Goal: Task Accomplishment & Management: Complete application form

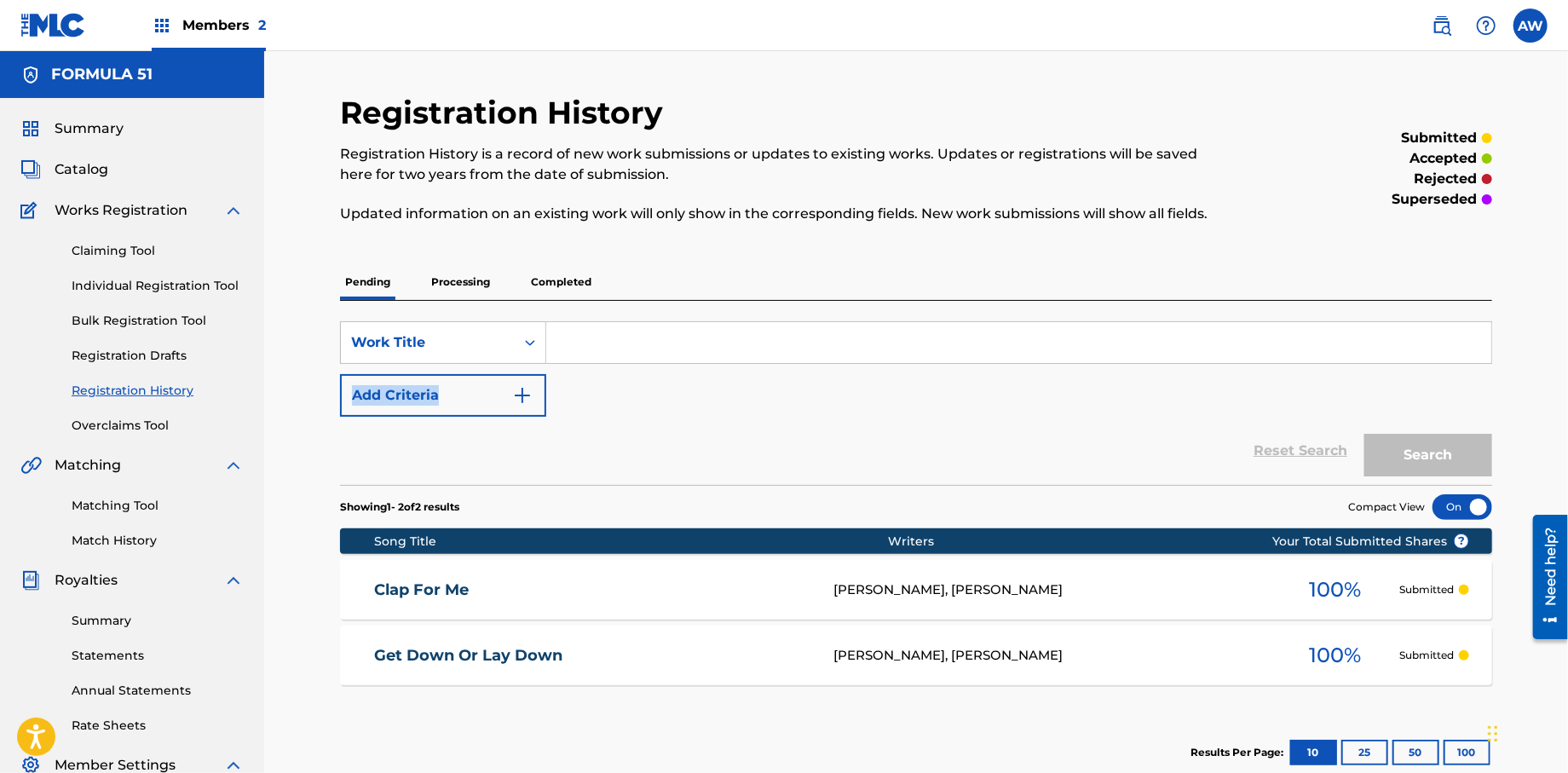
drag, startPoint x: 1564, startPoint y: 355, endPoint x: 1572, endPoint y: 305, distance: 50.6
click at [1567, 305] on html "Accessibility Screen-Reader Guide, Feedback, and Issue Reporting | New window C…" at bounding box center [784, 386] width 1568 height 773
click at [68, 167] on span "Catalog" at bounding box center [81, 169] width 54 height 20
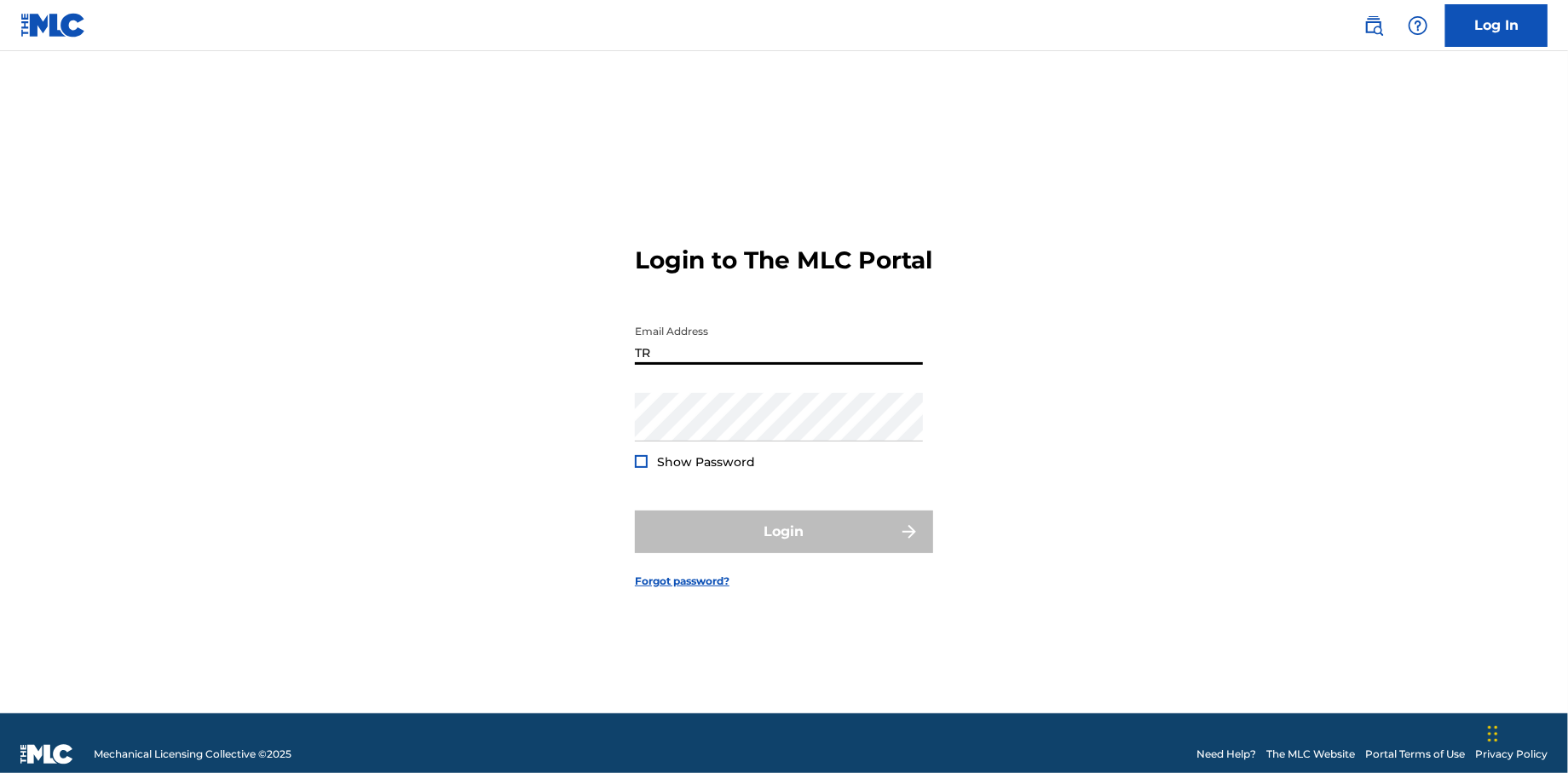
type input "T"
type input "[EMAIL_ADDRESS][DOMAIN_NAME]"
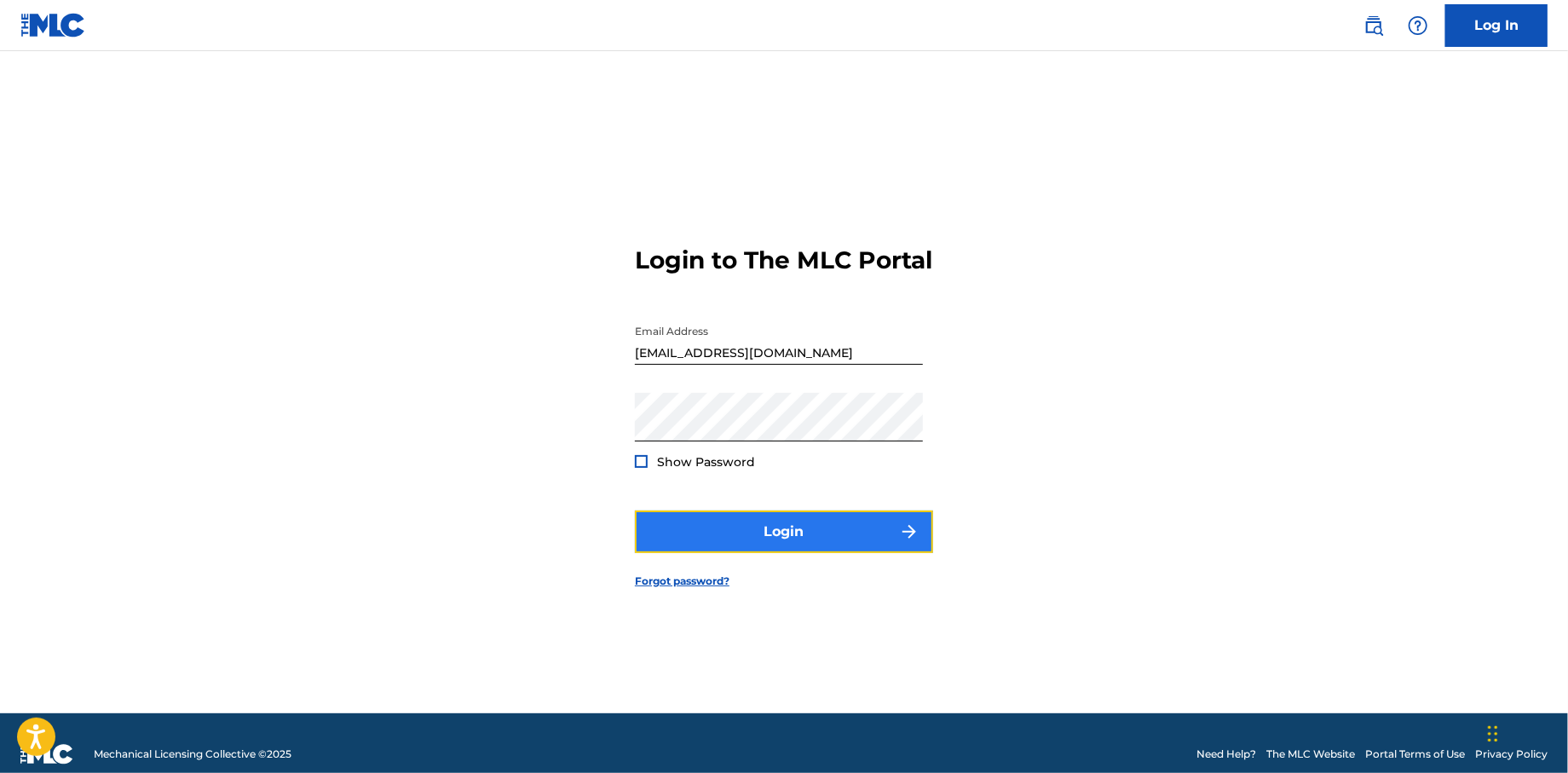
click at [660, 553] on button "Login" at bounding box center [784, 531] width 298 height 43
click at [677, 553] on button "Login" at bounding box center [784, 531] width 298 height 43
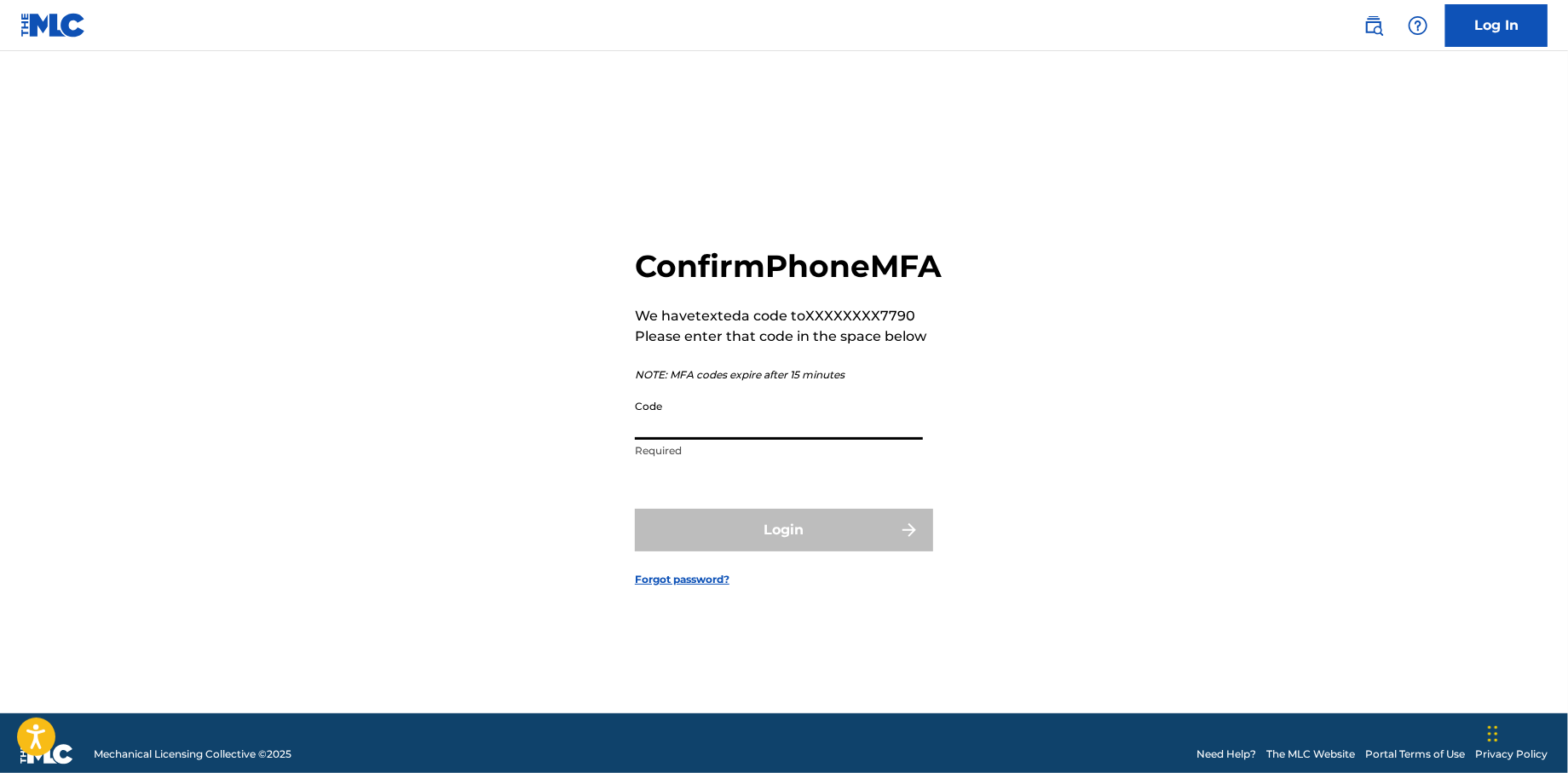
click at [681, 440] on input "Code" at bounding box center [778, 415] width 288 height 49
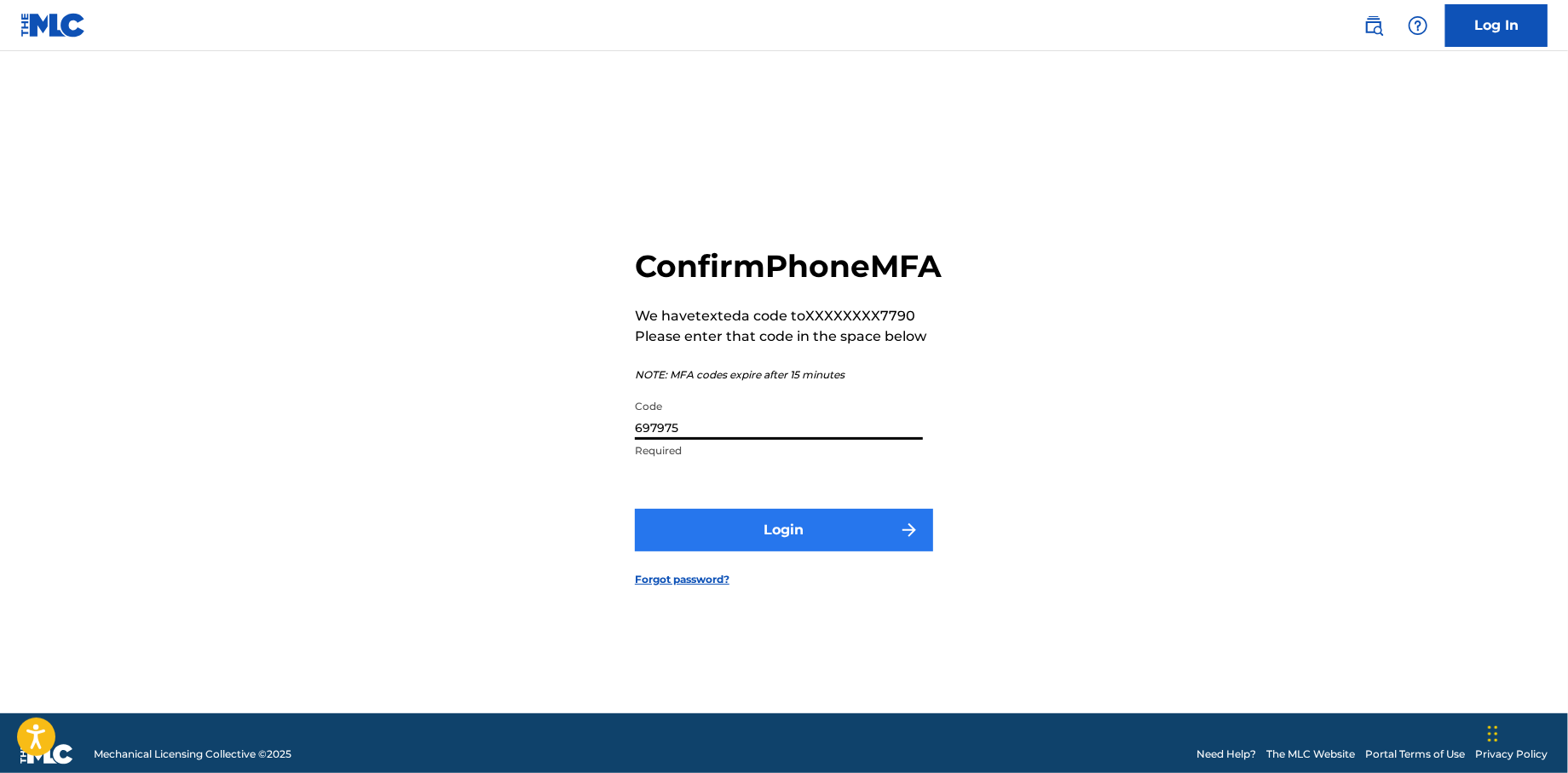
type input "697975"
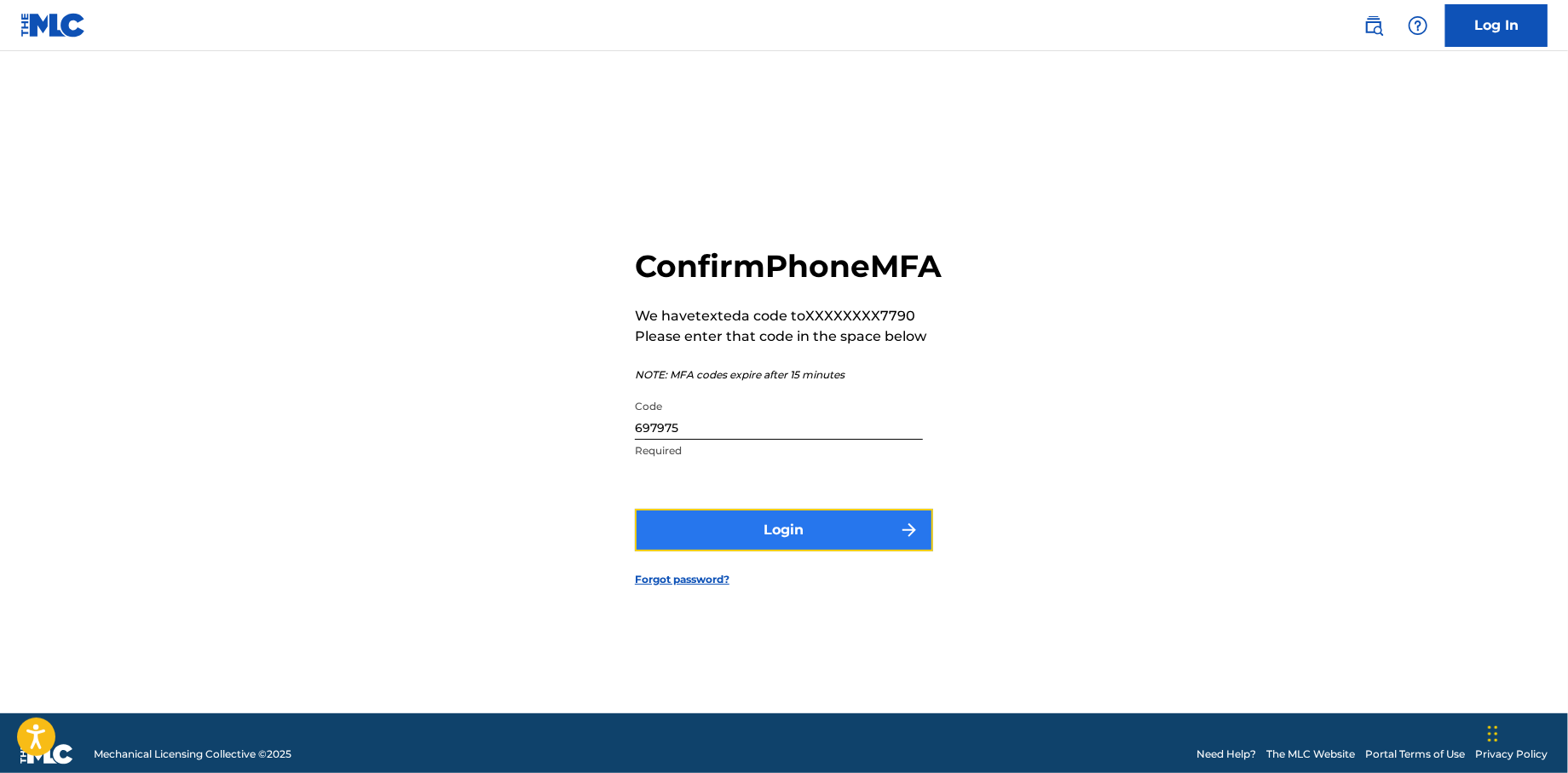
click at [753, 552] on button "Login" at bounding box center [784, 530] width 298 height 43
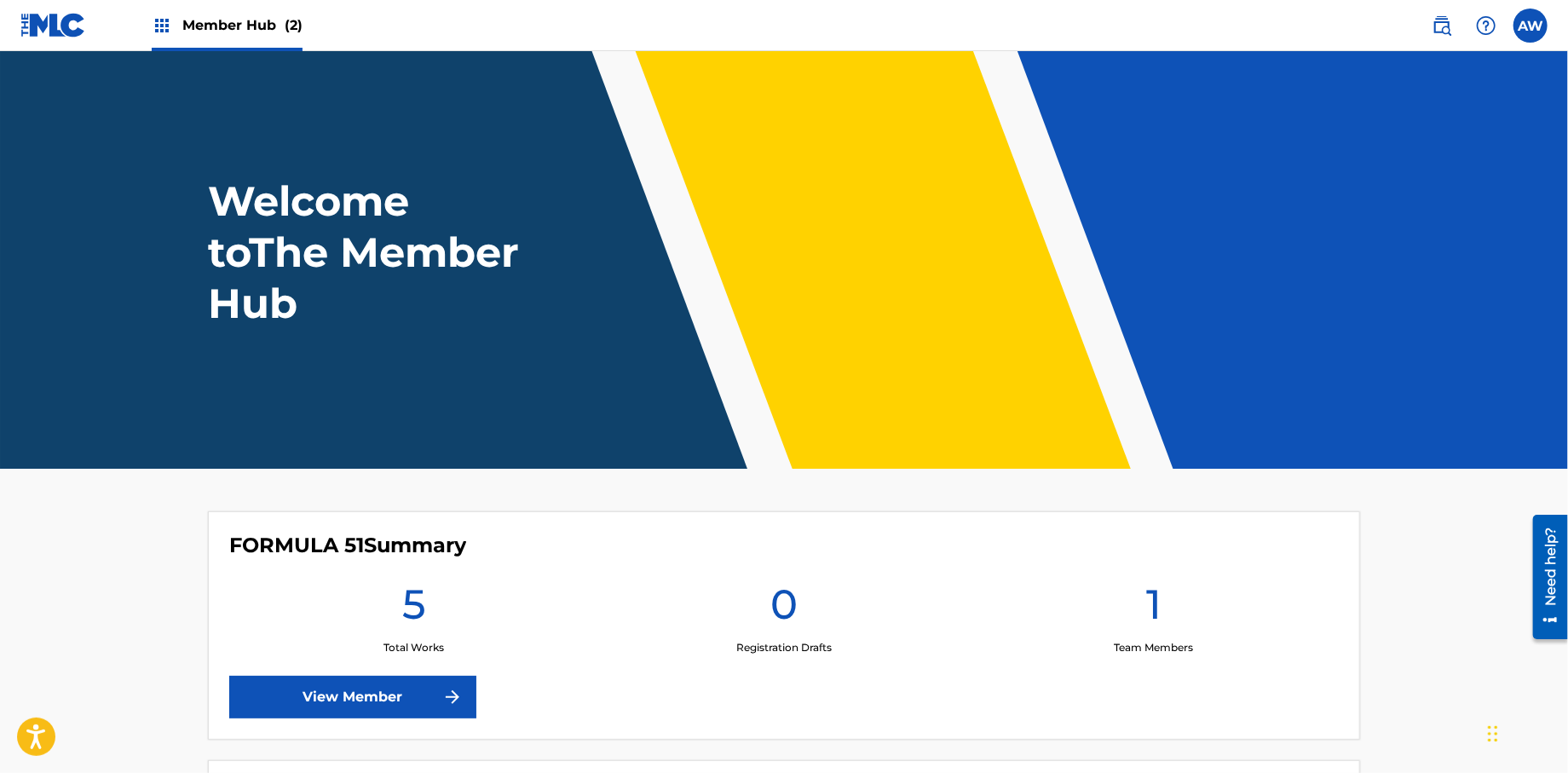
click at [161, 29] on img at bounding box center [161, 25] width 20 height 20
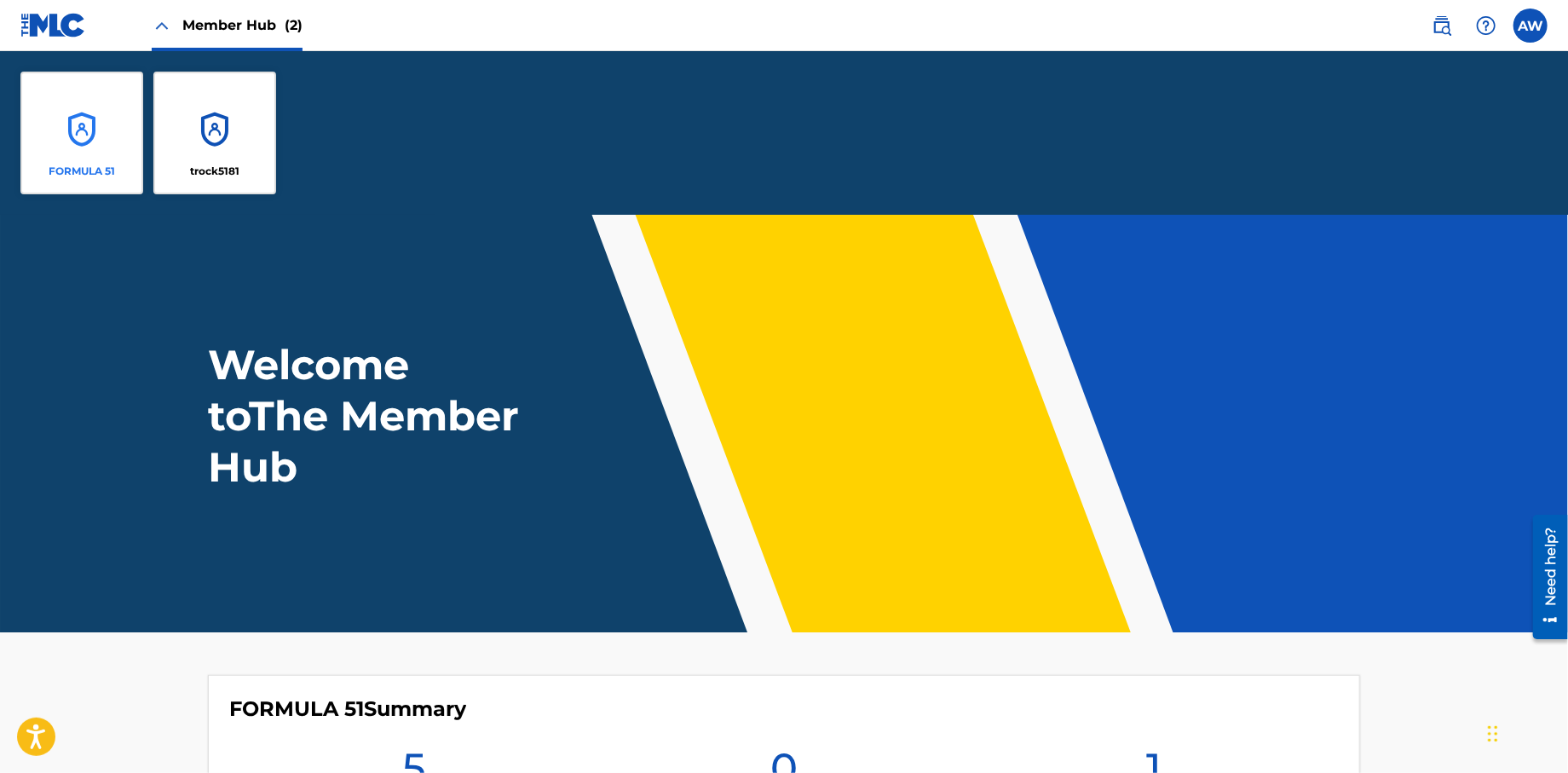
click at [82, 160] on div "FORMULA 51" at bounding box center [81, 133] width 123 height 123
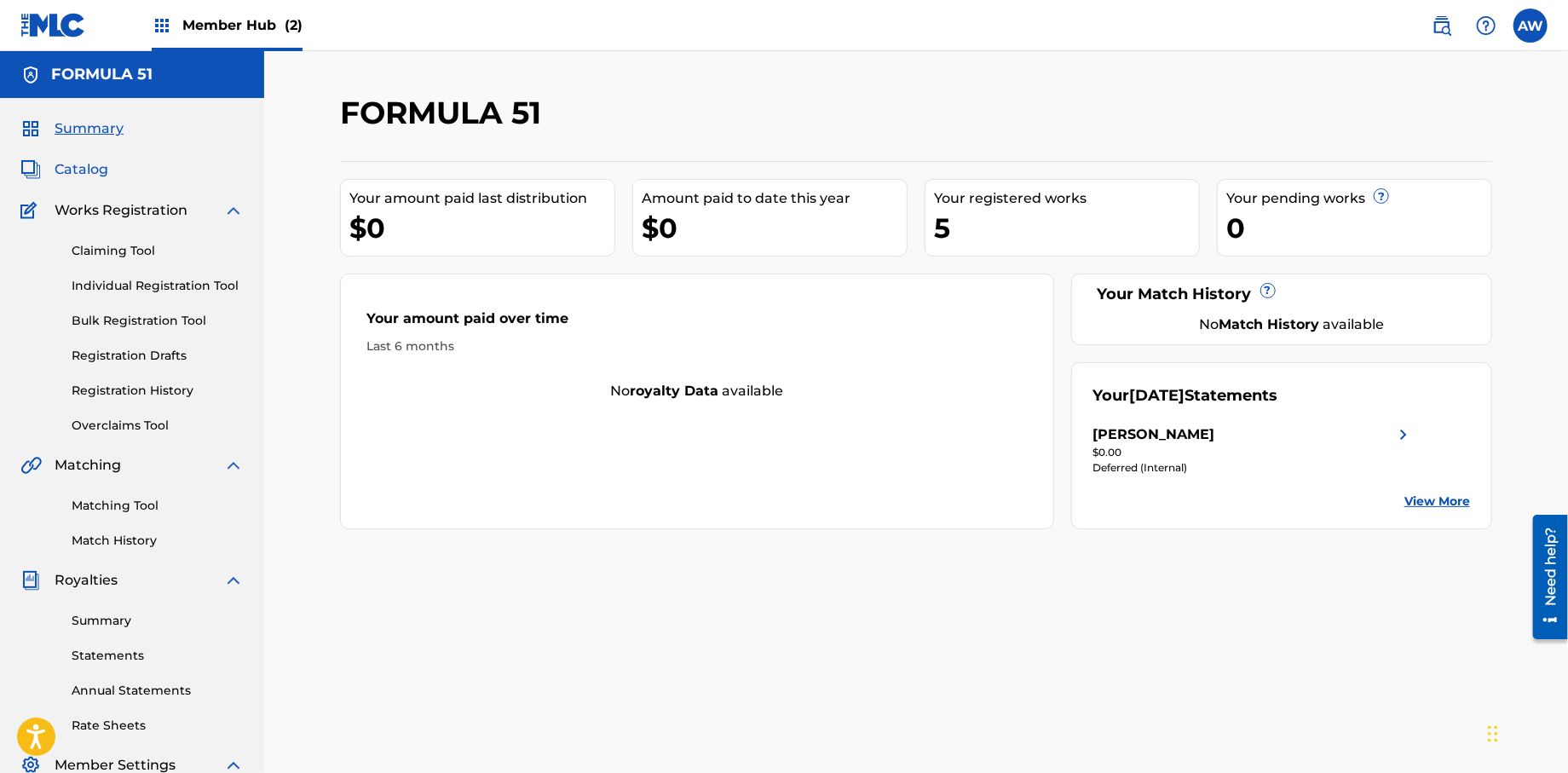
click at [98, 170] on span "Catalog" at bounding box center [81, 169] width 54 height 20
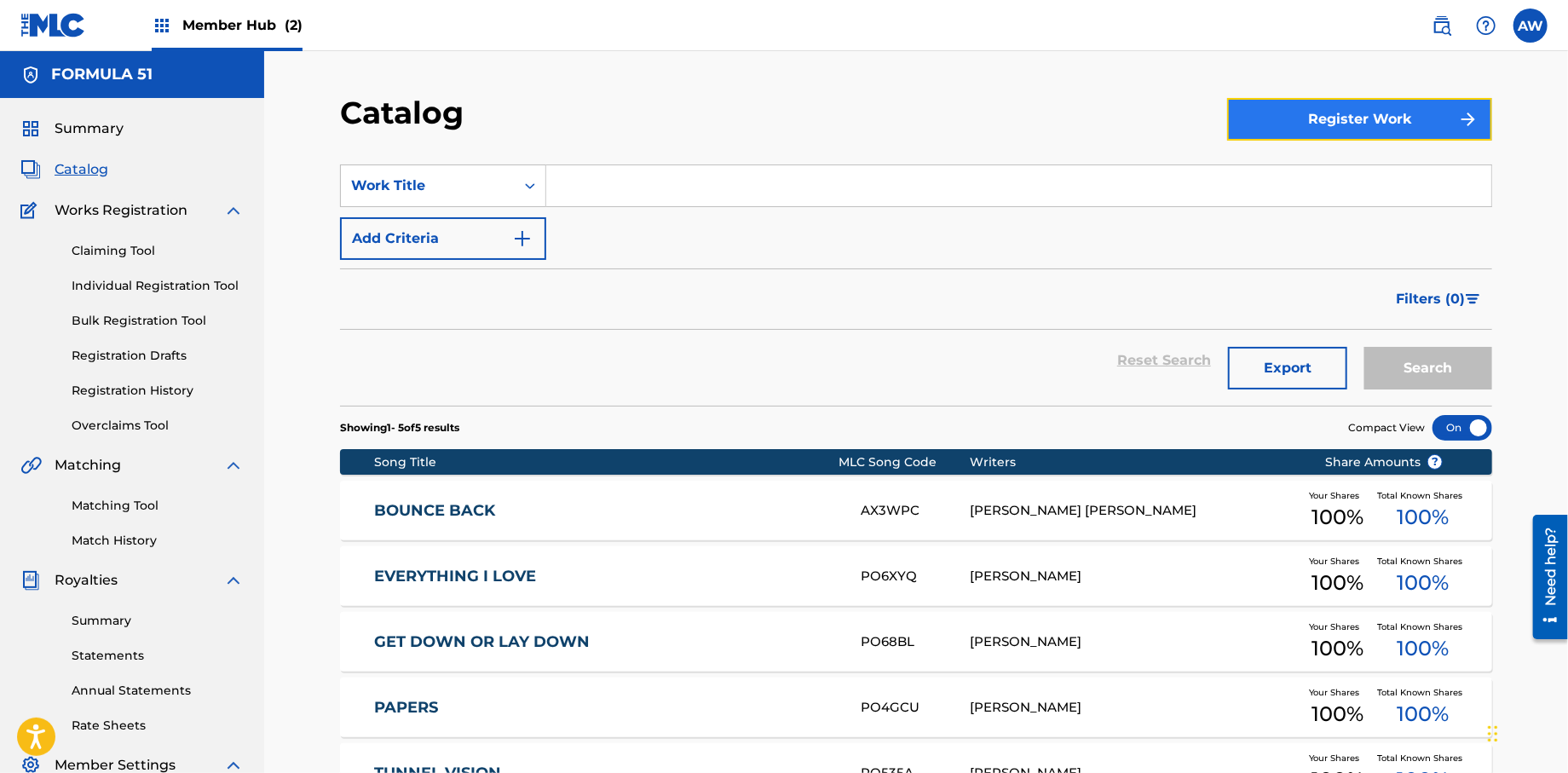
click at [1348, 120] on button "Register Work" at bounding box center [1359, 120] width 265 height 43
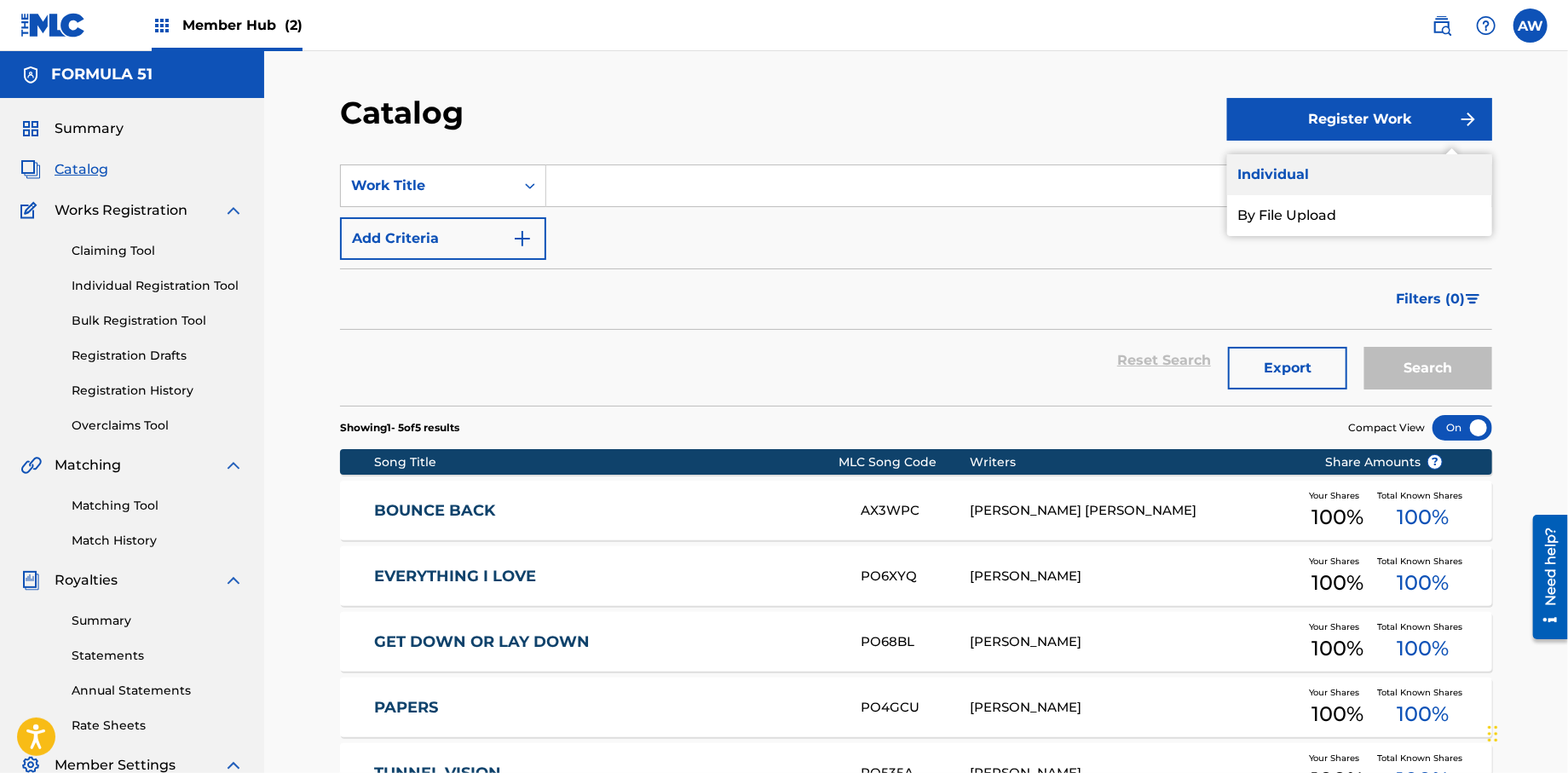
click at [1275, 184] on link "Individual" at bounding box center [1359, 174] width 265 height 41
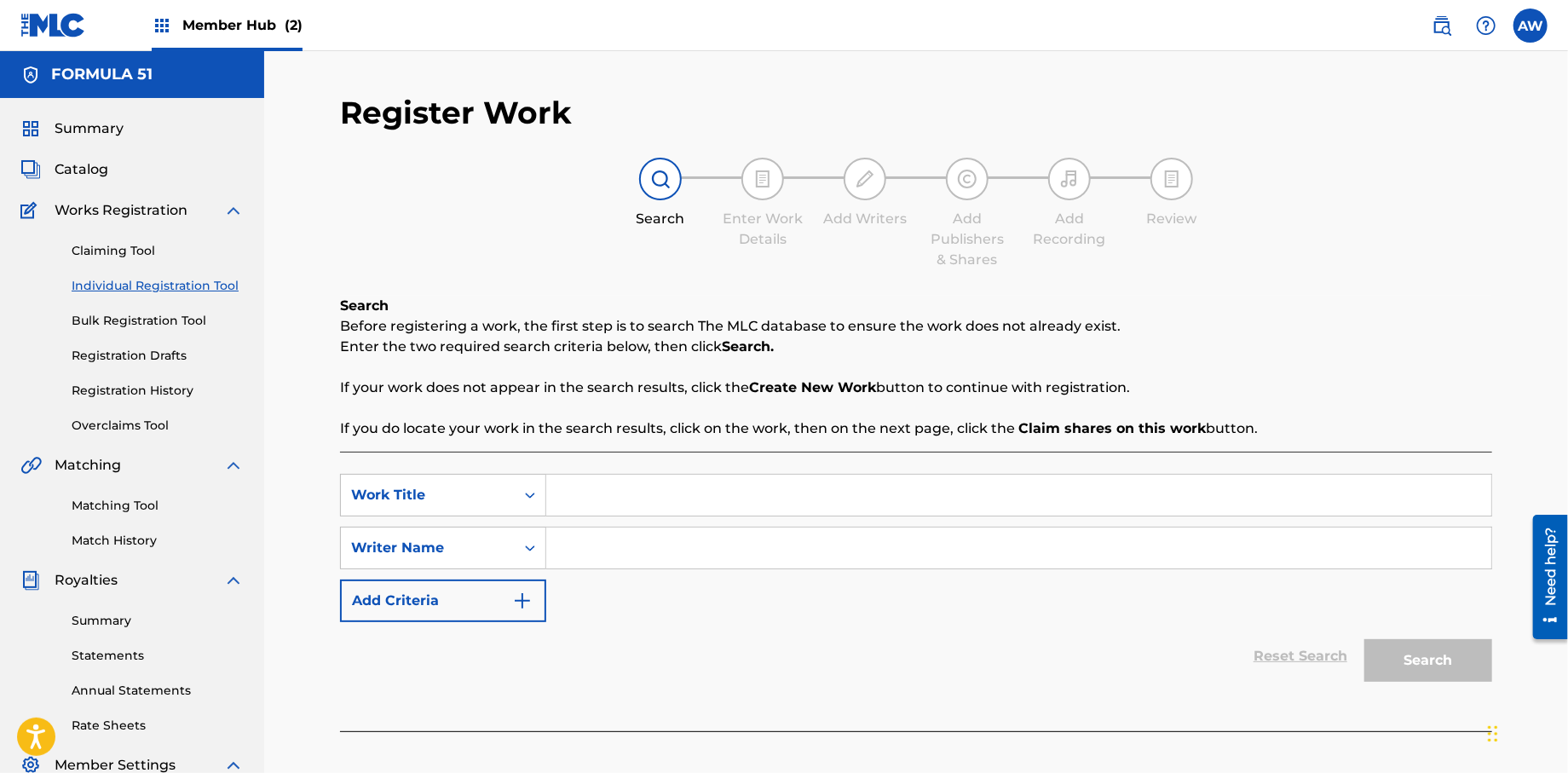
click at [599, 502] on input "Search Form" at bounding box center [1018, 495] width 945 height 41
type input "Laugh to the Bank"
click at [537, 559] on div "Search Form" at bounding box center [529, 548] width 31 height 41
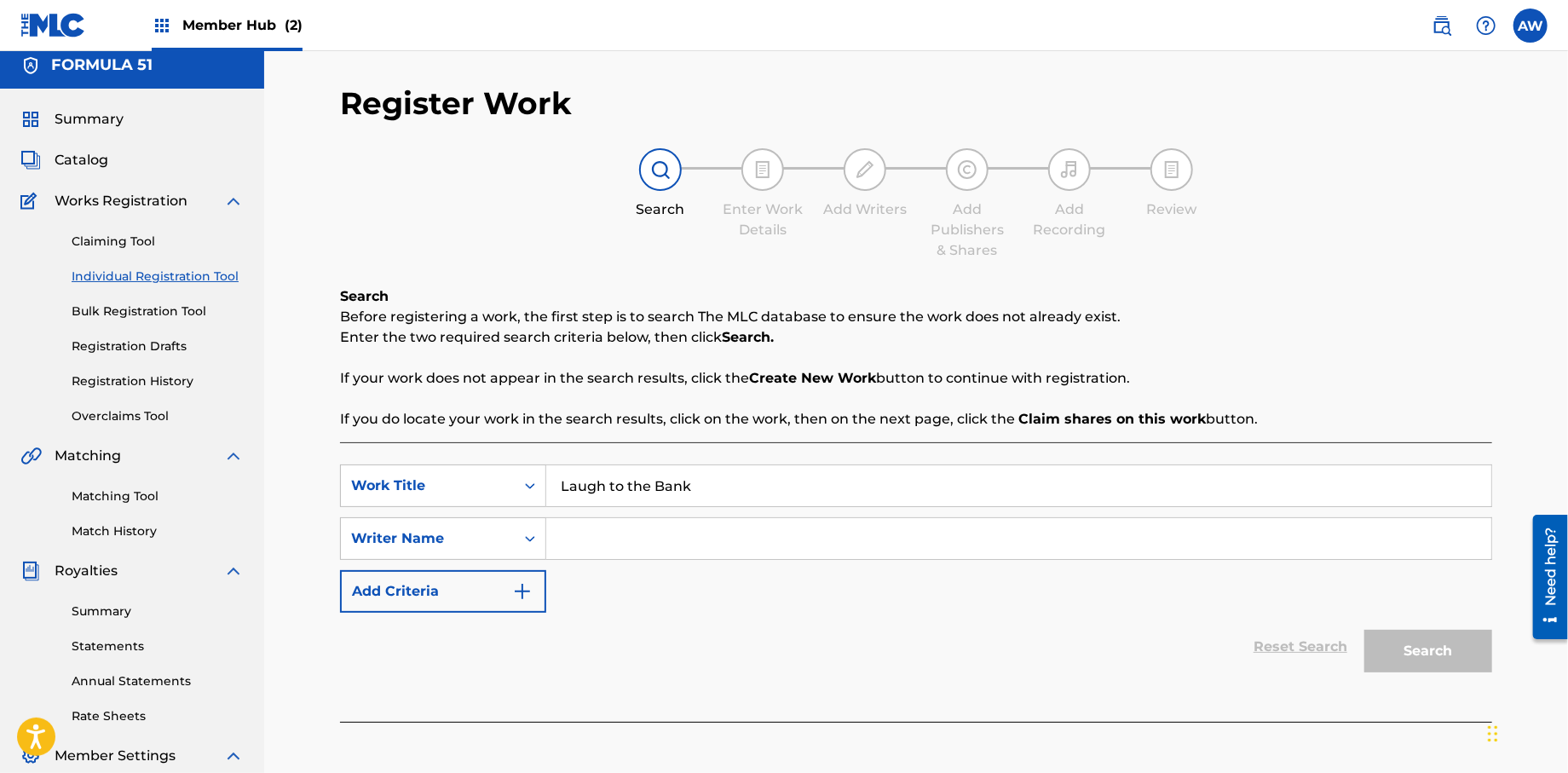
click at [587, 550] on input "Search Form" at bounding box center [1018, 538] width 945 height 41
type input "572298521"
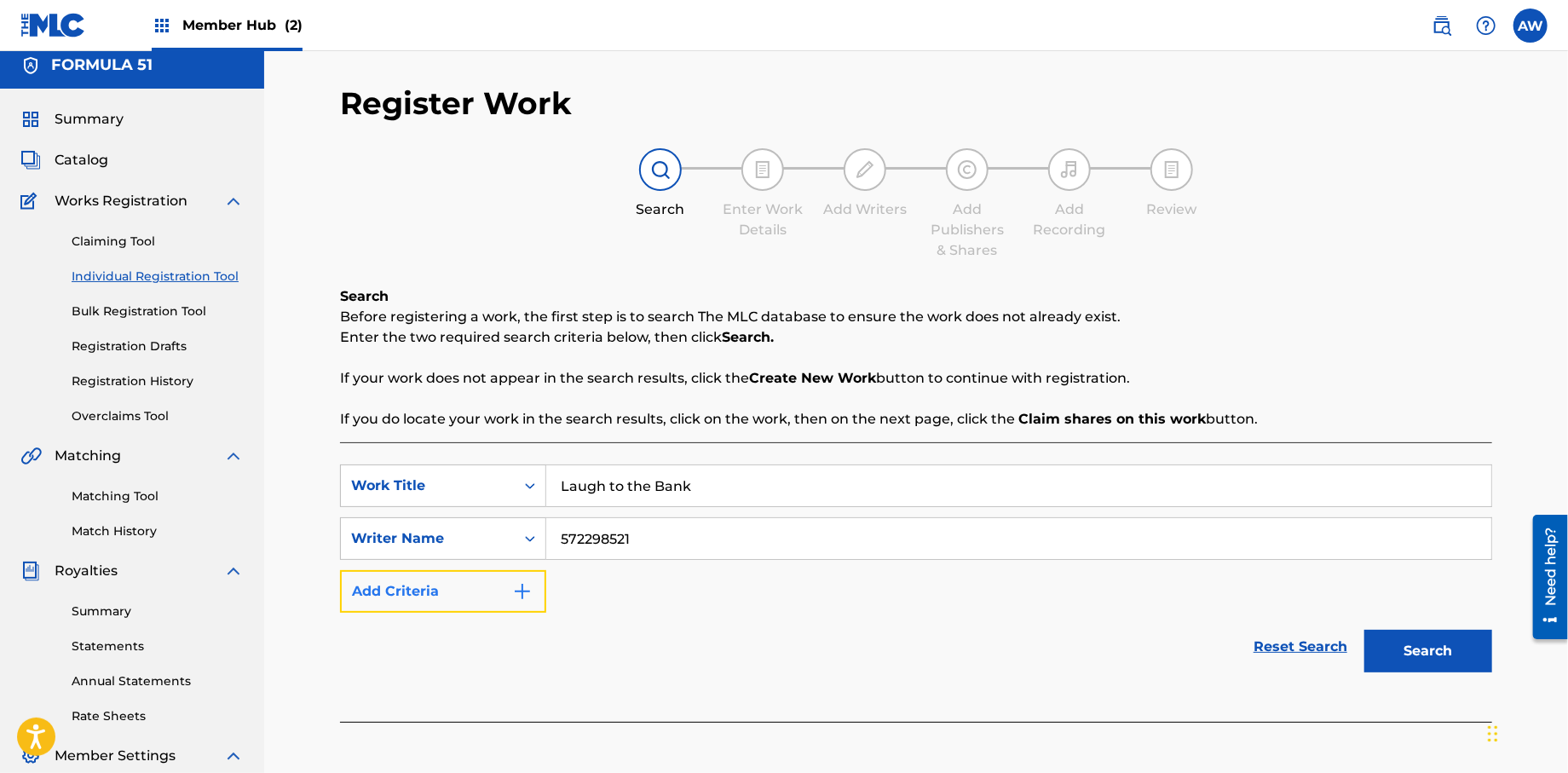
click at [537, 599] on button "Add Criteria" at bounding box center [443, 591] width 206 height 43
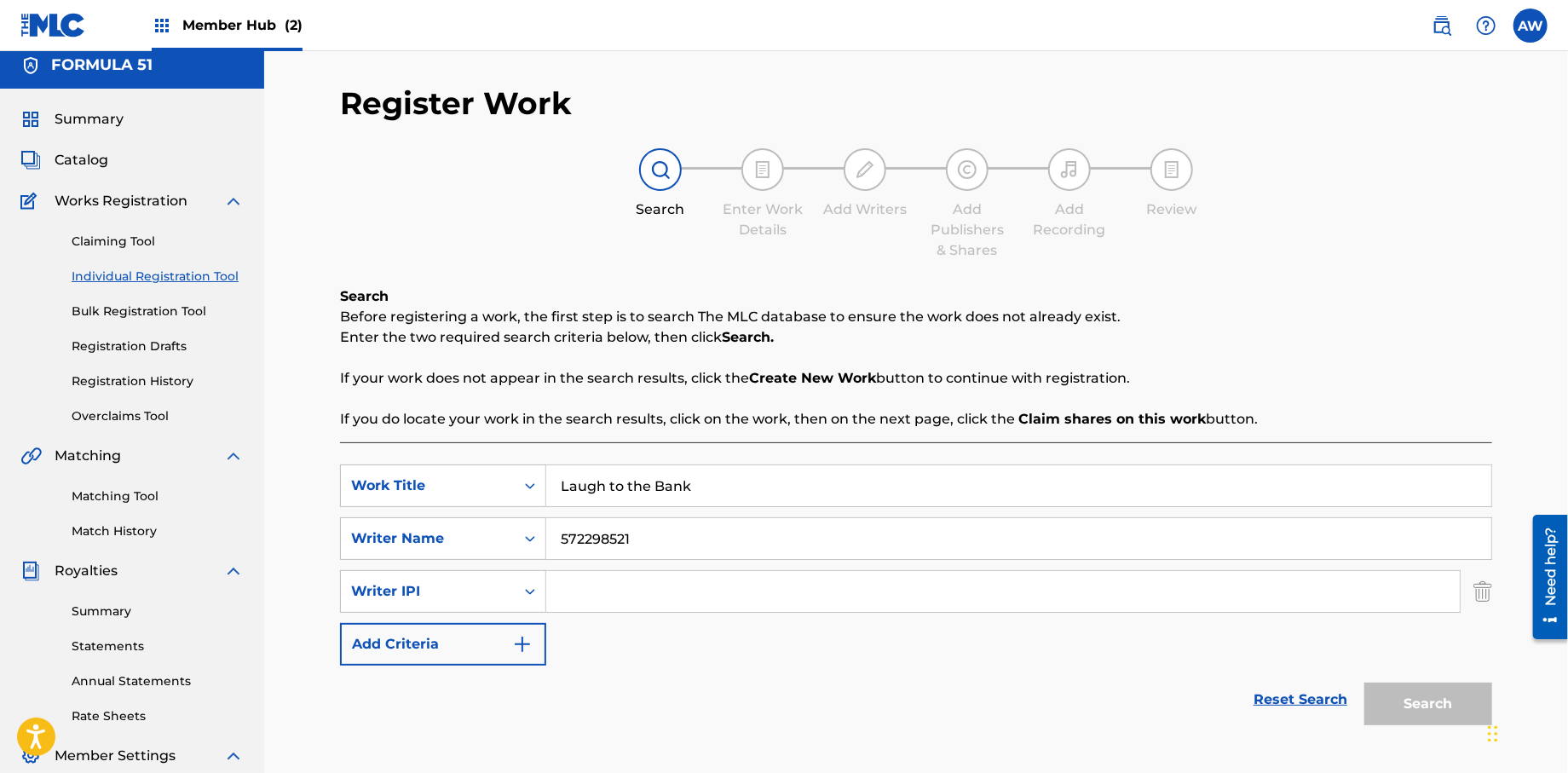
click at [574, 591] on input "Search Form" at bounding box center [1003, 591] width 914 height 41
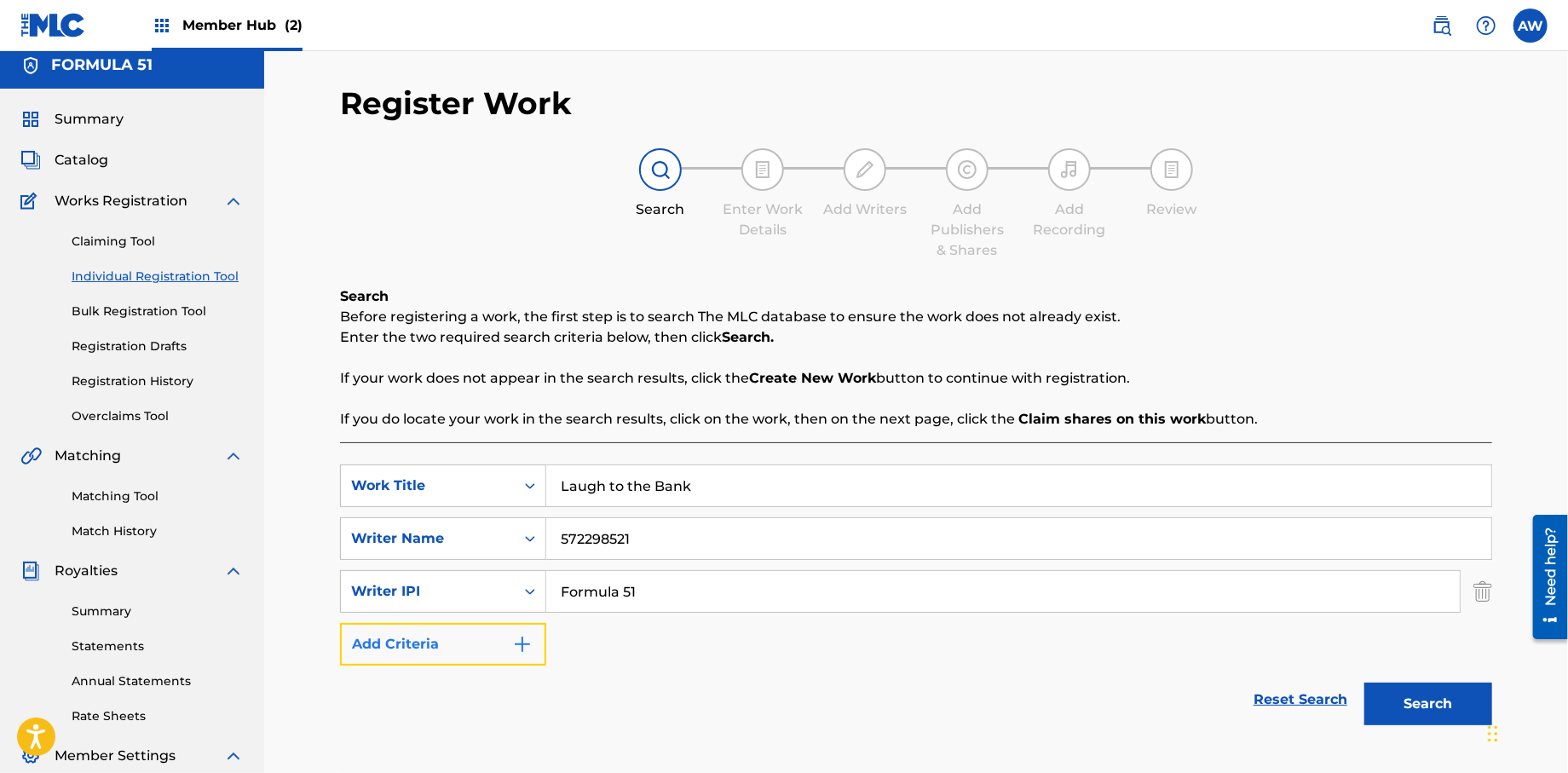
click at [541, 650] on button "Add Criteria" at bounding box center [443, 644] width 206 height 43
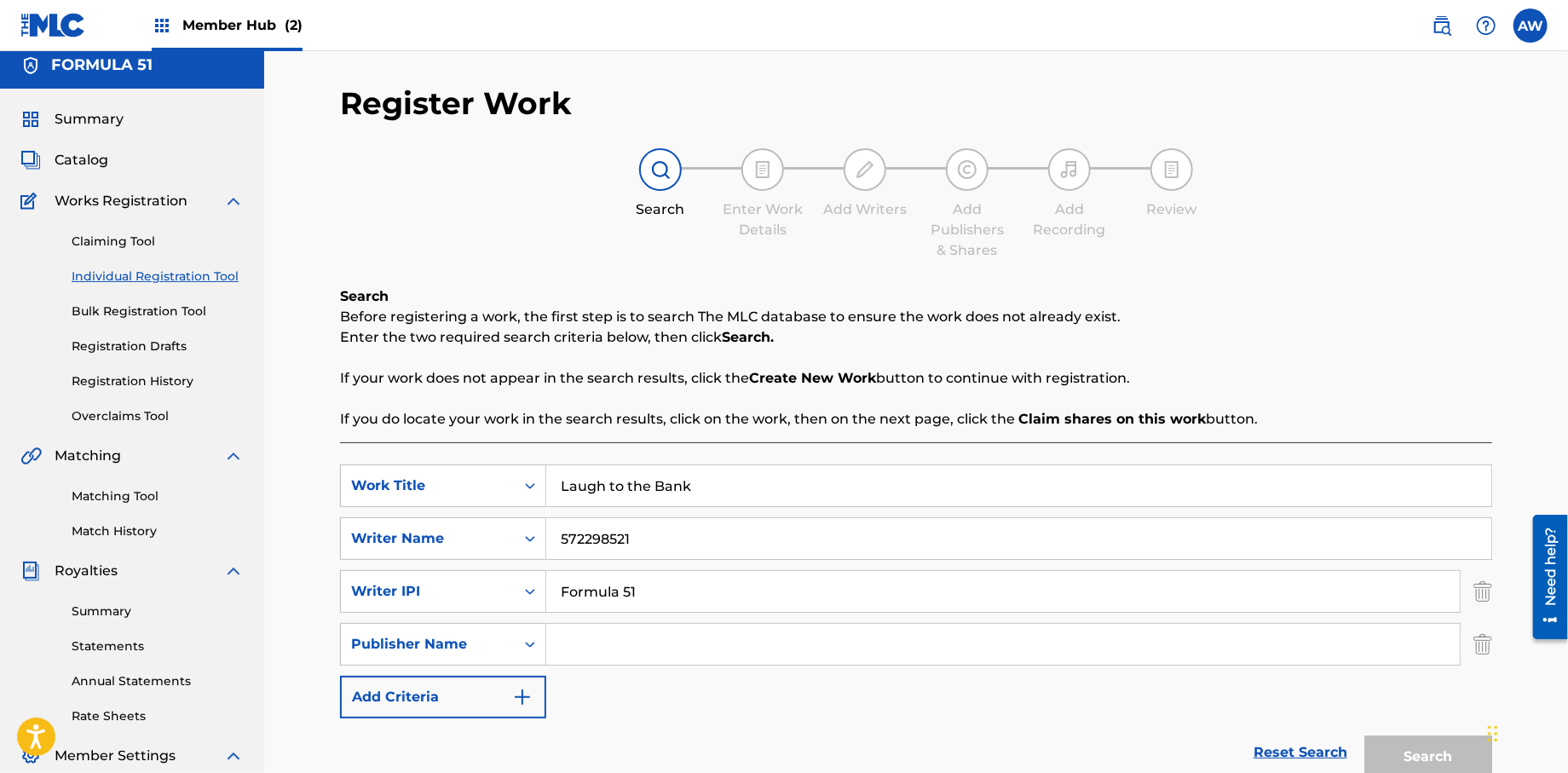
click at [691, 595] on input "Formula 51" at bounding box center [1003, 591] width 914 height 41
type input "F"
click at [661, 544] on input "572298521" at bounding box center [1018, 538] width 945 height 41
type input "5"
type input "[PERSON_NAME]"
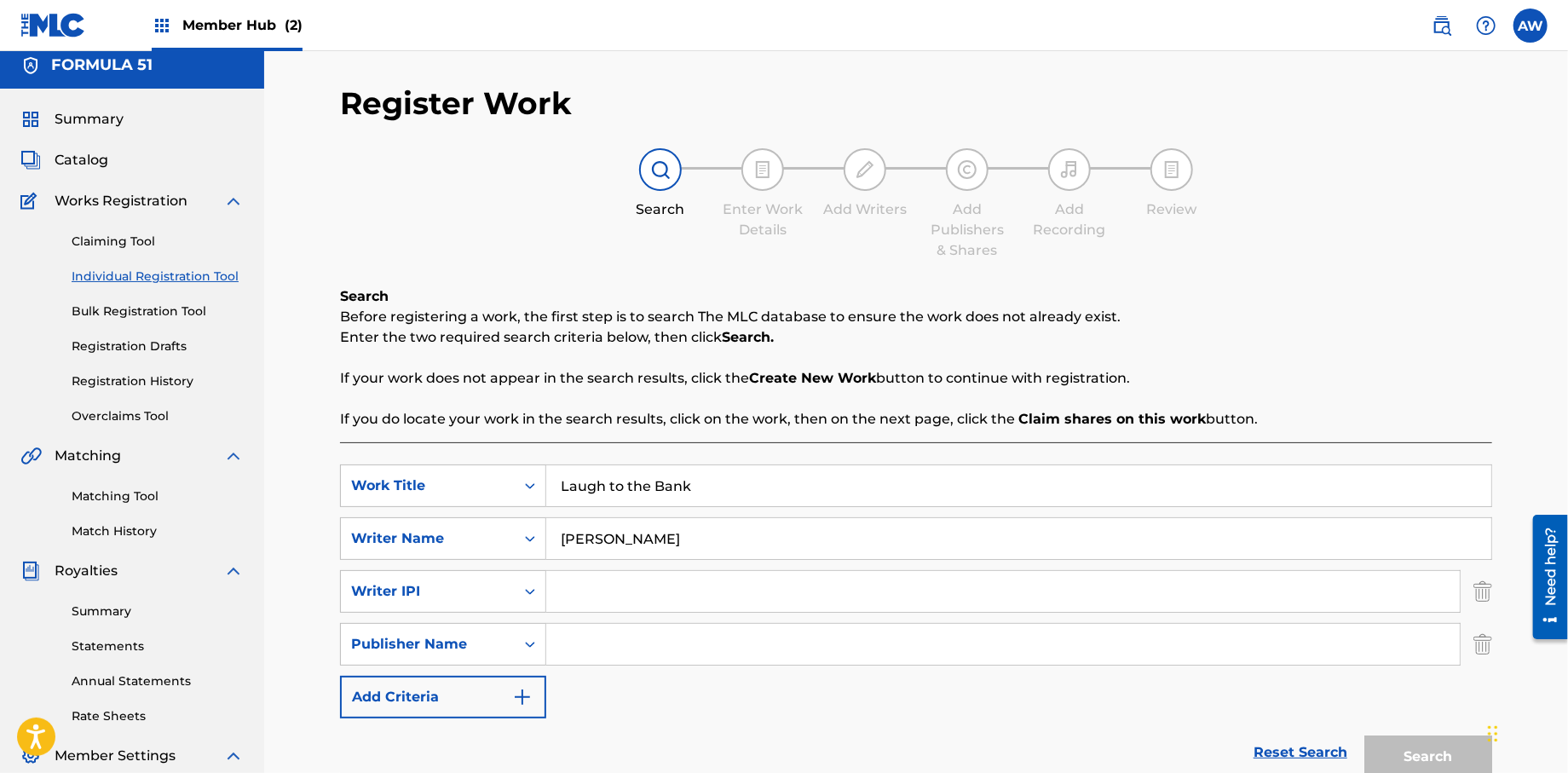
click at [560, 593] on input "Search Form" at bounding box center [1003, 591] width 914 height 41
type input "572298521"
click at [642, 640] on input "Search Form" at bounding box center [1003, 644] width 914 height 41
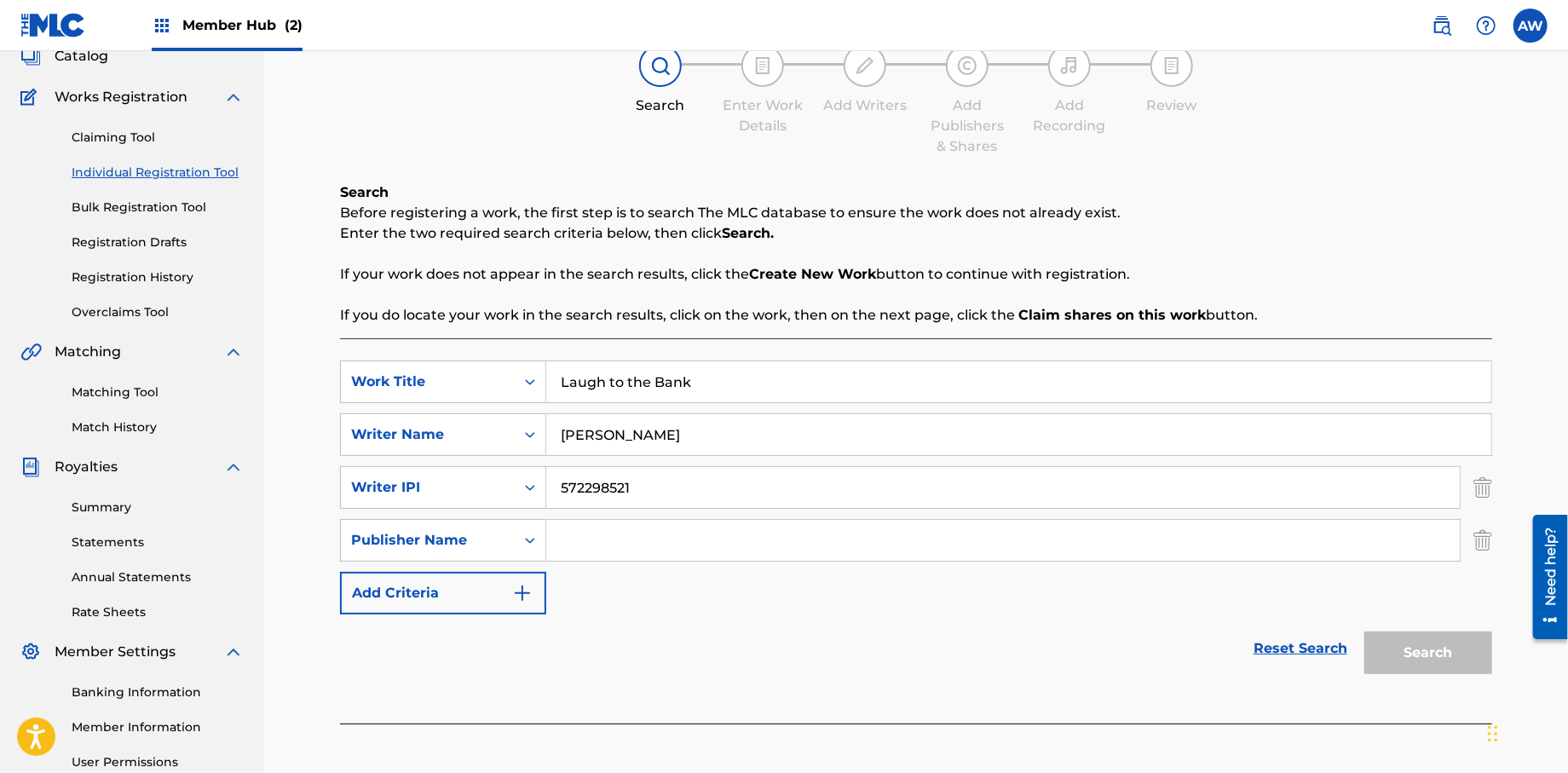
scroll to position [177, 0]
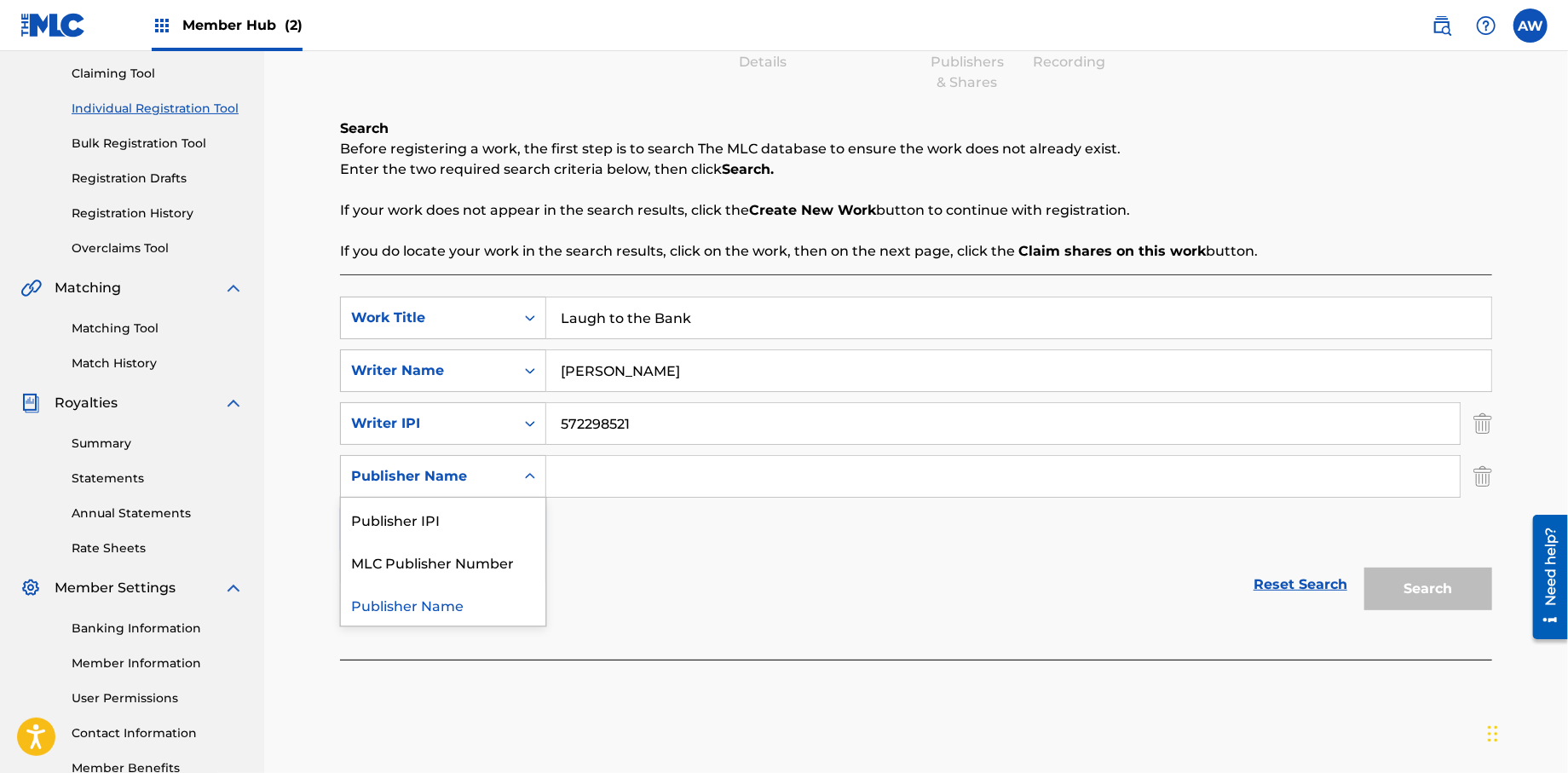
click at [542, 479] on div "Search Form" at bounding box center [529, 476] width 31 height 31
click at [580, 486] on input "Search Form" at bounding box center [1003, 476] width 914 height 41
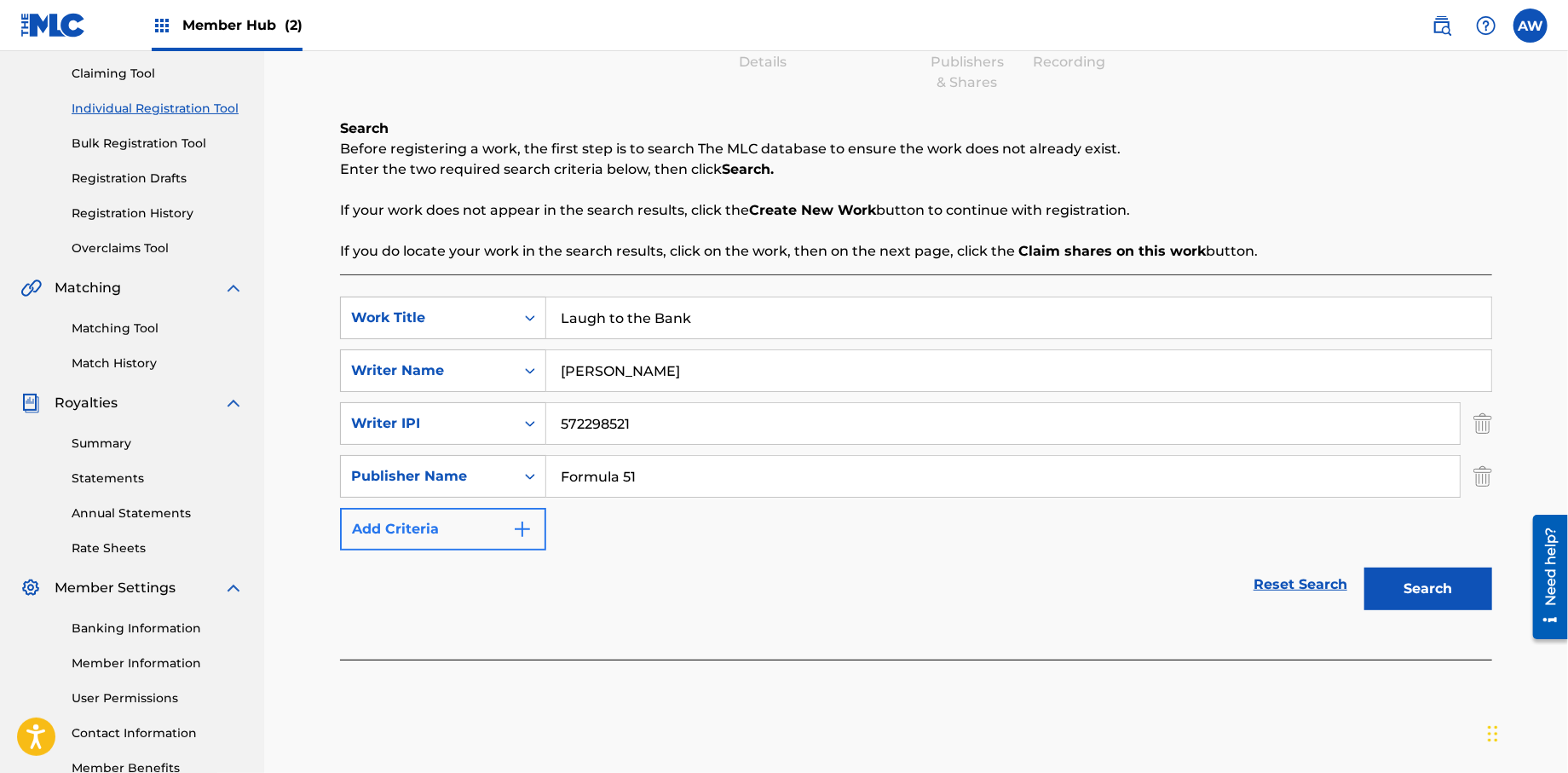
type input "Formula 51"
click at [535, 538] on button "Add Criteria" at bounding box center [443, 530] width 206 height 43
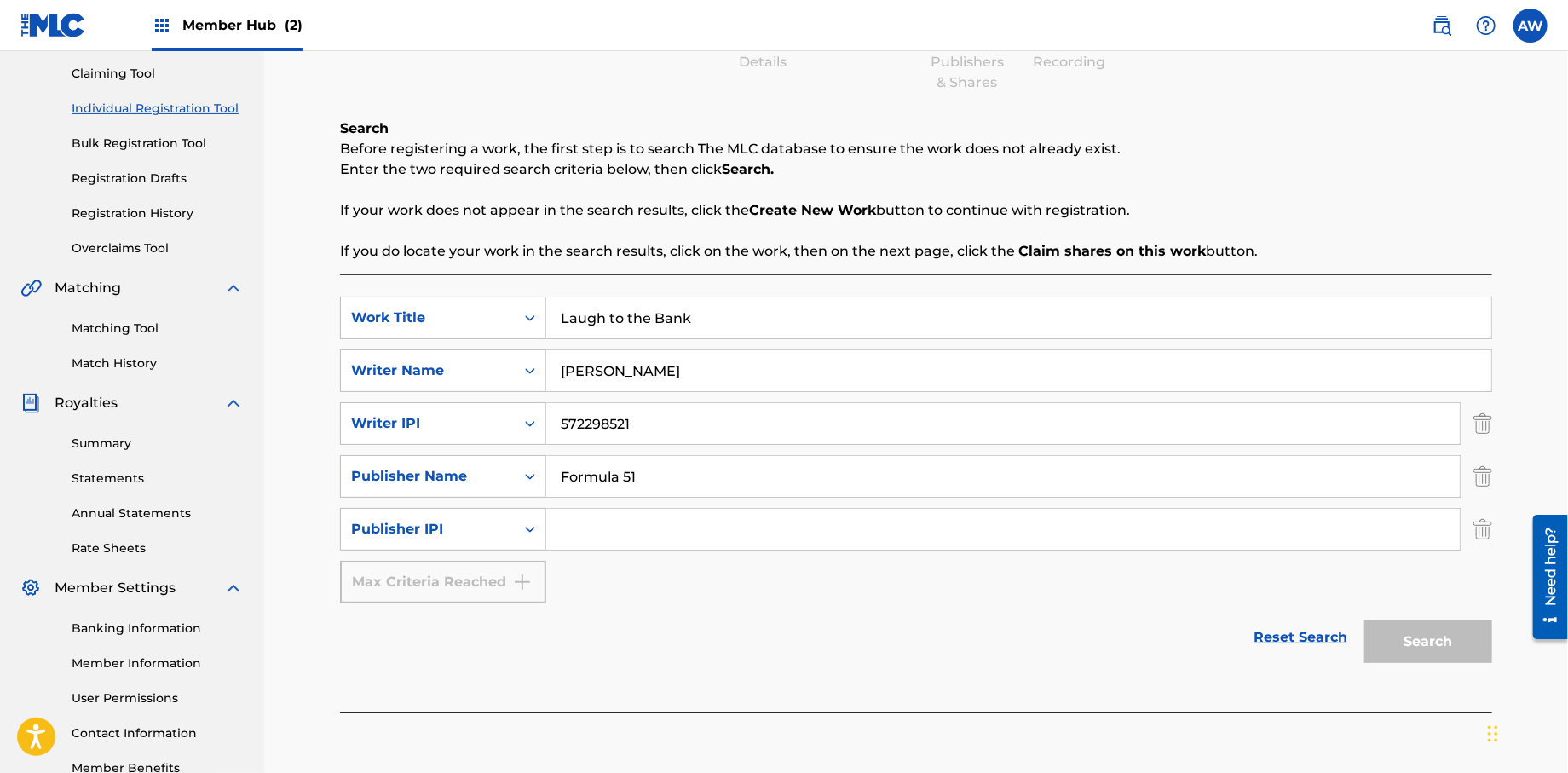
click at [595, 537] on input "Search Form" at bounding box center [1003, 530] width 914 height 41
type input "1106052708"
click at [1404, 630] on button "Search" at bounding box center [1428, 642] width 127 height 43
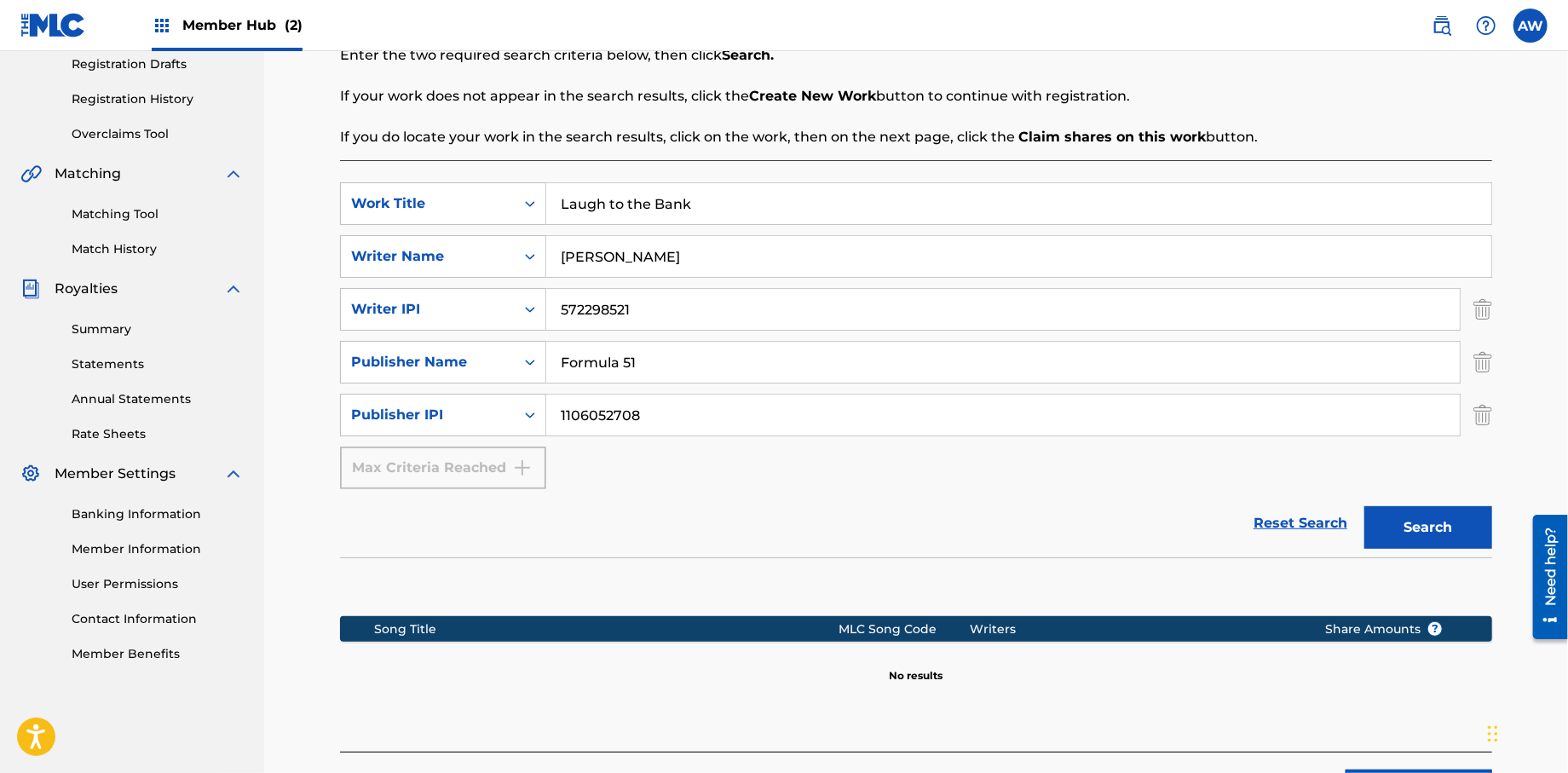
scroll to position [412, 0]
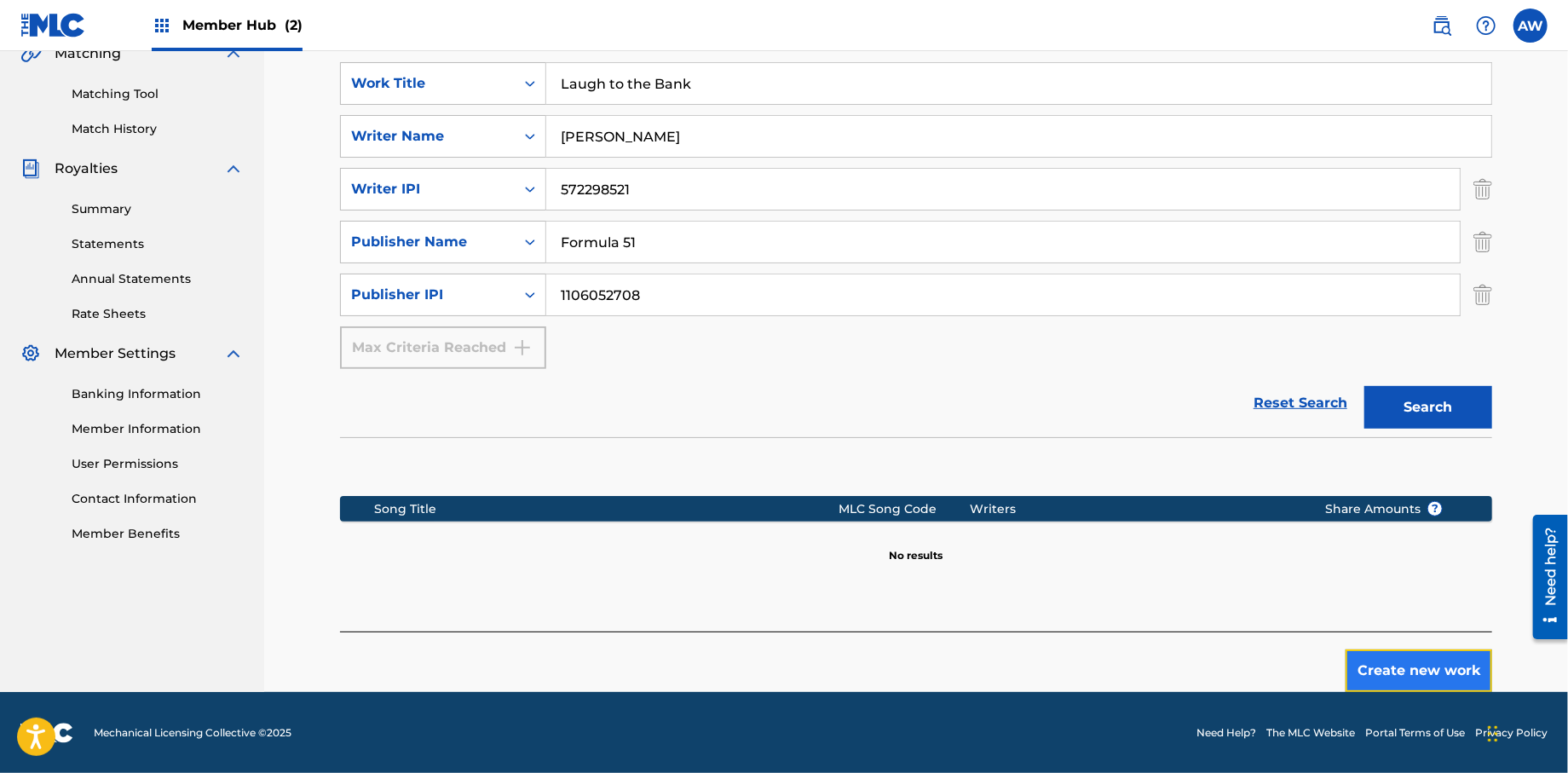
click at [1423, 668] on button "Create new work" at bounding box center [1418, 670] width 147 height 43
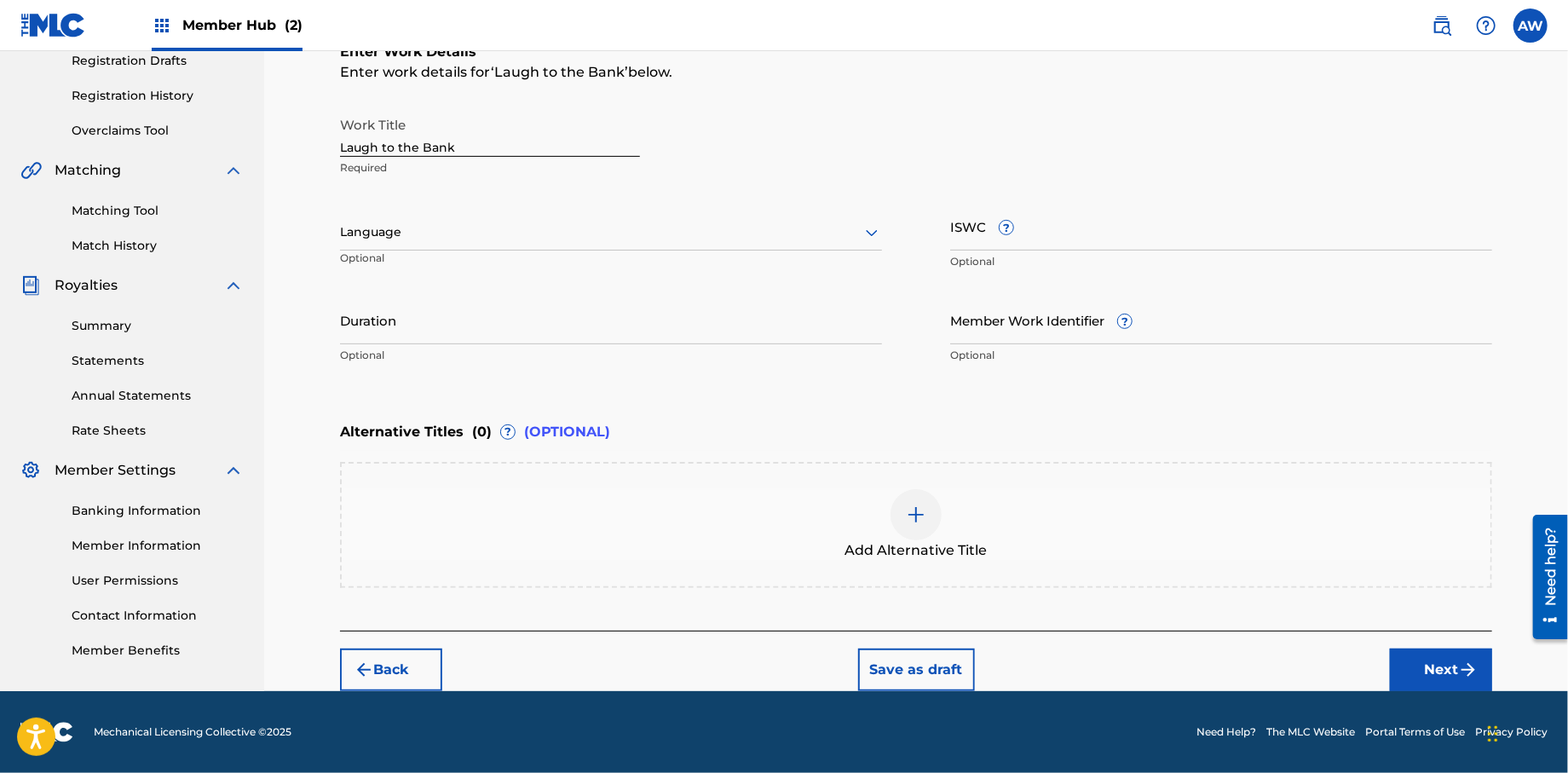
scroll to position [294, 0]
click at [1405, 669] on button "Next" at bounding box center [1441, 670] width 102 height 43
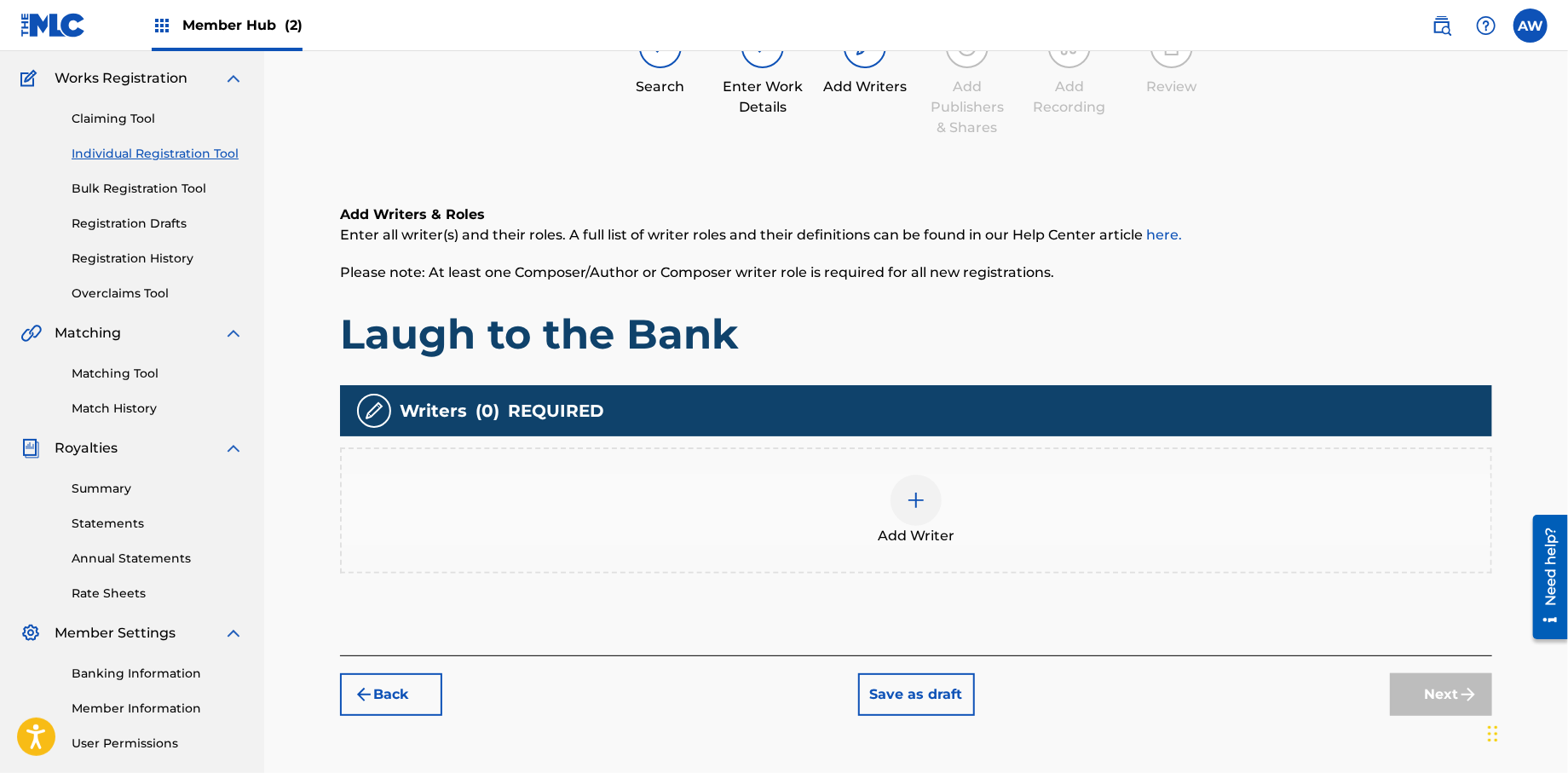
scroll to position [77, 0]
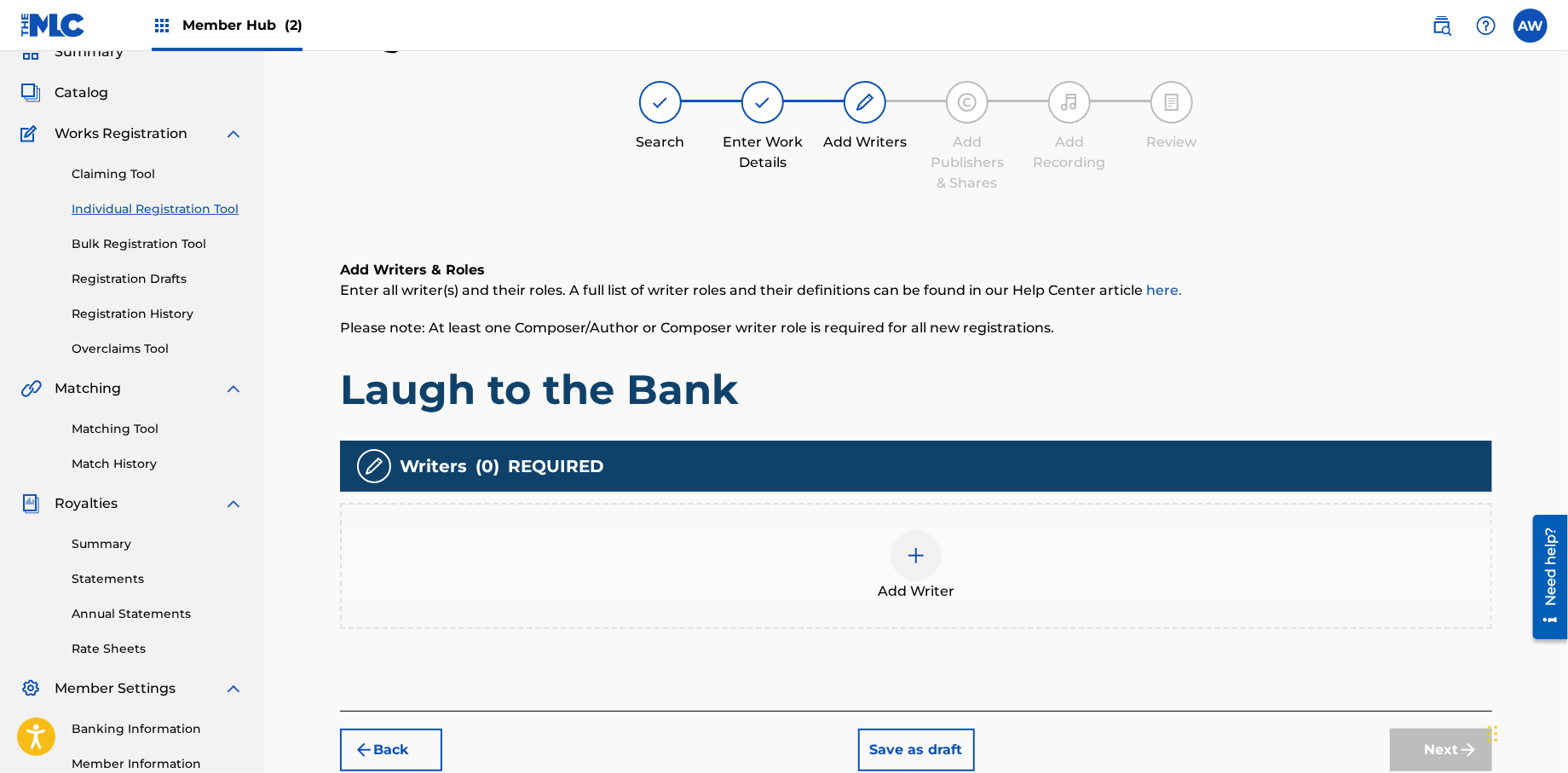
click at [908, 560] on img at bounding box center [915, 555] width 20 height 20
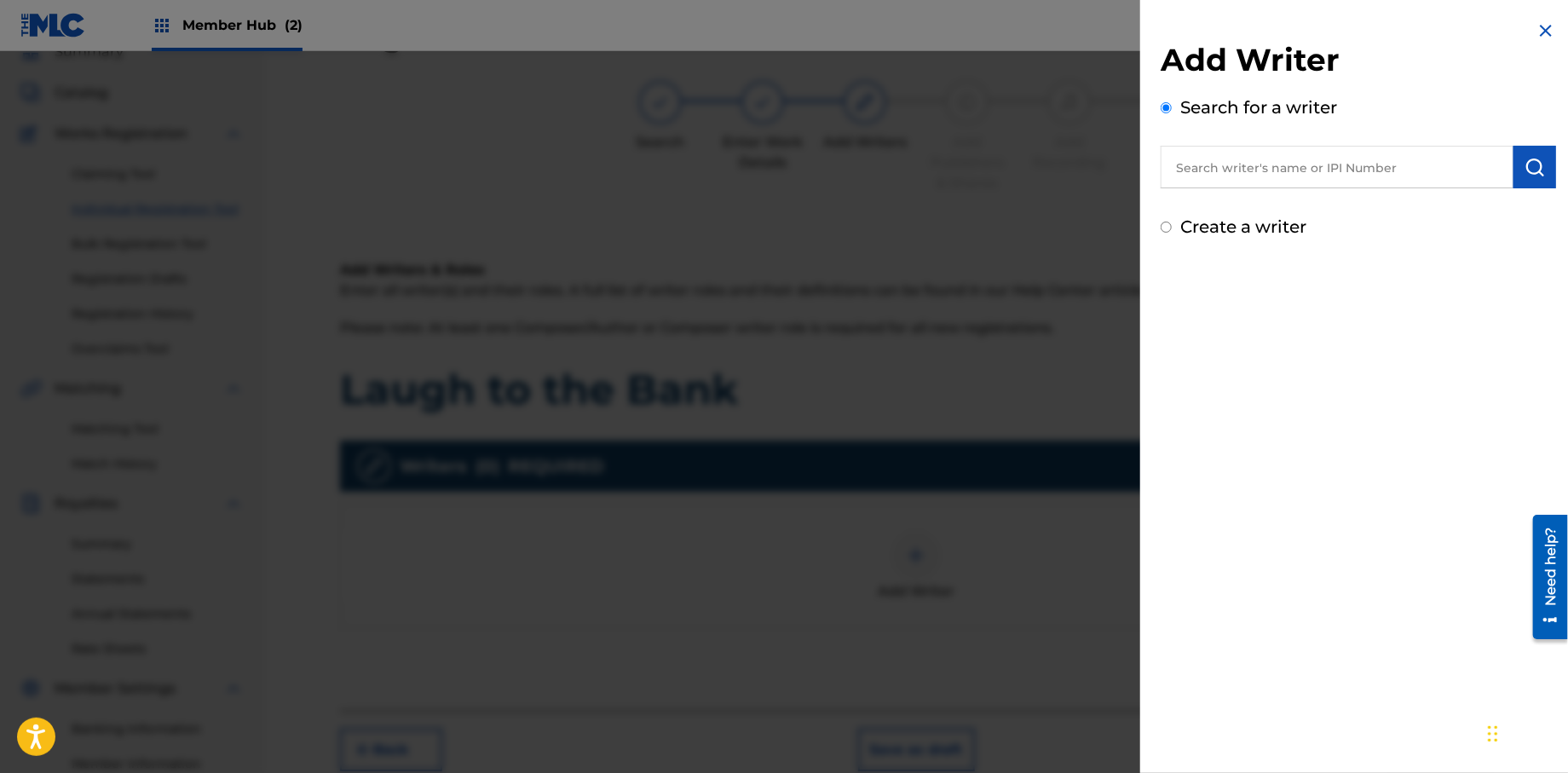
click at [1166, 228] on input "Create a writer" at bounding box center [1166, 227] width 12 height 12
radio input "false"
radio input "true"
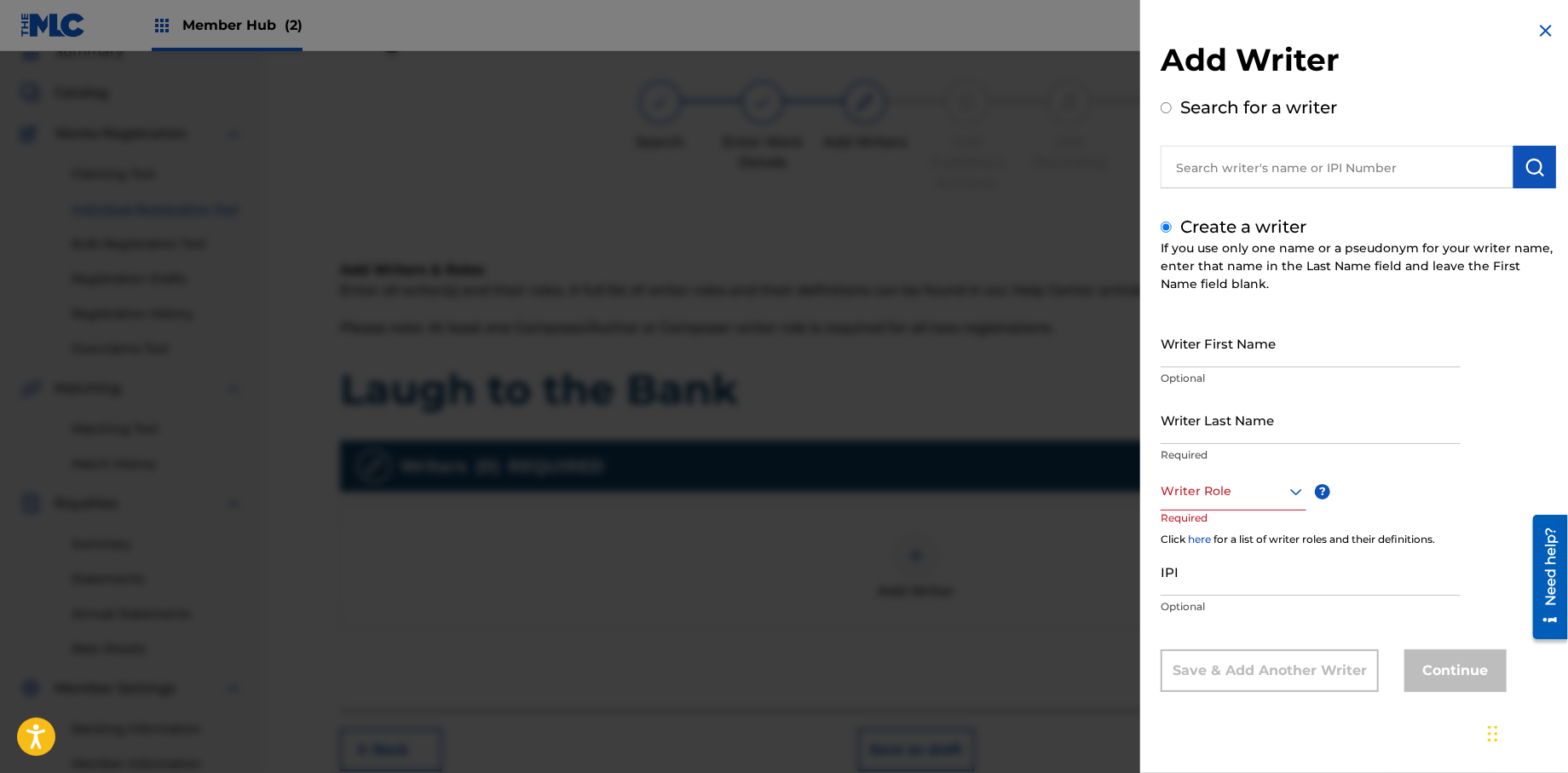
click at [1193, 174] on input "text" at bounding box center [1337, 167] width 352 height 43
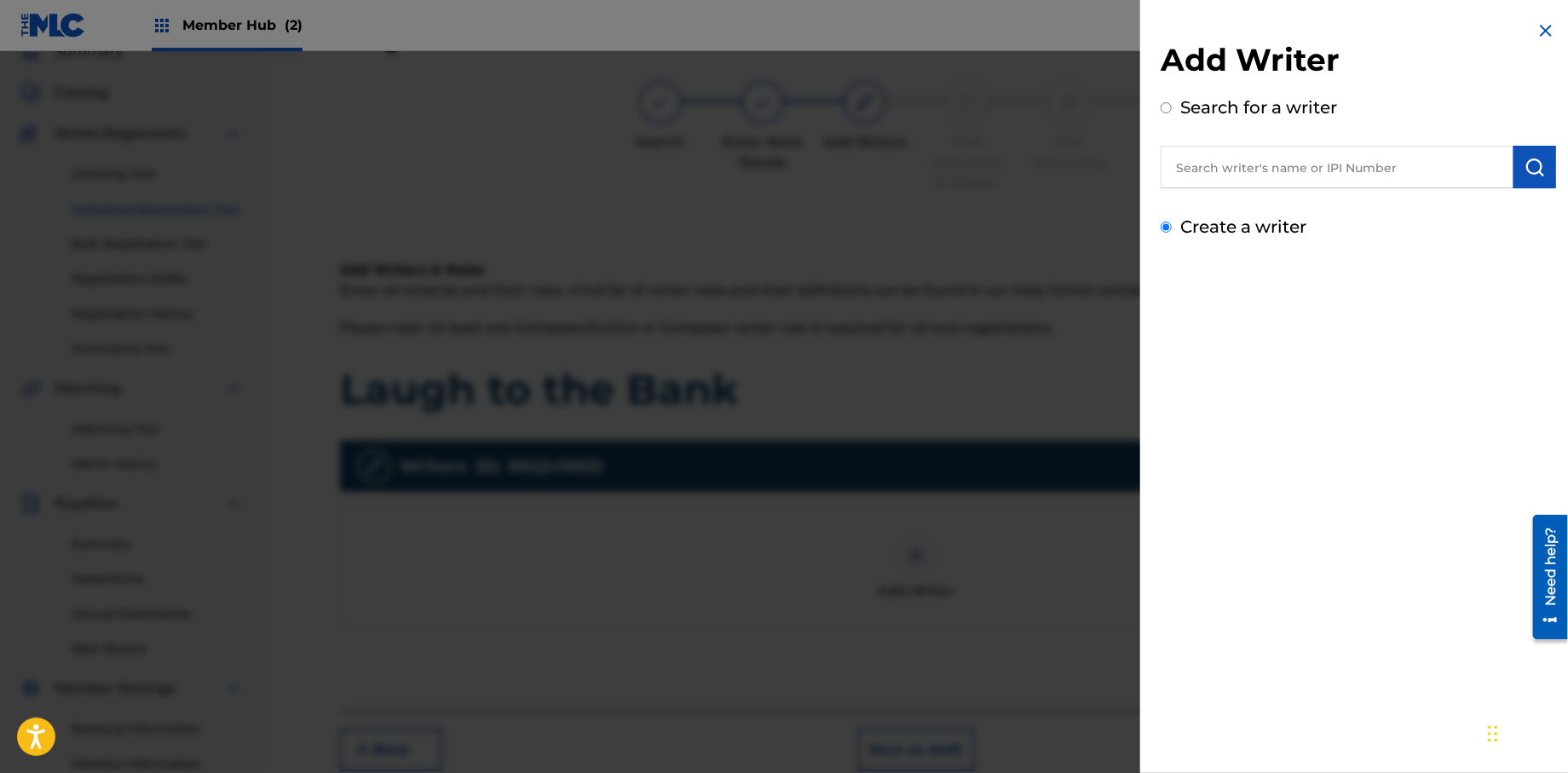
radio input "true"
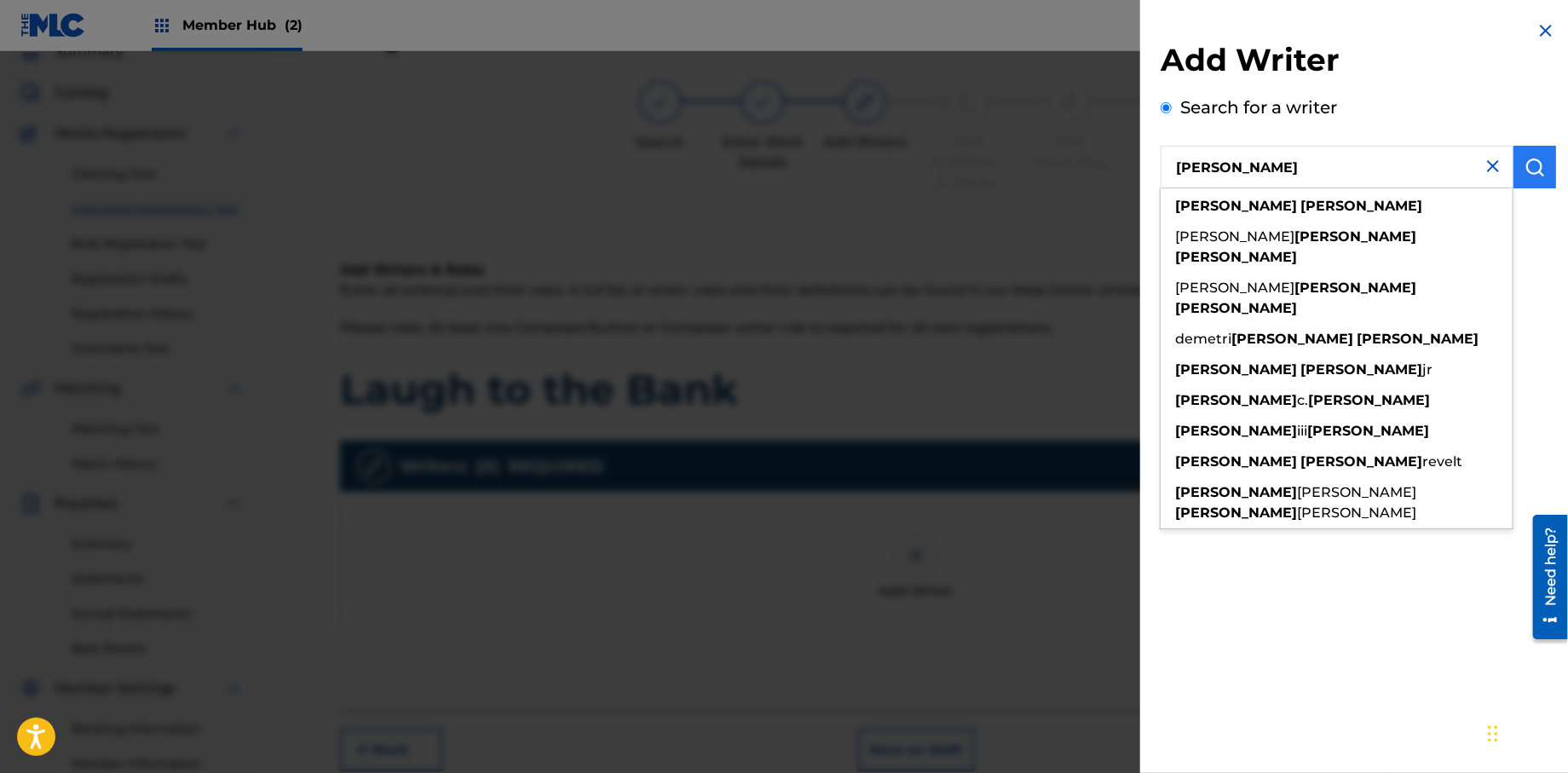
type input "[PERSON_NAME]"
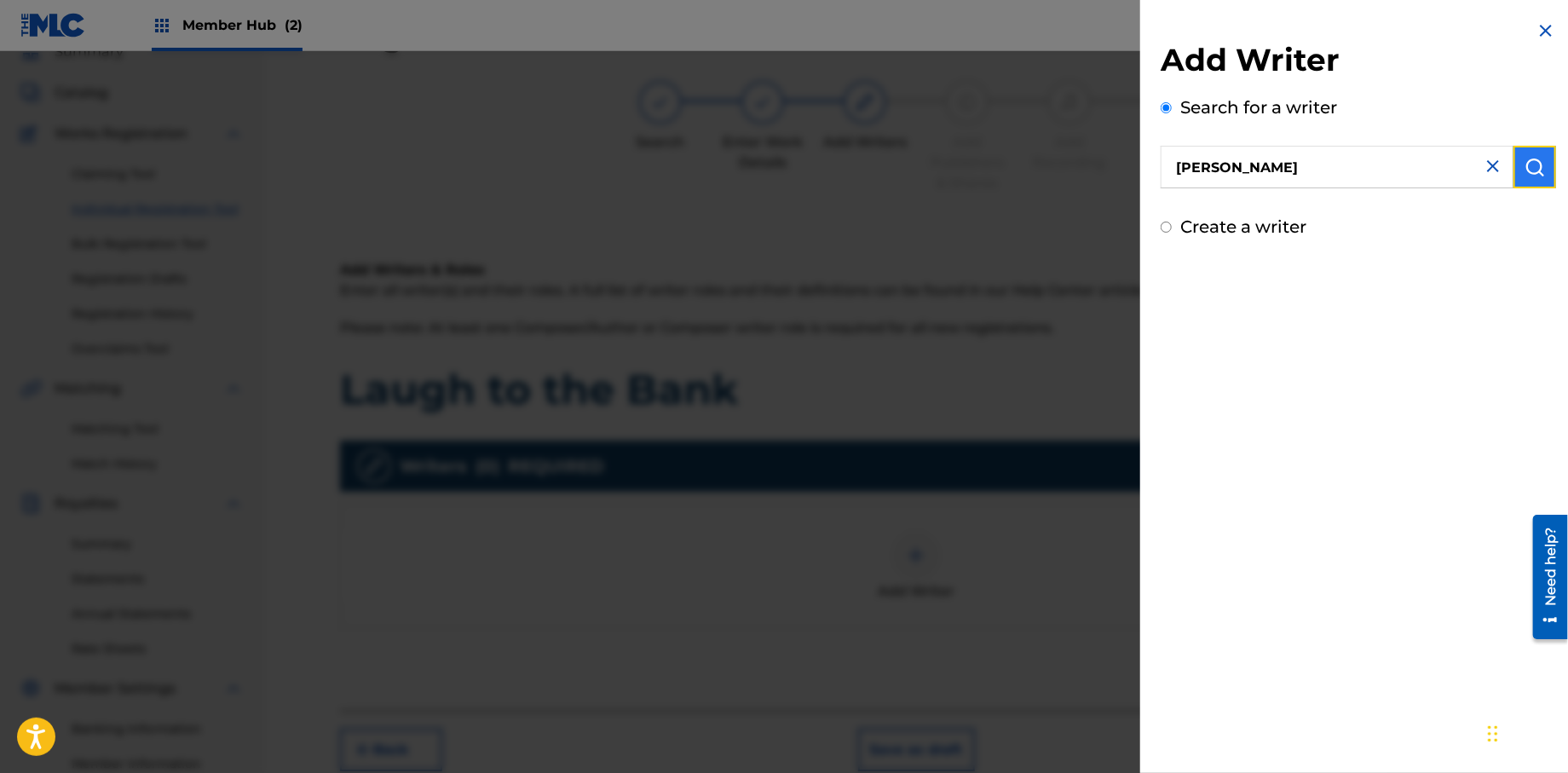
click at [1541, 175] on button "submit" at bounding box center [1534, 167] width 42 height 43
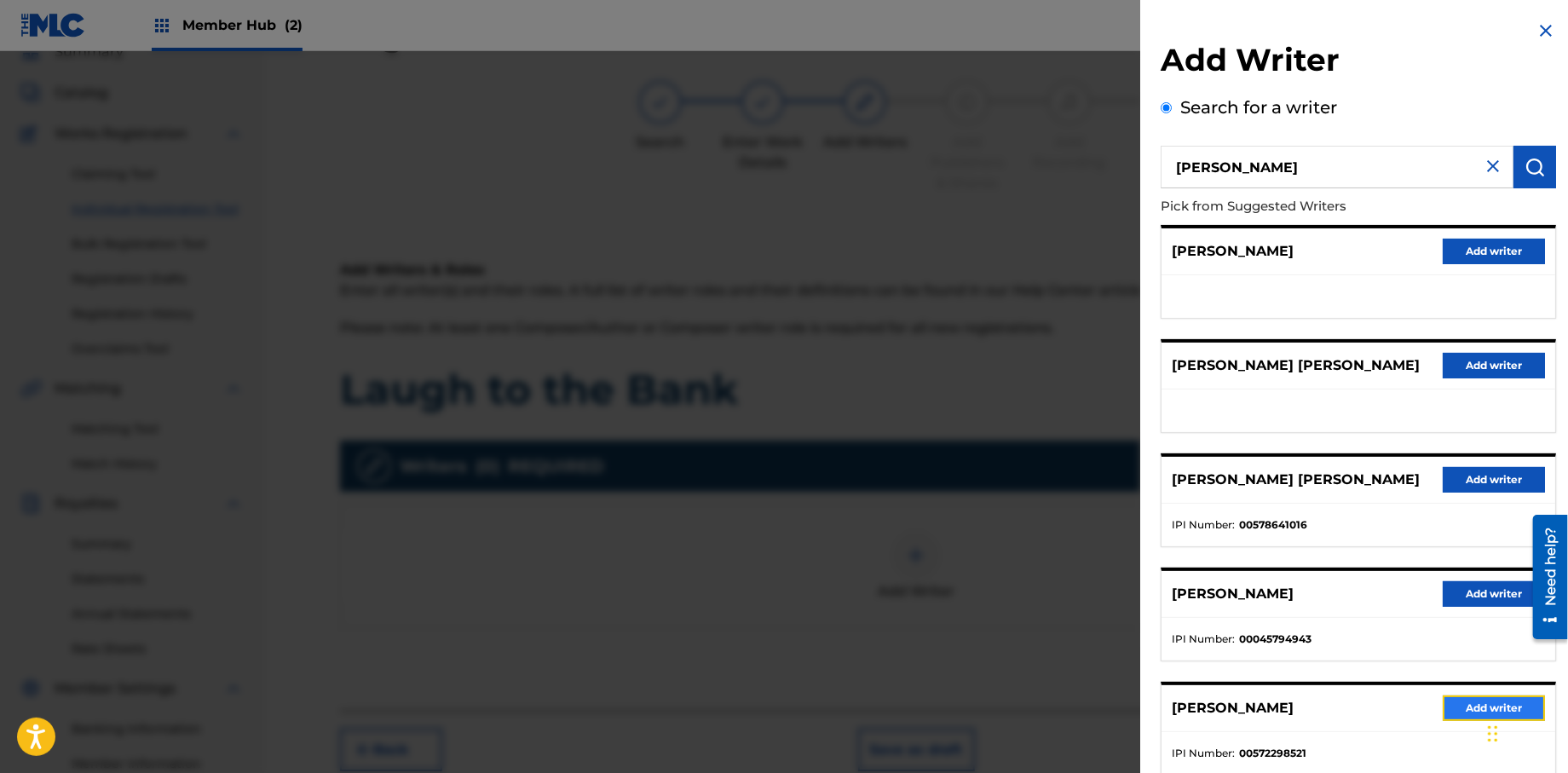
click at [1446, 711] on button "Add writer" at bounding box center [1493, 707] width 102 height 26
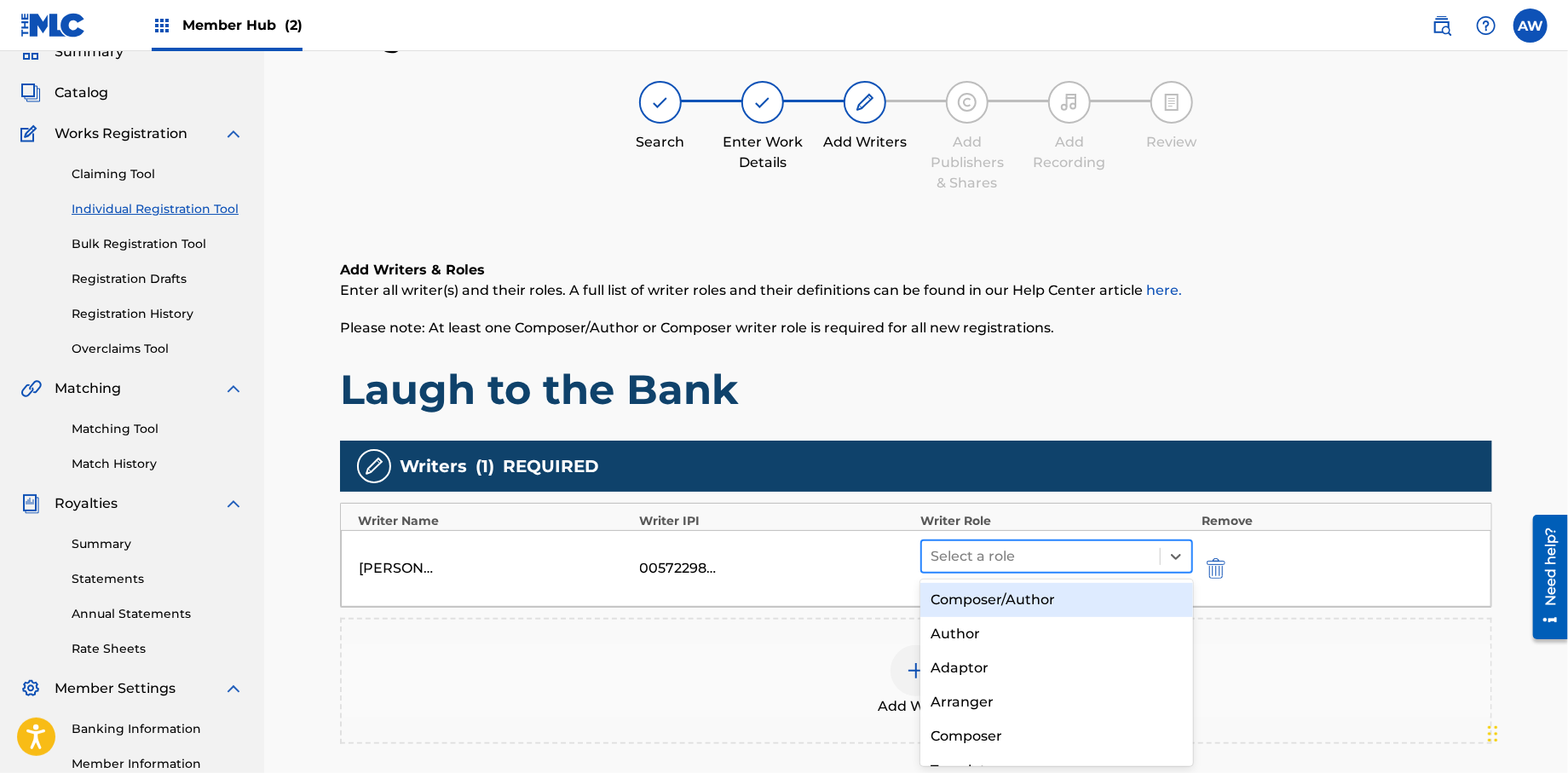
click at [984, 549] on div at bounding box center [1040, 556] width 220 height 24
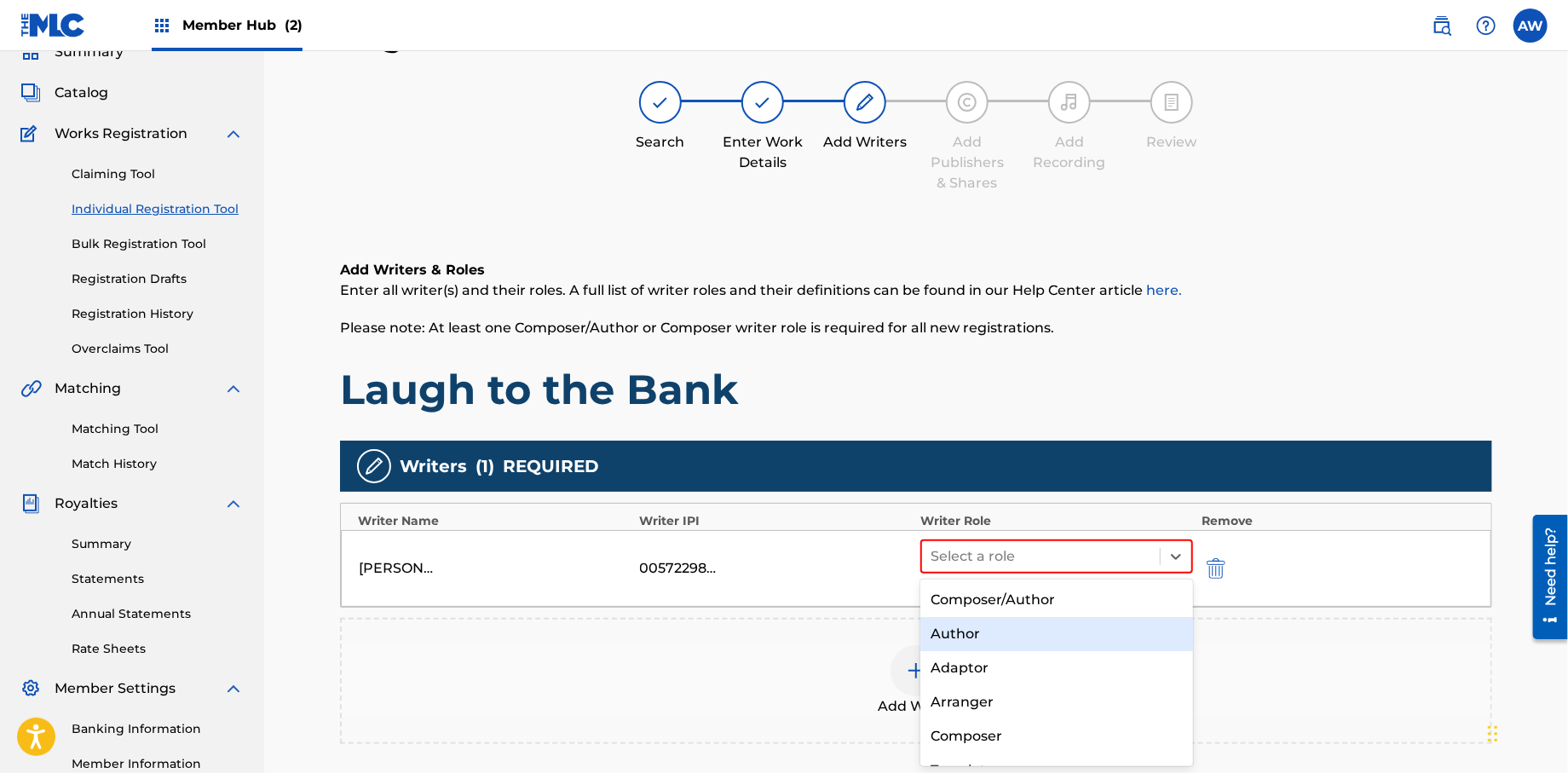
click at [978, 636] on div "Author" at bounding box center [1056, 634] width 273 height 34
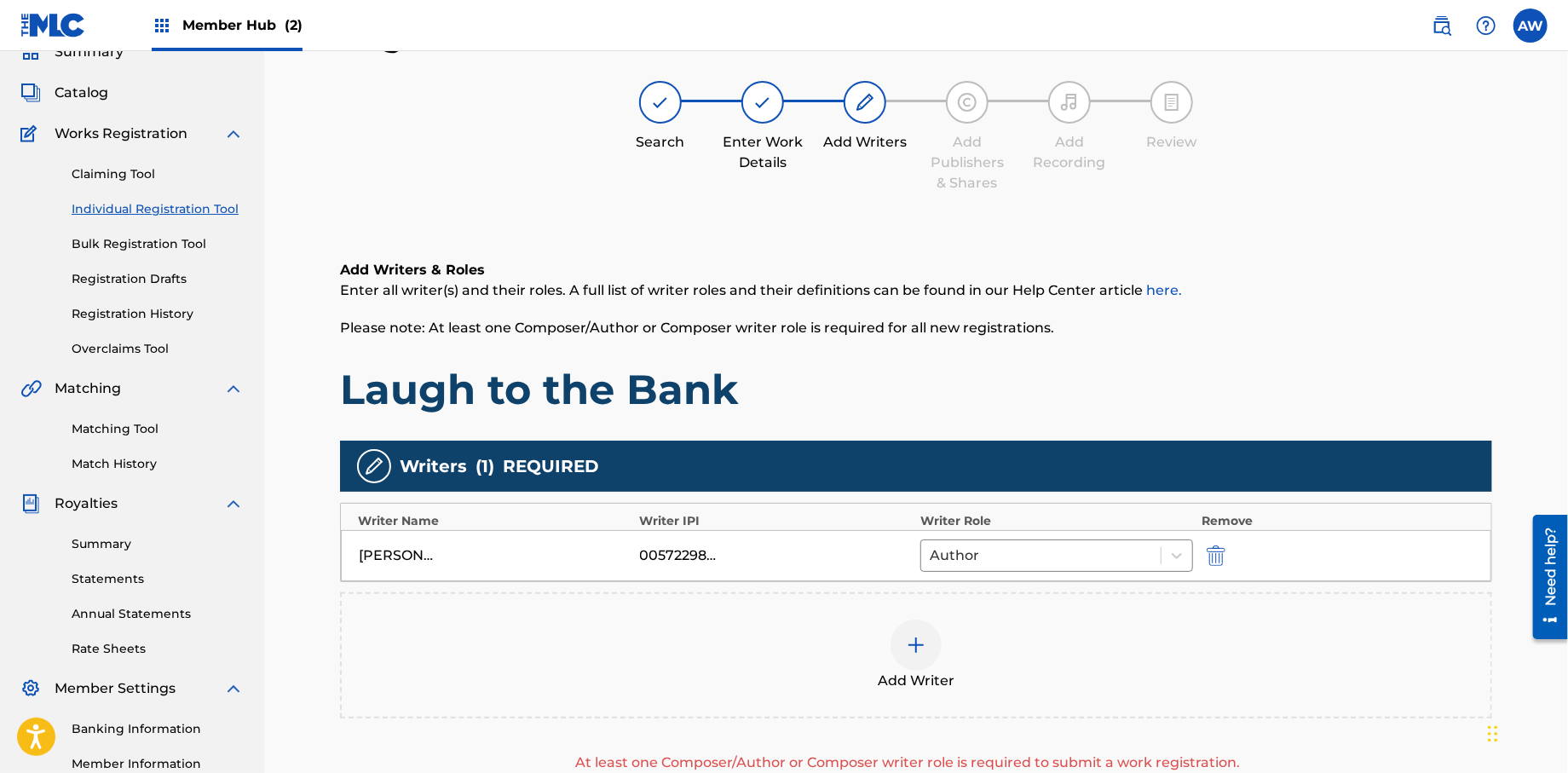
click at [923, 654] on div at bounding box center [916, 645] width 51 height 51
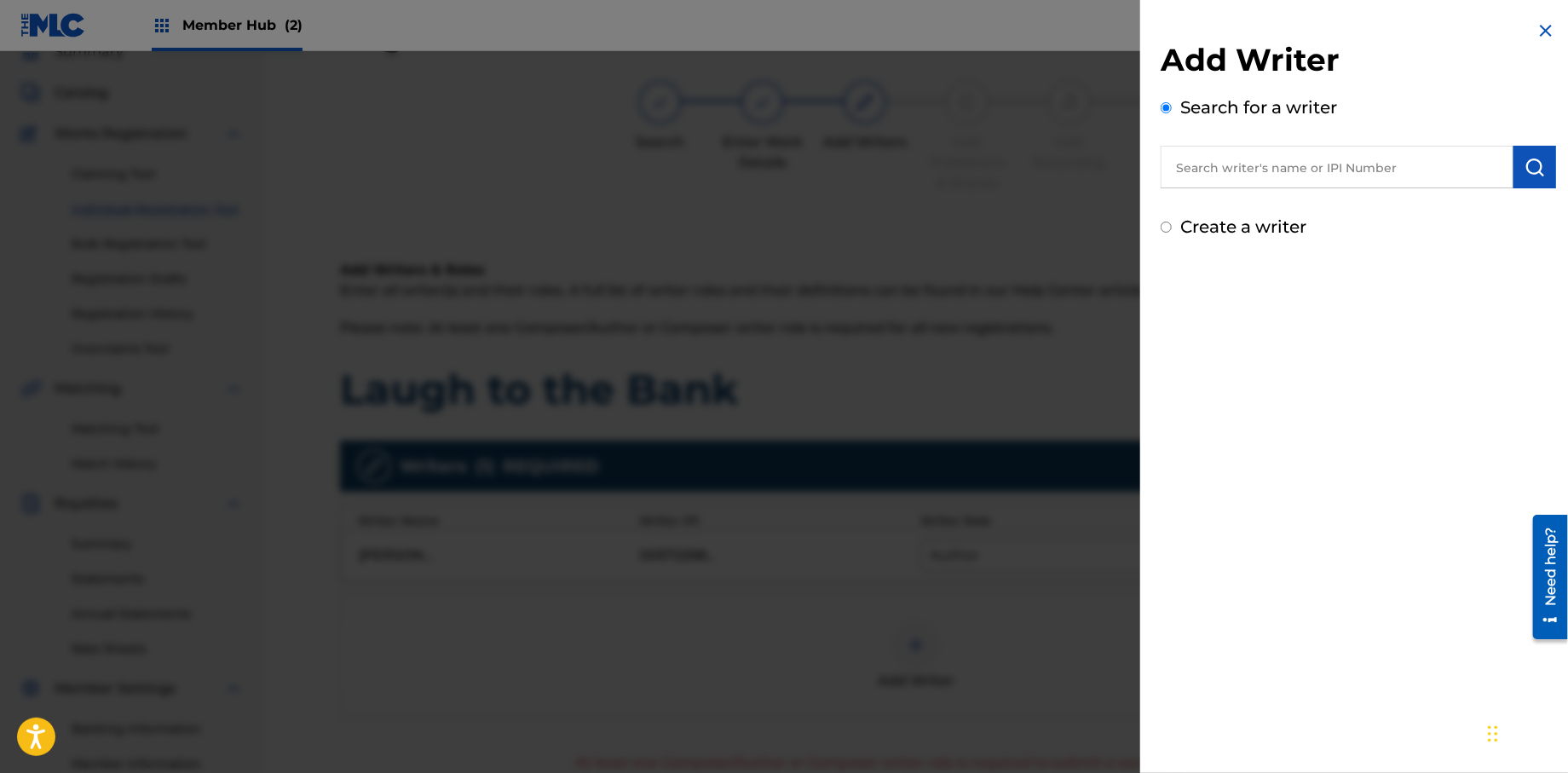
click at [1169, 226] on input "Create a writer" at bounding box center [1166, 227] width 12 height 12
radio input "false"
radio input "true"
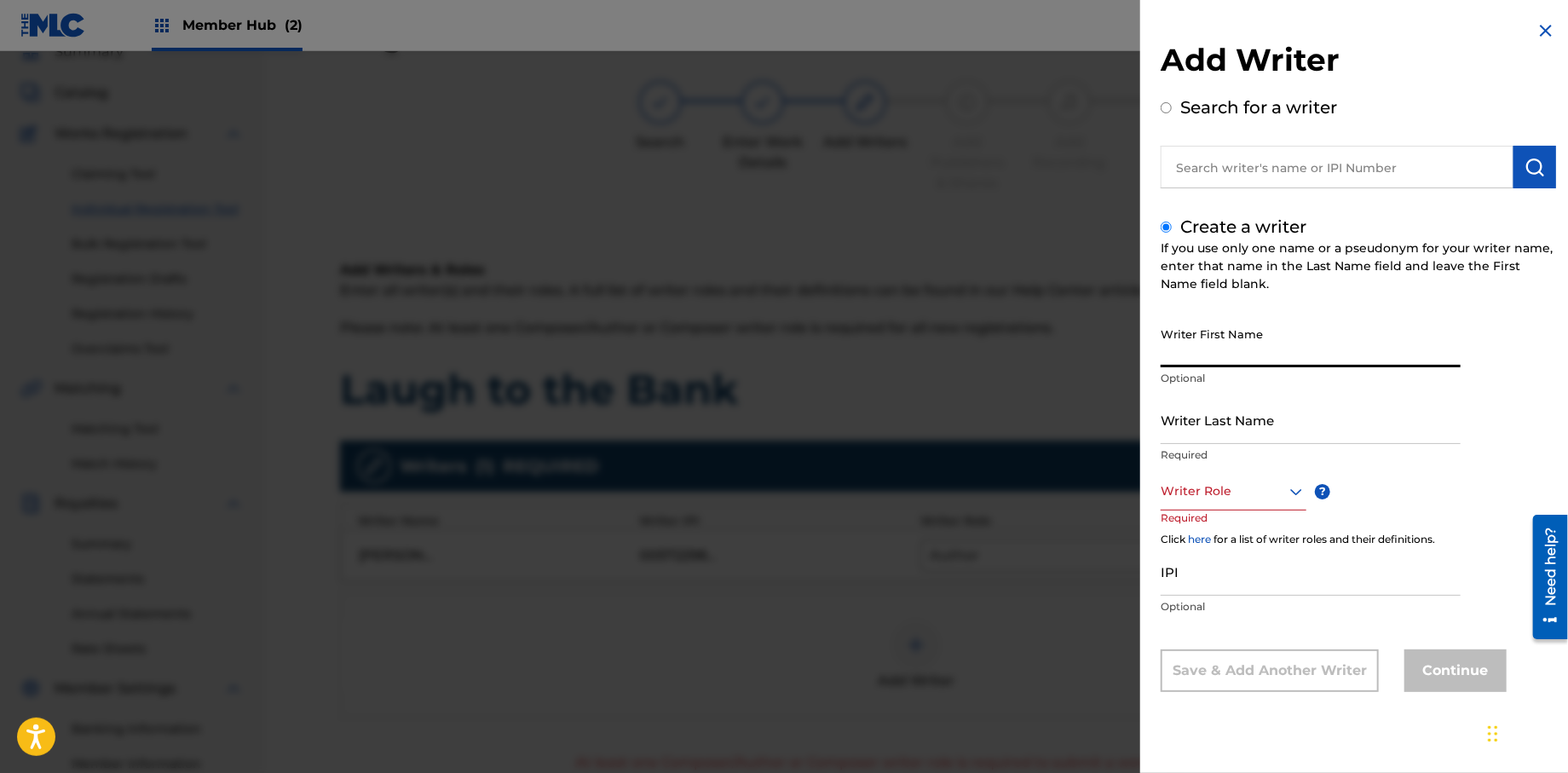
click at [1221, 349] on input "Writer First Name" at bounding box center [1310, 343] width 300 height 49
click at [1254, 357] on input "[PERSON_NAME]" at bounding box center [1310, 343] width 300 height 49
type input "[PERSON_NAME]"
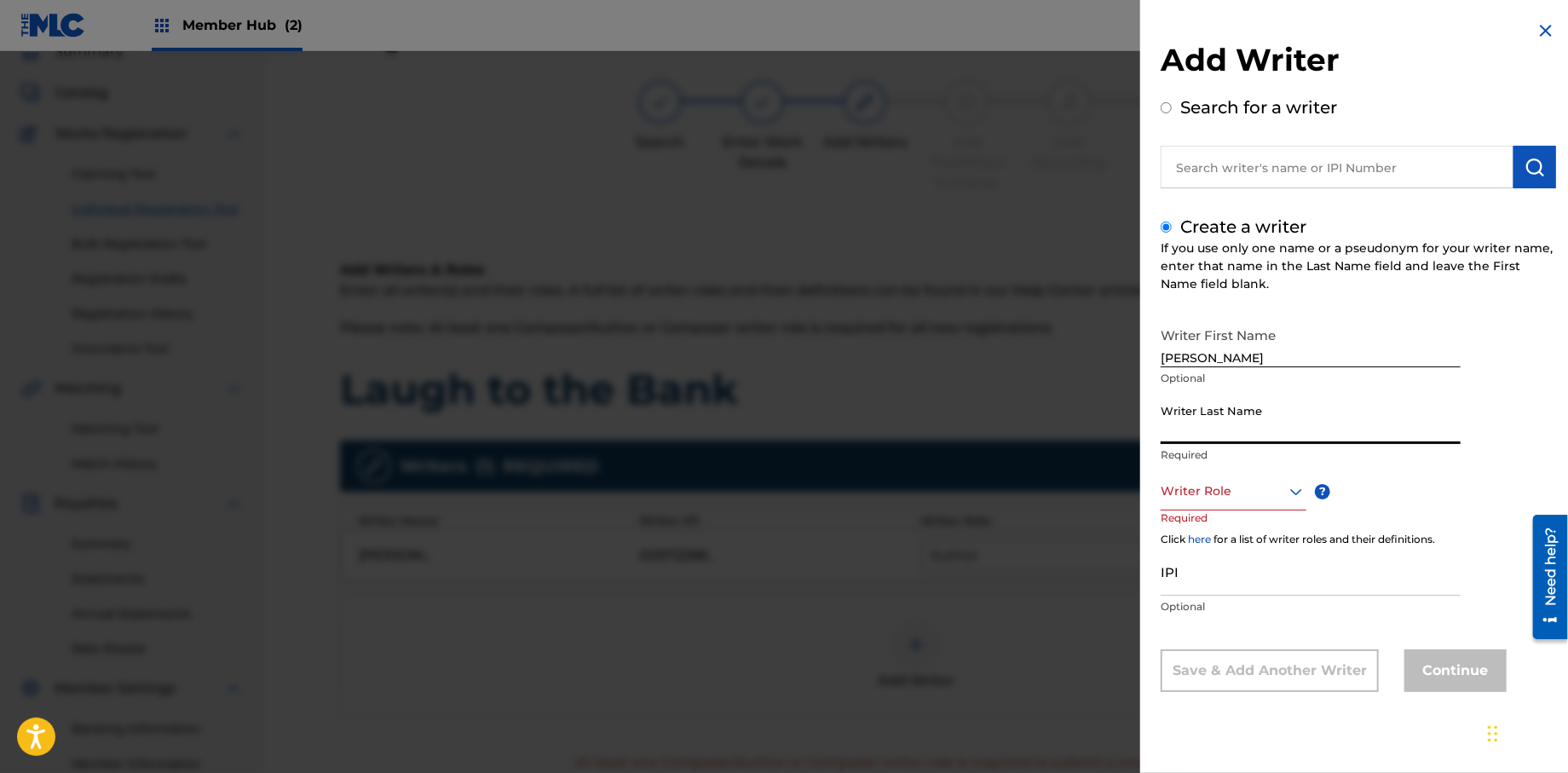
click at [1264, 432] on input "Writer Last Name" at bounding box center [1310, 420] width 300 height 49
type input "[PERSON_NAME]"
click at [1193, 502] on div "Writer Role" at bounding box center [1233, 491] width 146 height 38
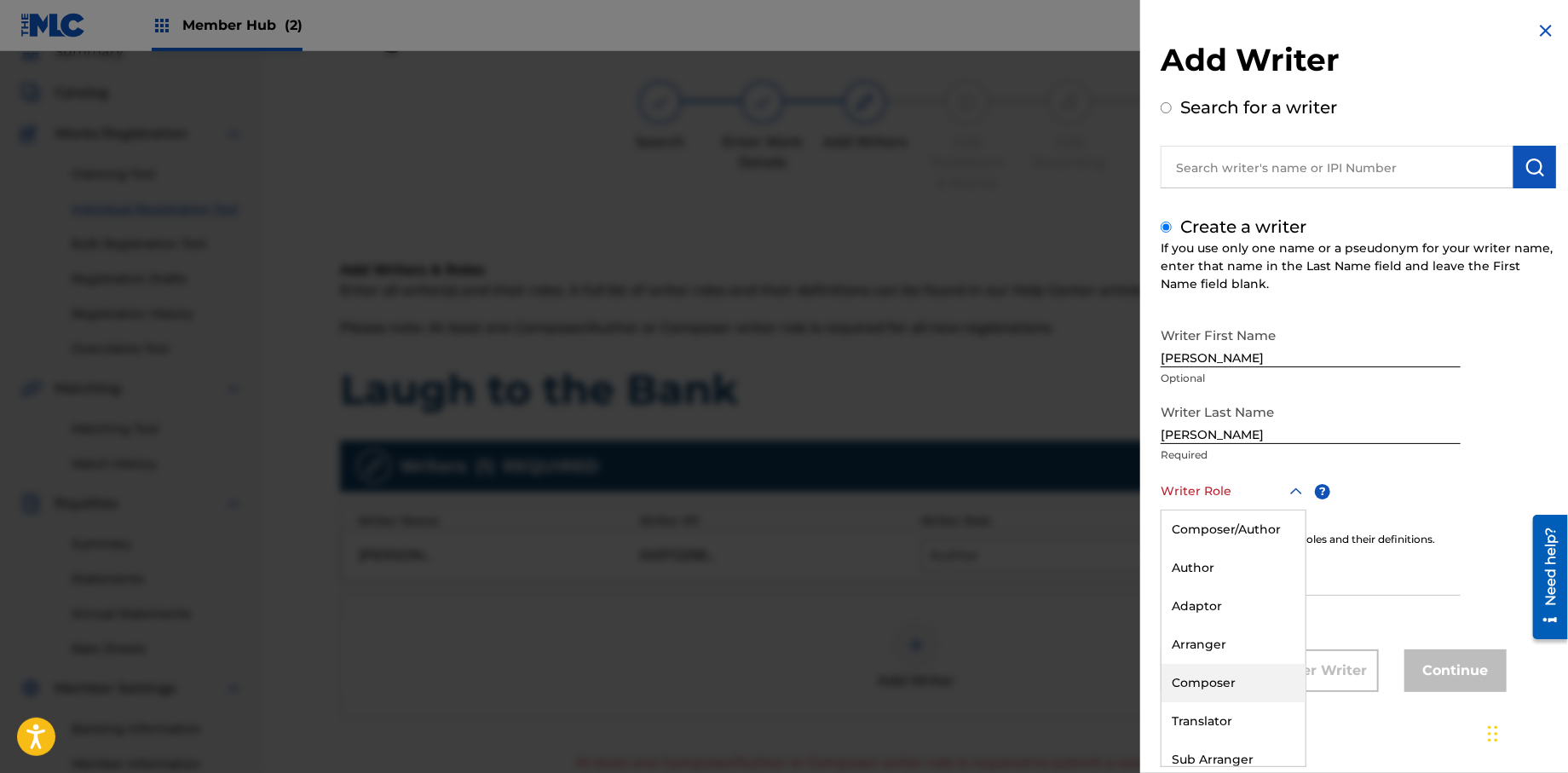
click at [1212, 672] on div "Composer" at bounding box center [1233, 683] width 144 height 38
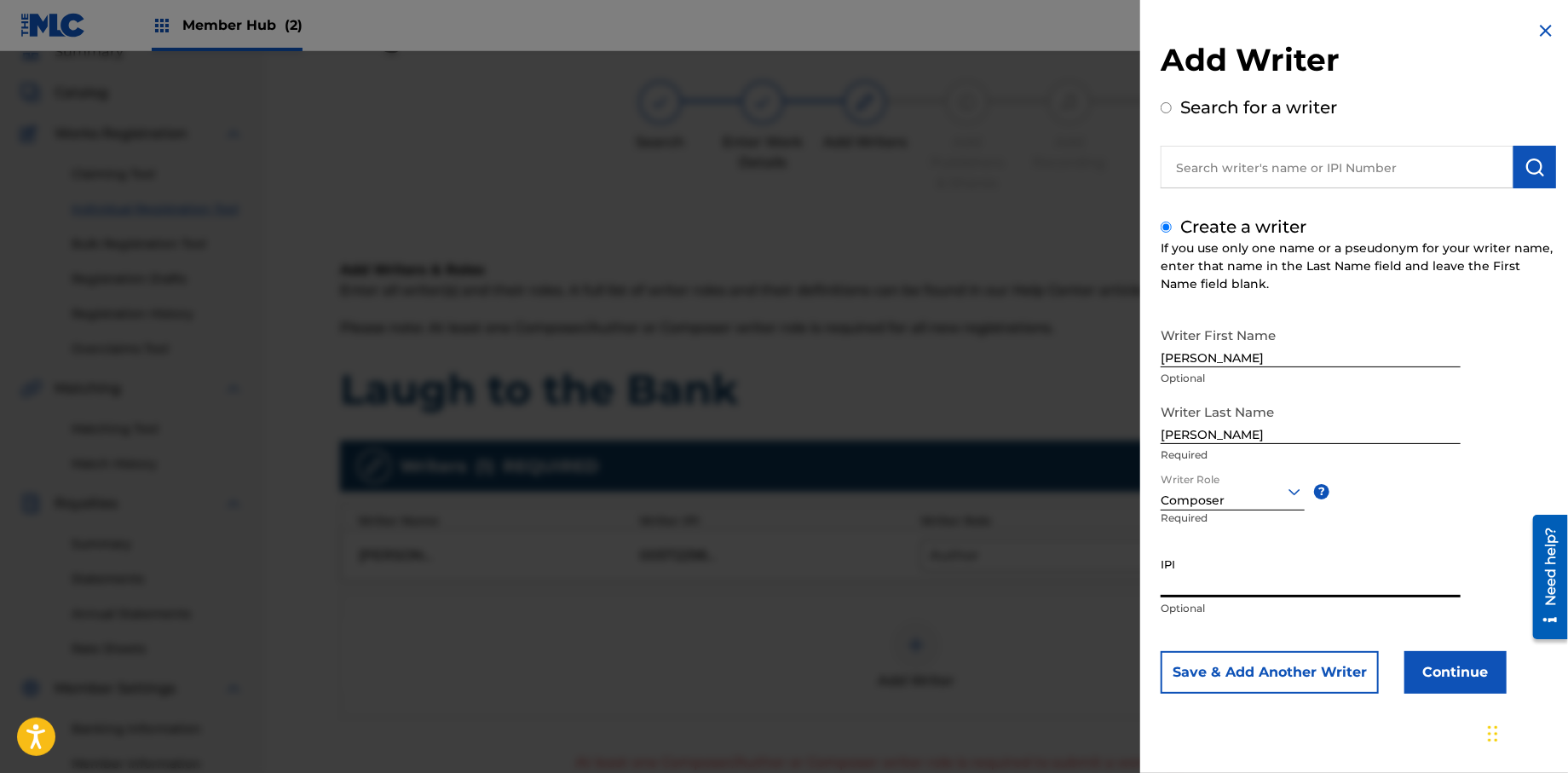
click at [1217, 584] on input "IPI" at bounding box center [1310, 573] width 300 height 49
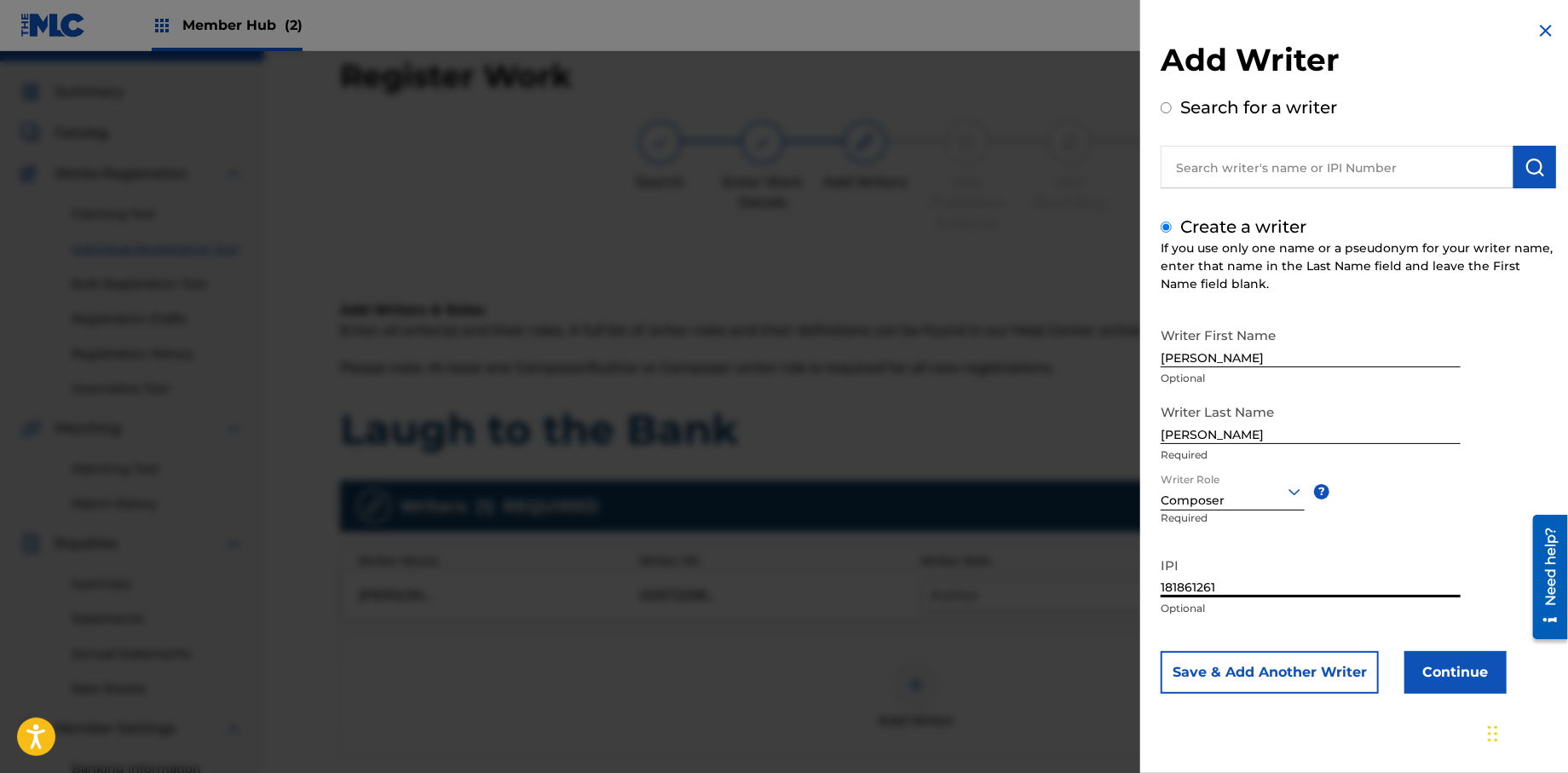
scroll to position [0, 0]
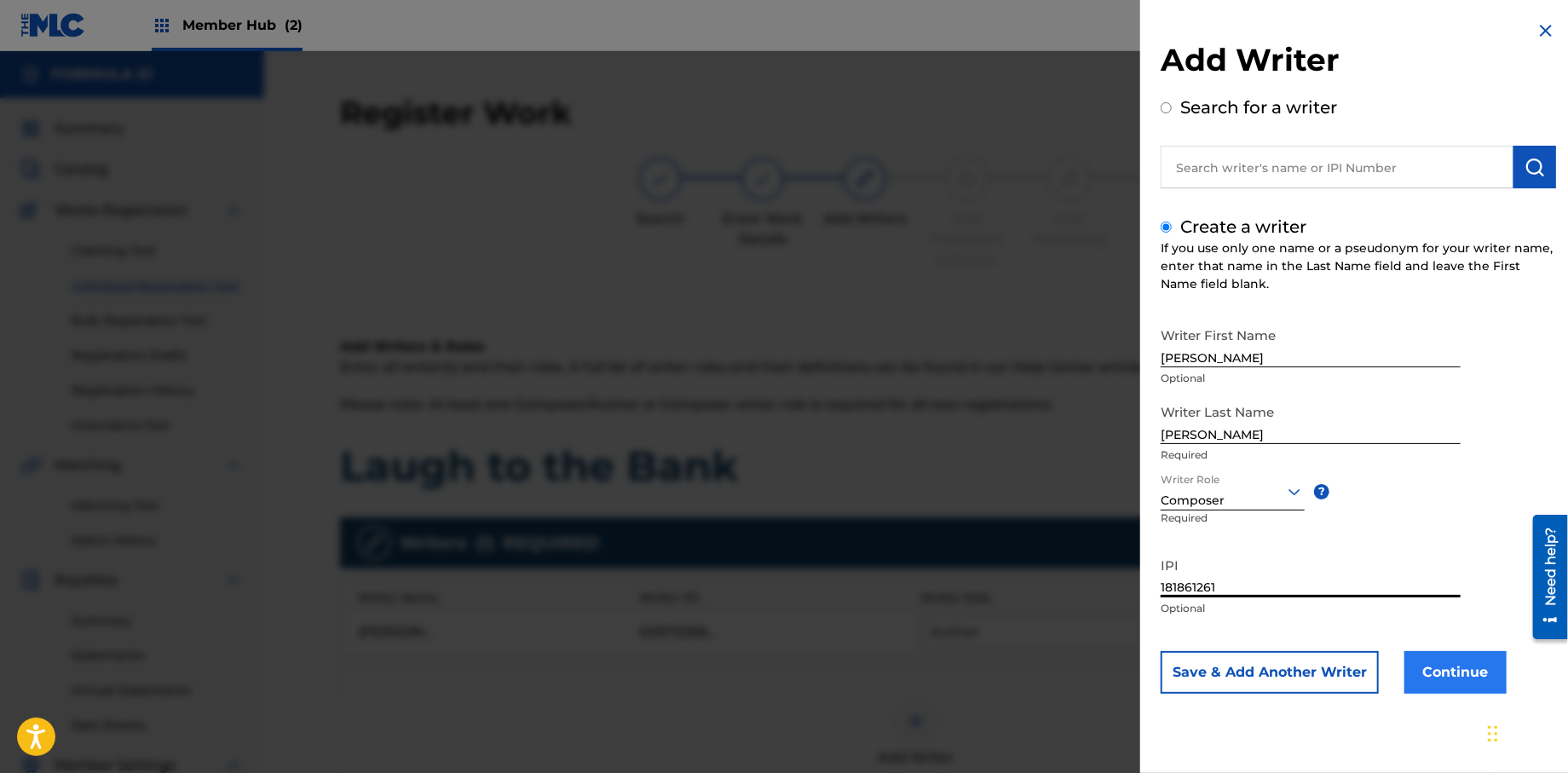
type input "181861261"
click at [1428, 661] on button "Continue" at bounding box center [1455, 672] width 102 height 43
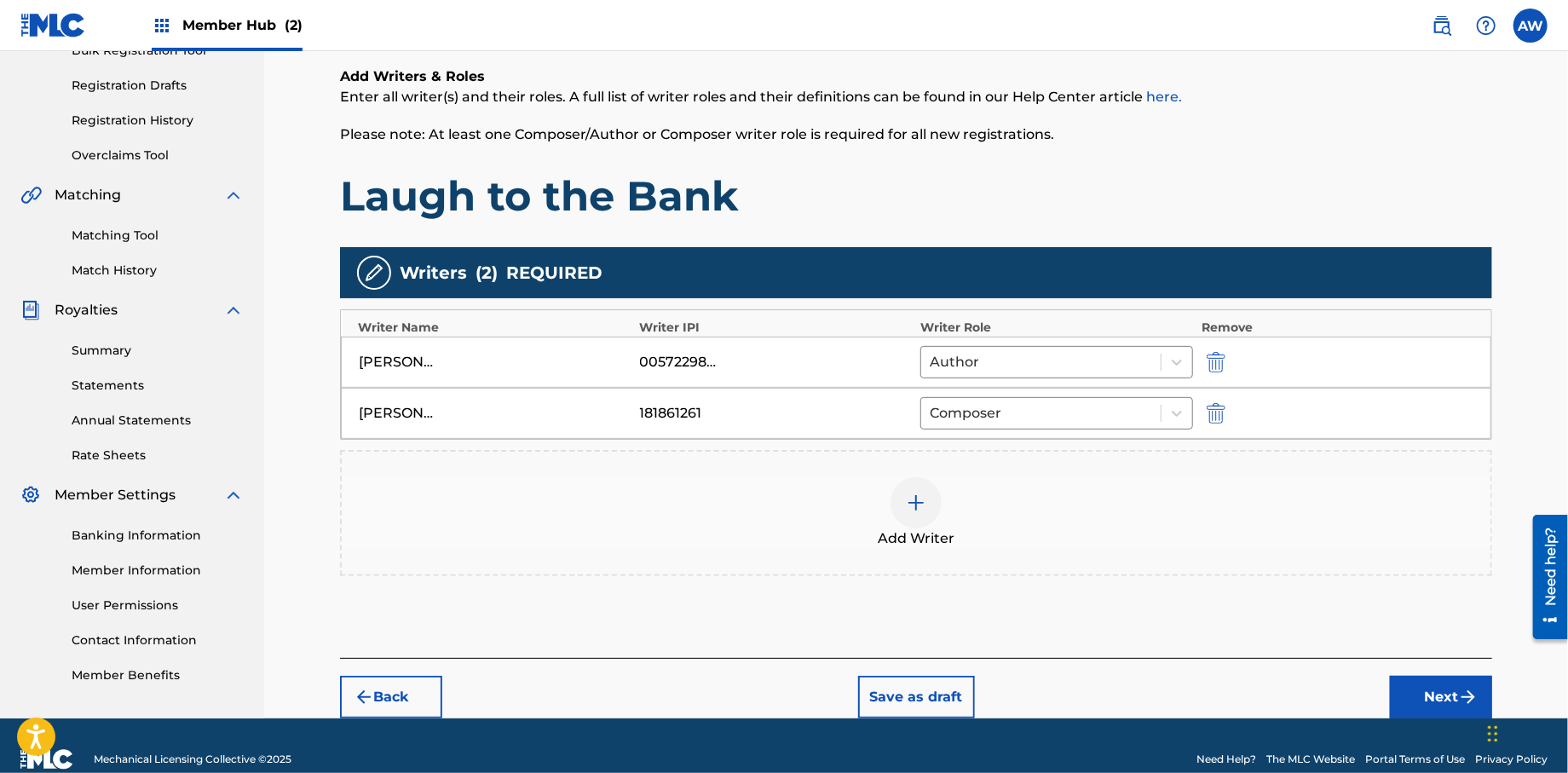
scroll to position [298, 0]
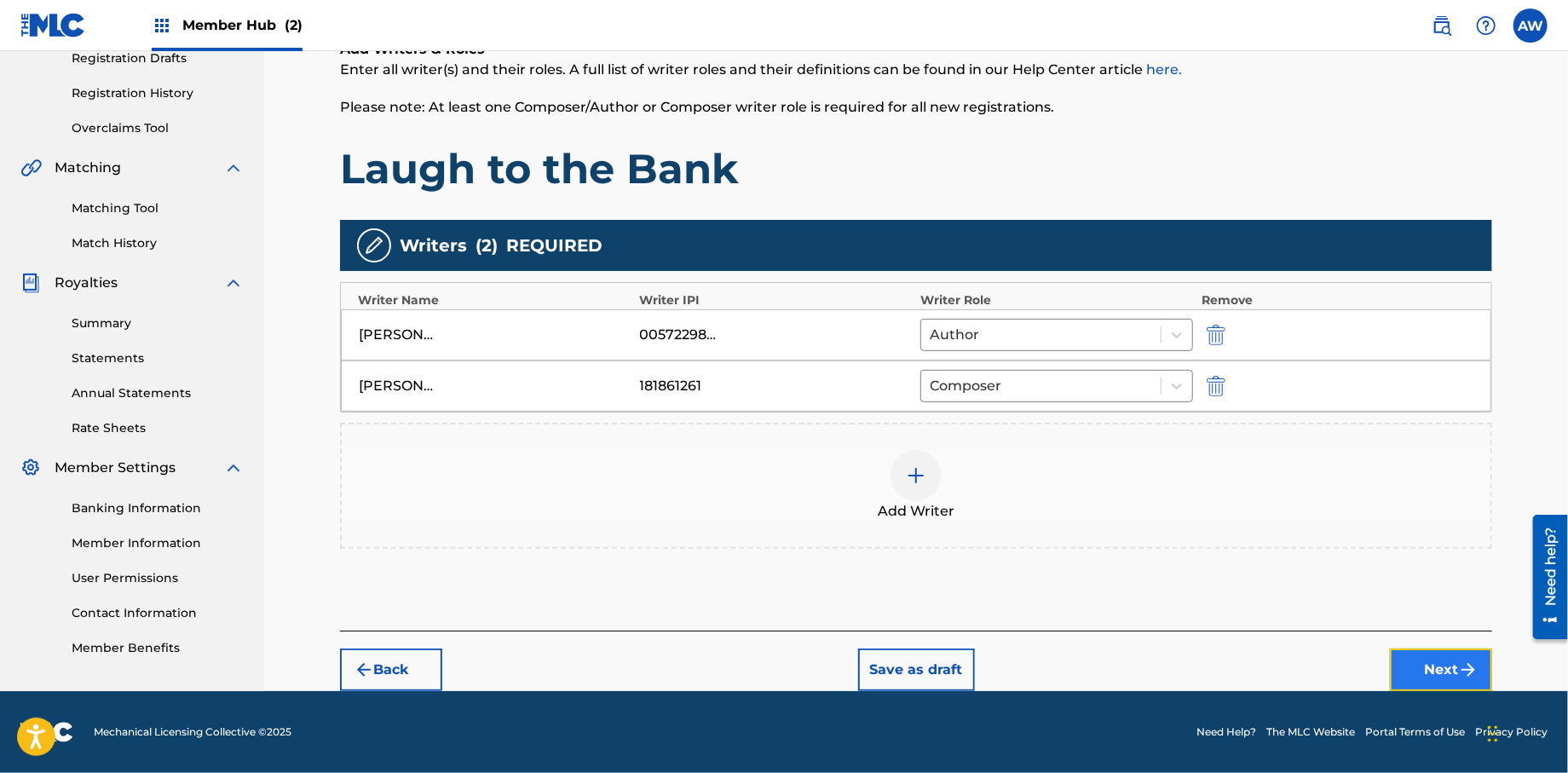
click at [1408, 671] on button "Next" at bounding box center [1441, 669] width 102 height 43
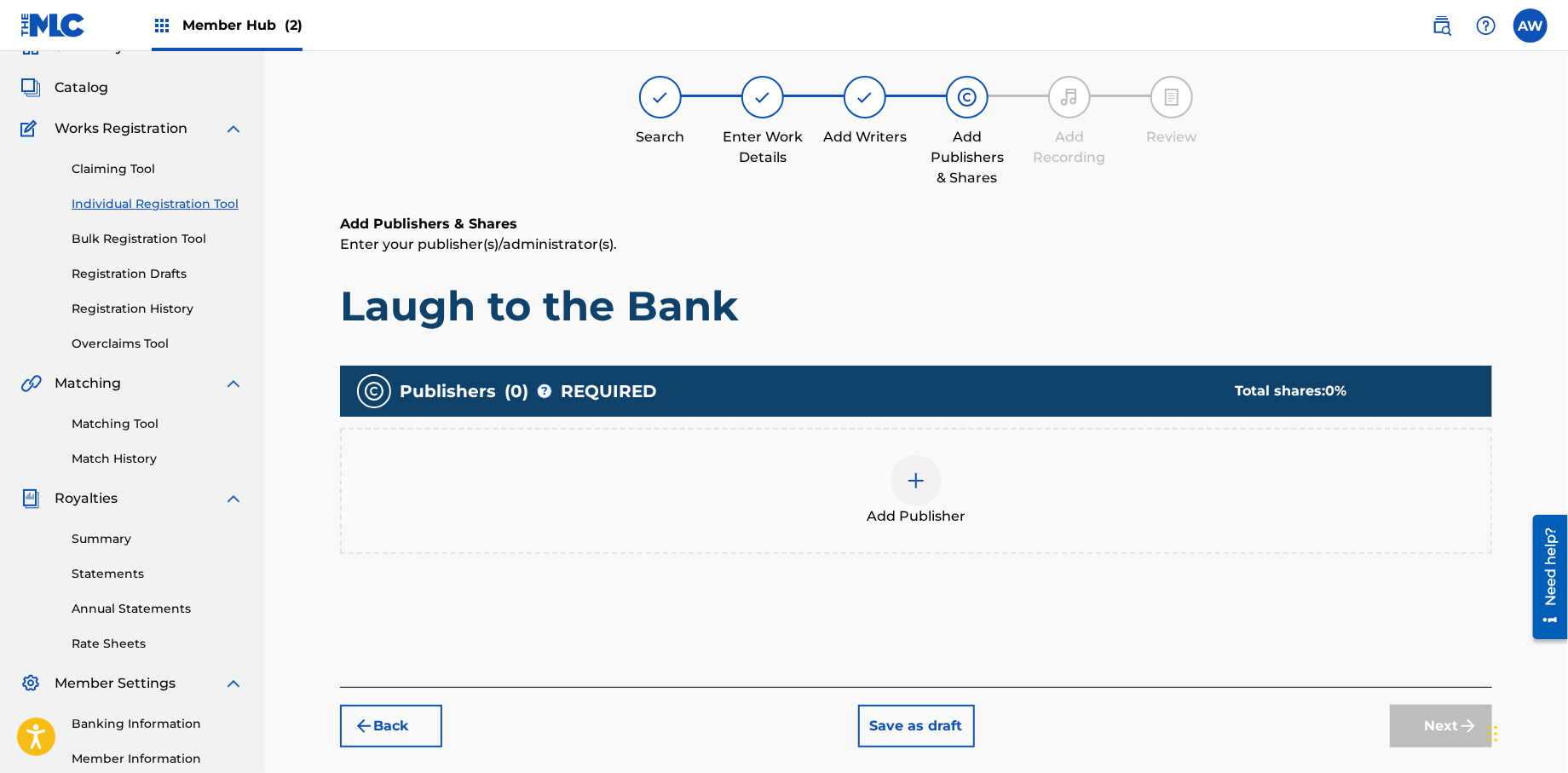
scroll to position [77, 0]
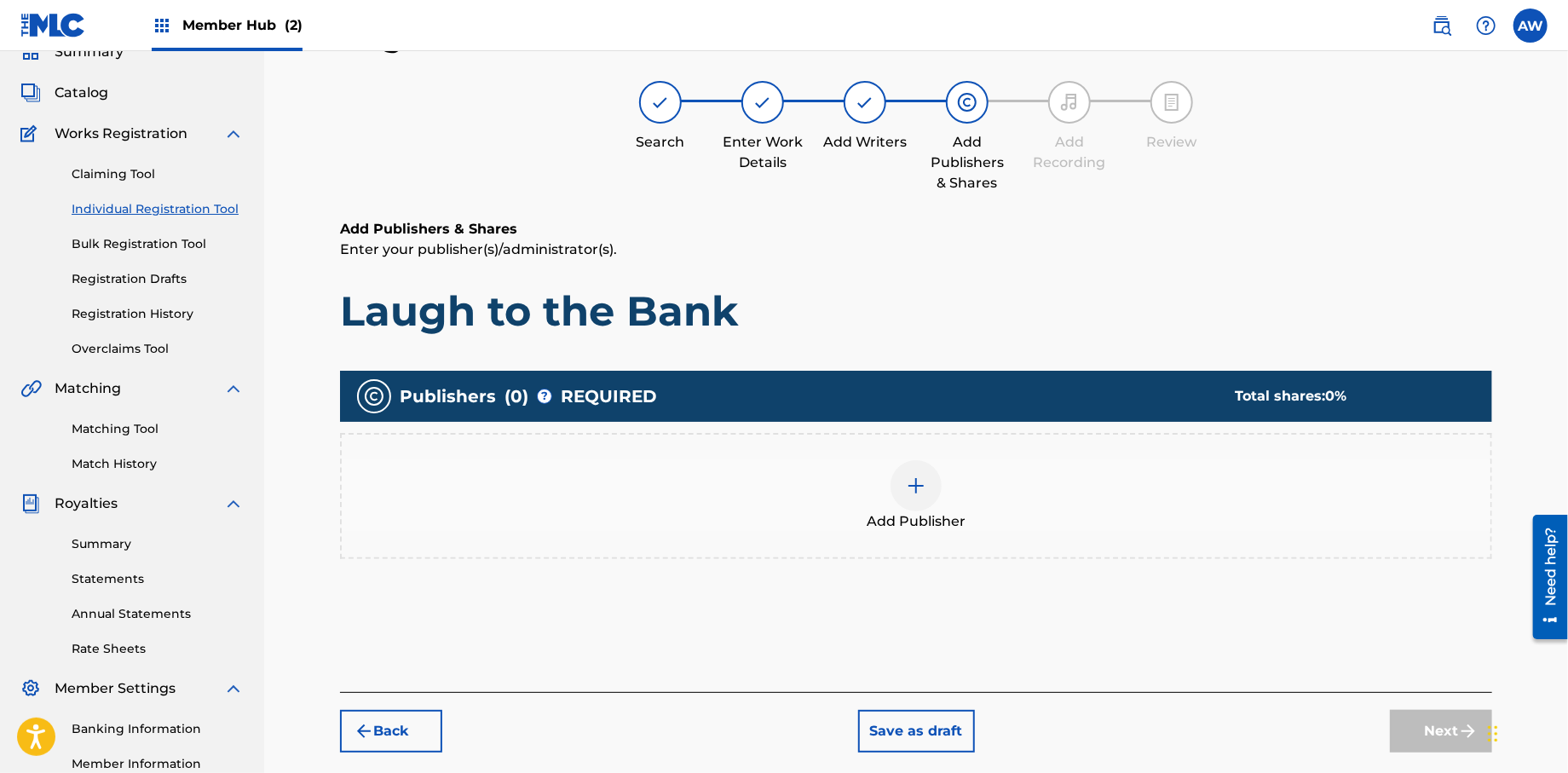
click at [915, 485] on img at bounding box center [915, 485] width 20 height 20
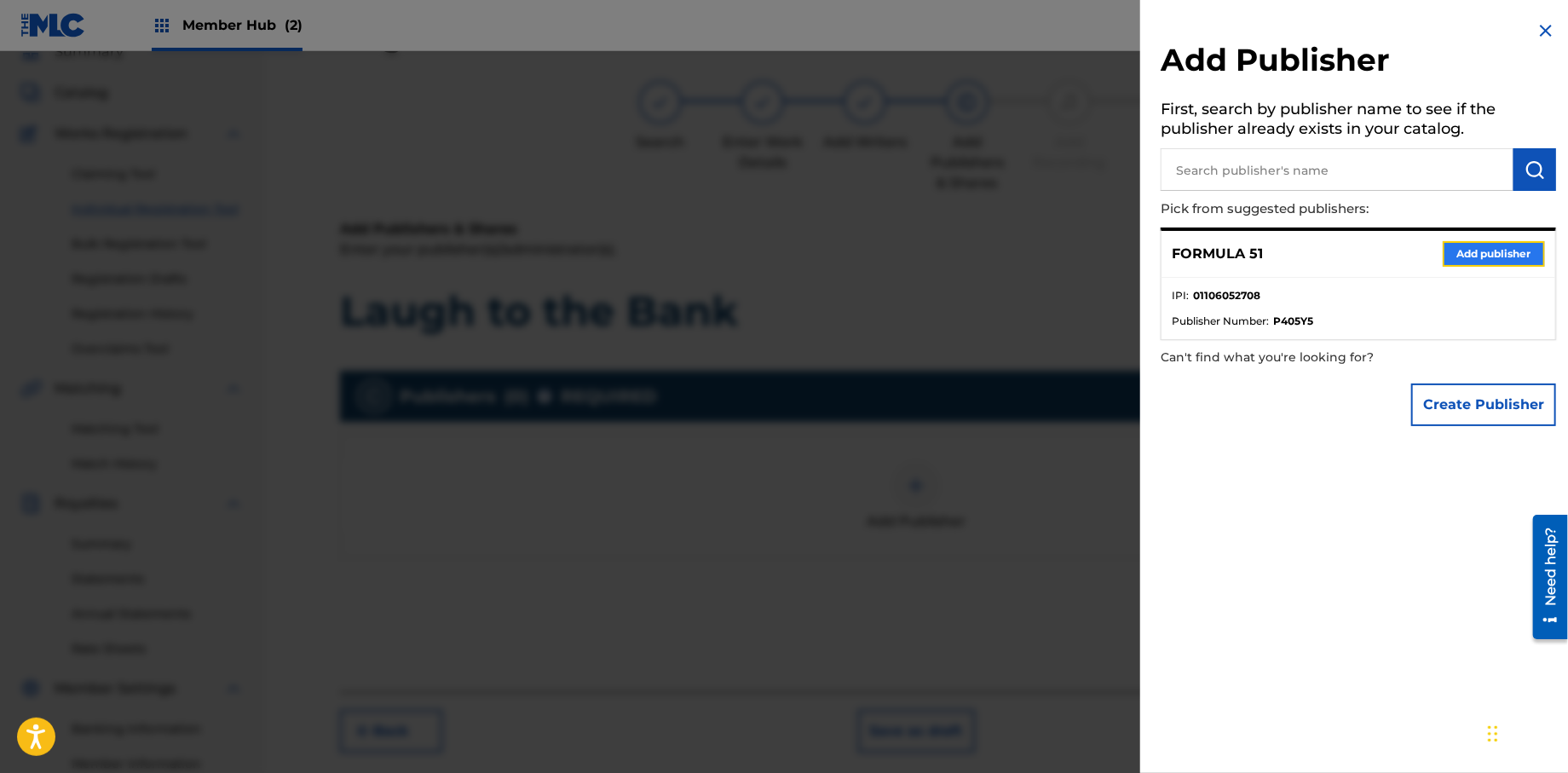
click at [1456, 254] on button "Add publisher" at bounding box center [1493, 253] width 102 height 26
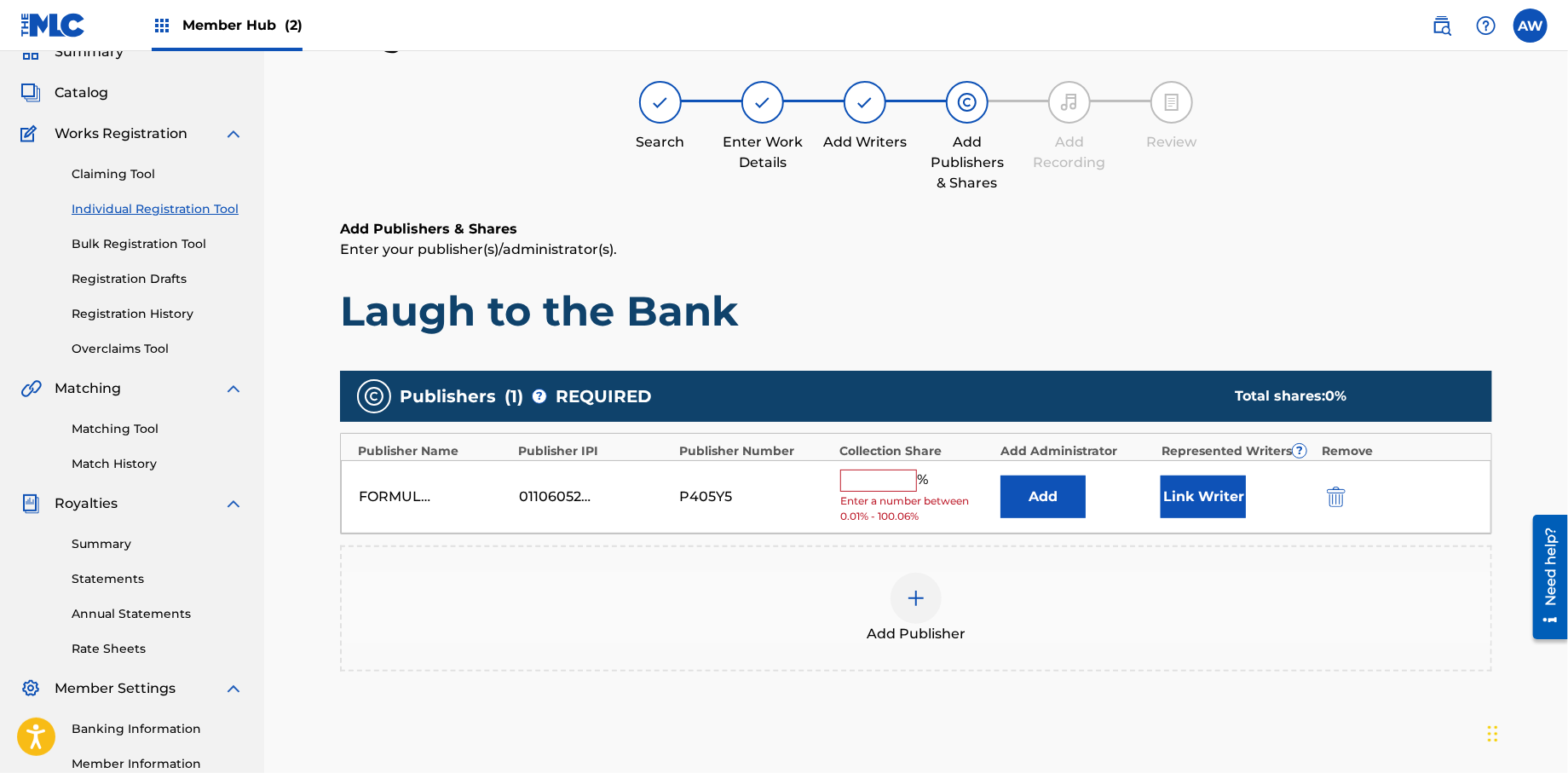
click at [866, 484] on input "text" at bounding box center [878, 480] width 77 height 22
type input "100"
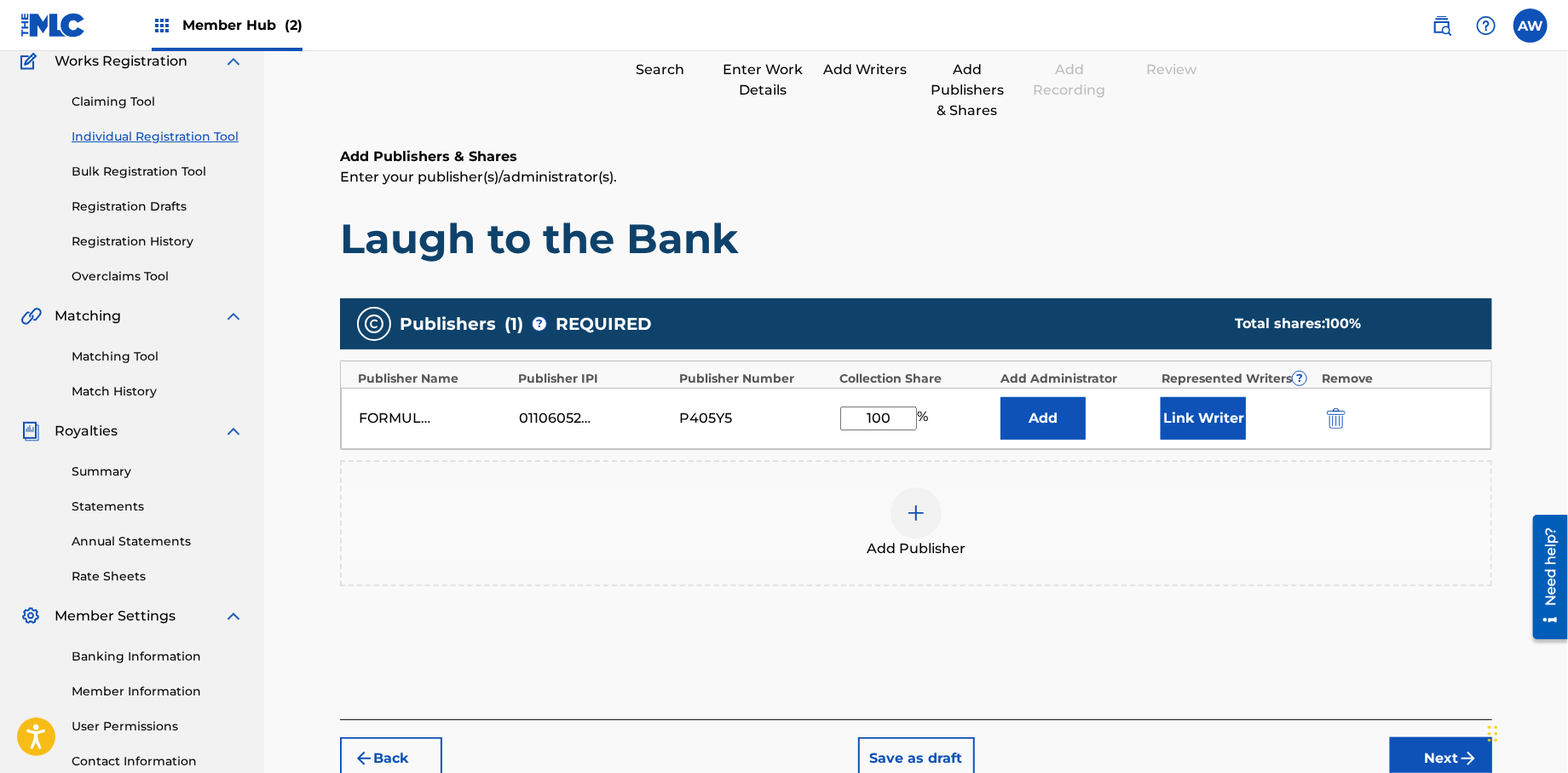
scroll to position [282, 0]
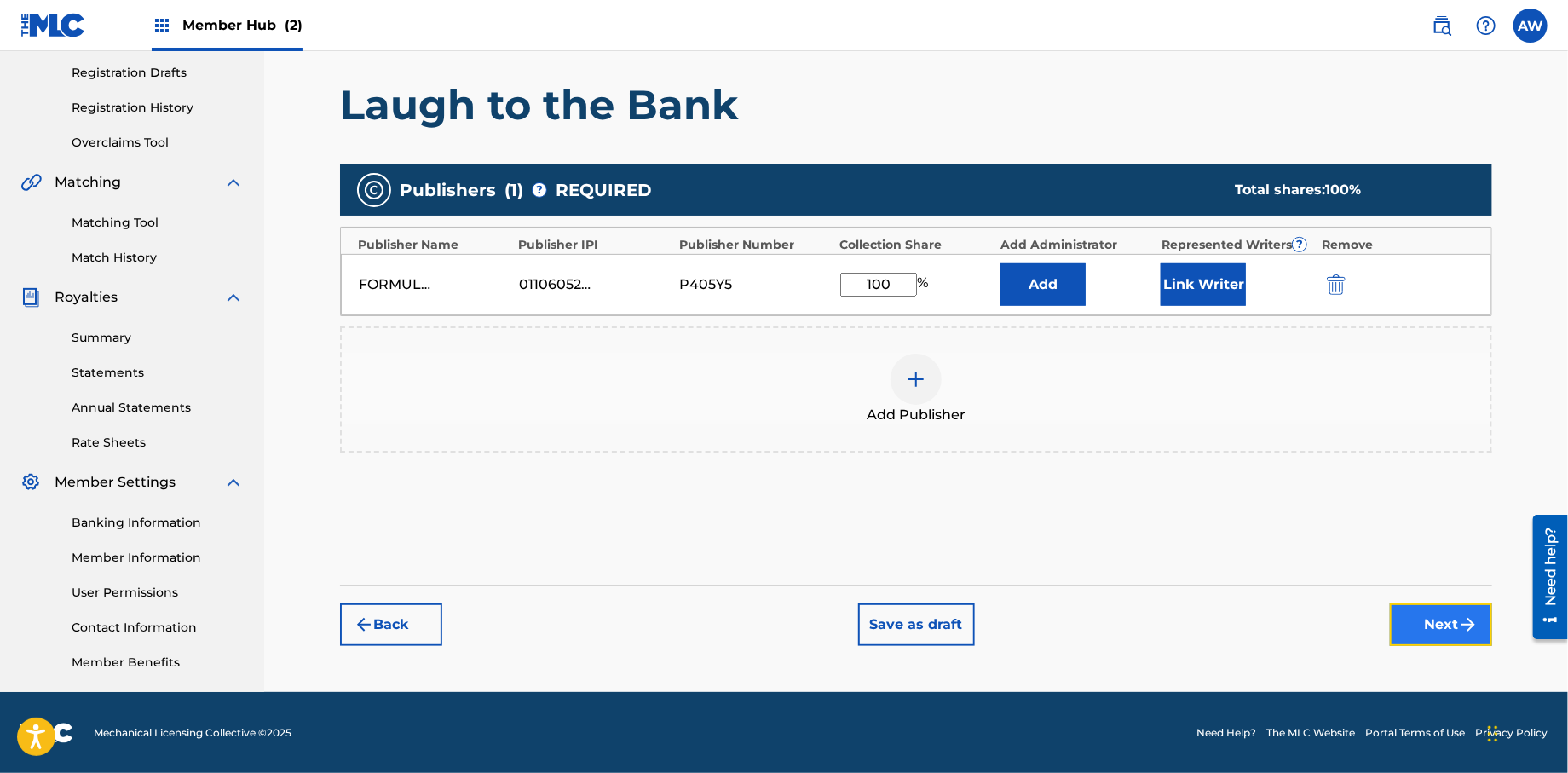
click at [1426, 629] on button "Next" at bounding box center [1441, 624] width 102 height 43
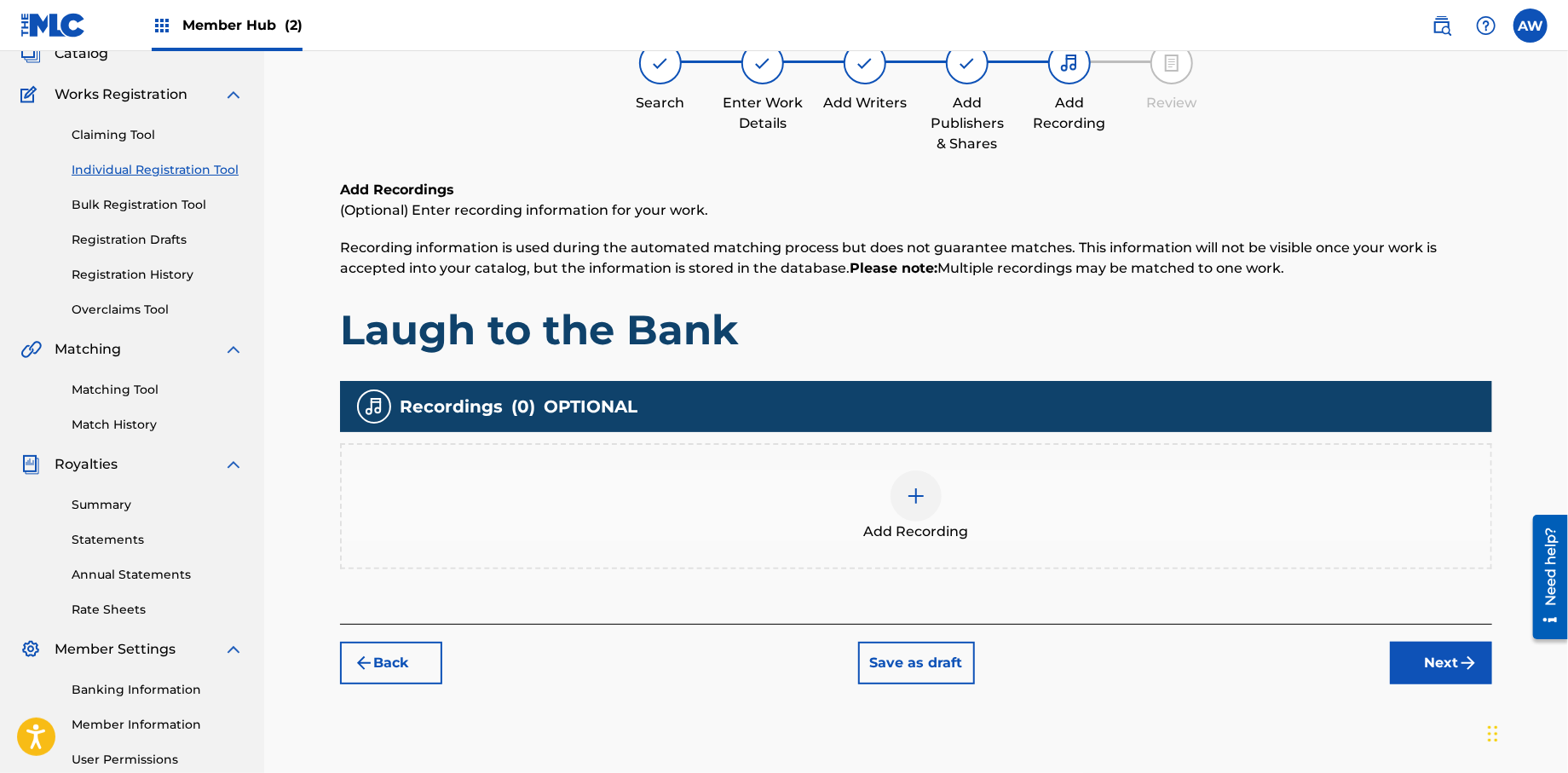
scroll to position [77, 0]
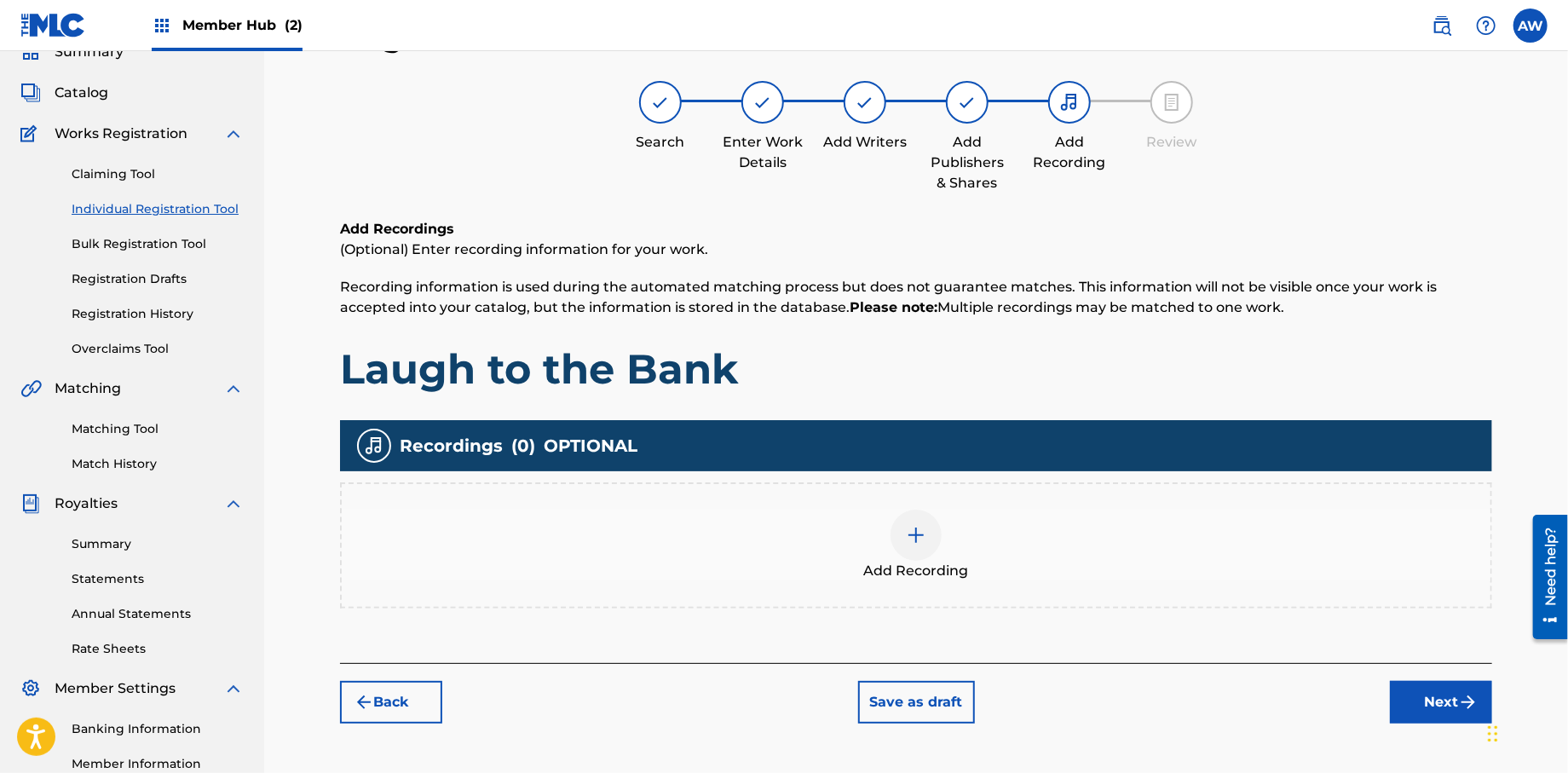
click at [911, 537] on img at bounding box center [915, 535] width 20 height 20
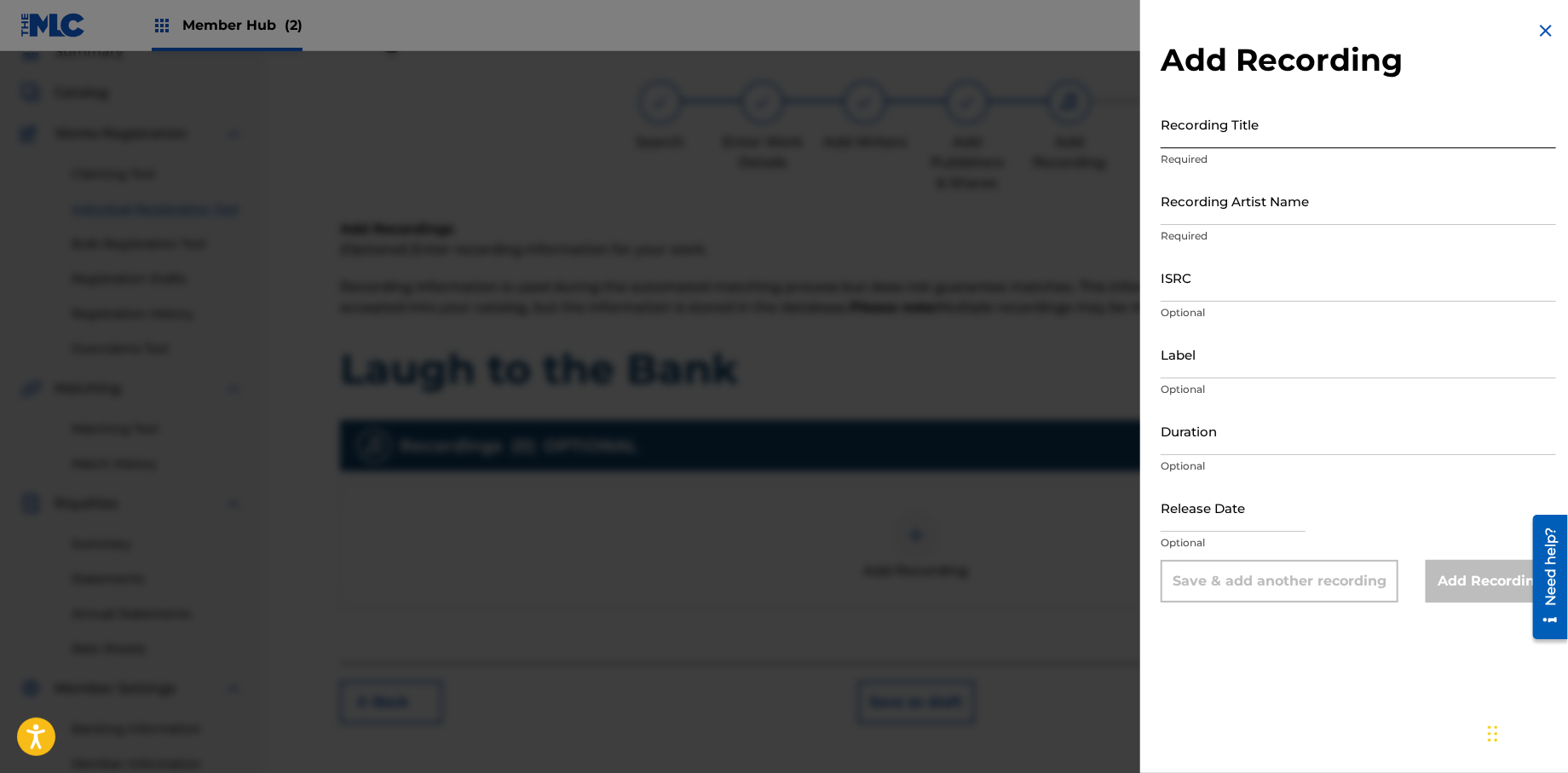
click at [1321, 130] on input "Recording Title" at bounding box center [1358, 124] width 396 height 49
type input "Papers, Vol 1."
click at [1302, 213] on input "Recording Artist Name" at bounding box center [1358, 200] width 396 height 49
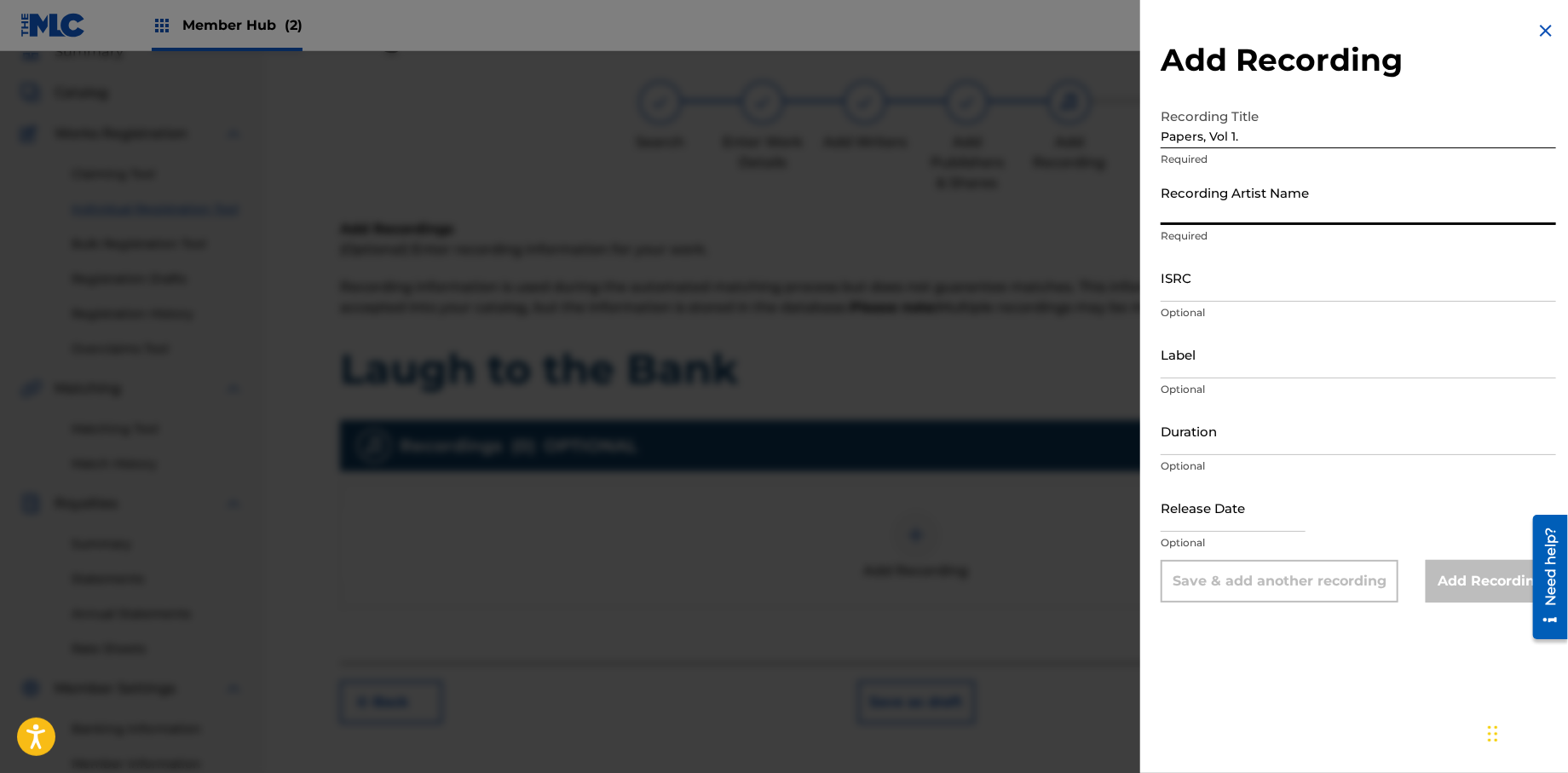
type input "T-Rock"
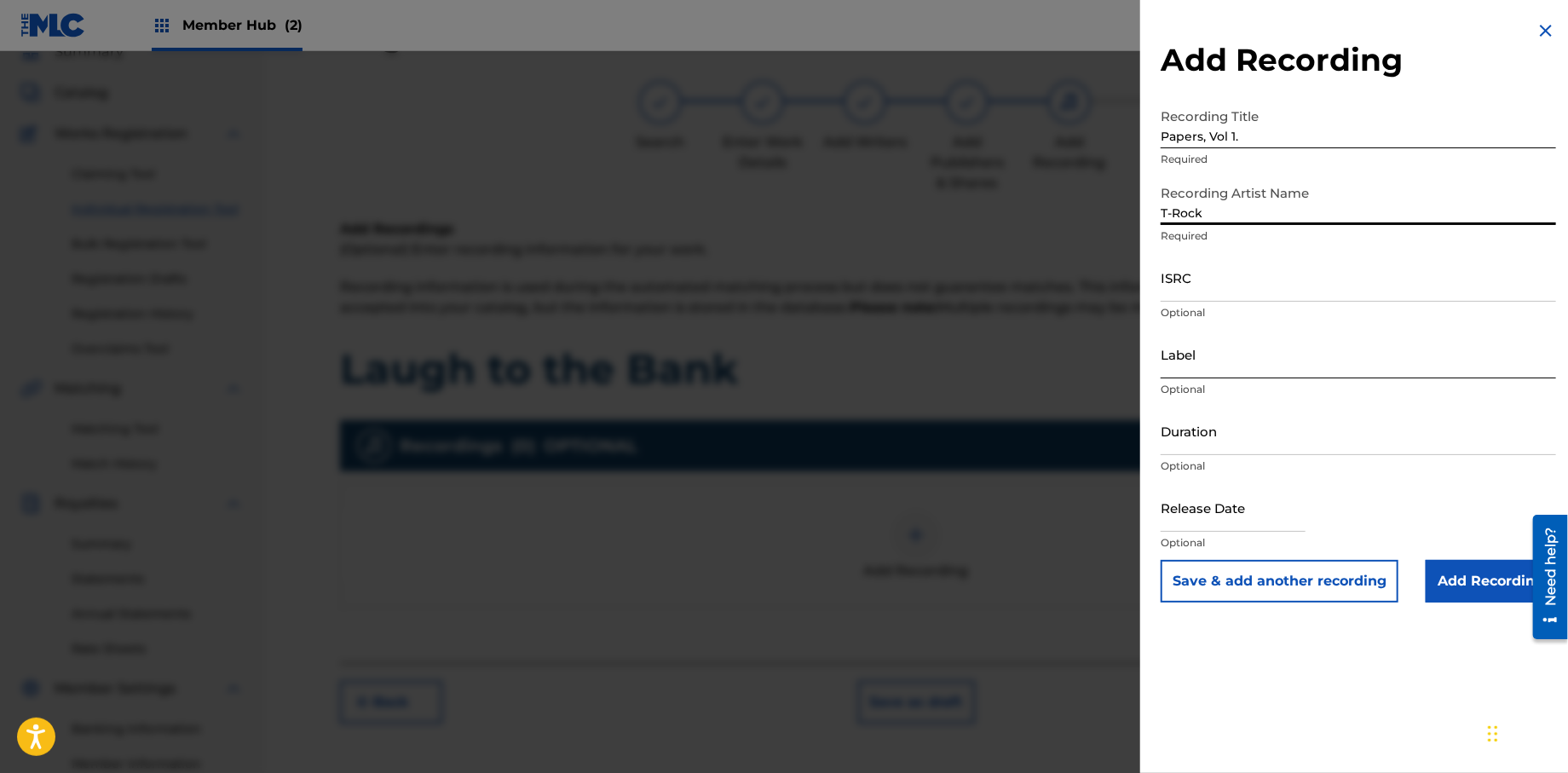
click at [1242, 364] on input "Label" at bounding box center [1358, 353] width 396 height 49
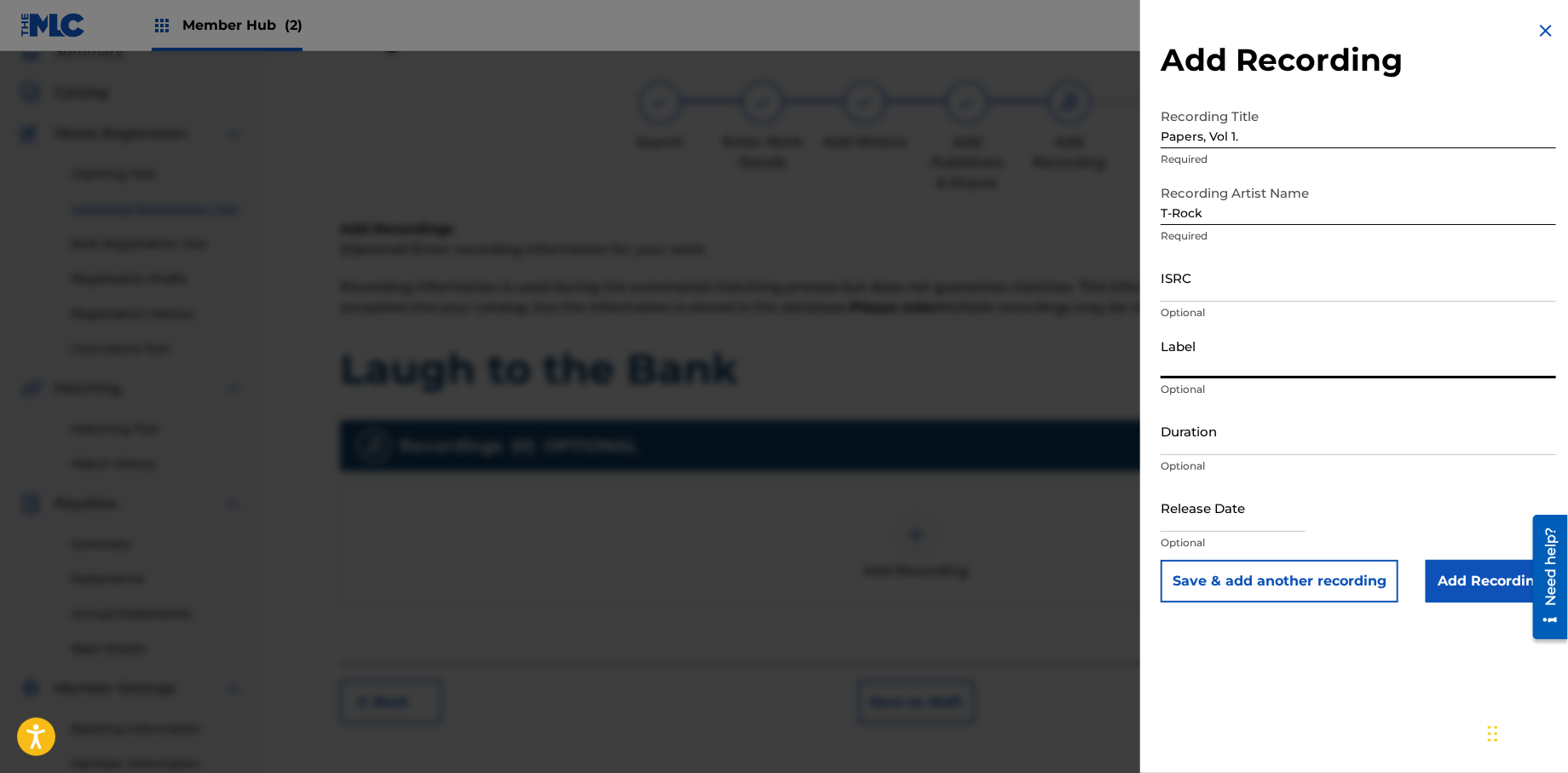
type input "Rock Solid Music"
click at [1224, 449] on input "Duration" at bounding box center [1358, 430] width 396 height 49
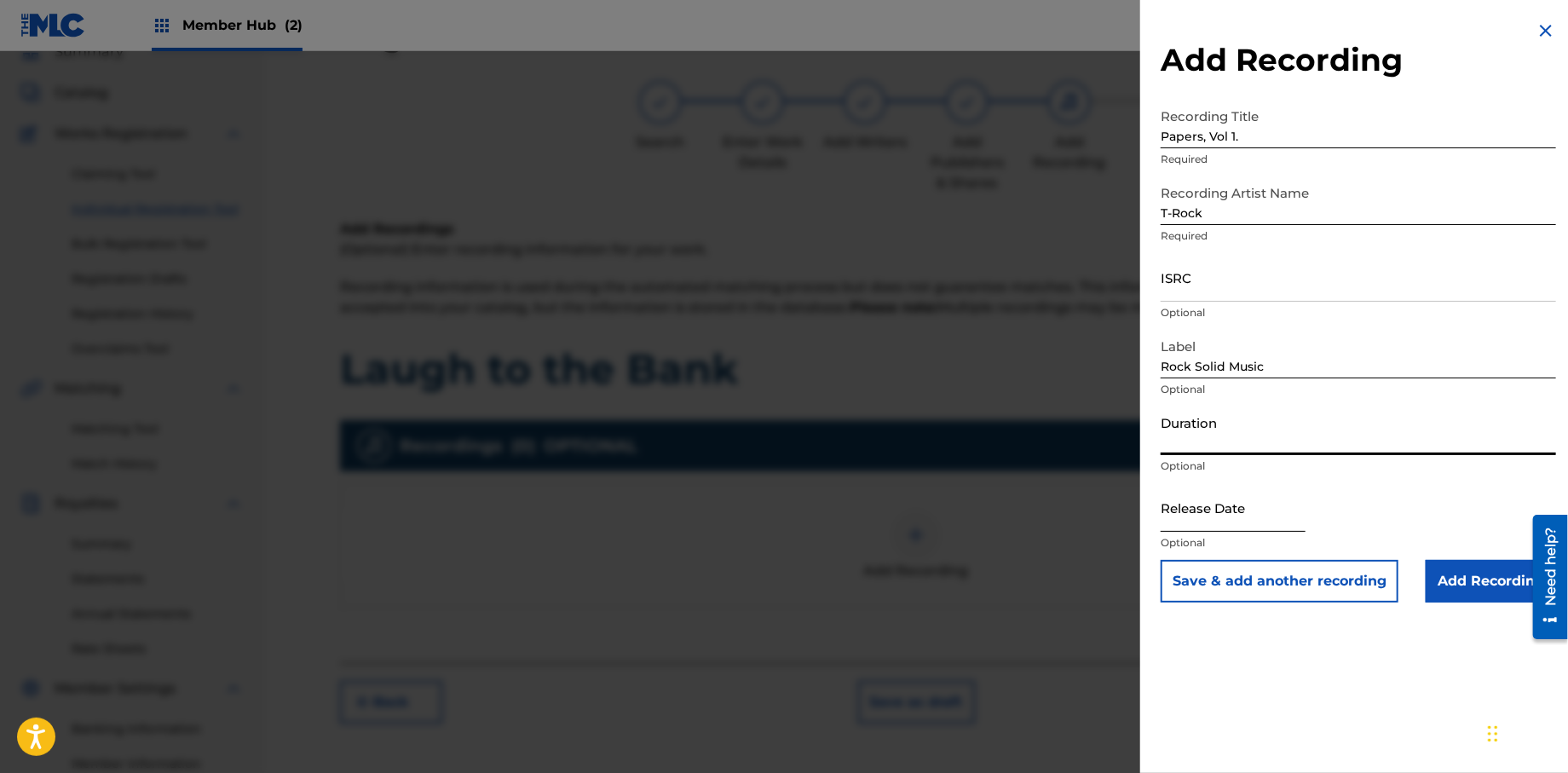
select select "8"
select select "2025"
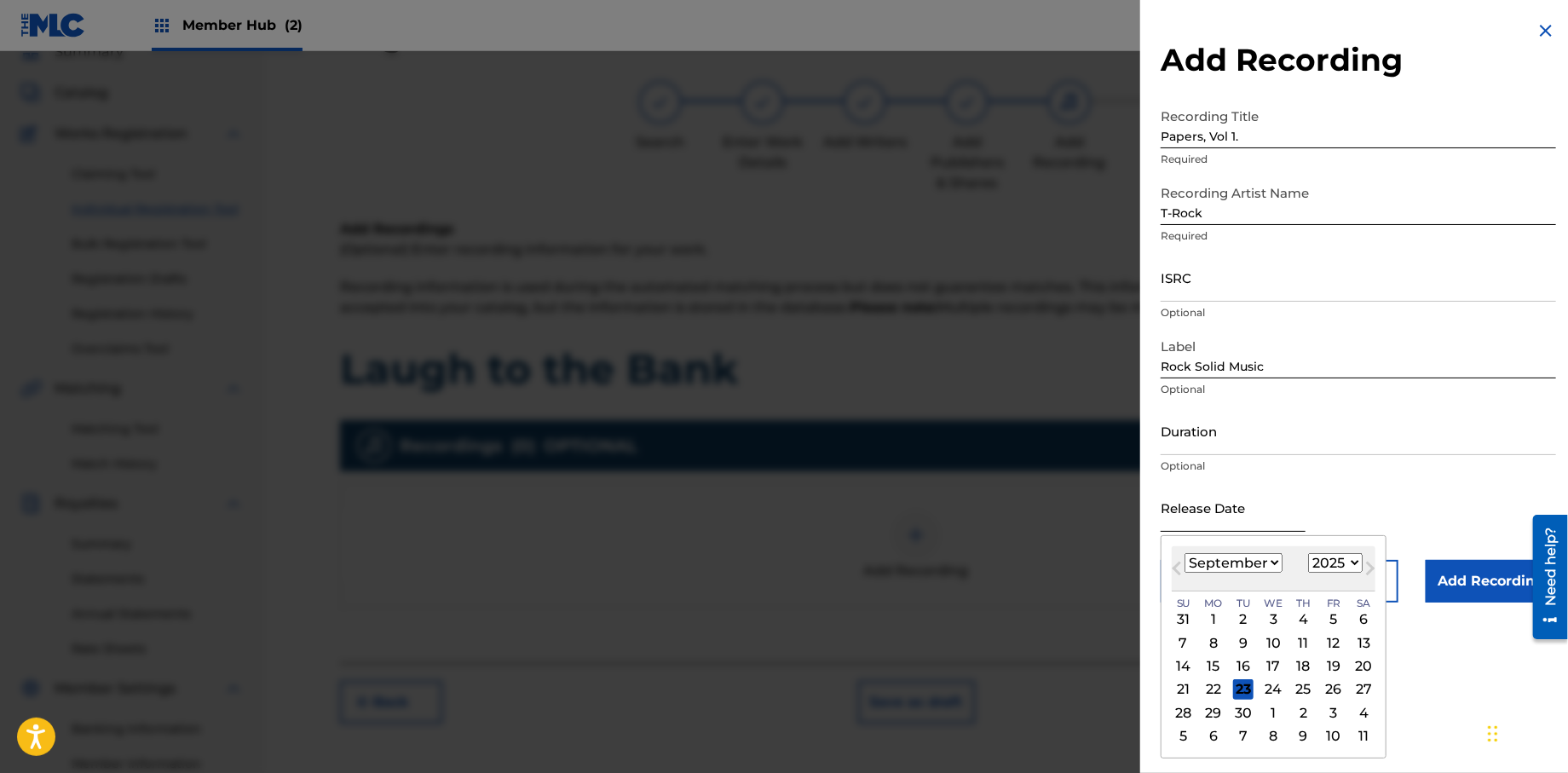
click at [1209, 517] on input "text" at bounding box center [1233, 507] width 145 height 49
type input "[DATE]"
select select "0"
select select "2013"
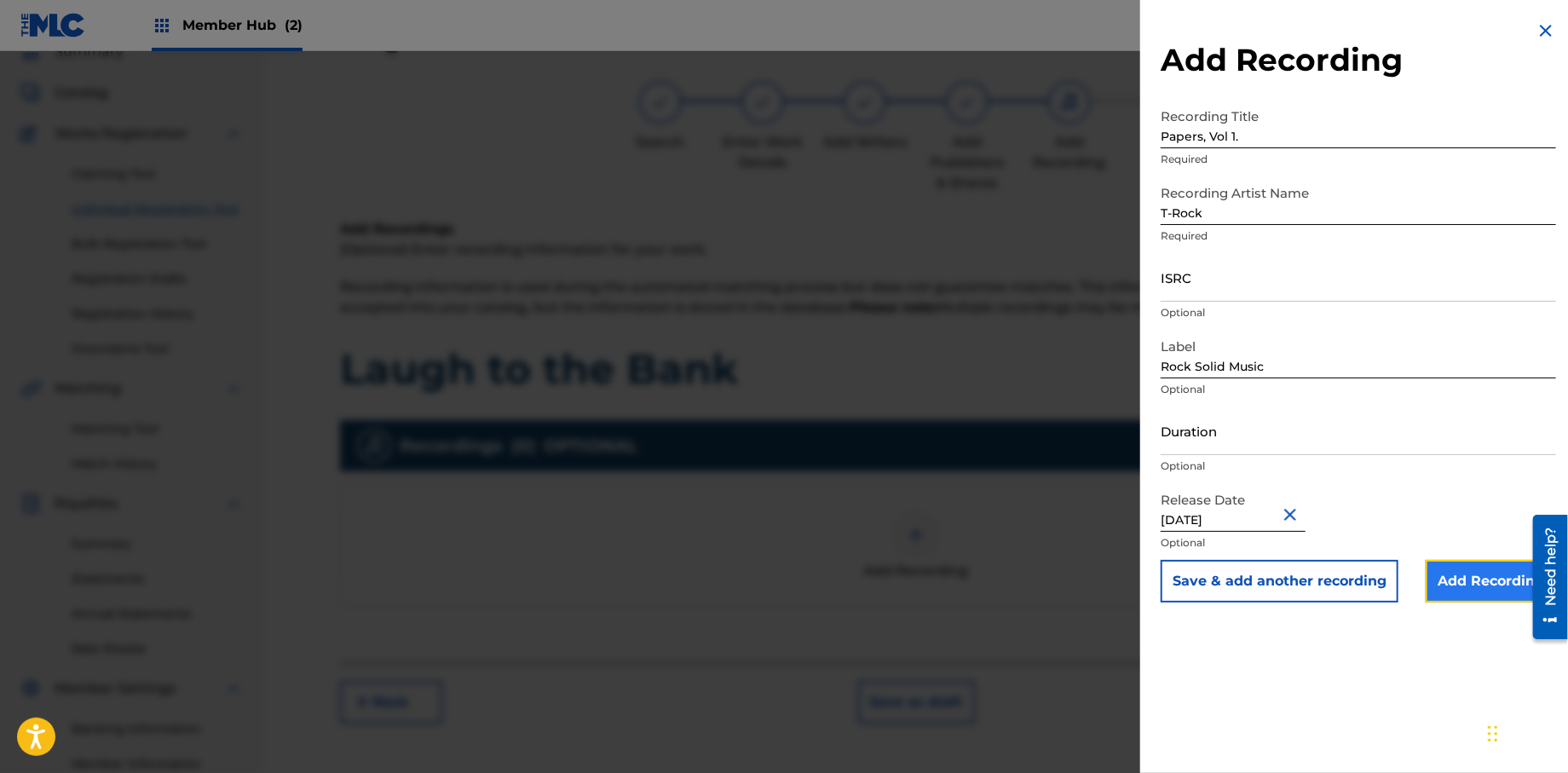
click at [1438, 576] on input "Add Recording" at bounding box center [1490, 581] width 130 height 43
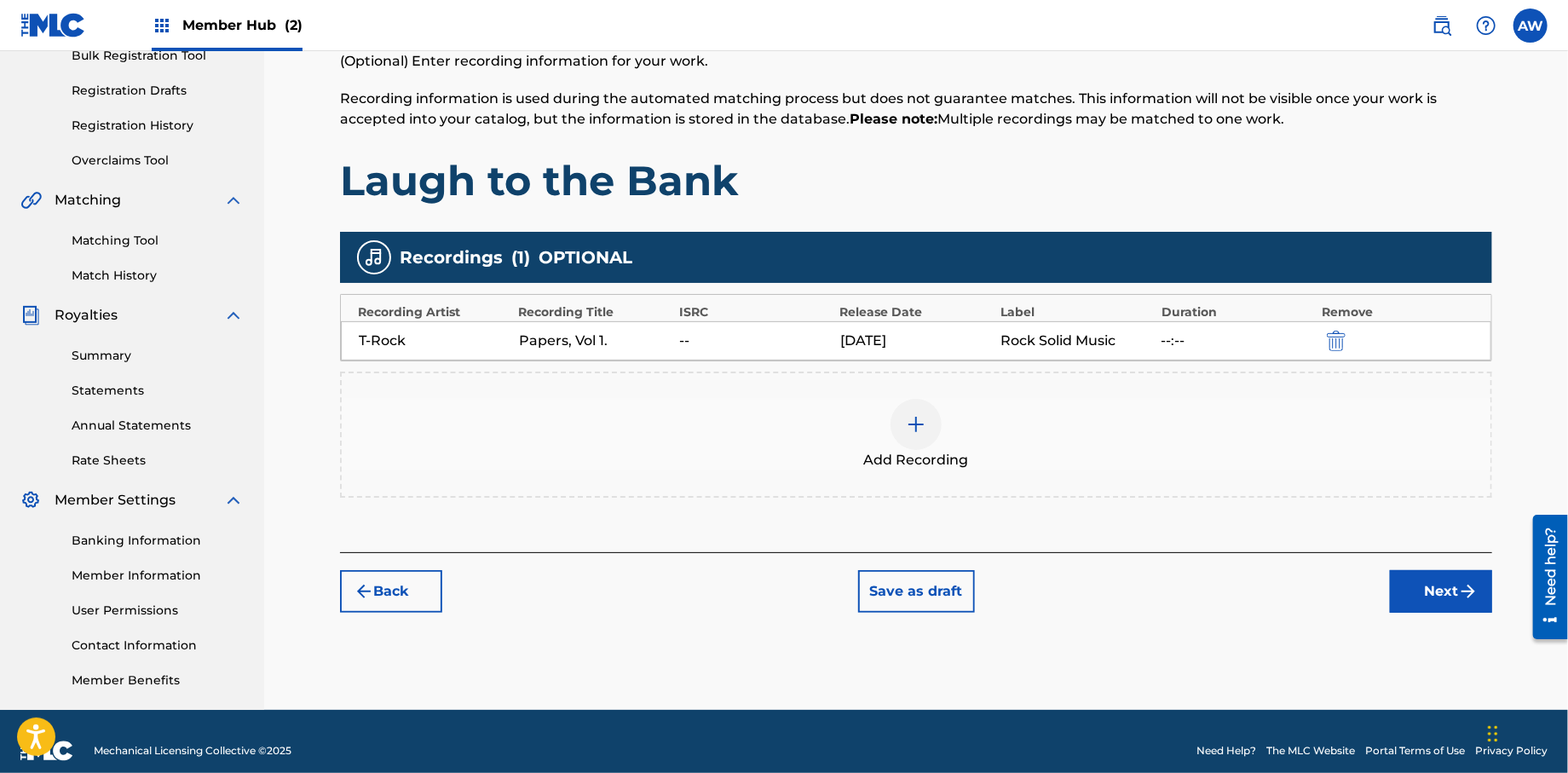
scroll to position [274, 0]
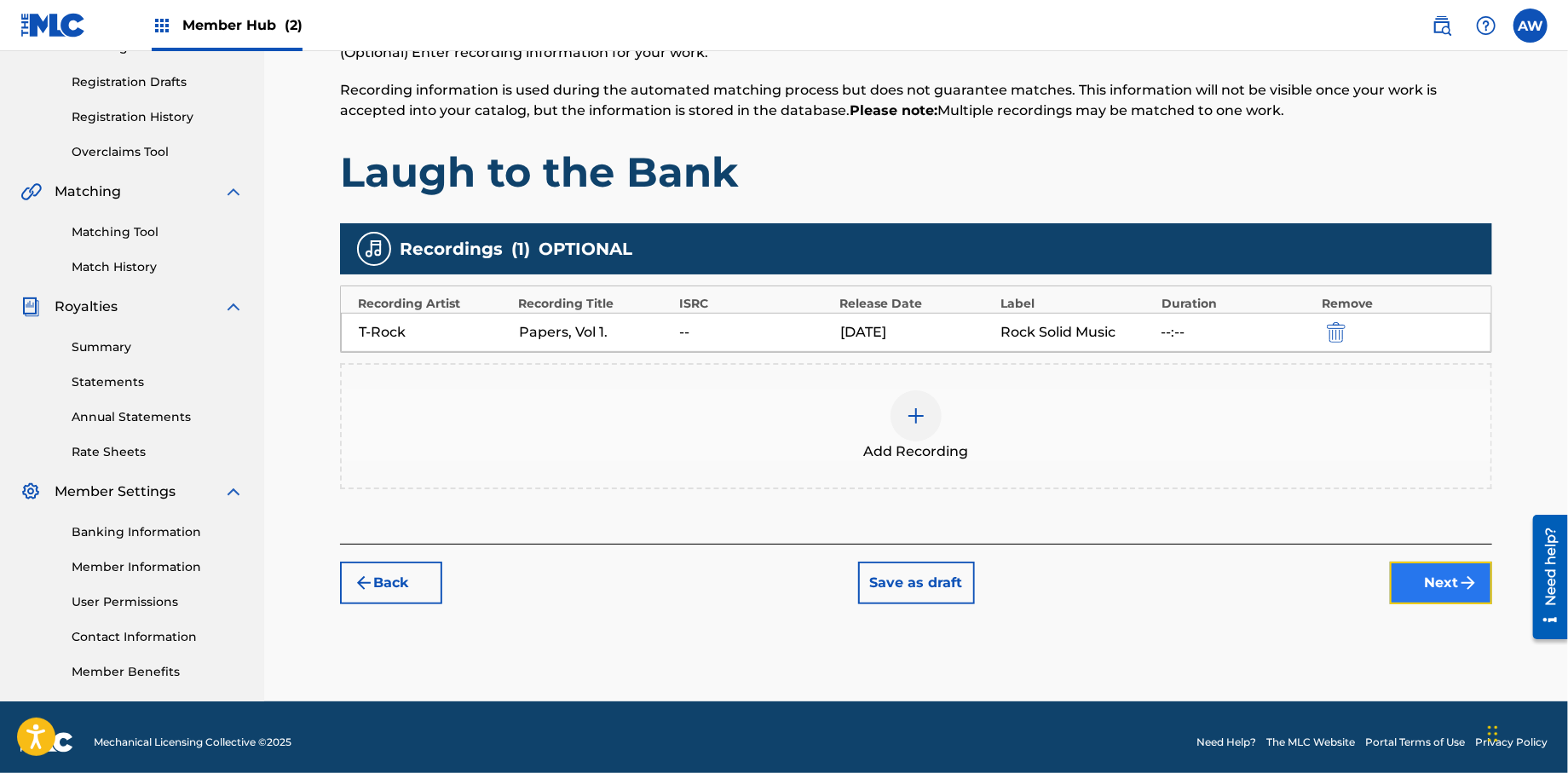
click at [1436, 587] on button "Next" at bounding box center [1441, 583] width 102 height 43
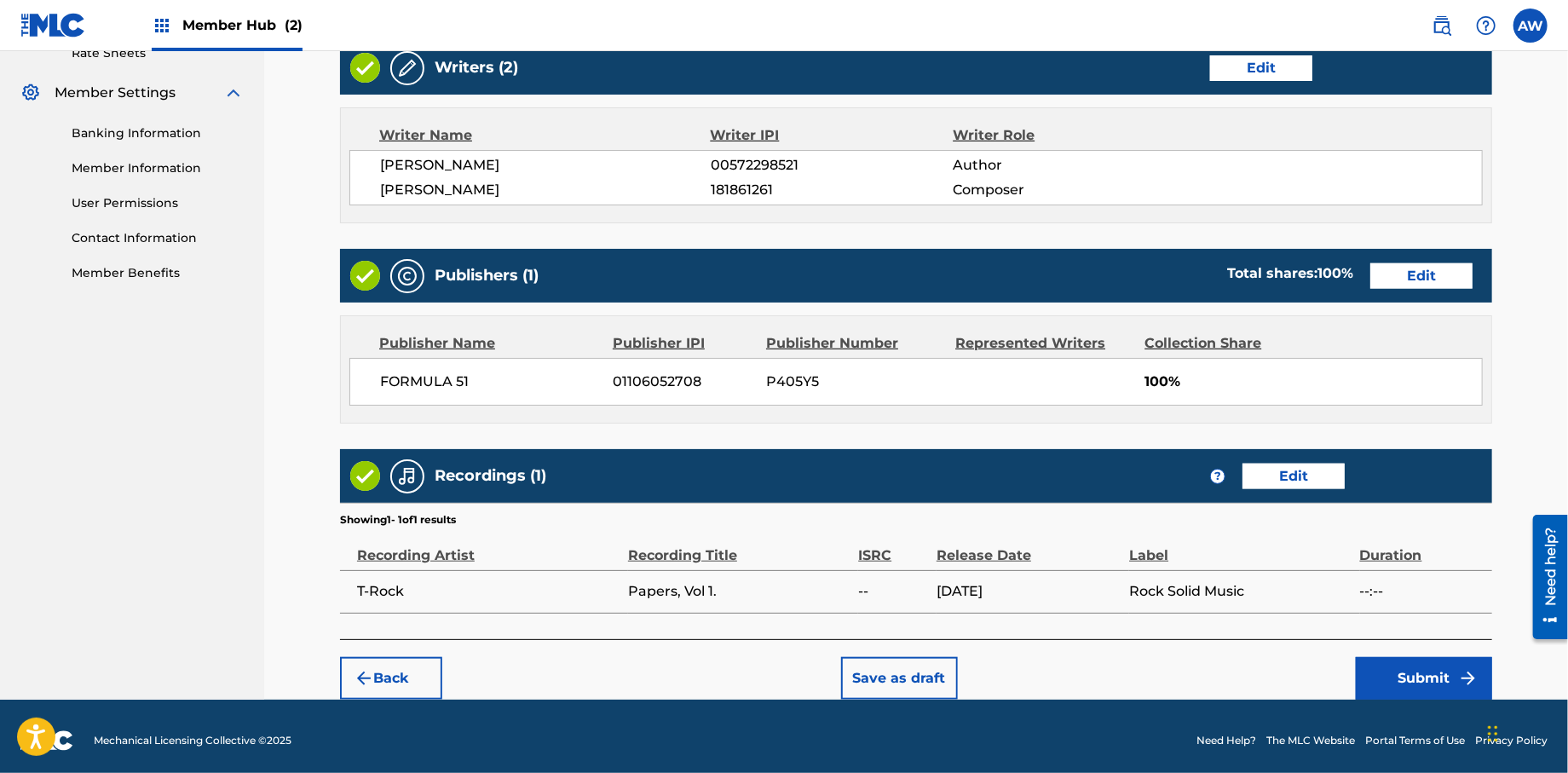
scroll to position [680, 0]
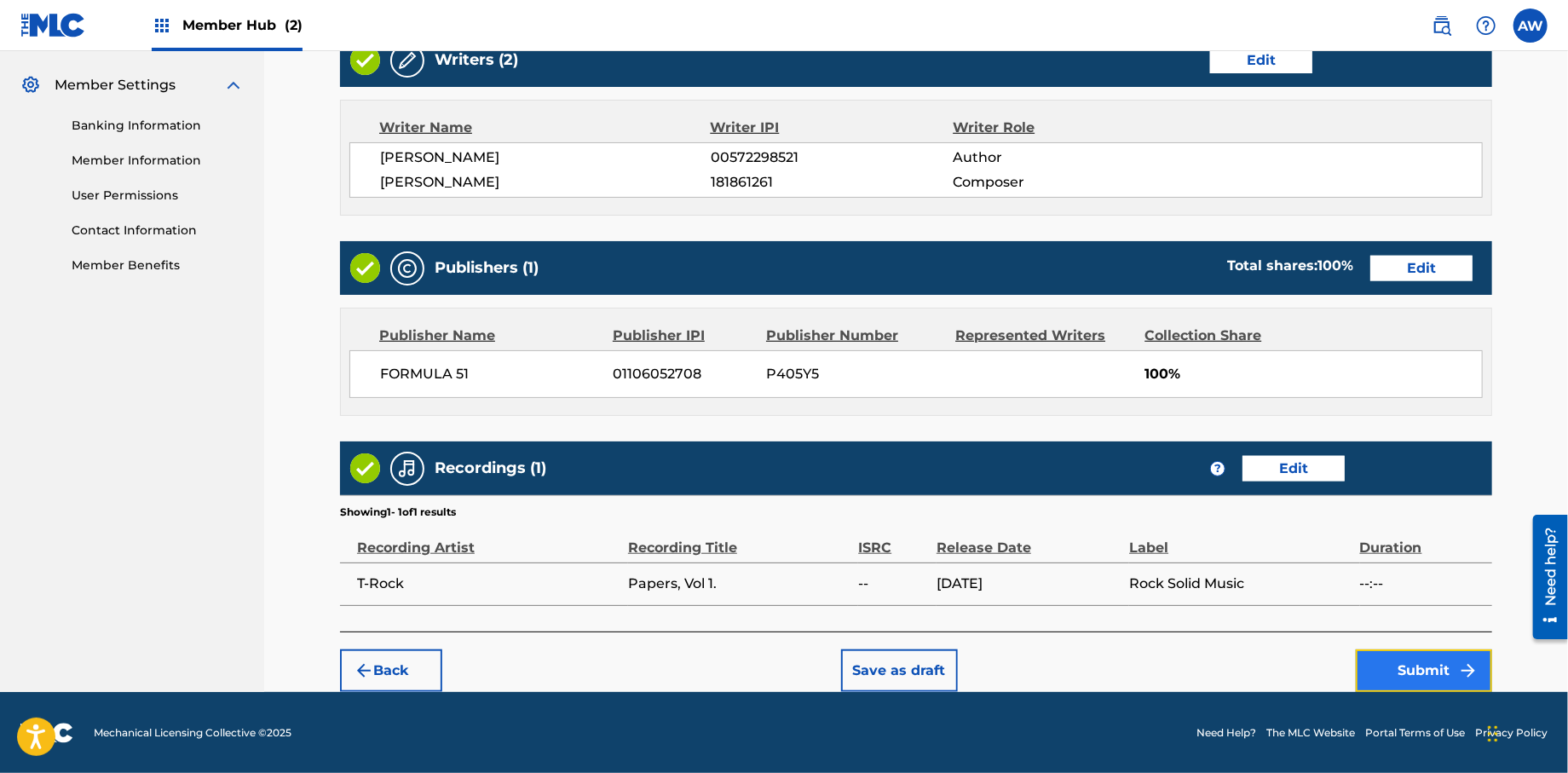
click at [1404, 667] on button "Submit" at bounding box center [1424, 670] width 136 height 43
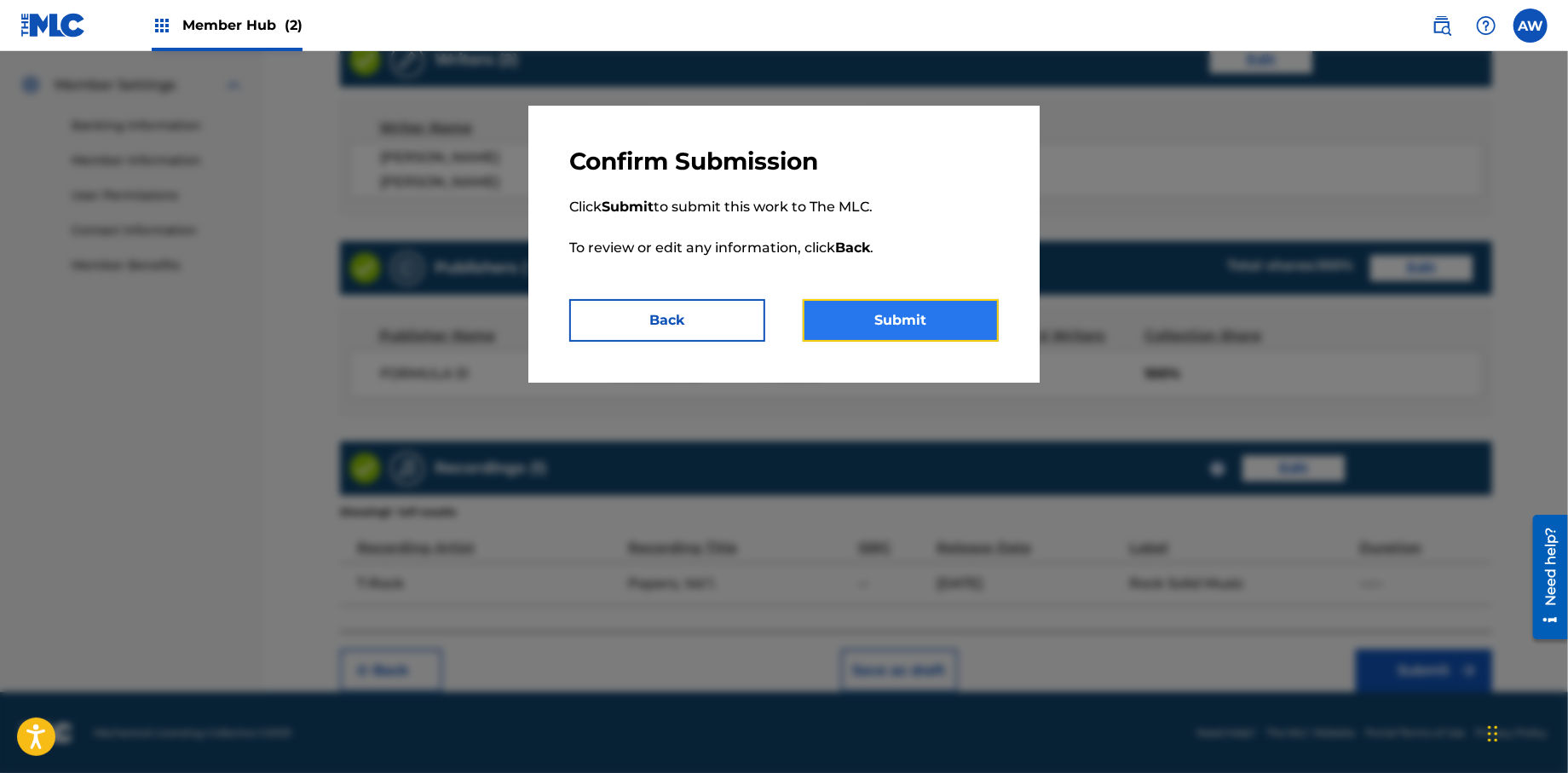
click at [944, 326] on button "Submit" at bounding box center [900, 321] width 196 height 43
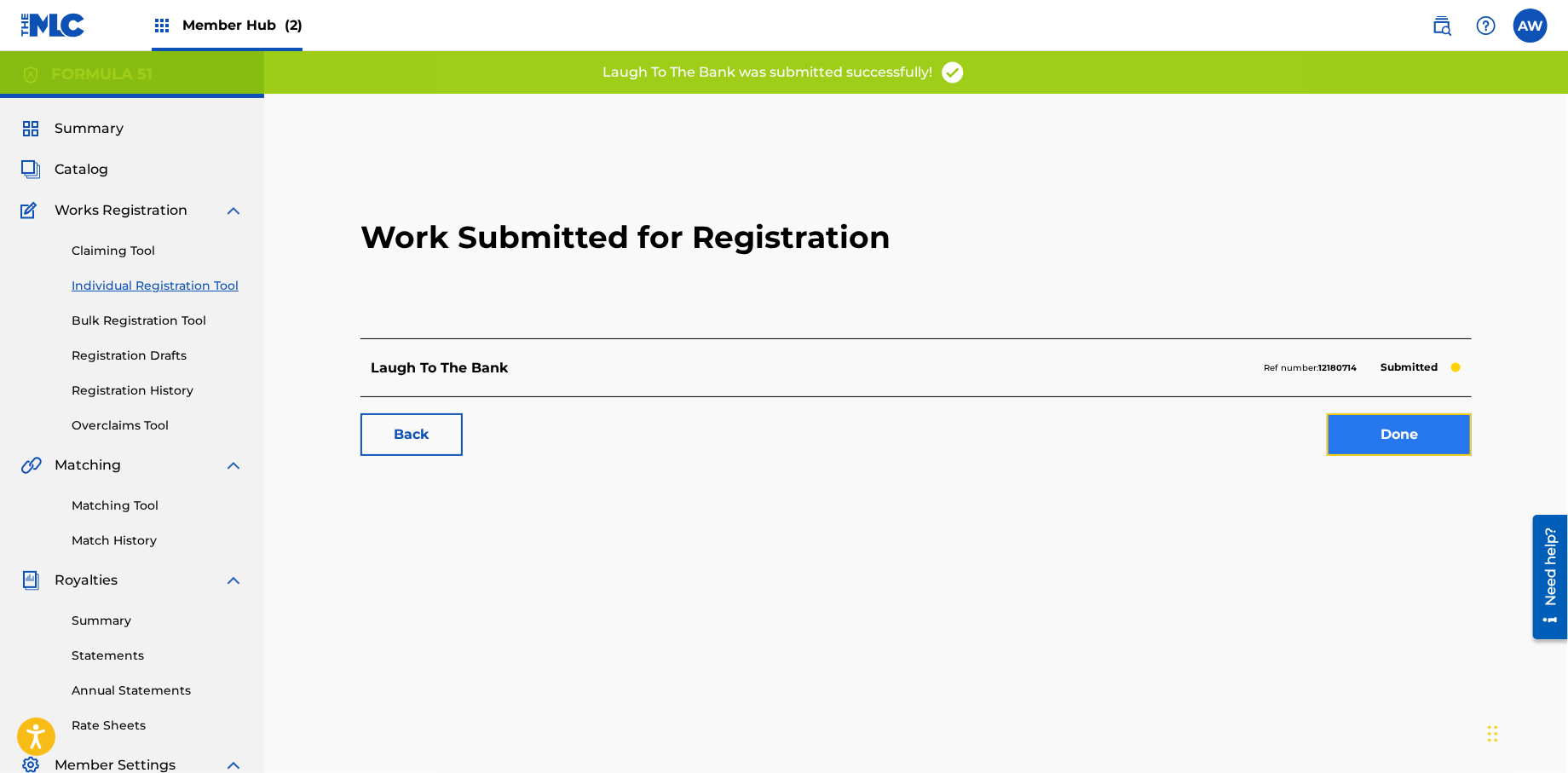
click at [1421, 433] on link "Done" at bounding box center [1399, 435] width 145 height 43
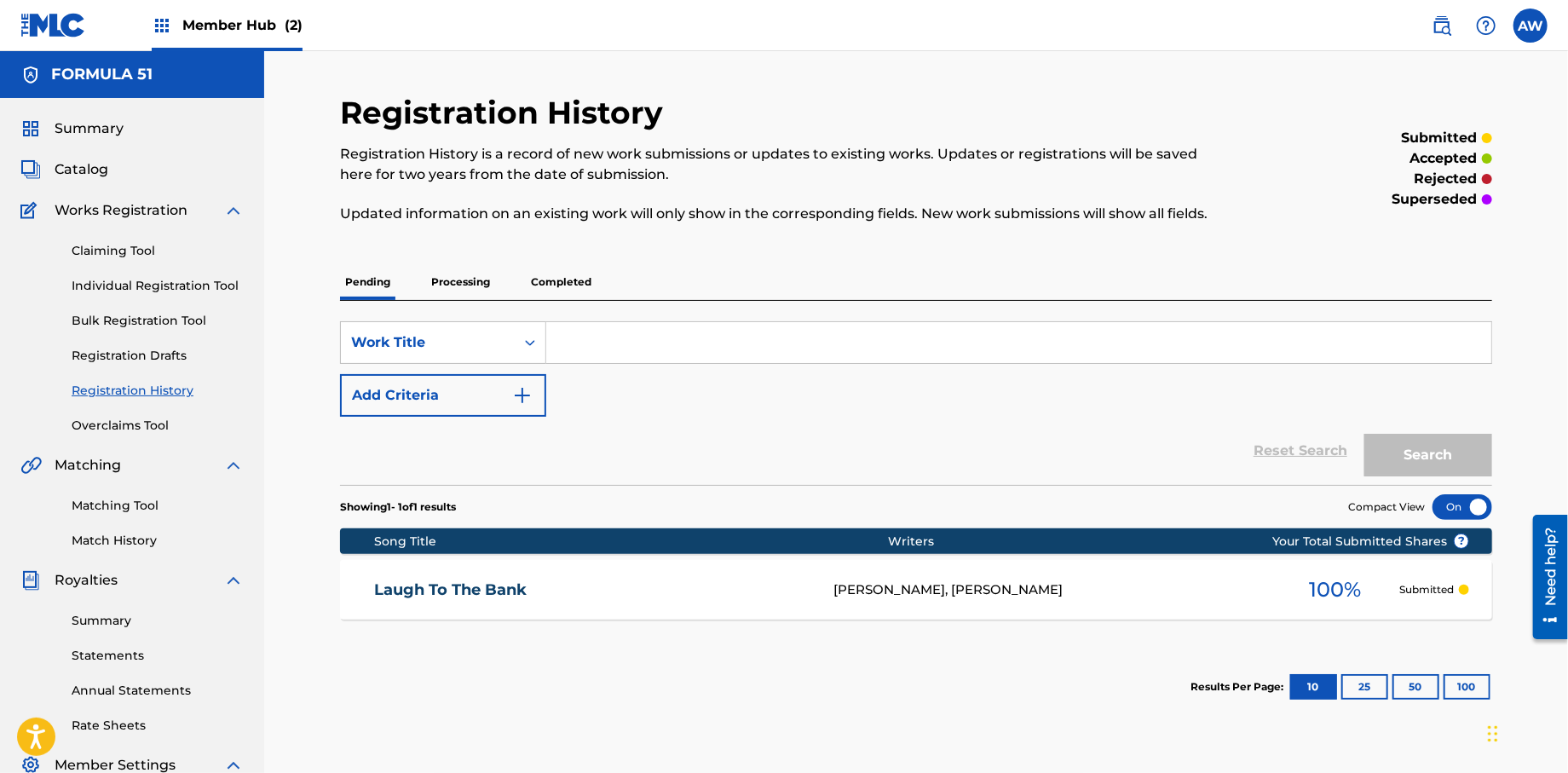
click at [610, 350] on input "Search Form" at bounding box center [1018, 343] width 945 height 41
type input "No Other Way"
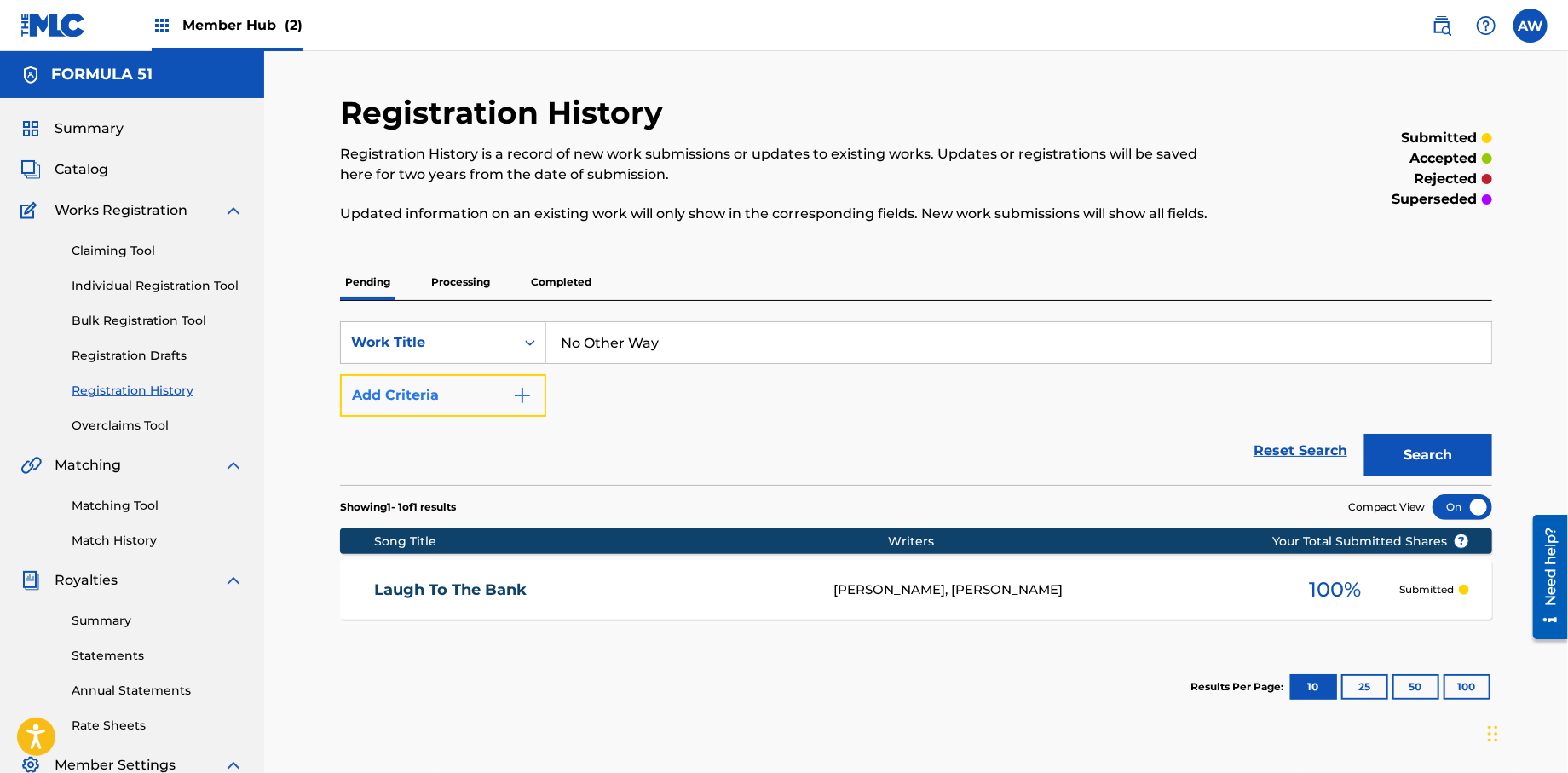
click at [521, 397] on img "Search Form" at bounding box center [521, 395] width 20 height 20
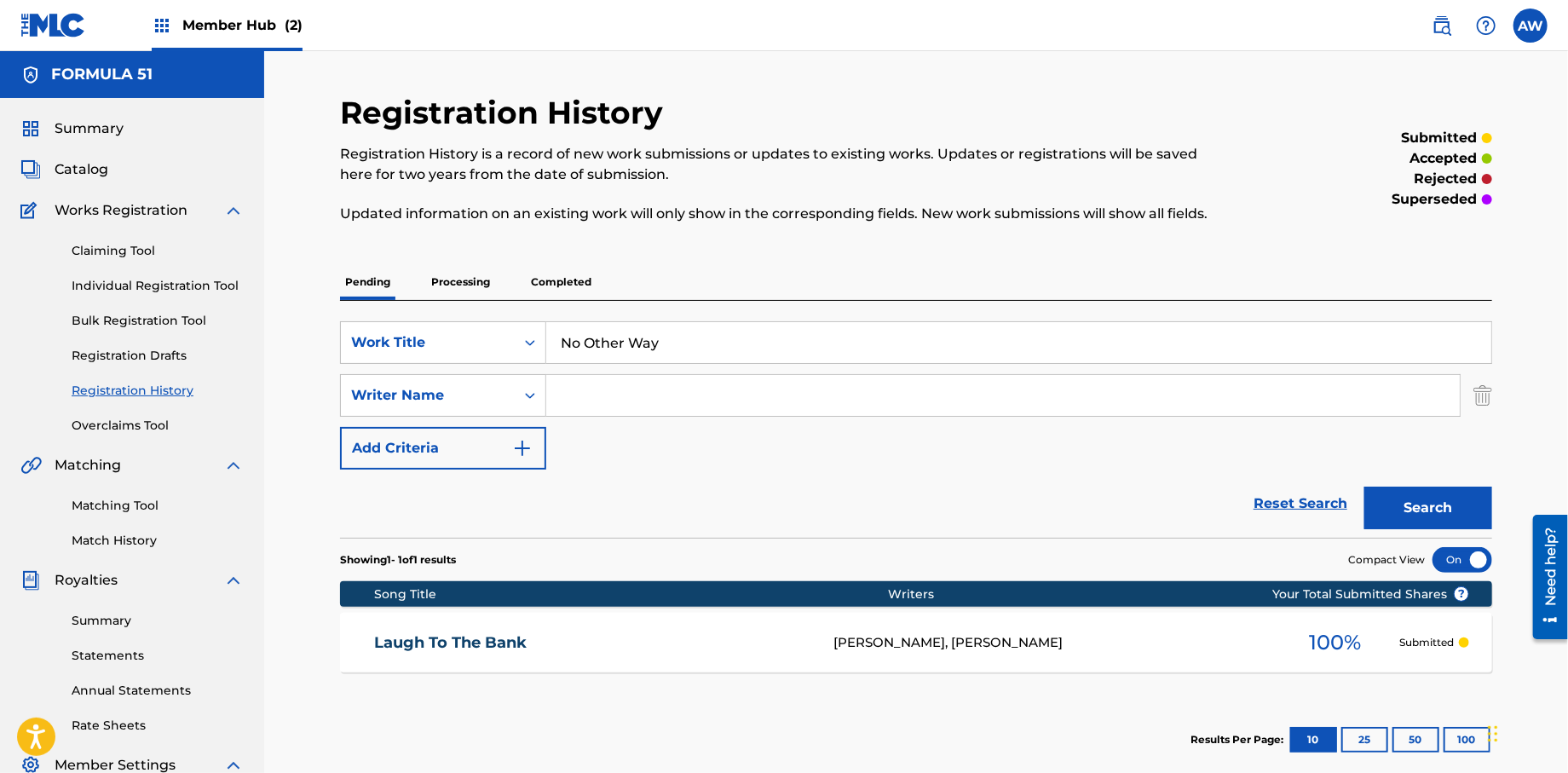
click at [595, 409] on input "Search Form" at bounding box center [1003, 395] width 914 height 41
type input "[PERSON_NAME]"
click at [532, 452] on img "Search Form" at bounding box center [521, 448] width 20 height 20
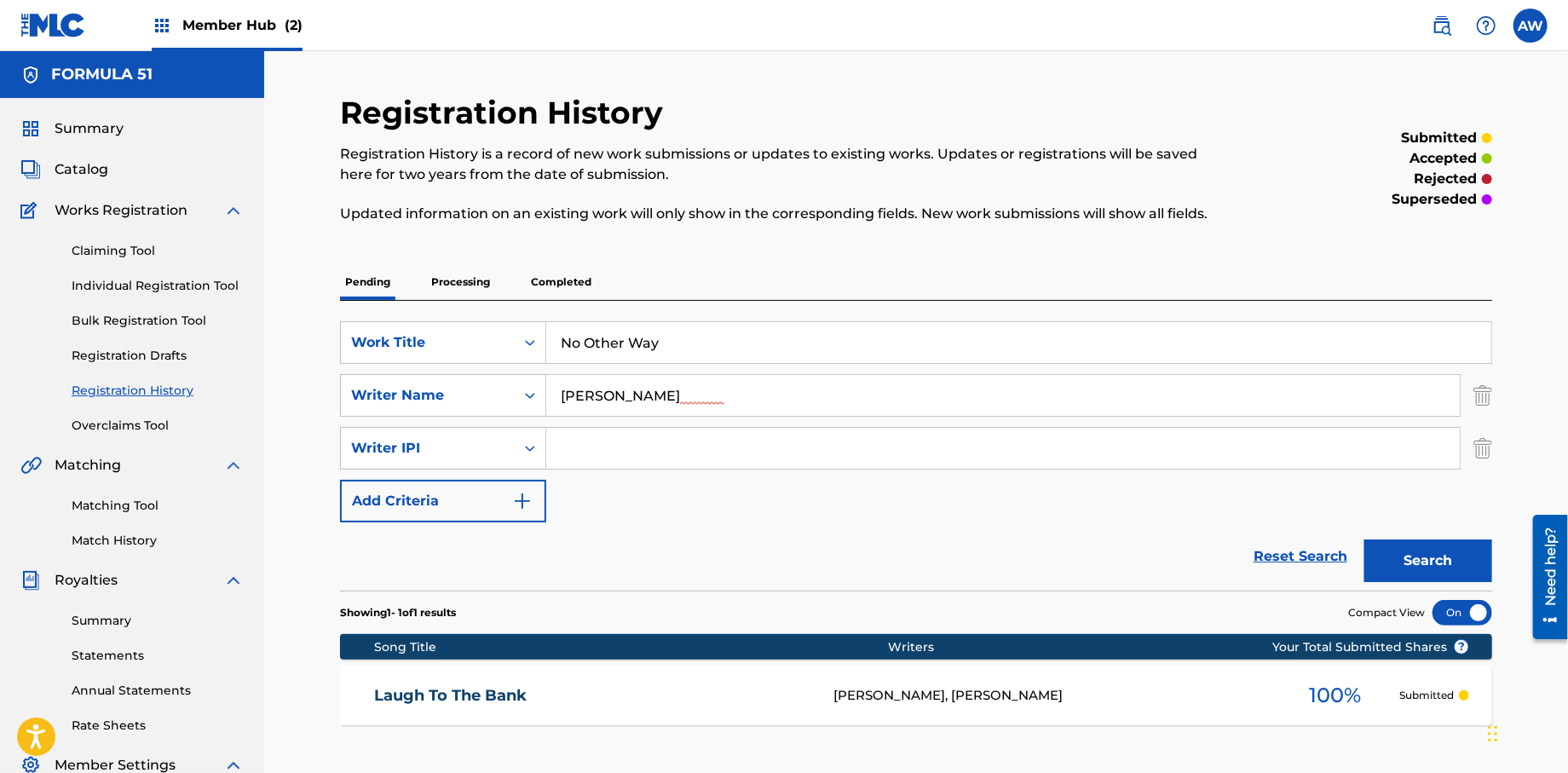
click at [684, 462] on input "Search Form" at bounding box center [1003, 448] width 914 height 41
type input "572298521"
click at [532, 507] on img "Search Form" at bounding box center [521, 500] width 20 height 20
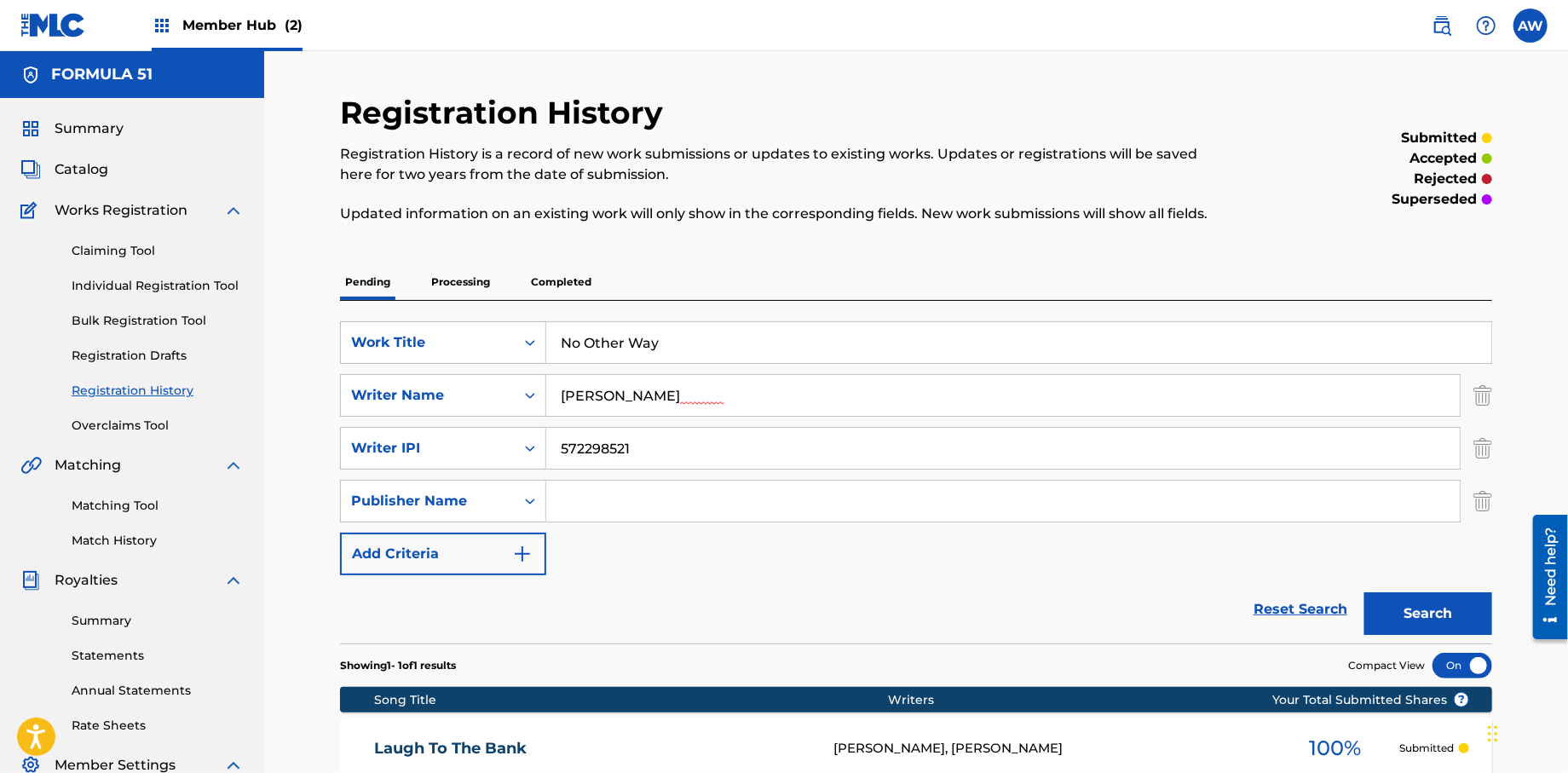
click at [591, 499] on input "Search Form" at bounding box center [1003, 501] width 914 height 41
type input "Formula 51"
click at [537, 562] on button "Add Criteria" at bounding box center [443, 553] width 206 height 43
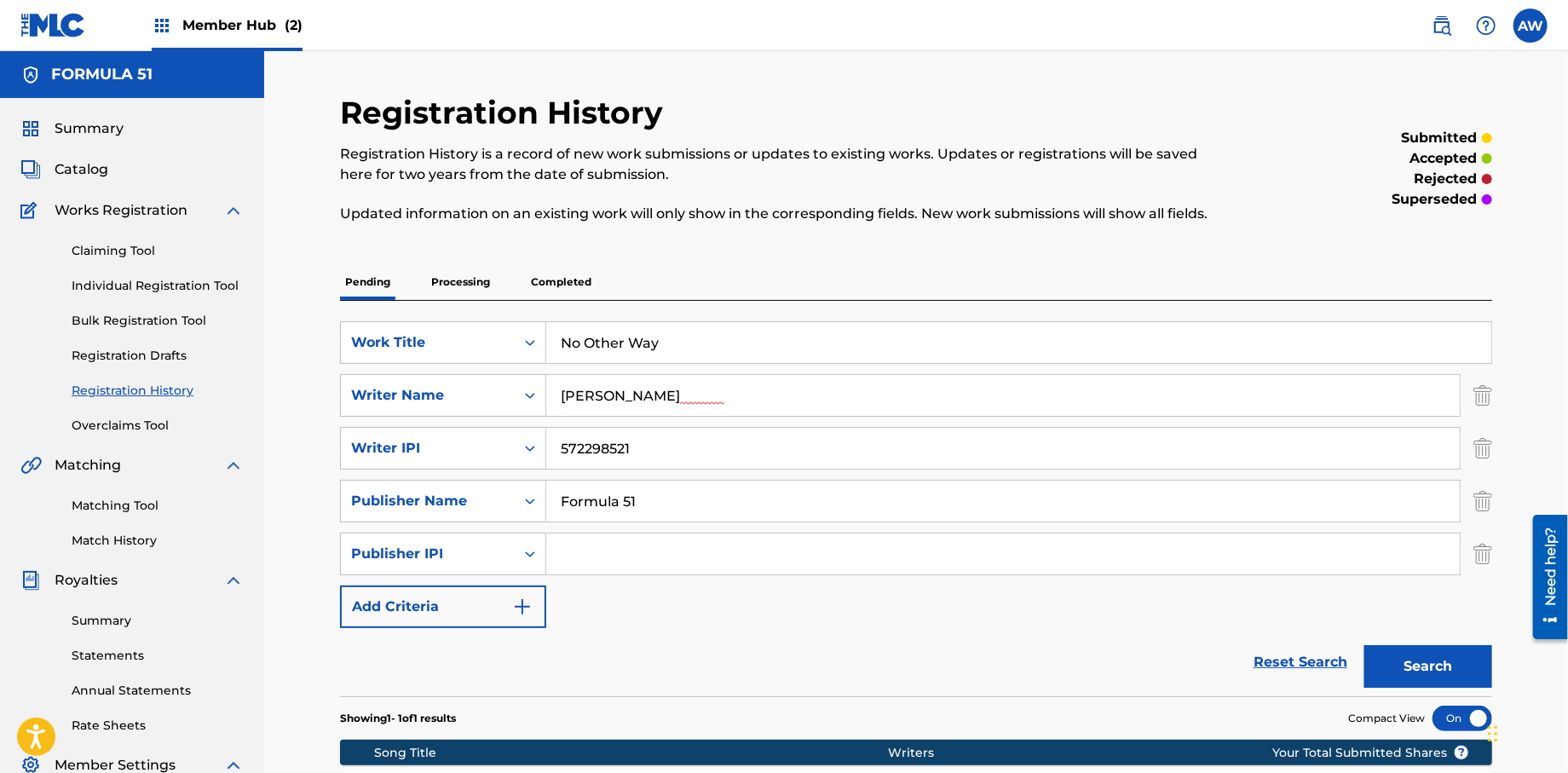
click at [645, 560] on input "Search Form" at bounding box center [1003, 553] width 914 height 41
type input "1106052708"
drag, startPoint x: 533, startPoint y: 607, endPoint x: 531, endPoint y: 618, distance: 11.2
click at [531, 618] on button "Add Criteria" at bounding box center [443, 607] width 206 height 43
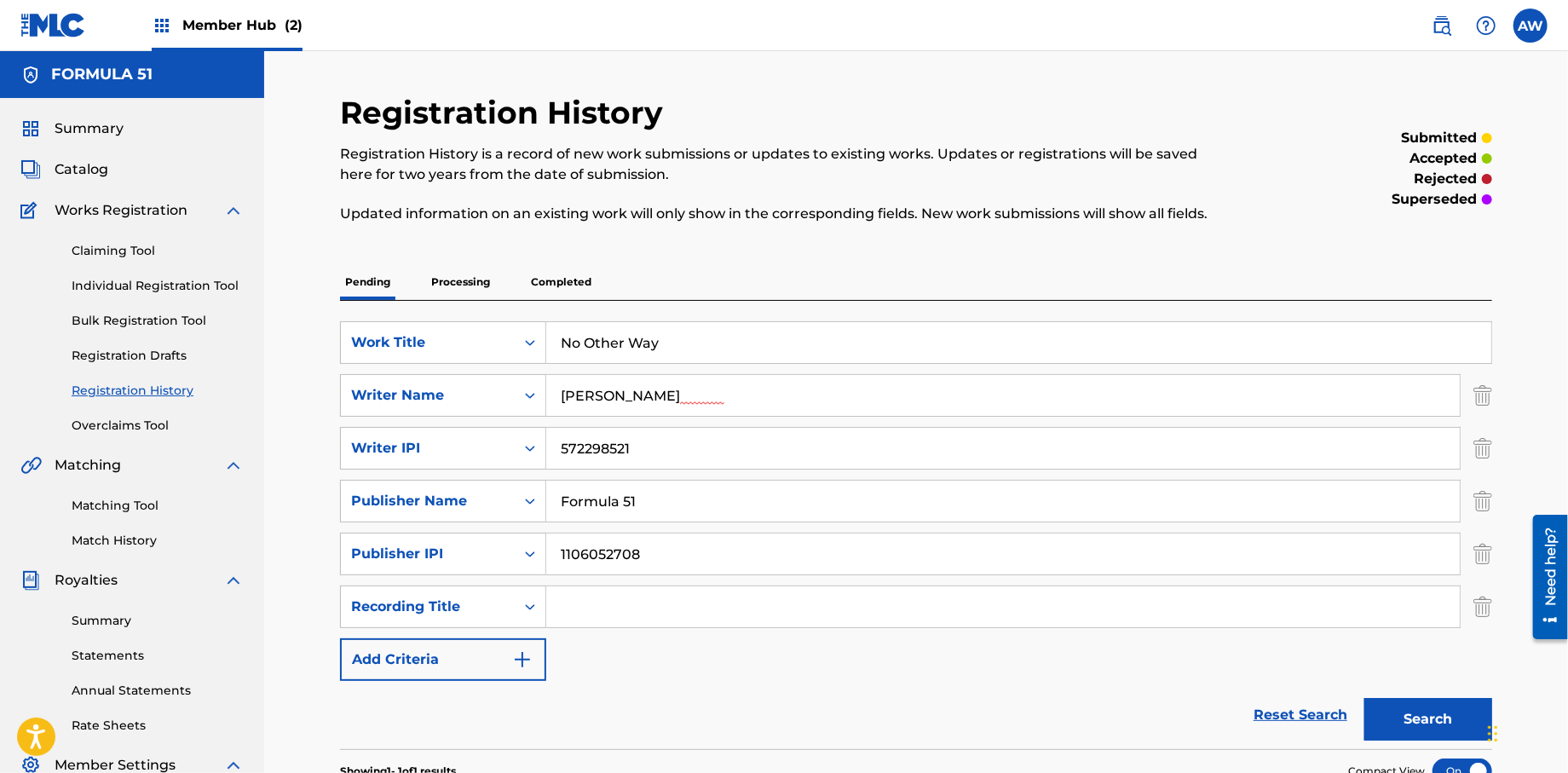
click at [638, 615] on input "Search Form" at bounding box center [1003, 607] width 914 height 41
type input "Papers Vol, 1."
click at [539, 666] on button "Add Criteria" at bounding box center [443, 660] width 206 height 43
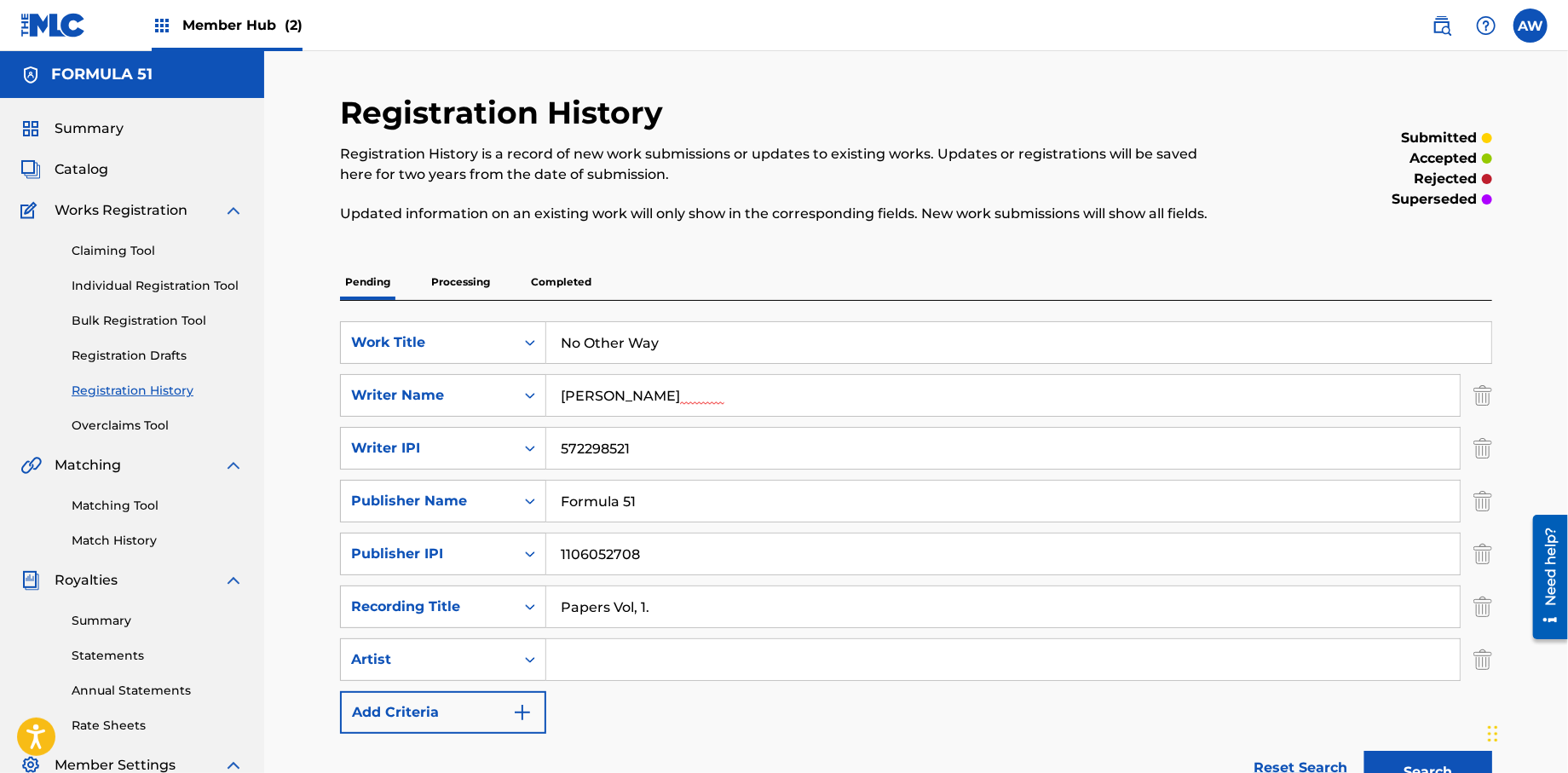
click at [609, 660] on input "Search Form" at bounding box center [1003, 660] width 914 height 41
type input "T-Rock"
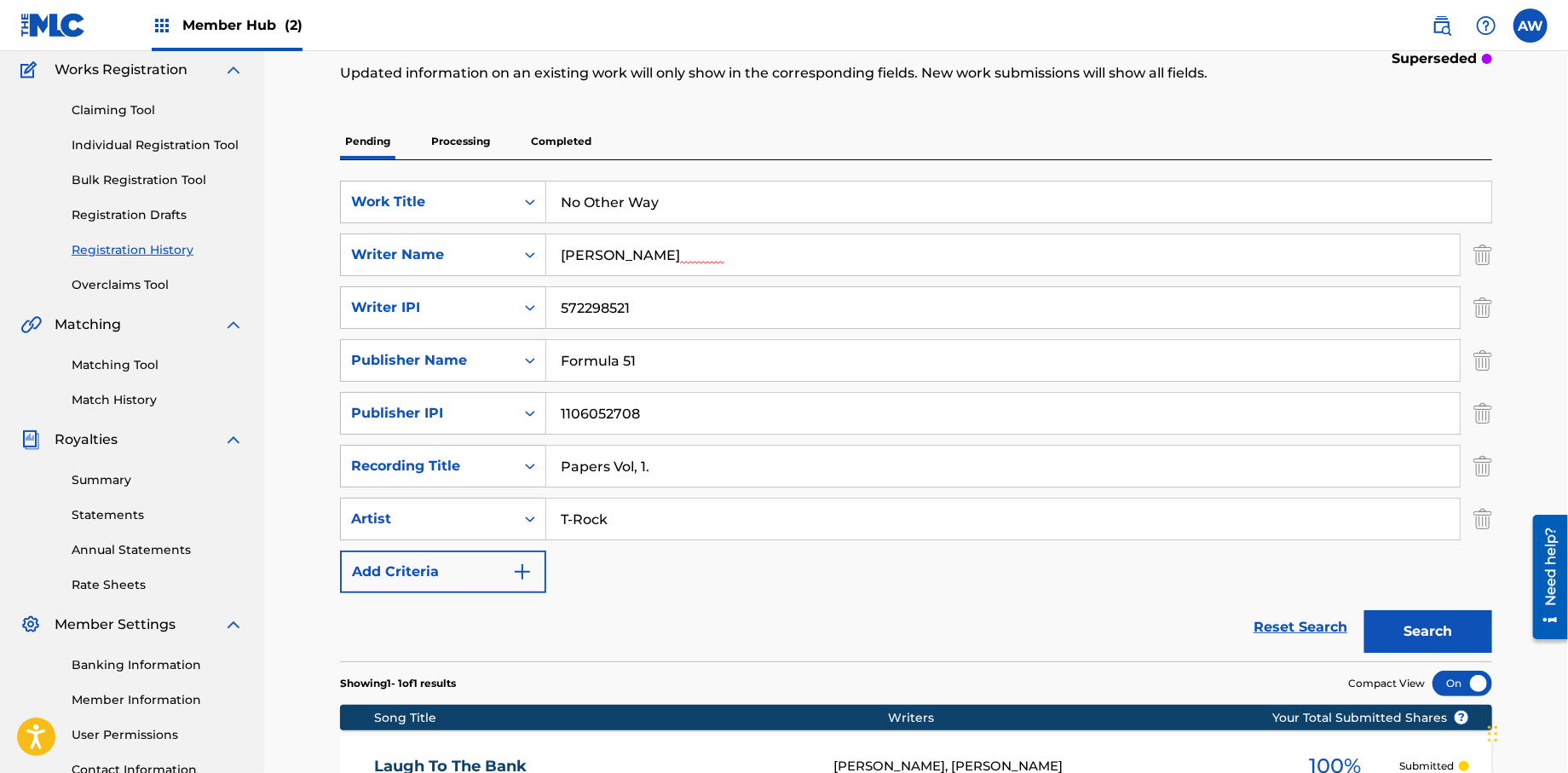
scroll to position [252, 0]
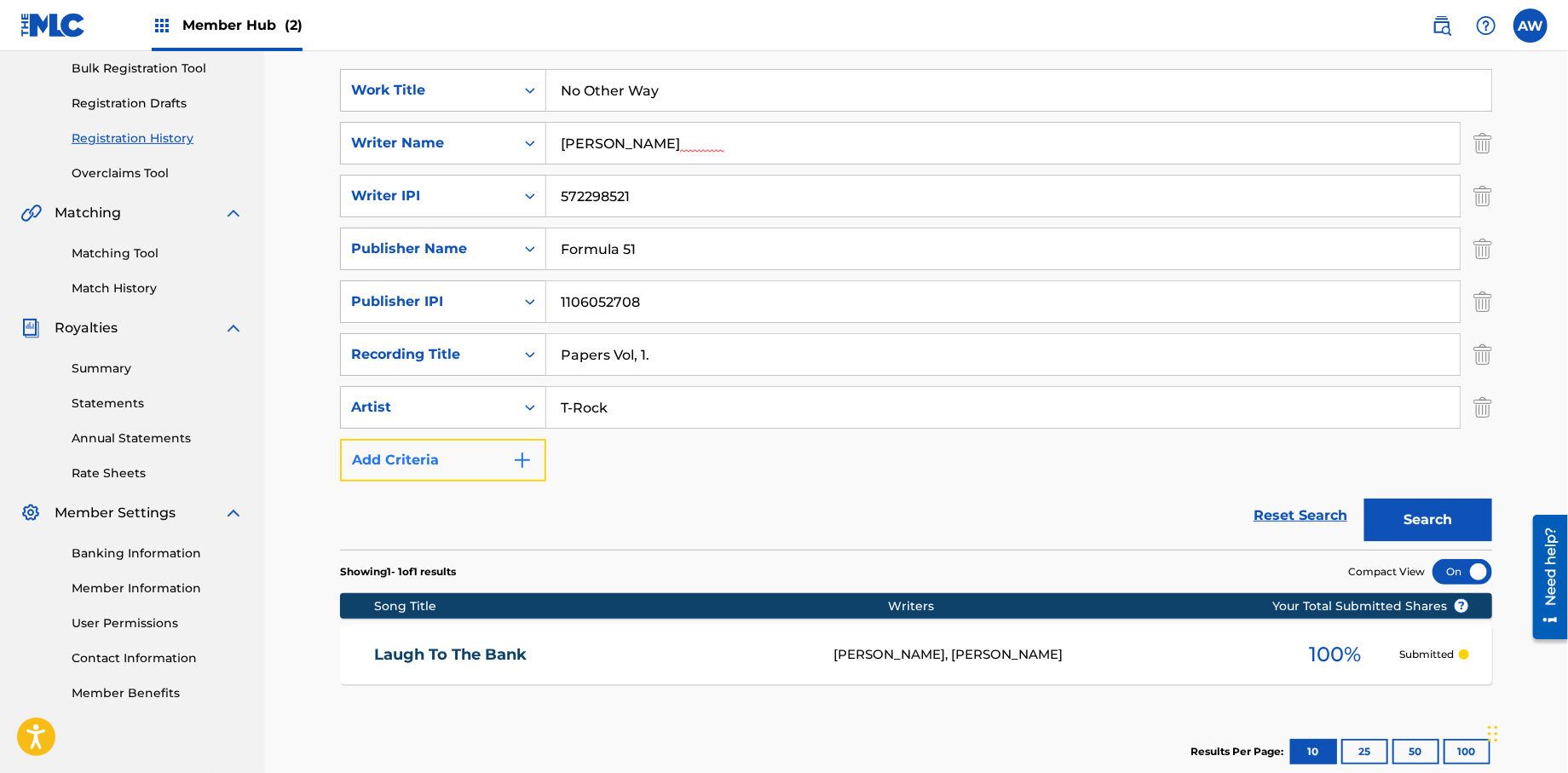
click at [529, 474] on button "Add Criteria" at bounding box center [443, 460] width 206 height 43
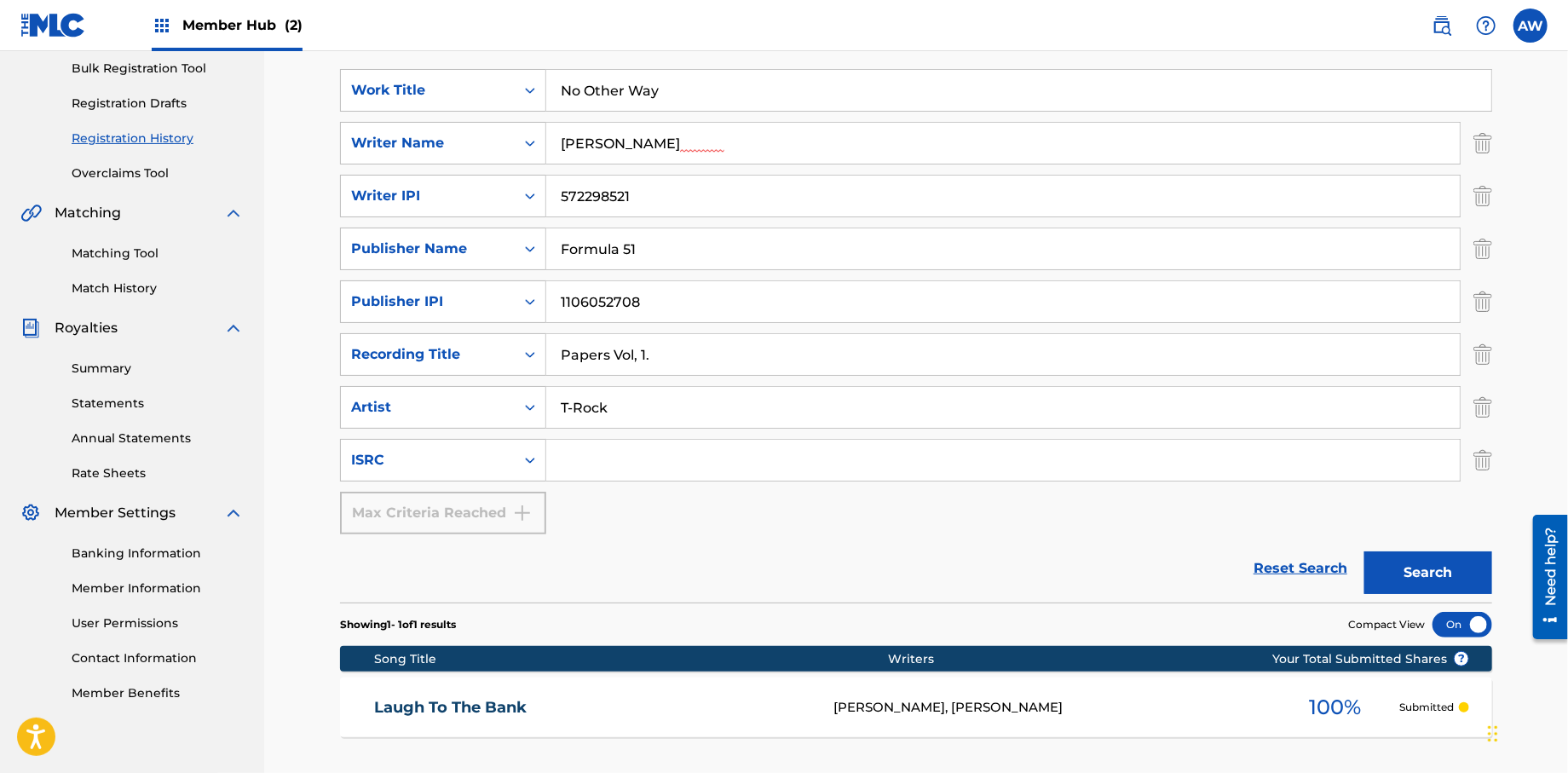
click at [595, 461] on input "Search Form" at bounding box center [1003, 460] width 914 height 41
click at [1418, 569] on button "Search" at bounding box center [1428, 573] width 127 height 43
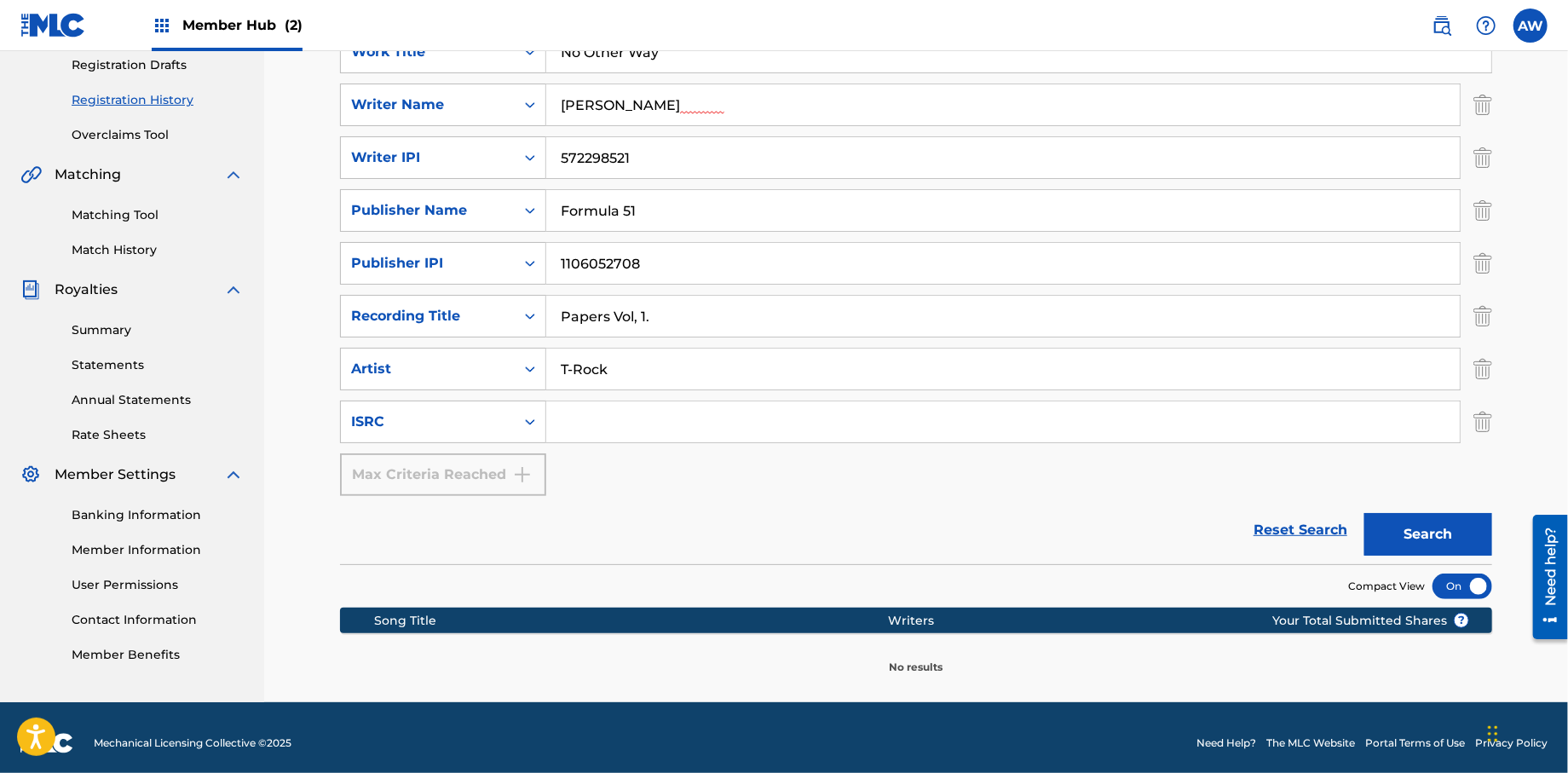
scroll to position [301, 0]
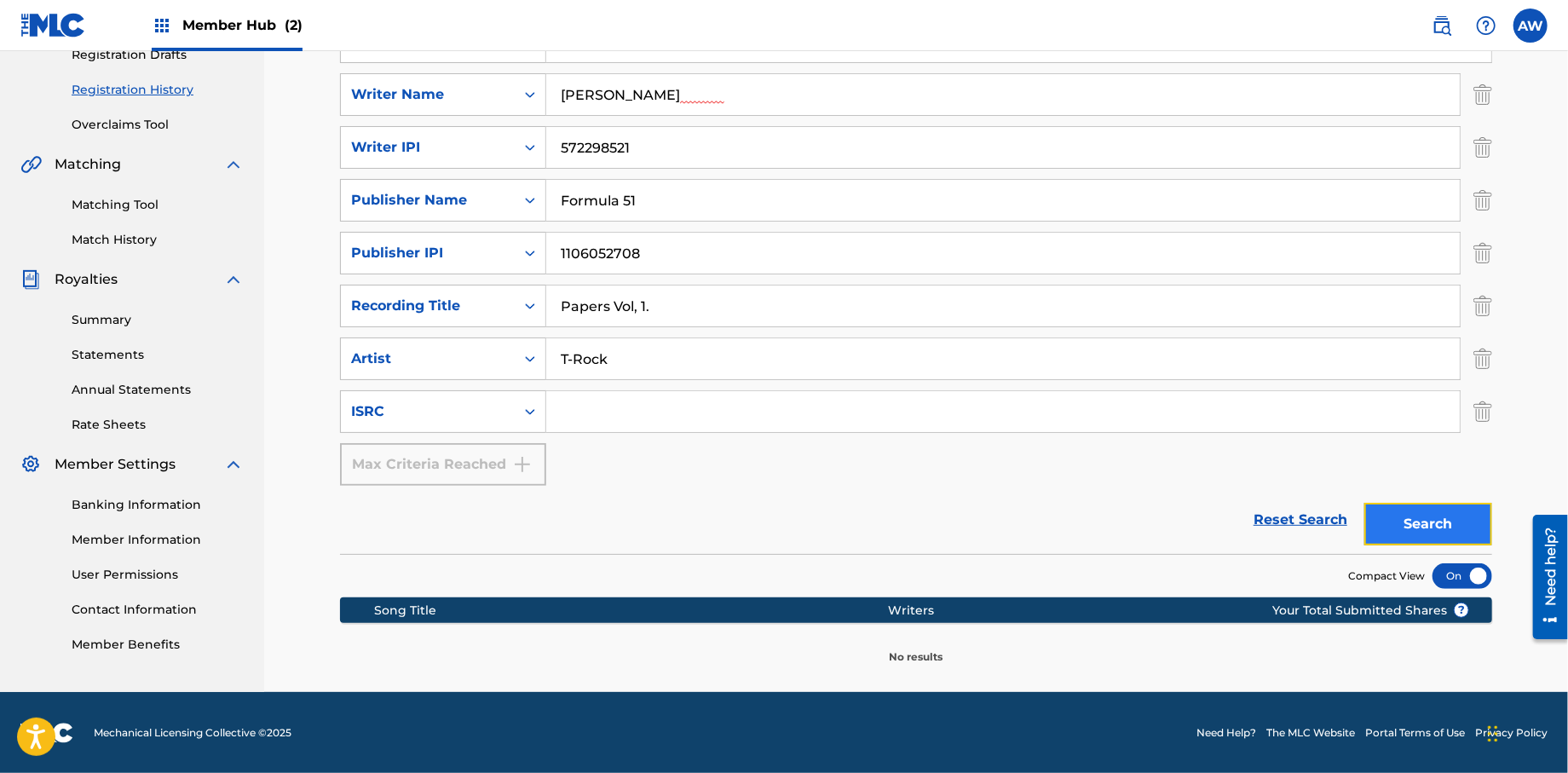
click at [1415, 529] on button "Search" at bounding box center [1428, 524] width 127 height 43
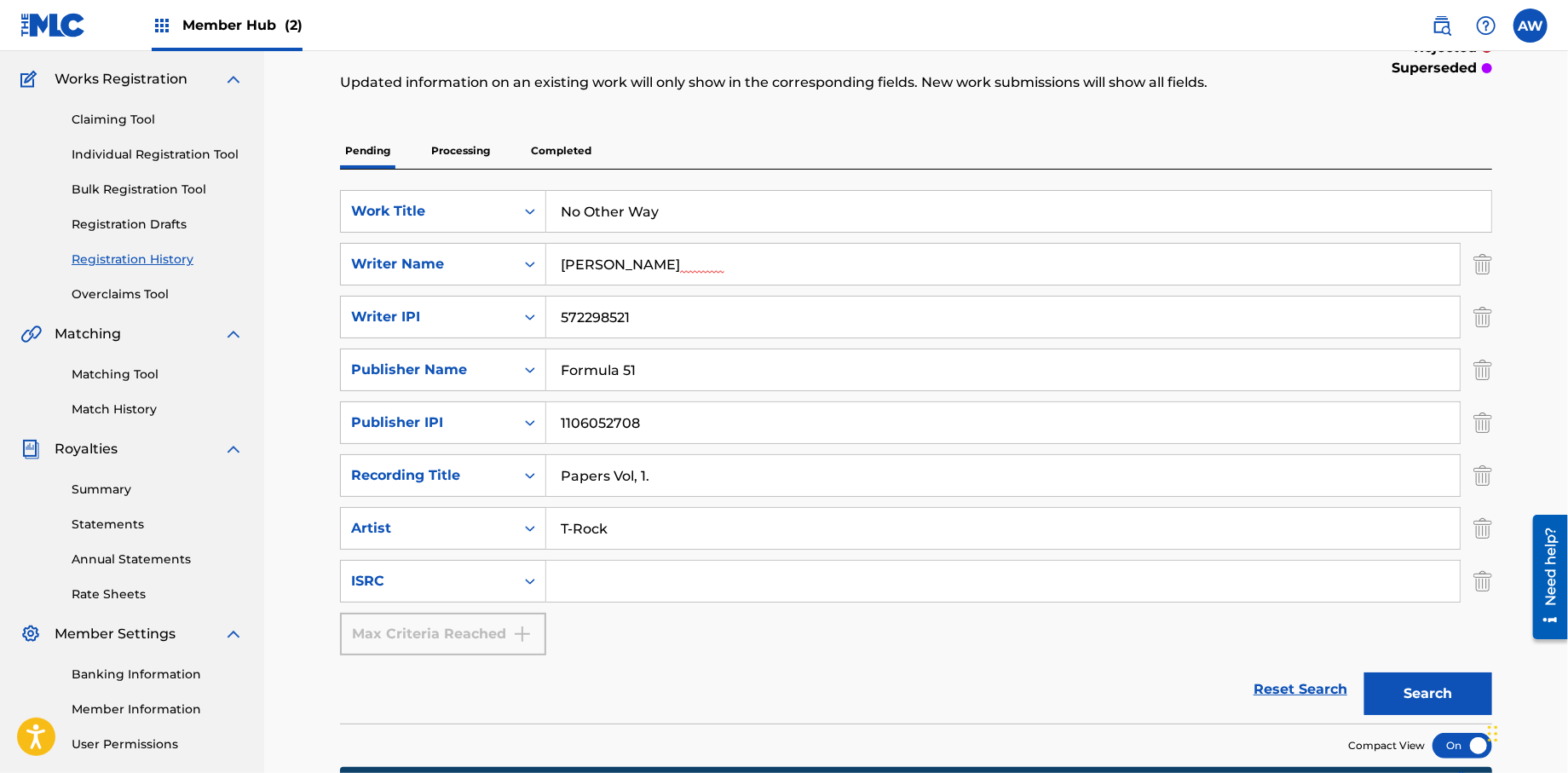
scroll to position [0, 0]
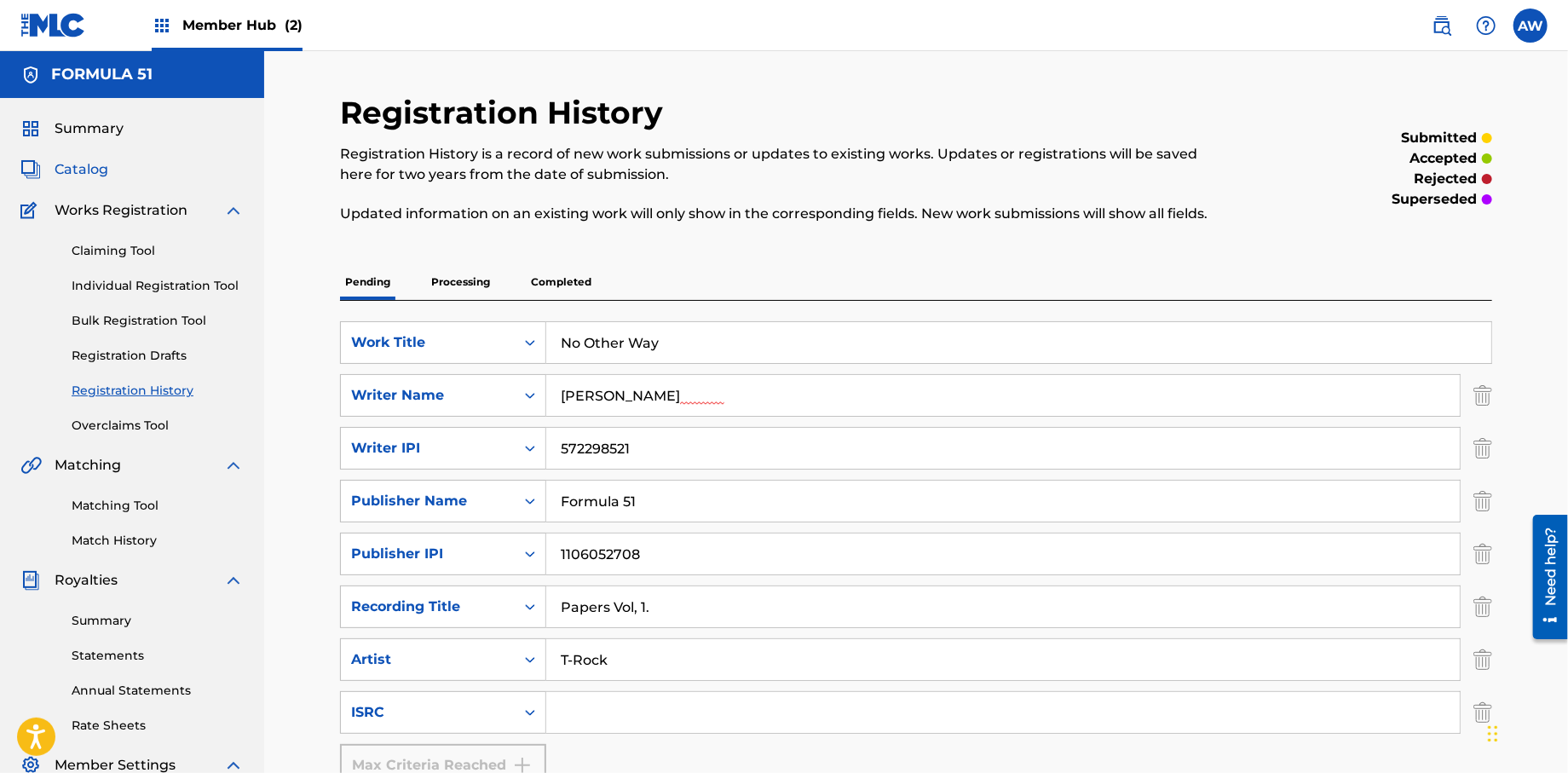
click at [97, 169] on span "Catalog" at bounding box center [81, 169] width 54 height 20
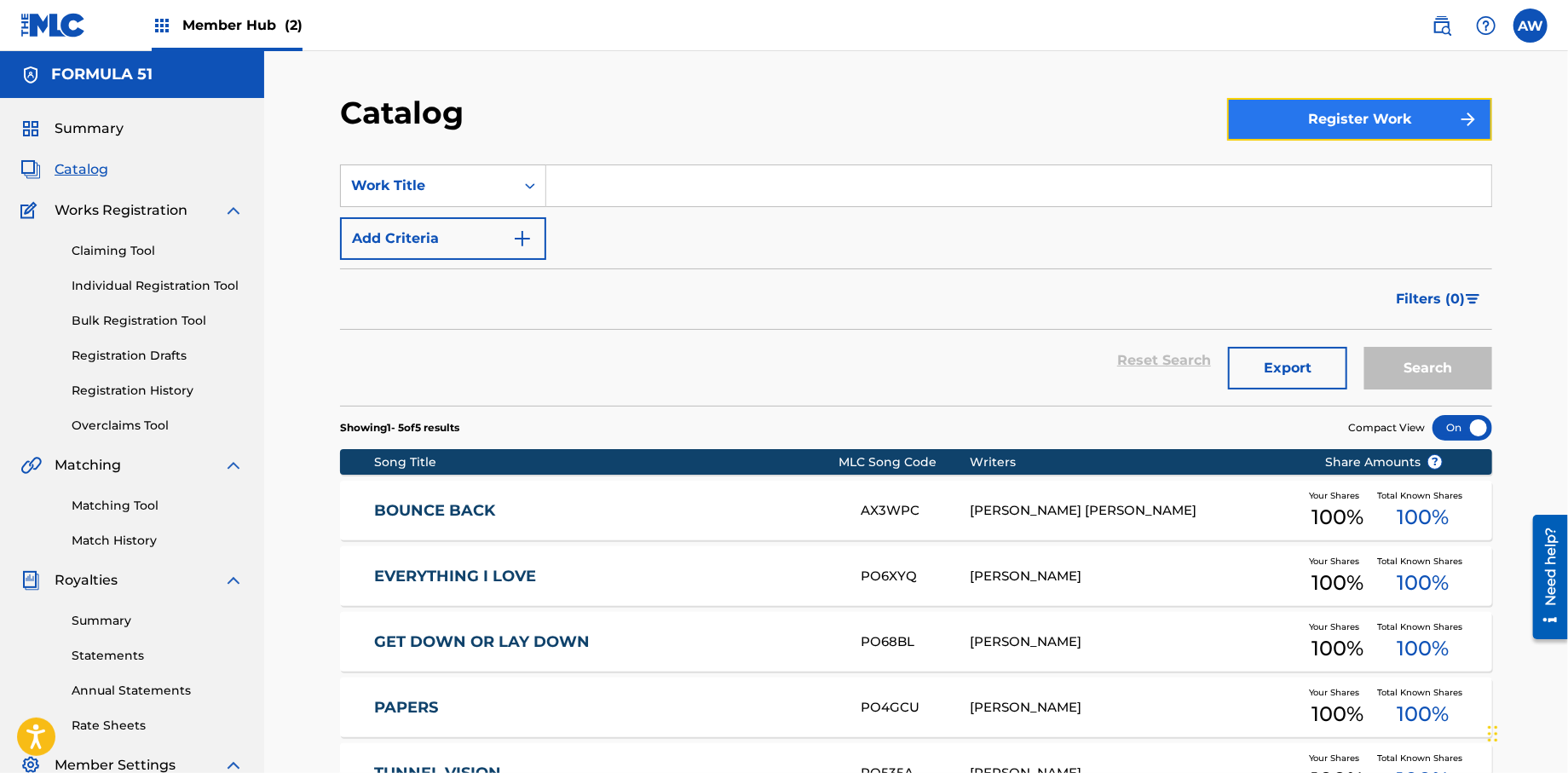
click at [1368, 134] on button "Register Work" at bounding box center [1359, 120] width 265 height 43
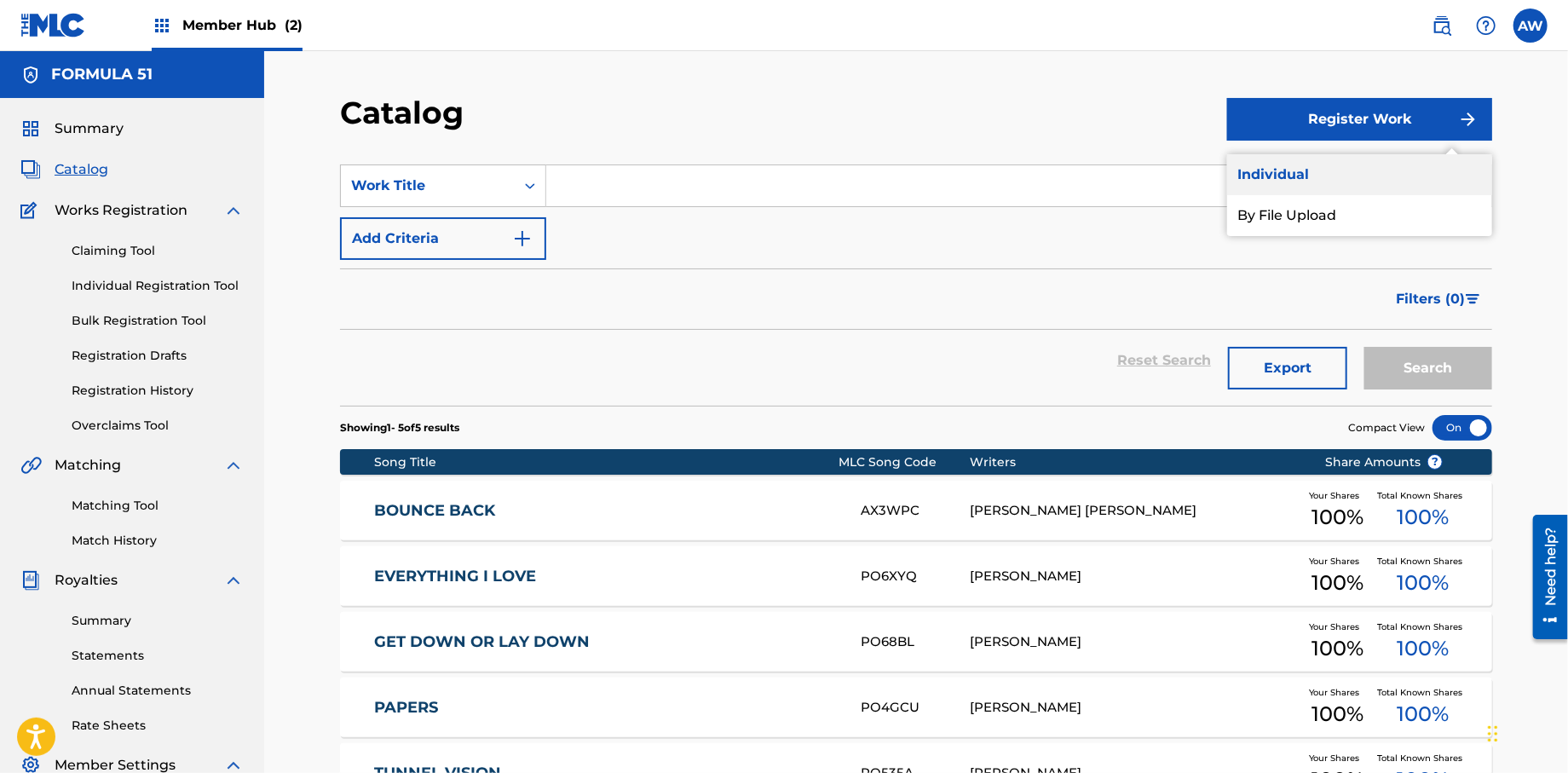
click at [1304, 182] on link "Individual" at bounding box center [1359, 174] width 265 height 41
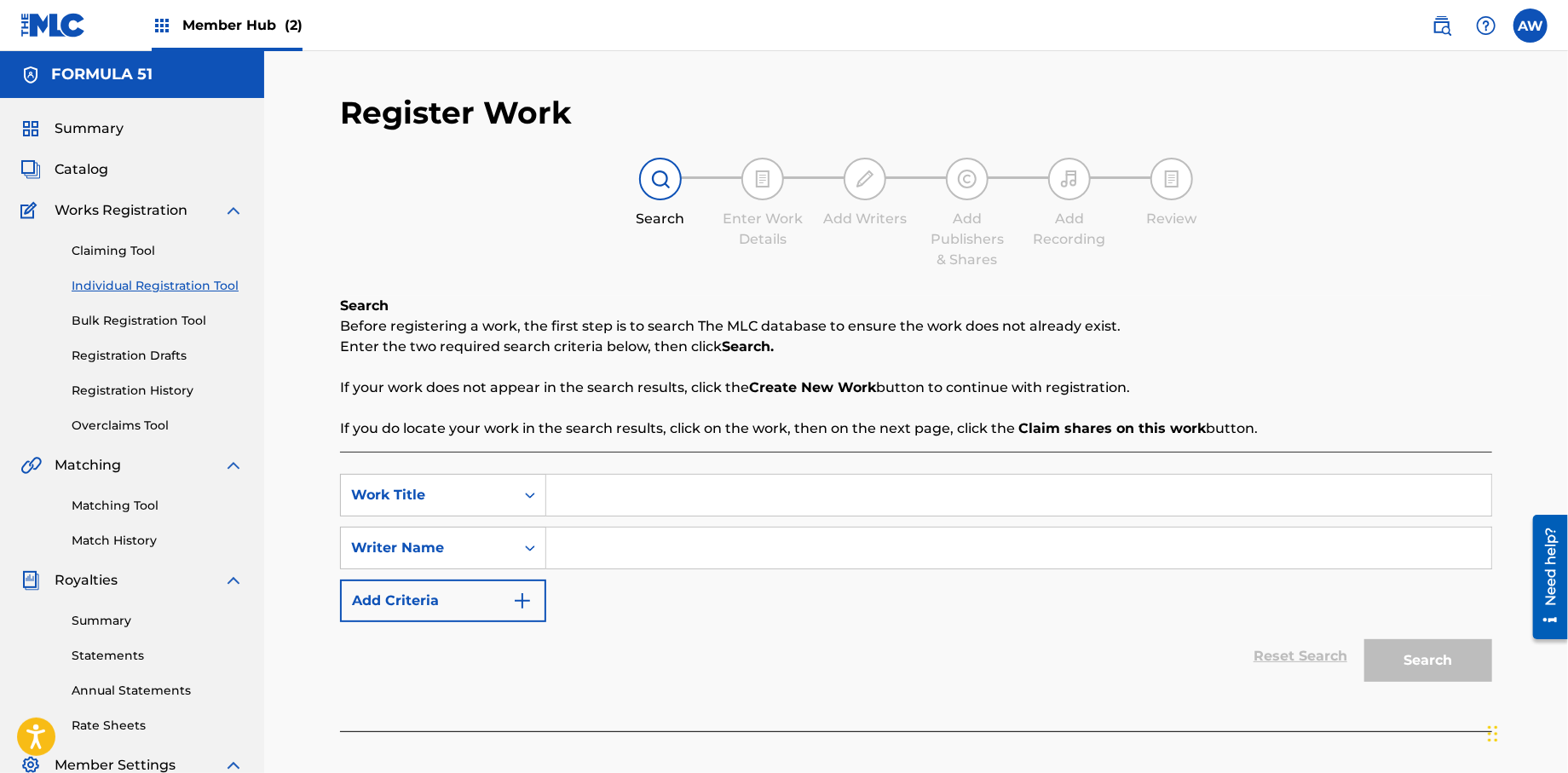
click at [629, 502] on input "Search Form" at bounding box center [1018, 495] width 945 height 41
type input "No Other Way"
drag, startPoint x: 581, startPoint y: 542, endPoint x: 478, endPoint y: 649, distance: 148.5
click at [572, 555] on input "Search Form" at bounding box center [1018, 548] width 945 height 41
type input "a"
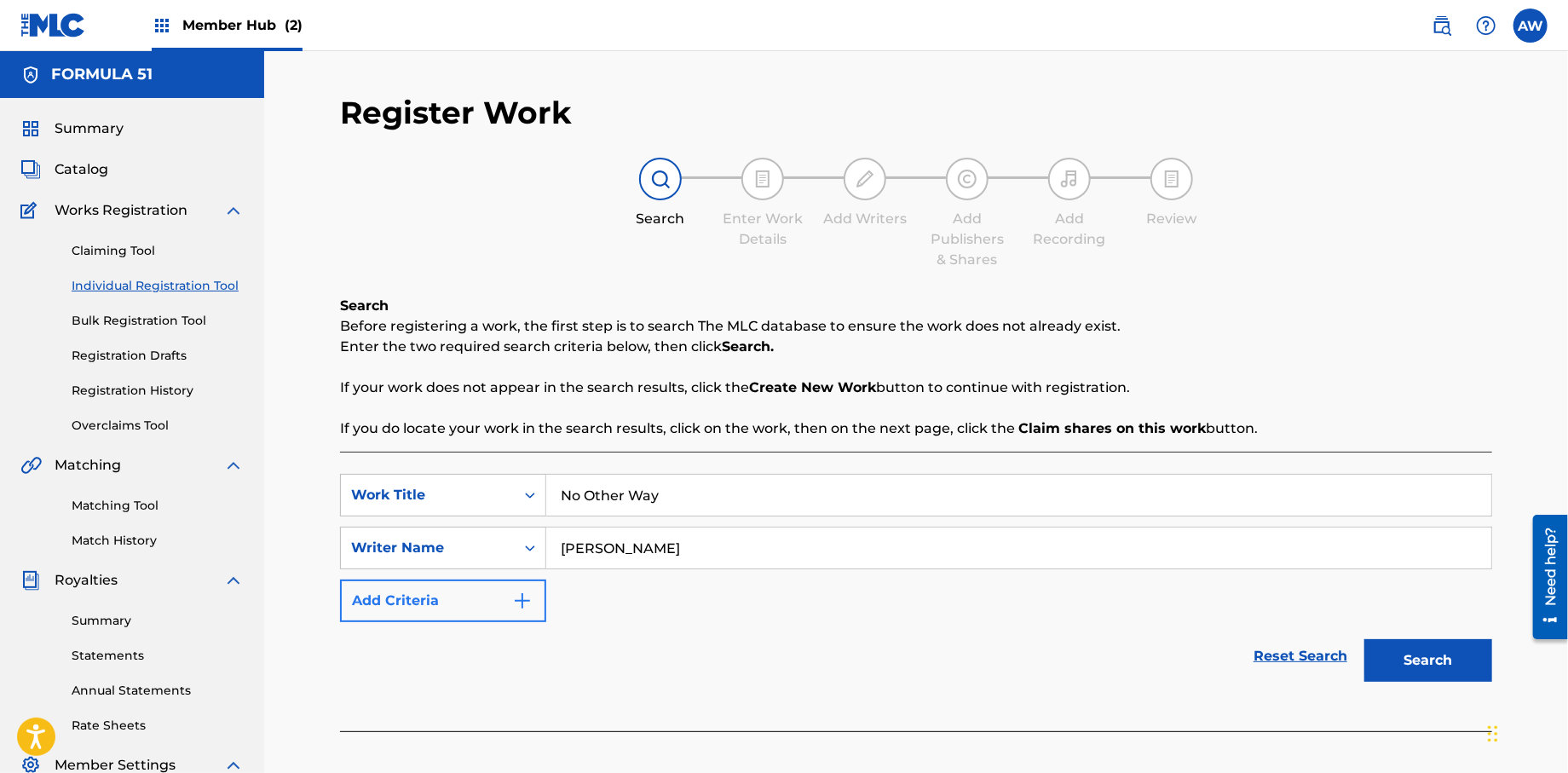
type input "[PERSON_NAME]"
click at [534, 607] on button "Add Criteria" at bounding box center [443, 600] width 206 height 43
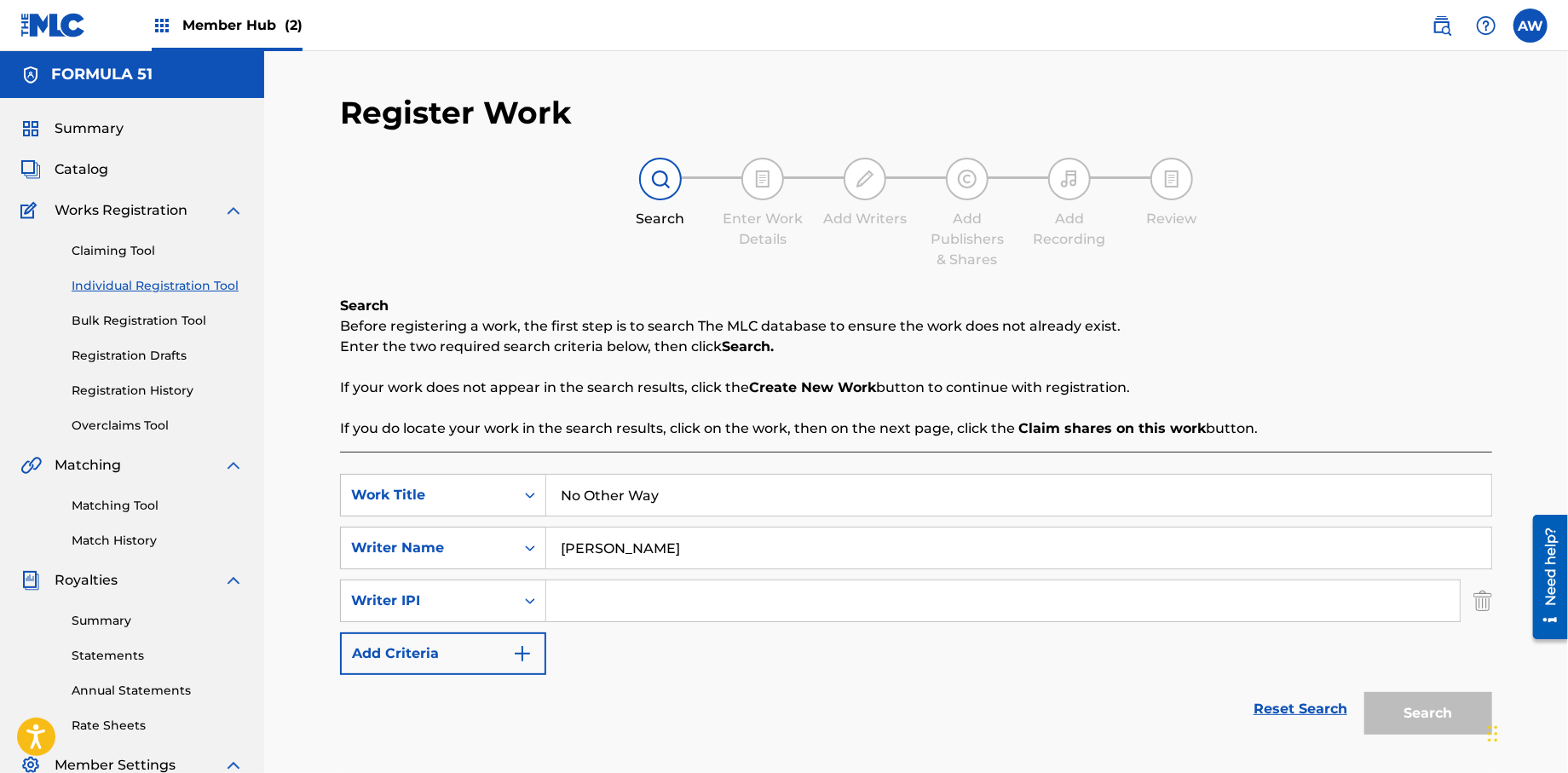
click at [599, 607] on input "Search Form" at bounding box center [1003, 600] width 914 height 41
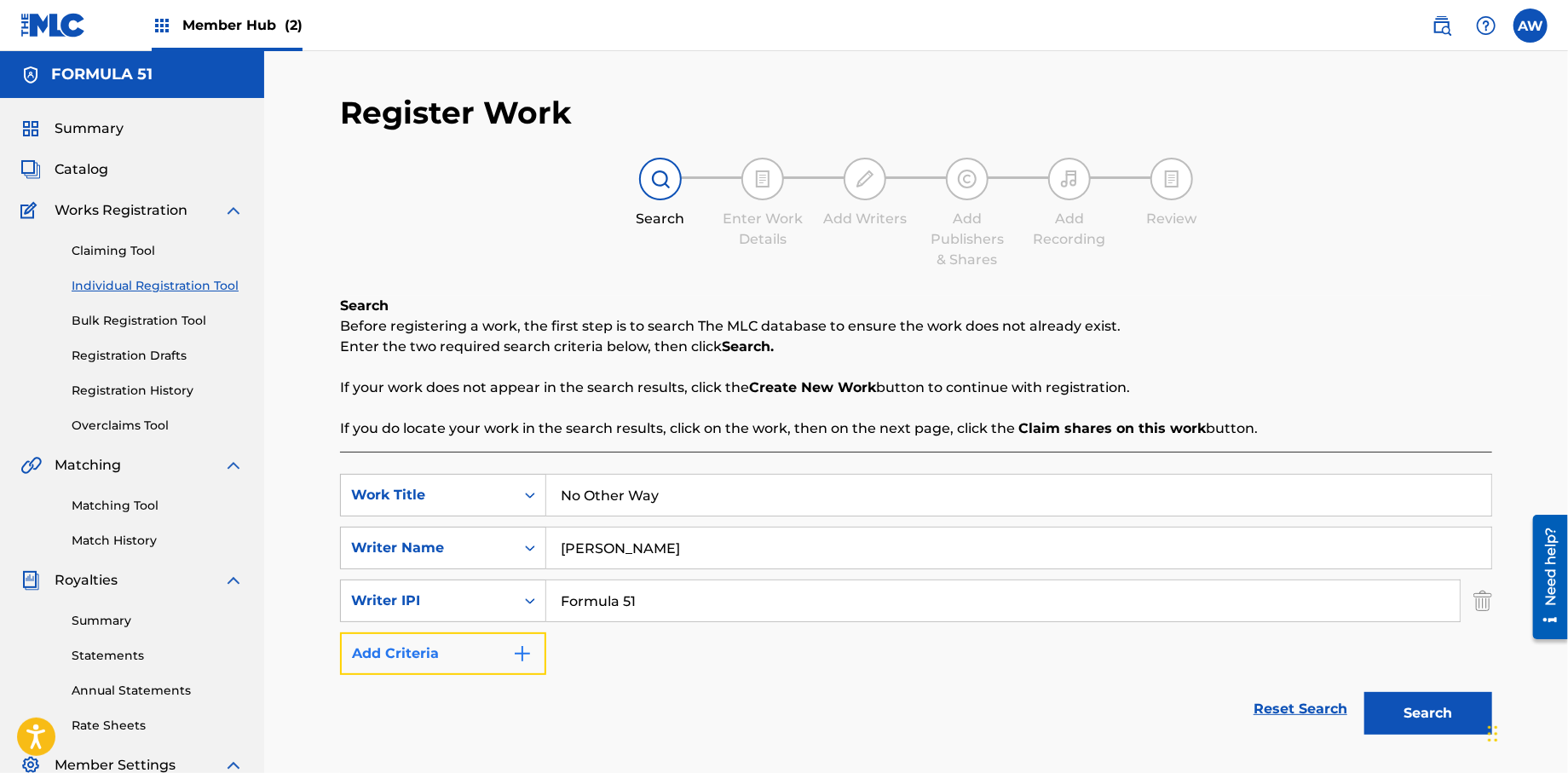
click at [536, 661] on button "Add Criteria" at bounding box center [443, 653] width 206 height 43
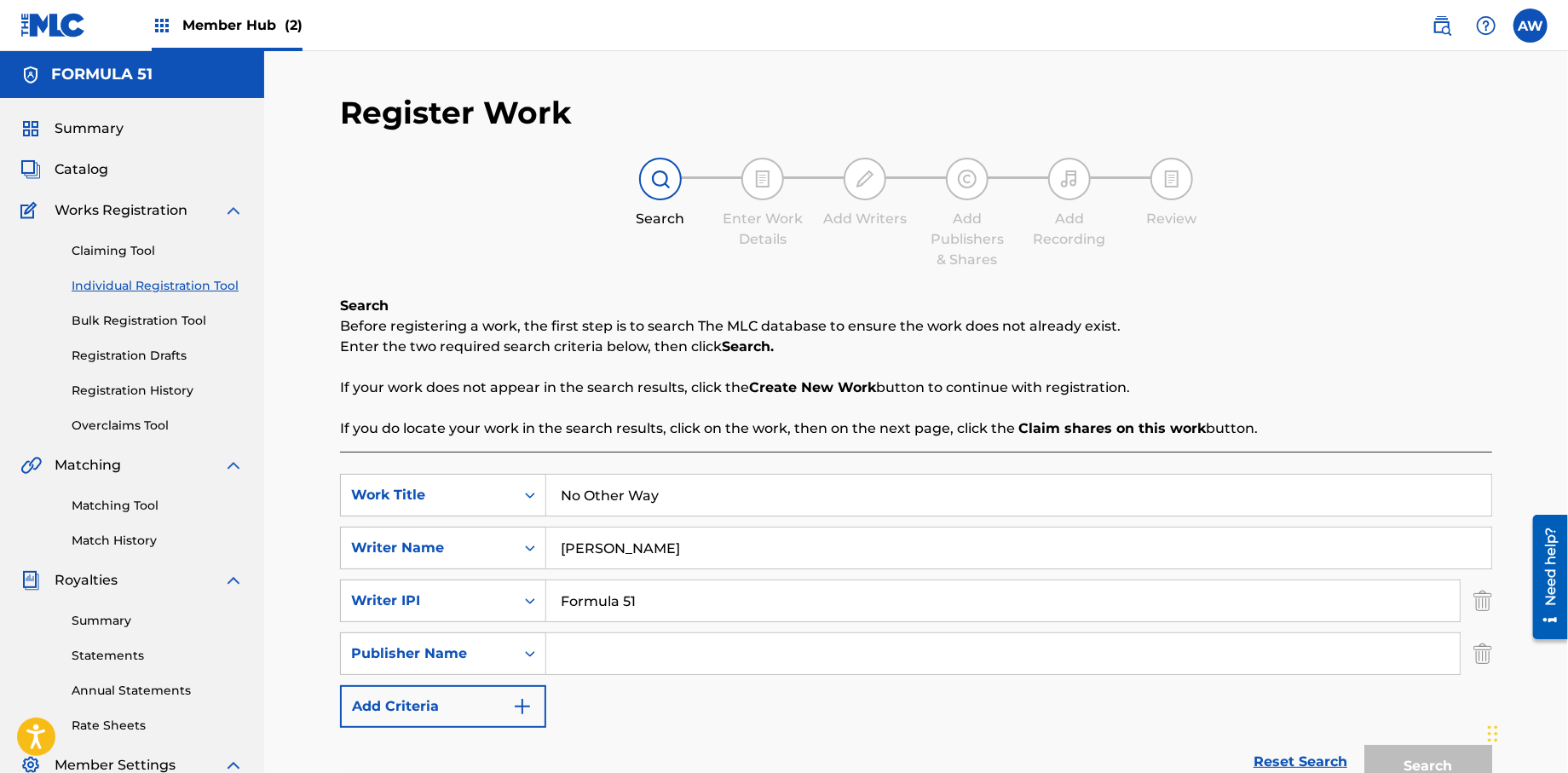
click at [637, 659] on input "Search Form" at bounding box center [1003, 653] width 914 height 41
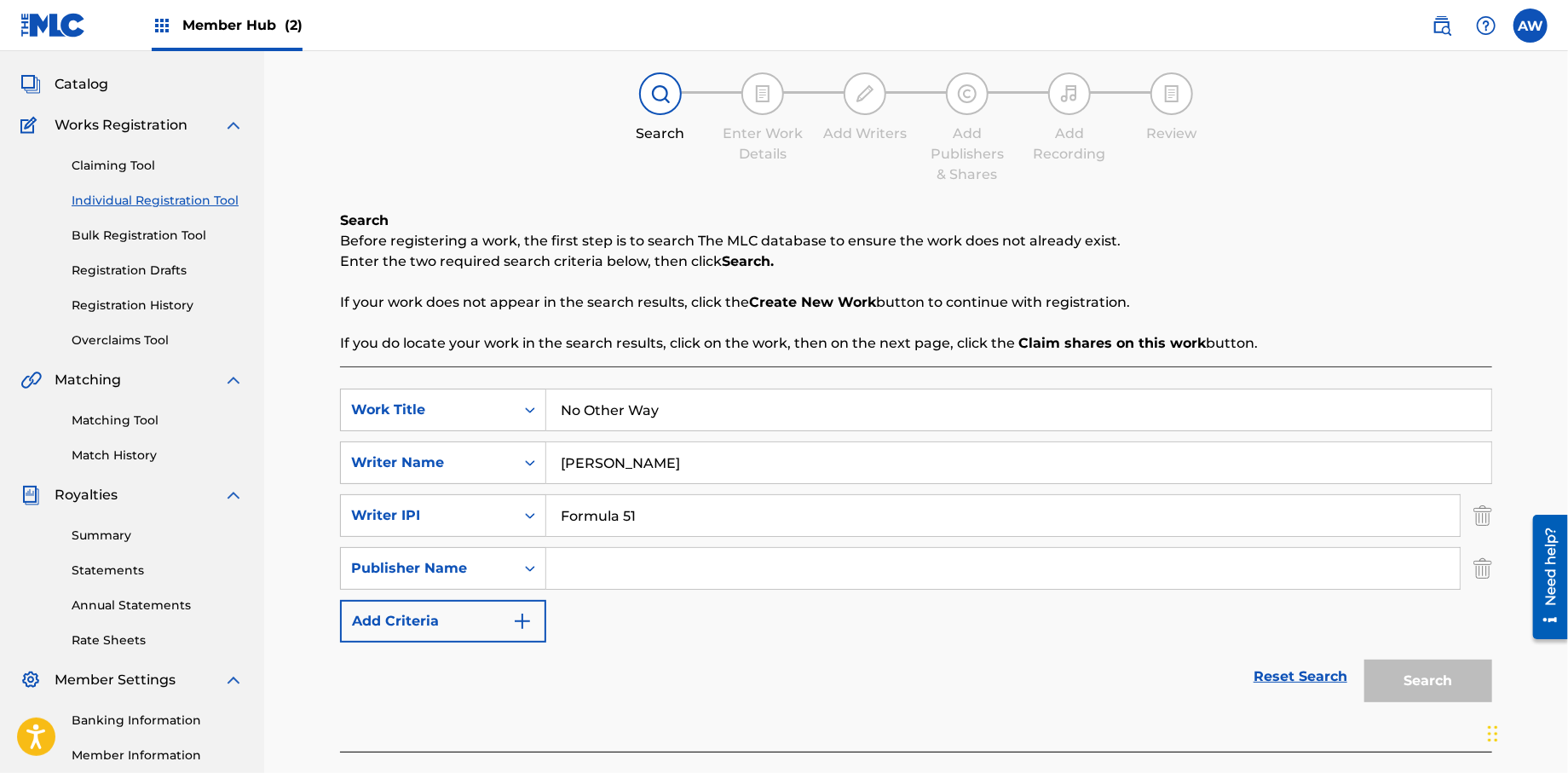
scroll to position [139, 0]
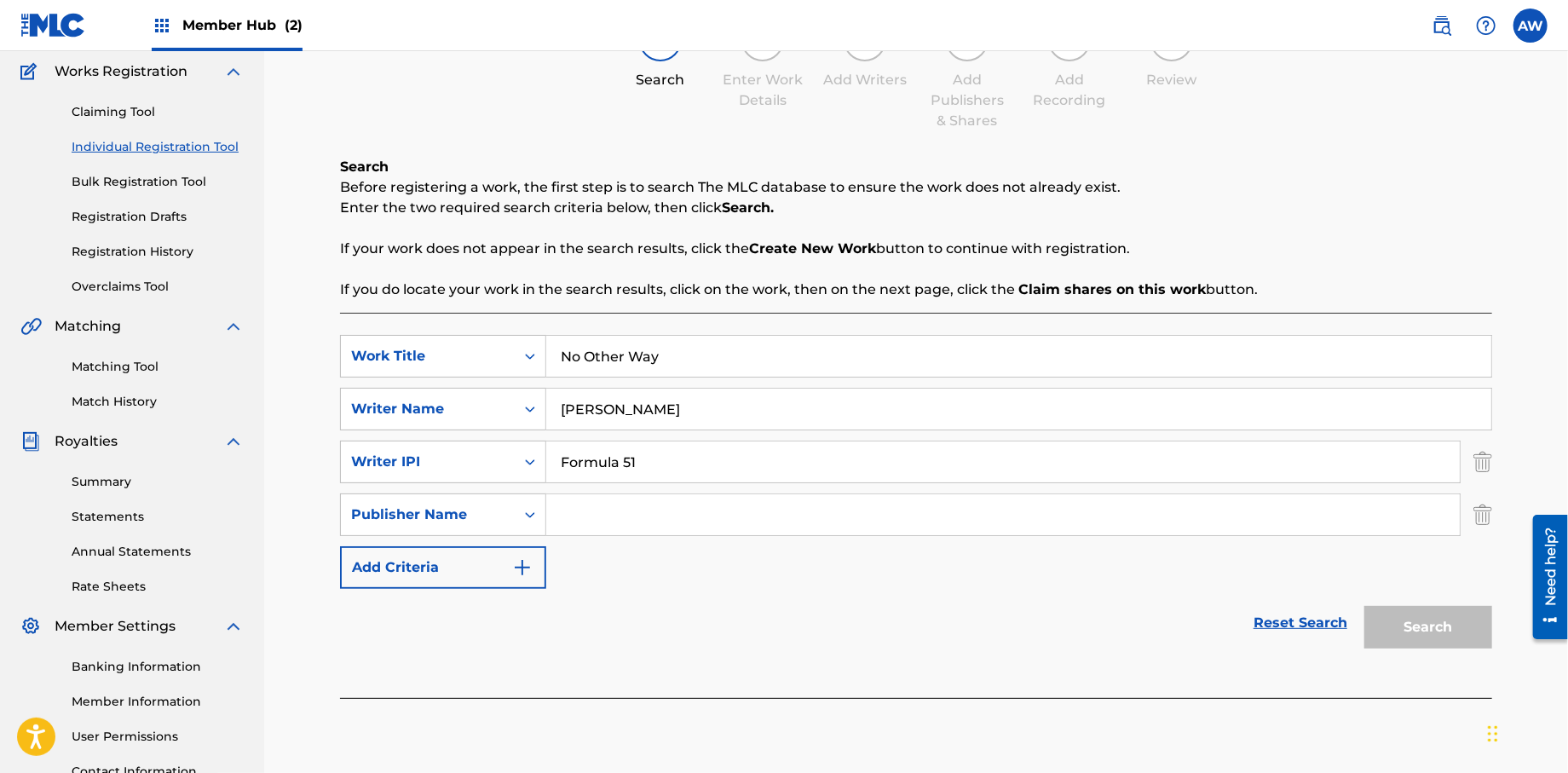
click at [693, 457] on input "Formula 51" at bounding box center [1003, 461] width 914 height 41
type input "F"
type input "572298521"
click at [540, 530] on div "Search Form" at bounding box center [529, 514] width 31 height 41
click at [591, 521] on input "Search Form" at bounding box center [1003, 514] width 914 height 41
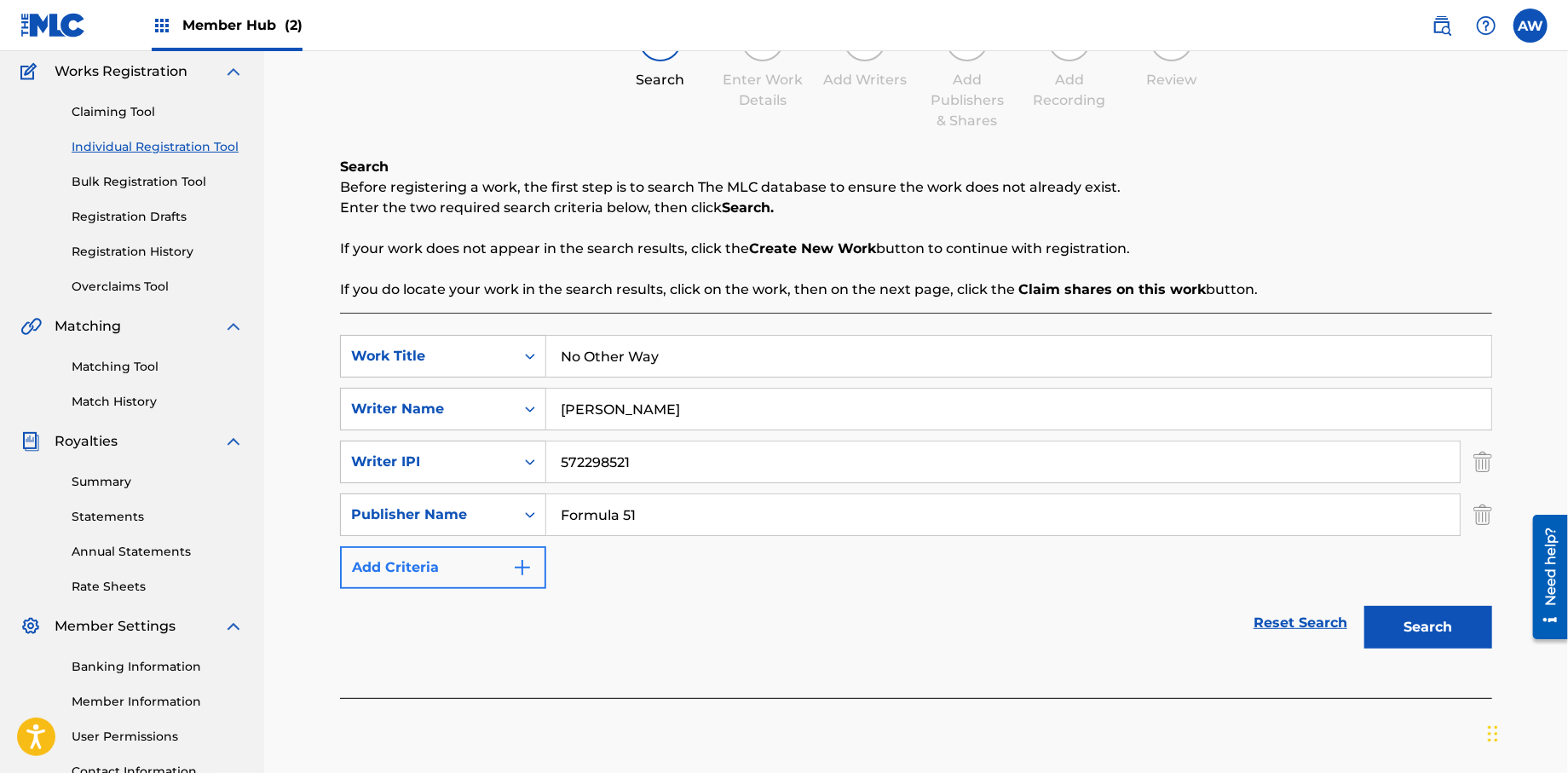
type input "Formula 51"
click at [542, 568] on button "Add Criteria" at bounding box center [443, 568] width 206 height 43
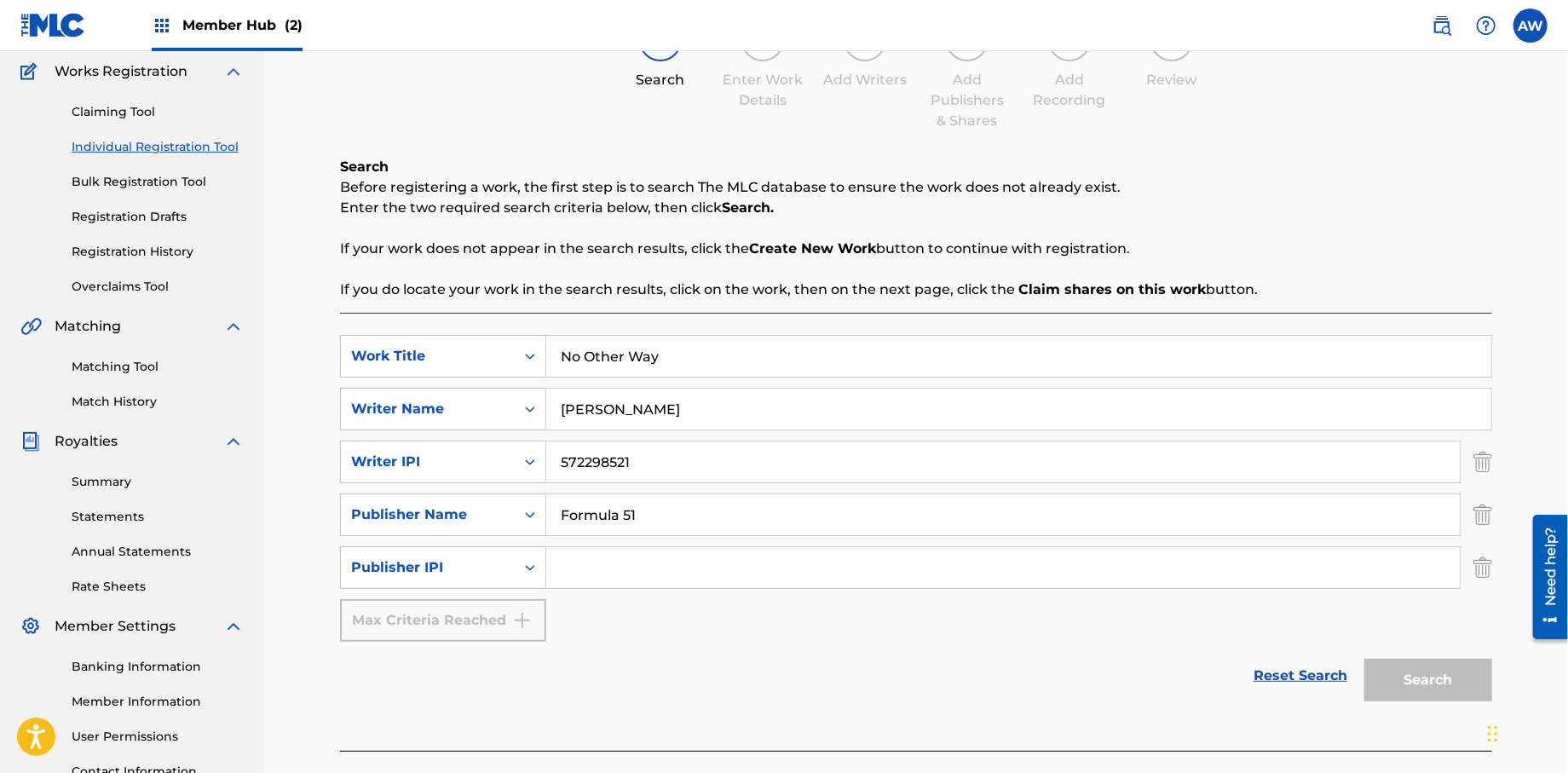
click at [630, 575] on input "Search Form" at bounding box center [1003, 568] width 914 height 41
type input "1106052708"
click at [1427, 671] on button "Search" at bounding box center [1428, 680] width 127 height 43
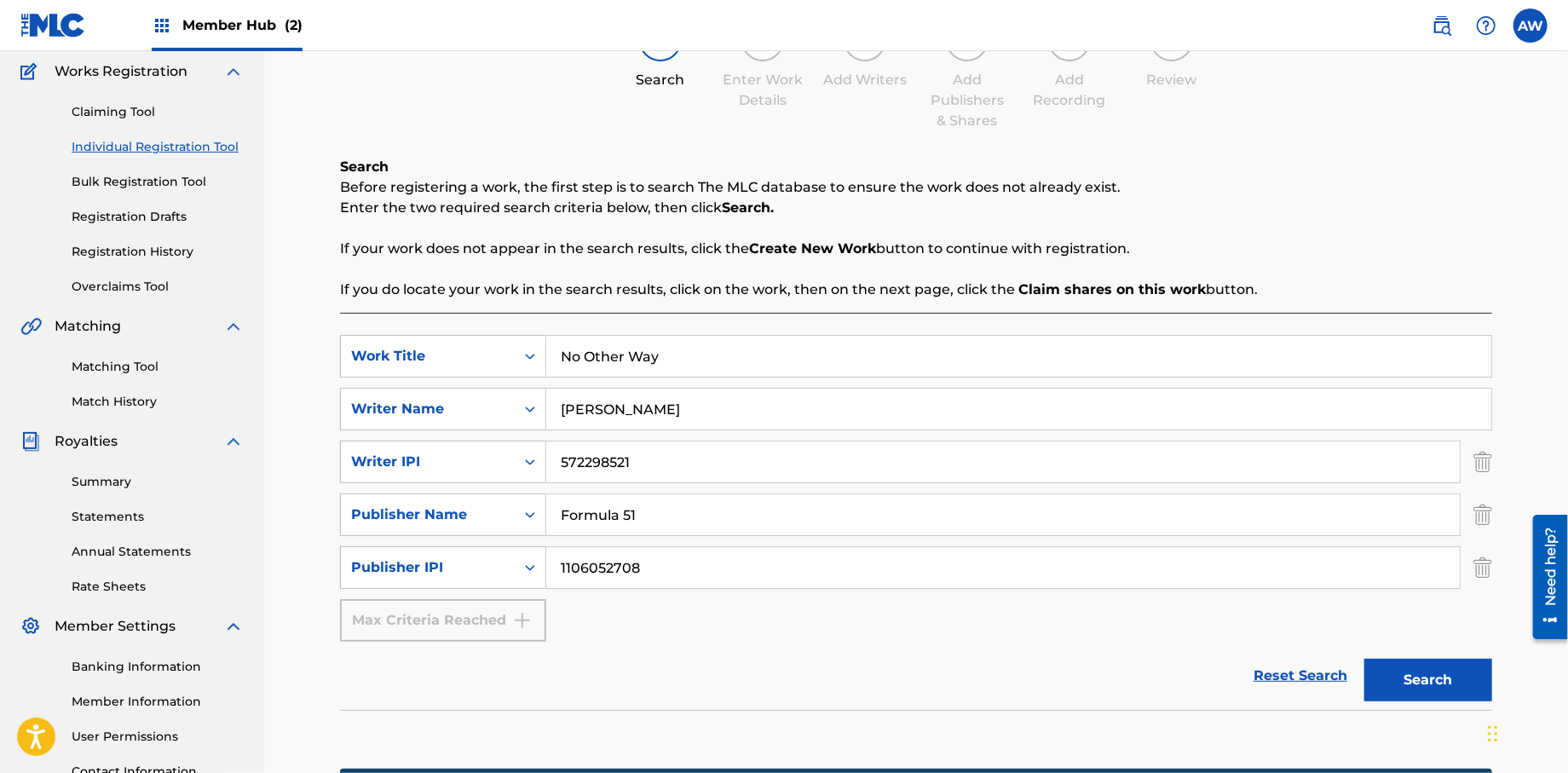
scroll to position [412, 0]
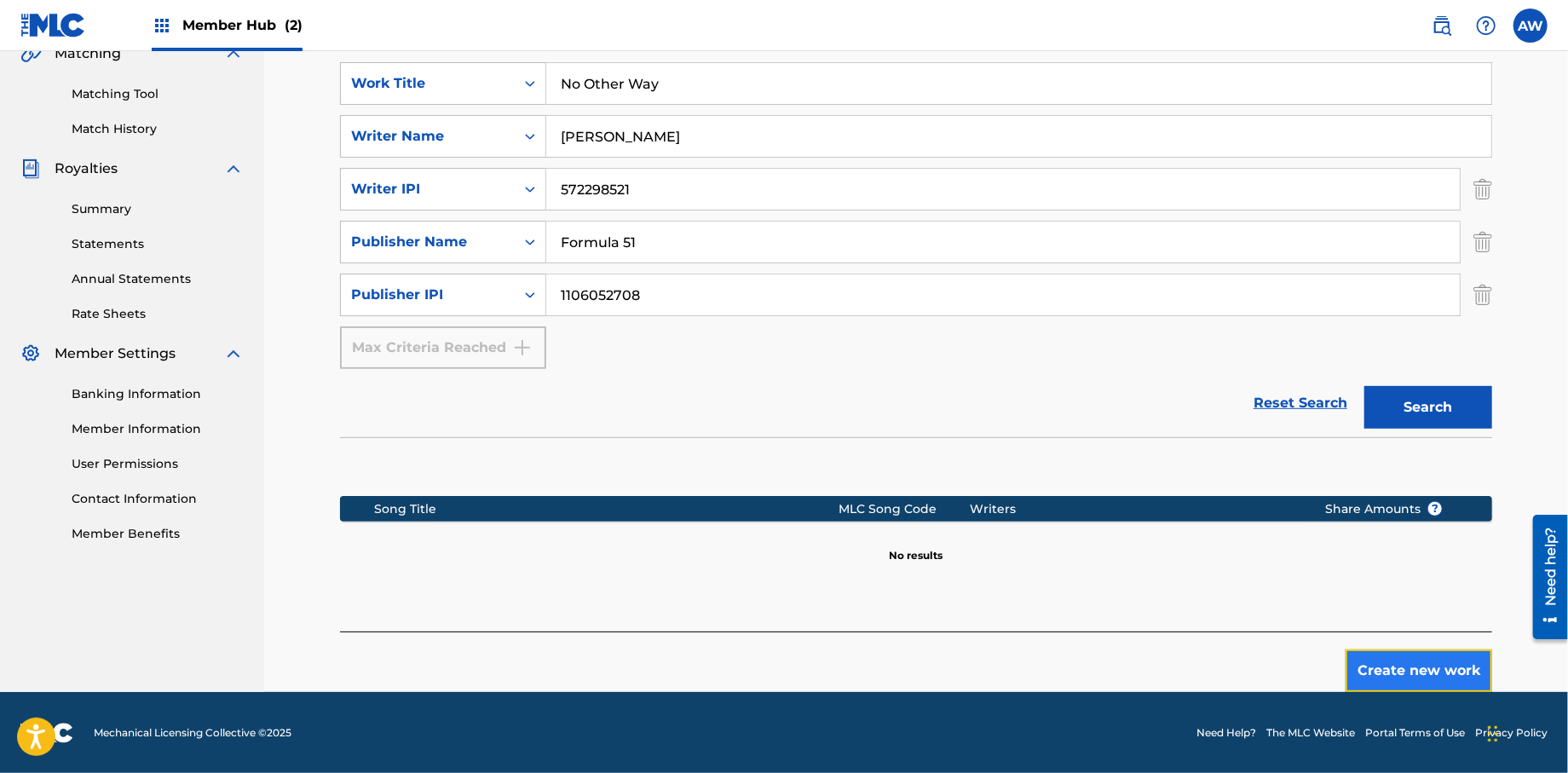
click at [1379, 659] on button "Create new work" at bounding box center [1418, 670] width 147 height 43
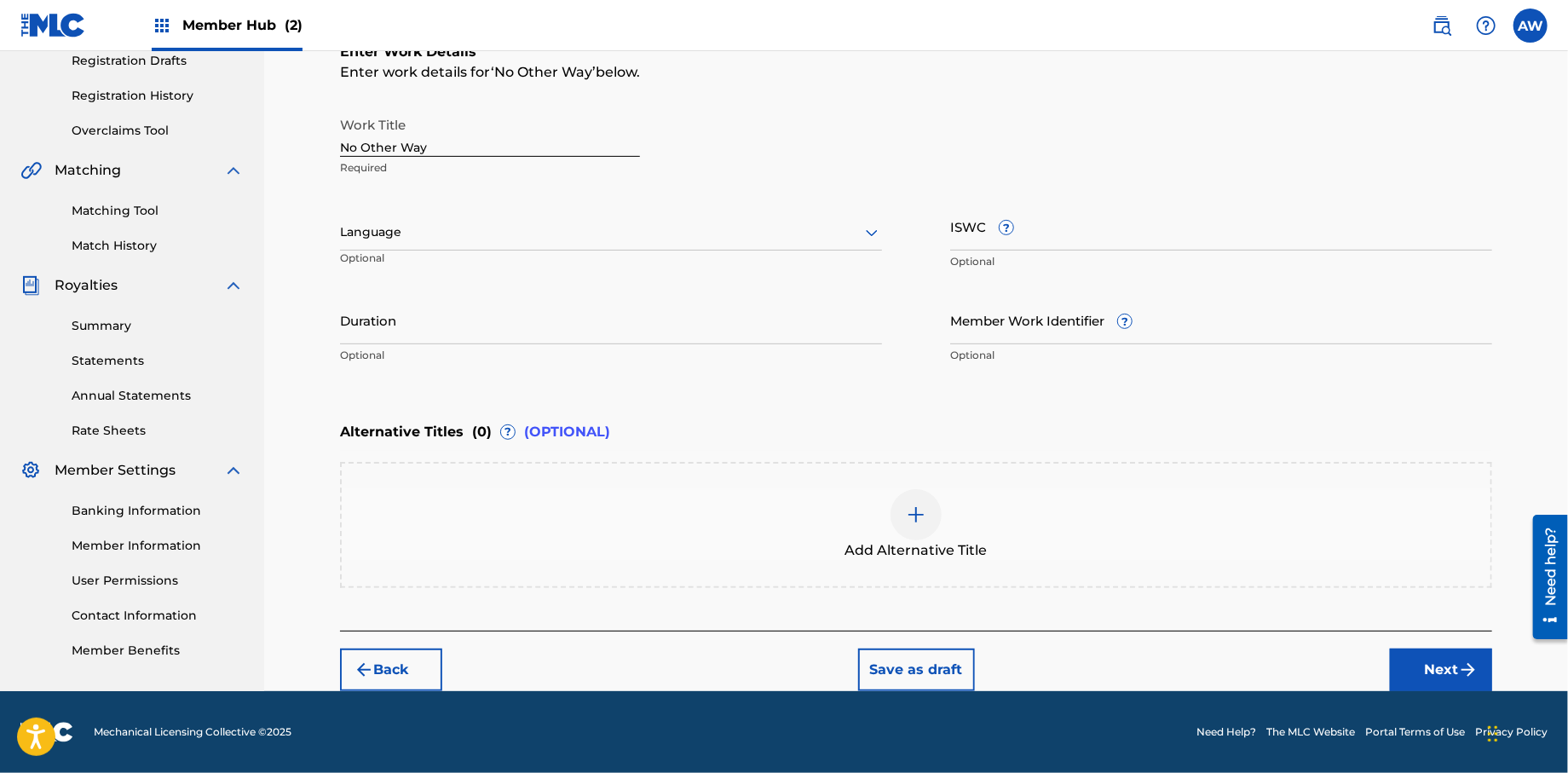
scroll to position [294, 0]
click at [1446, 671] on button "Next" at bounding box center [1441, 670] width 102 height 43
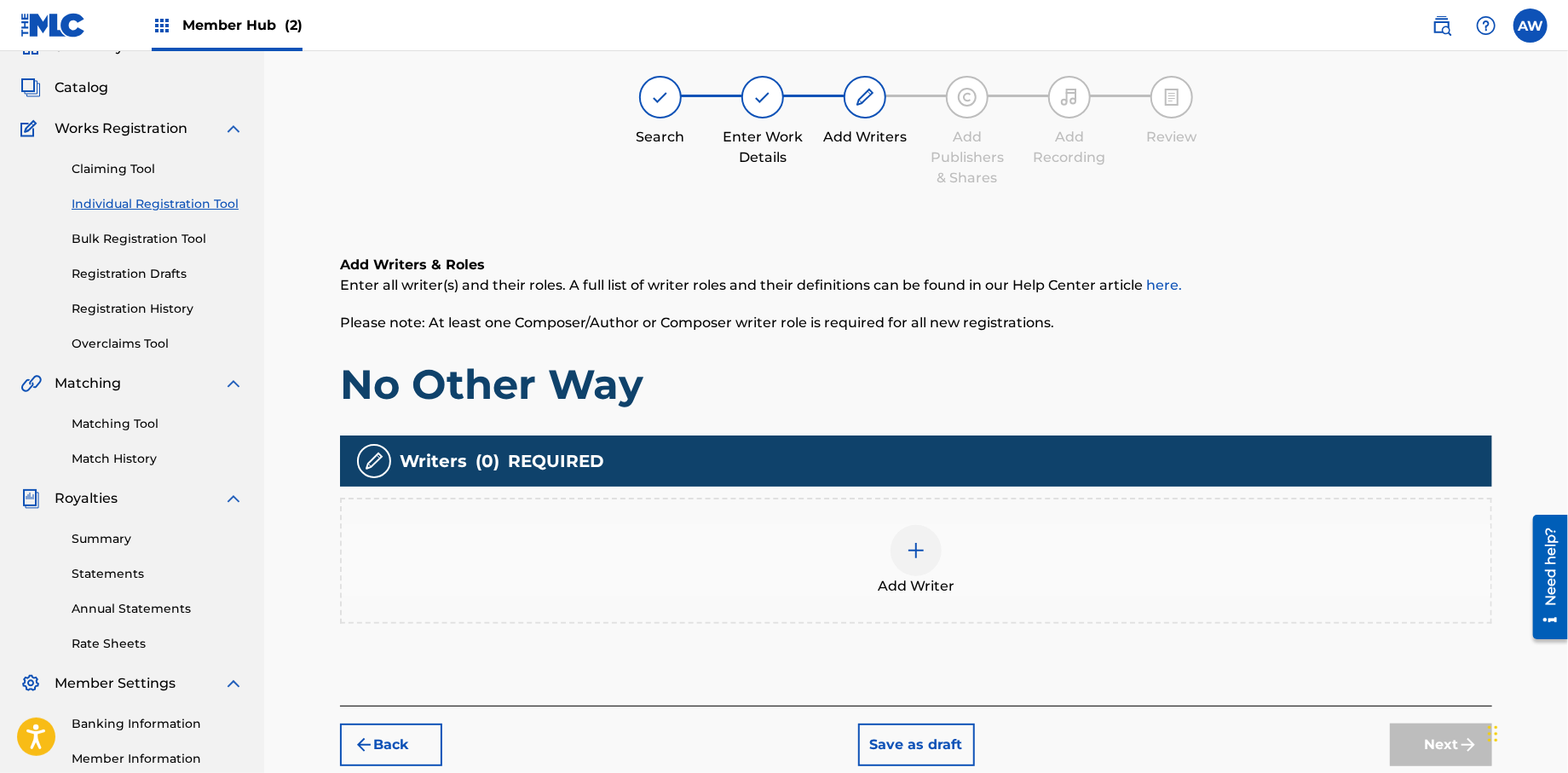
scroll to position [77, 0]
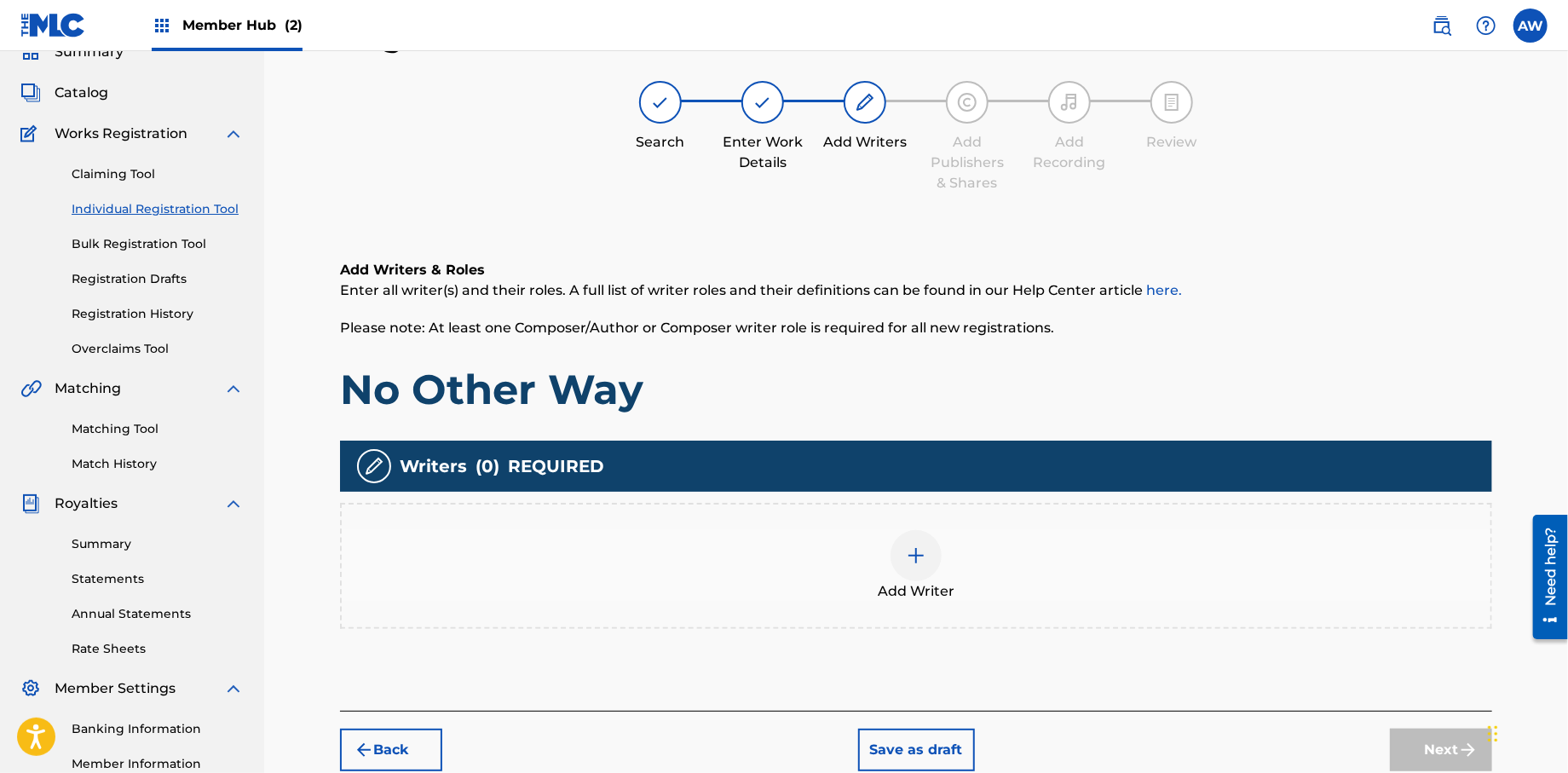
click at [921, 536] on div at bounding box center [916, 556] width 51 height 51
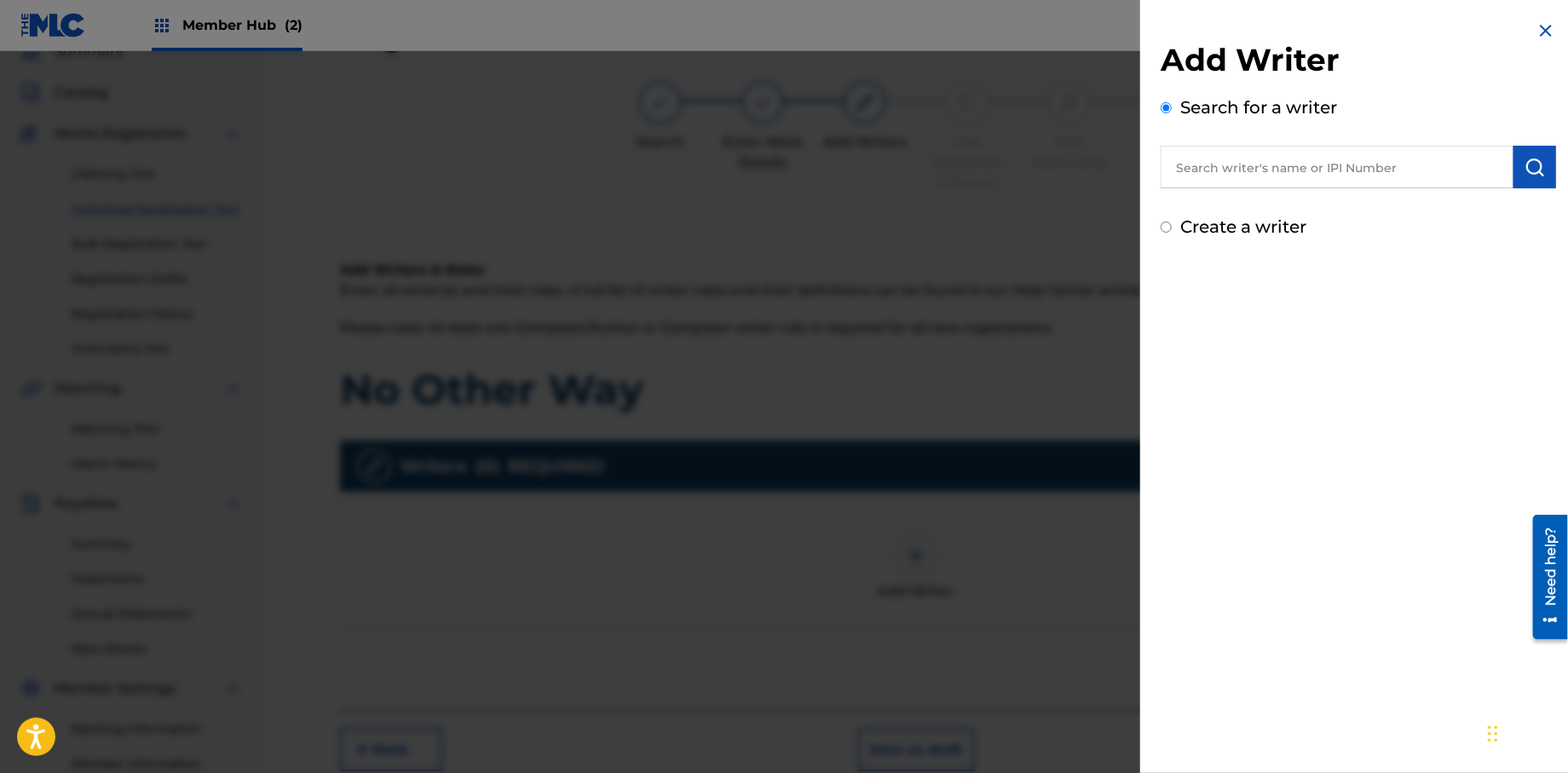
click at [1213, 163] on input "text" at bounding box center [1337, 167] width 352 height 43
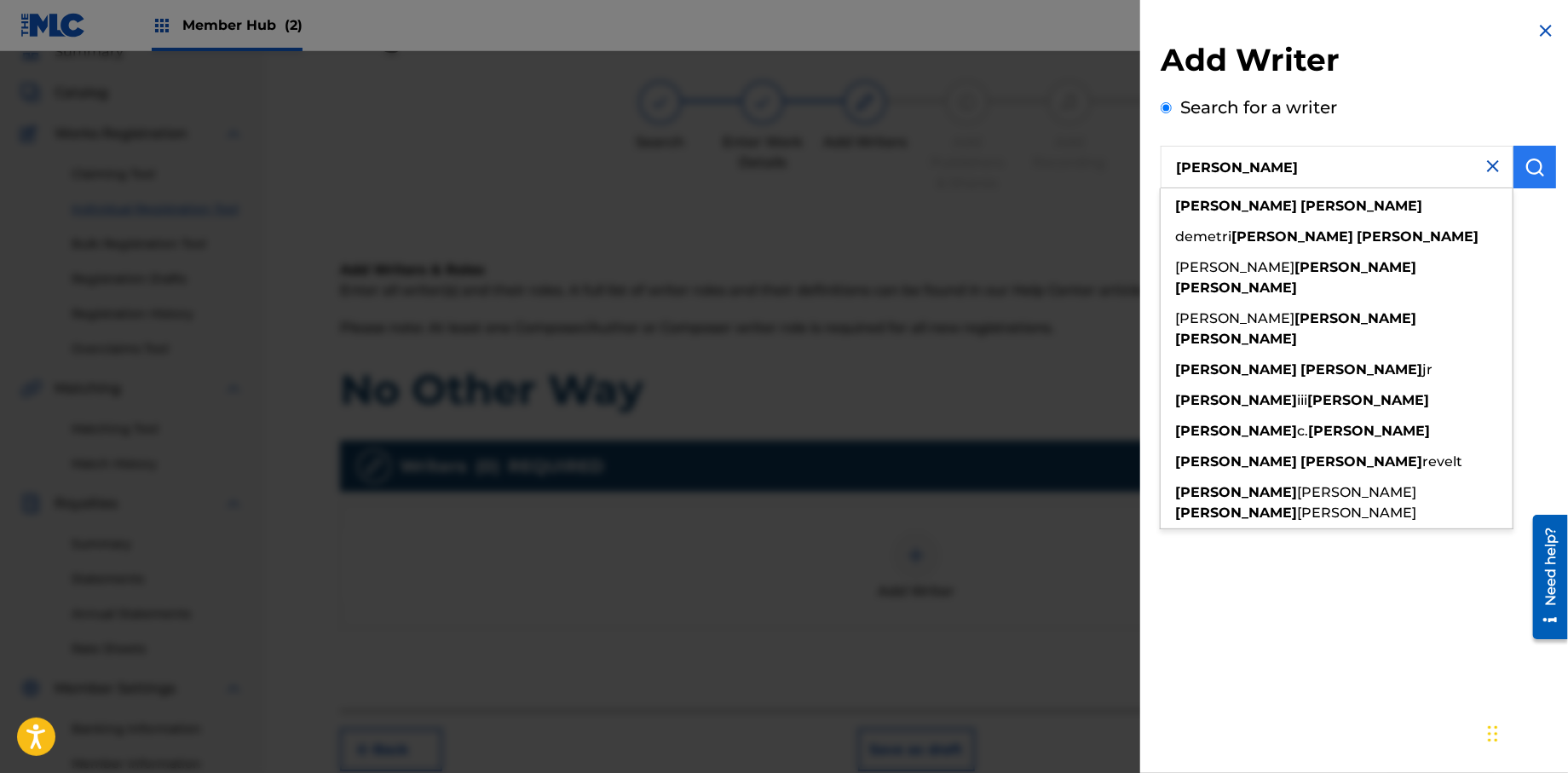
type input "[PERSON_NAME]"
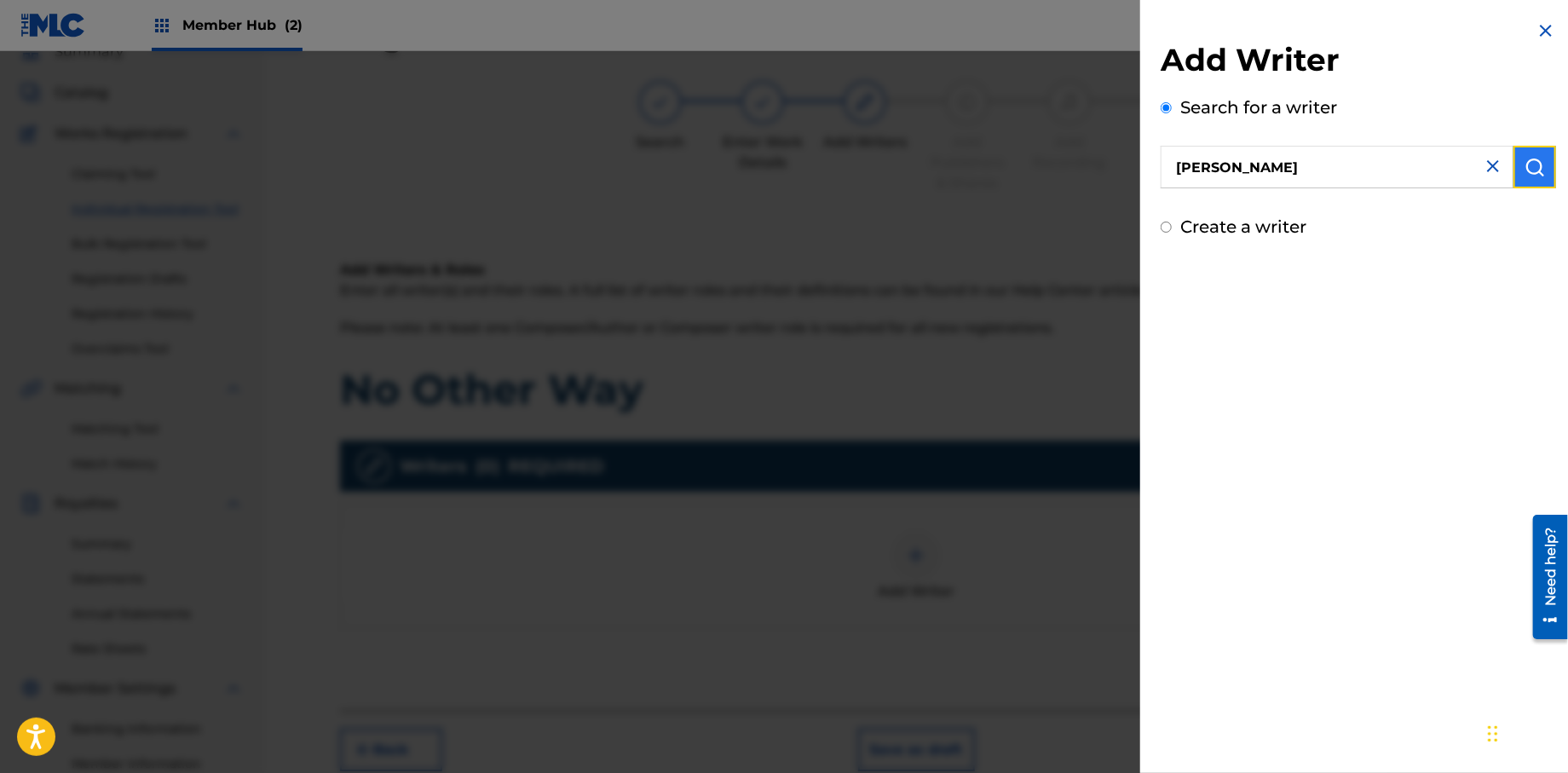
click at [1528, 164] on img "submit" at bounding box center [1534, 166] width 20 height 20
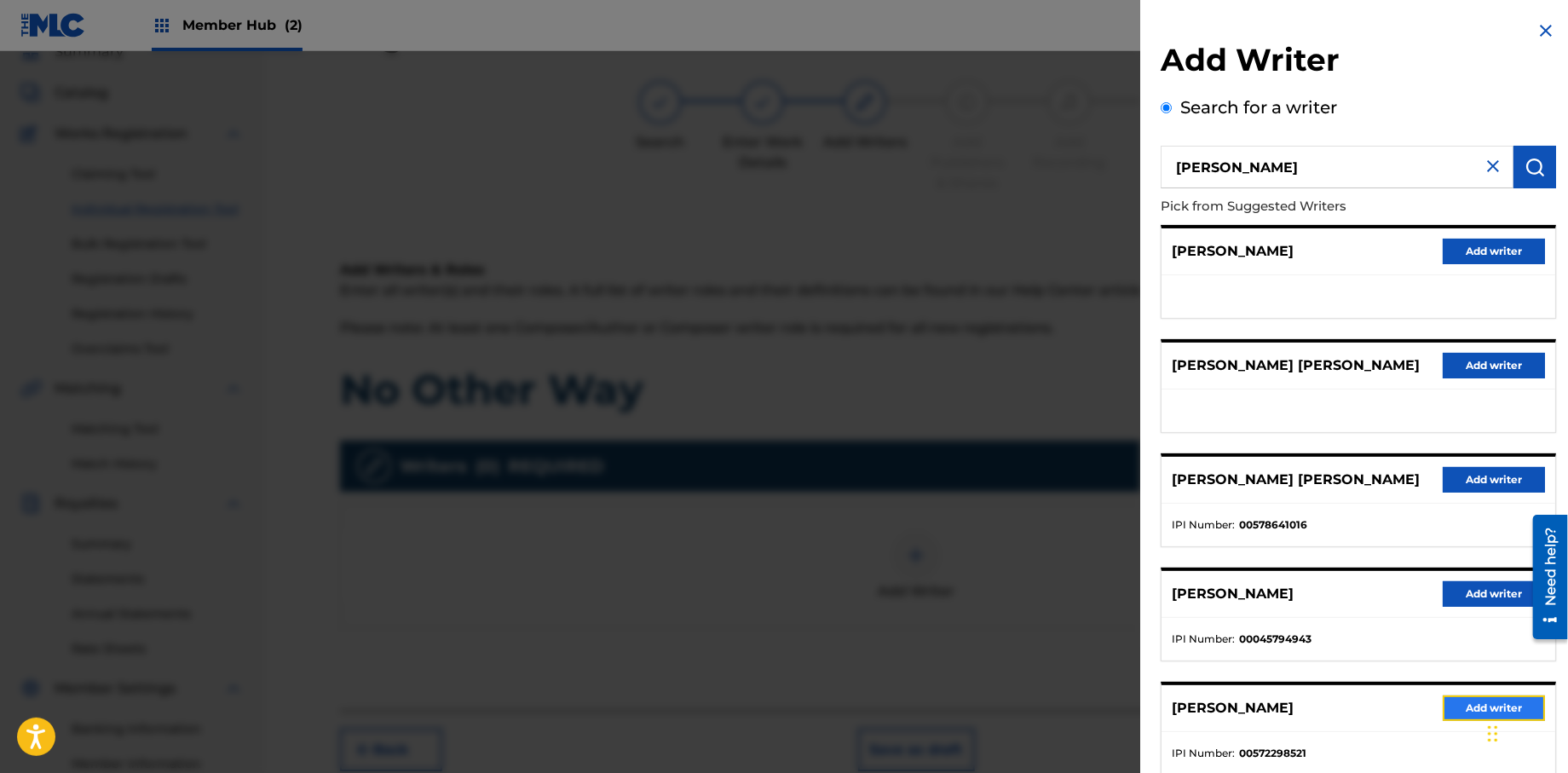
click at [1452, 709] on button "Add writer" at bounding box center [1493, 707] width 102 height 26
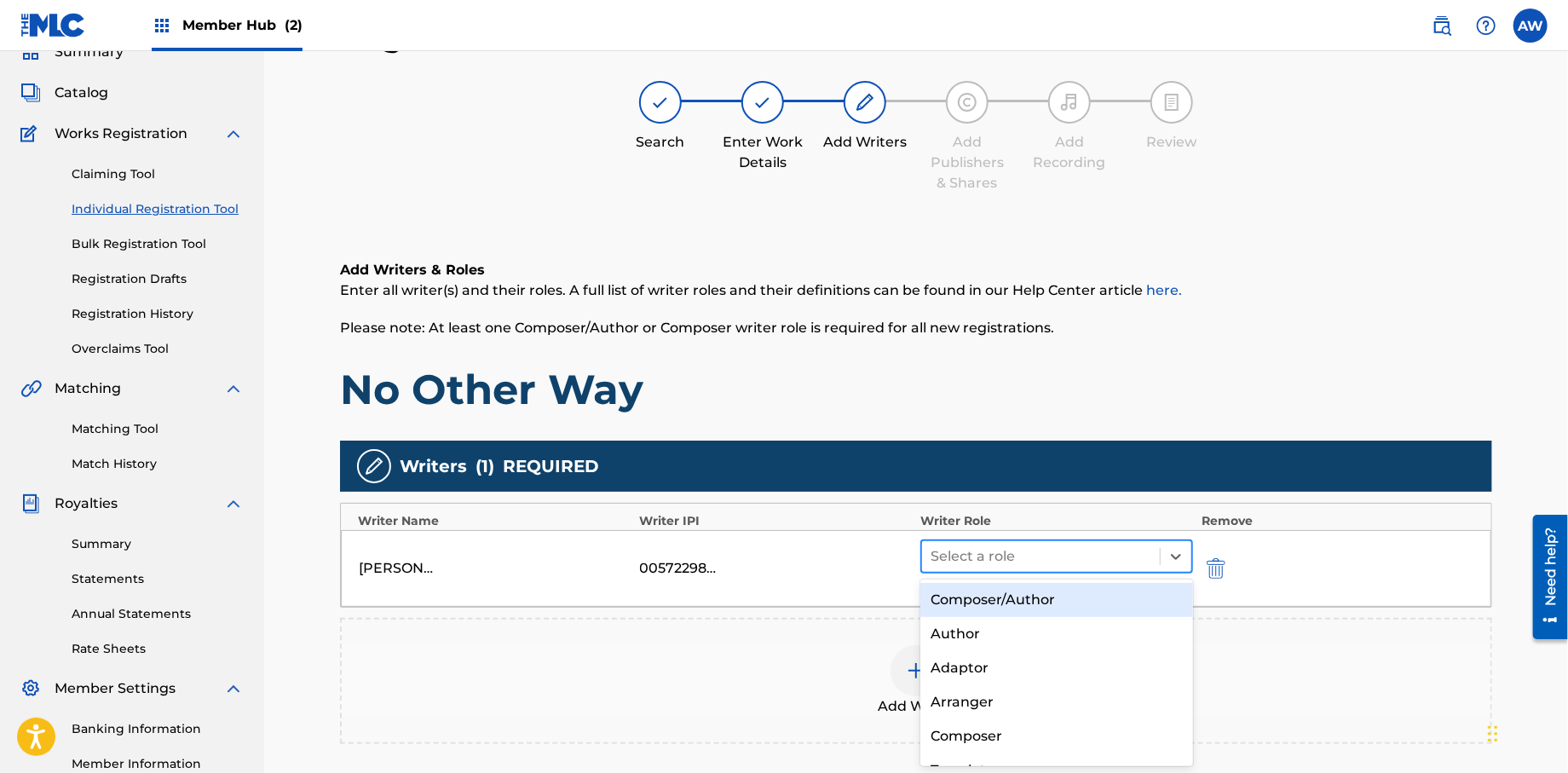
click at [1035, 555] on div at bounding box center [1040, 556] width 220 height 24
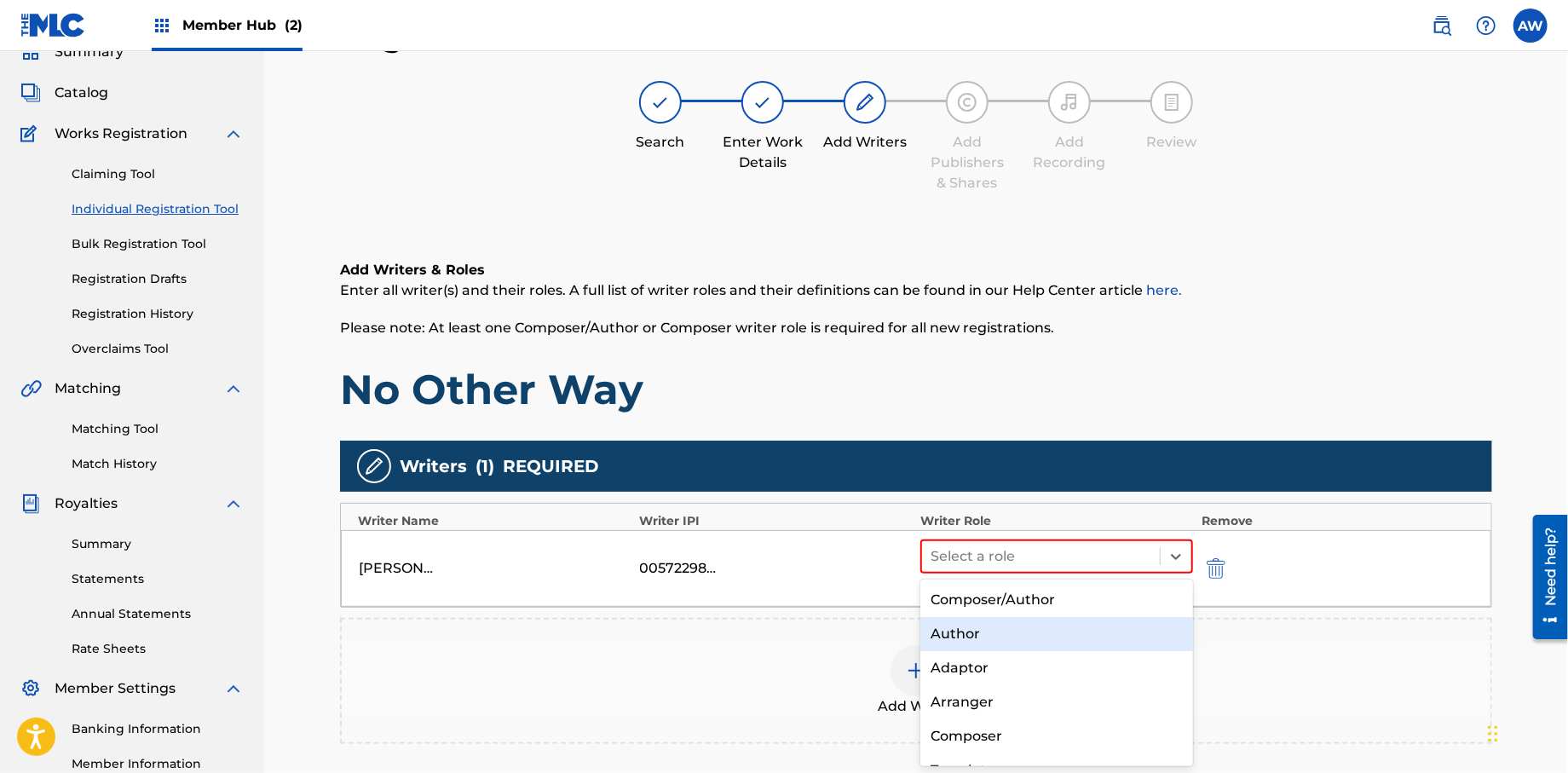
click at [1011, 635] on div "Author" at bounding box center [1056, 634] width 273 height 34
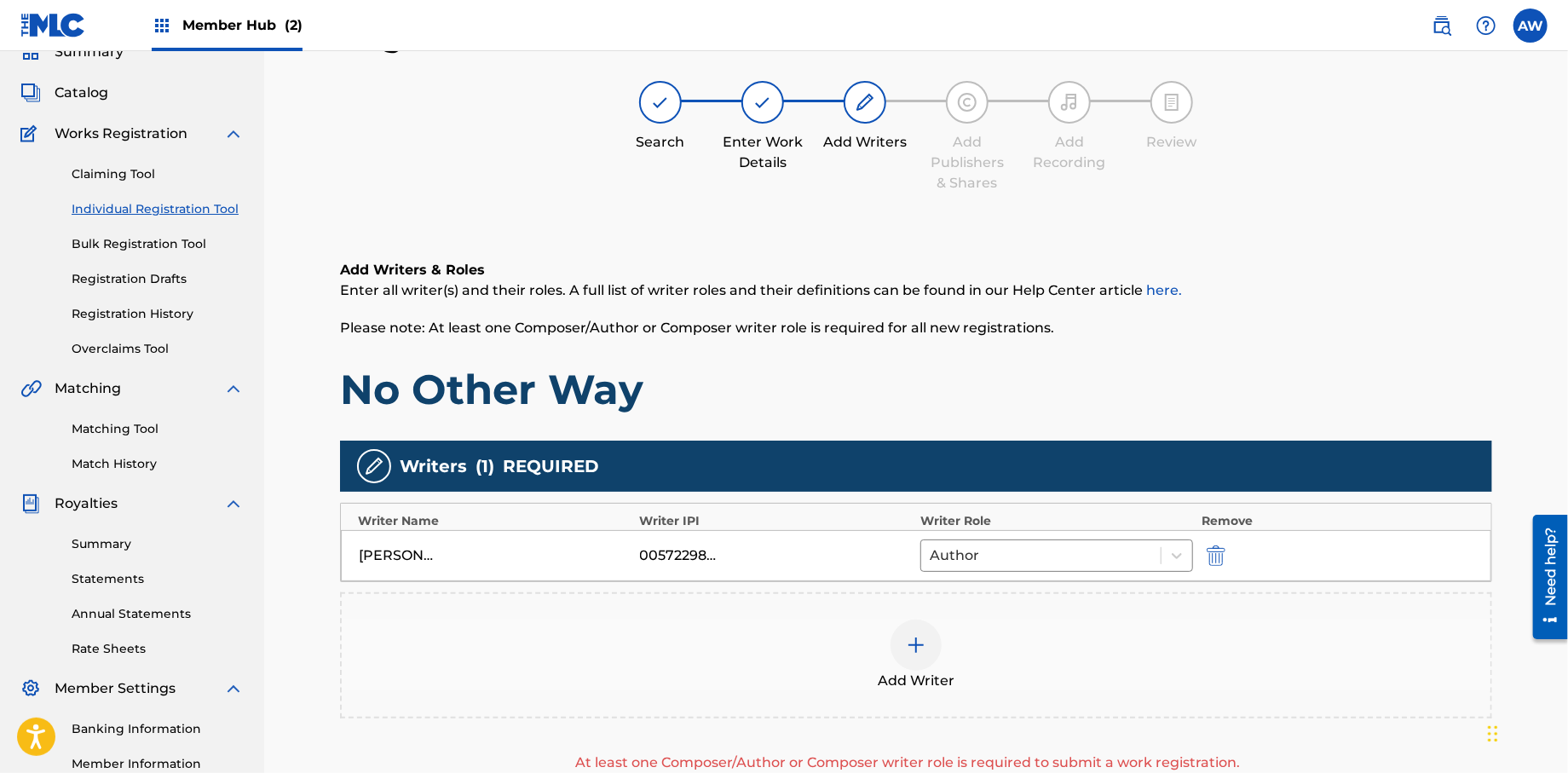
click at [916, 637] on img at bounding box center [915, 645] width 20 height 20
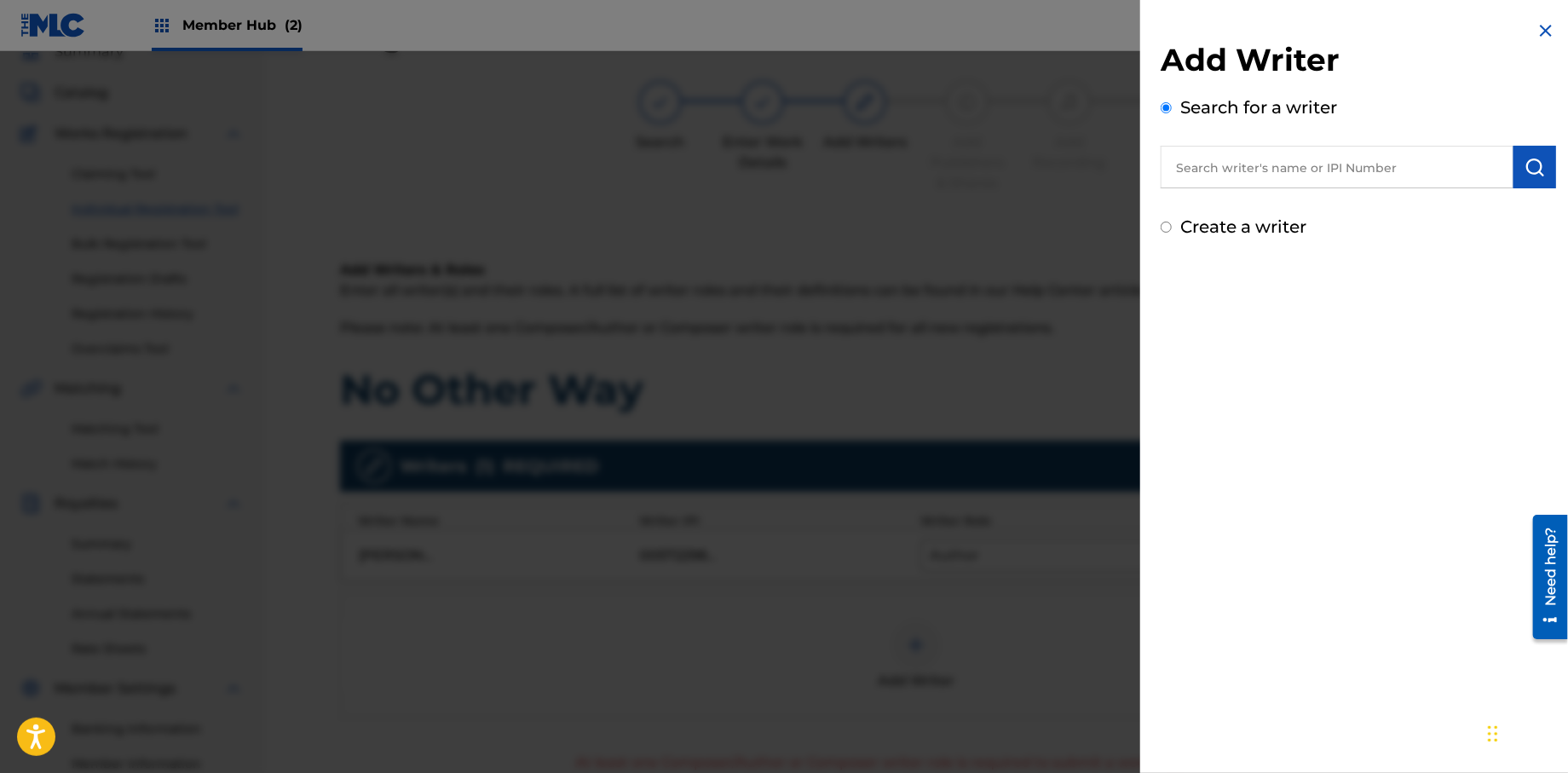
click at [1163, 224] on input "Create a writer" at bounding box center [1166, 227] width 12 height 12
radio input "false"
radio input "true"
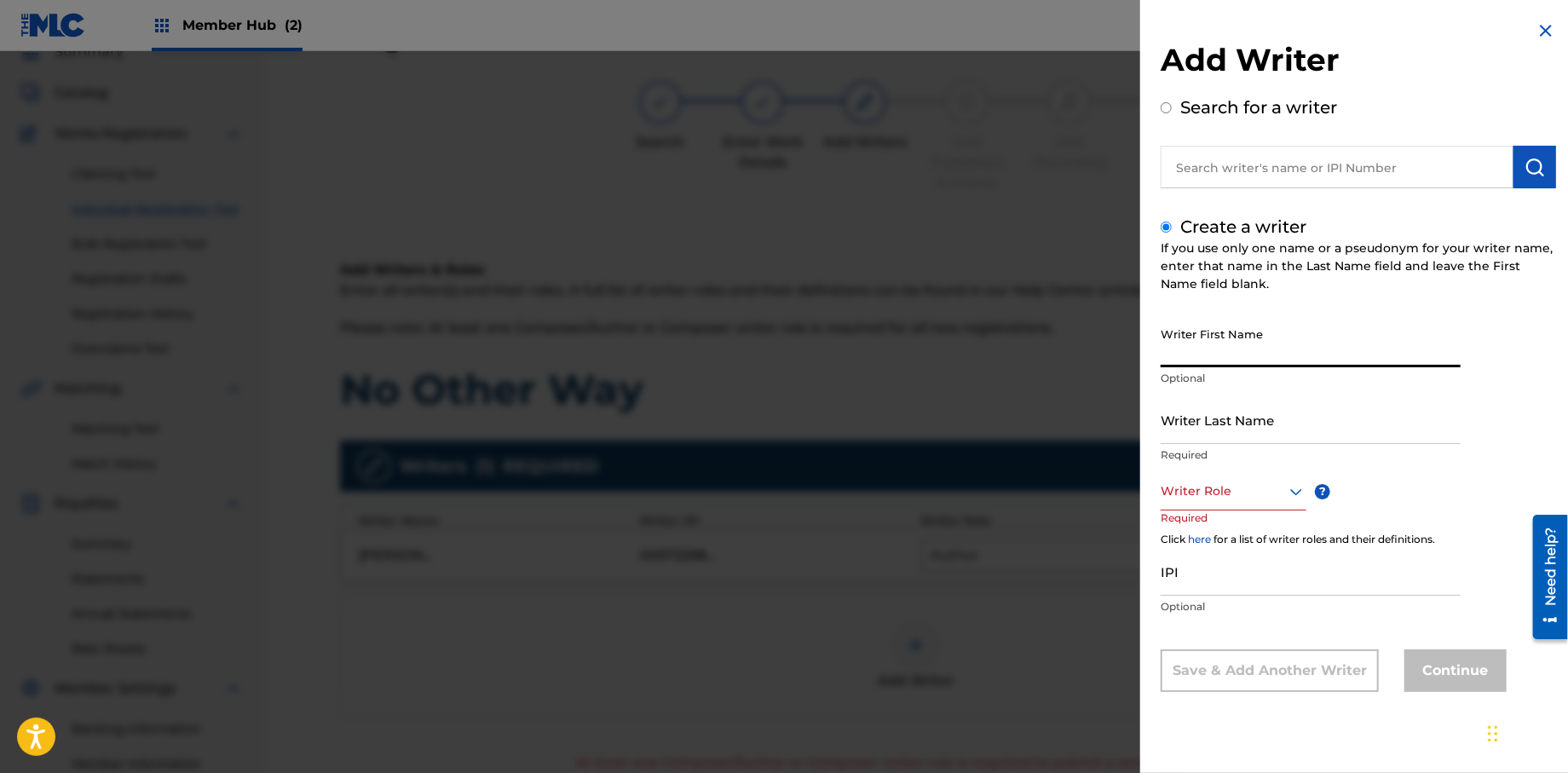
click at [1214, 349] on input "Writer First Name" at bounding box center [1310, 343] width 300 height 49
type input "[PERSON_NAME]"
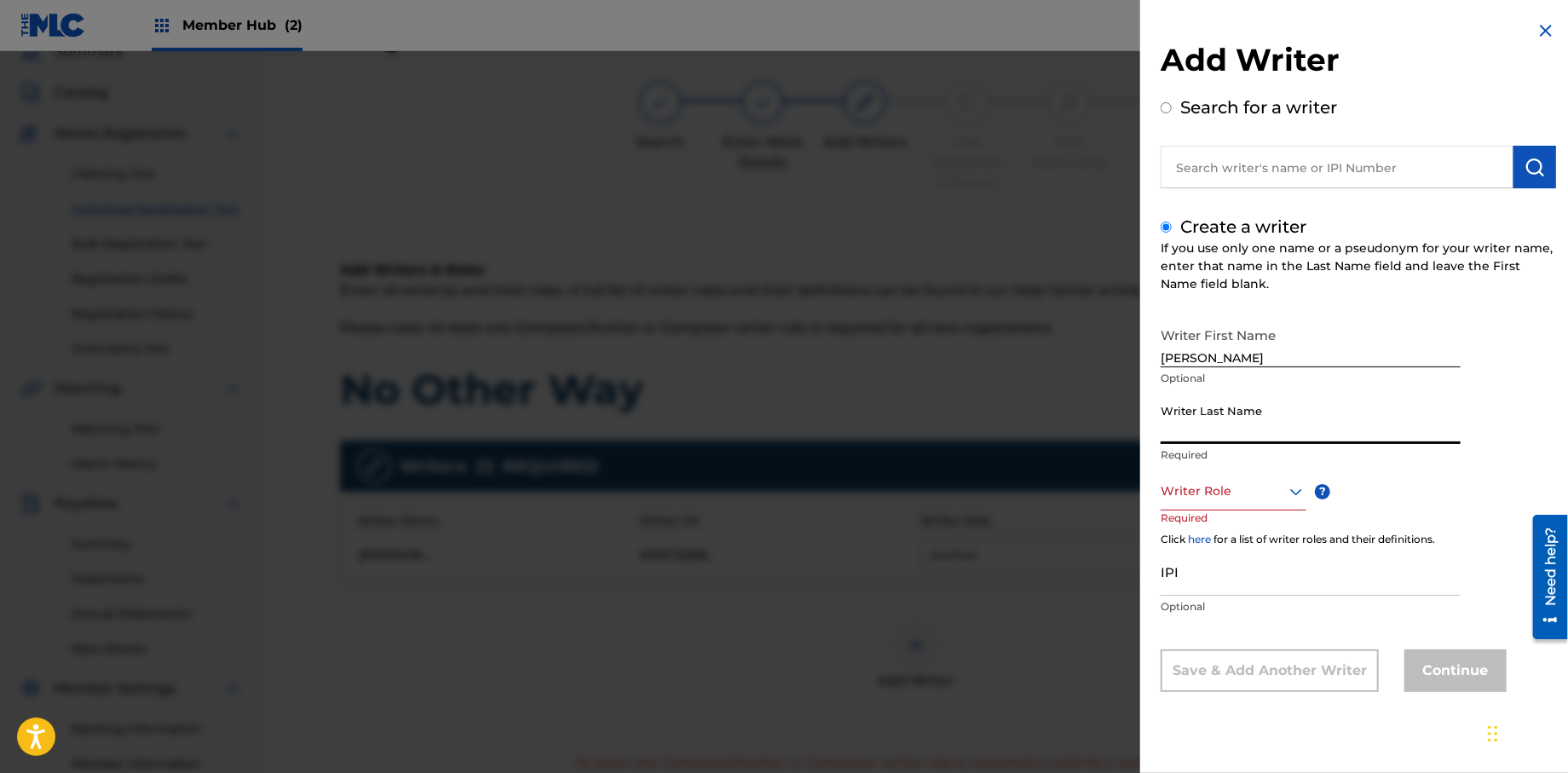
click at [1251, 437] on input "Writer Last Name" at bounding box center [1310, 420] width 300 height 49
type input "[PERSON_NAME]"
click at [1239, 488] on div at bounding box center [1233, 491] width 146 height 21
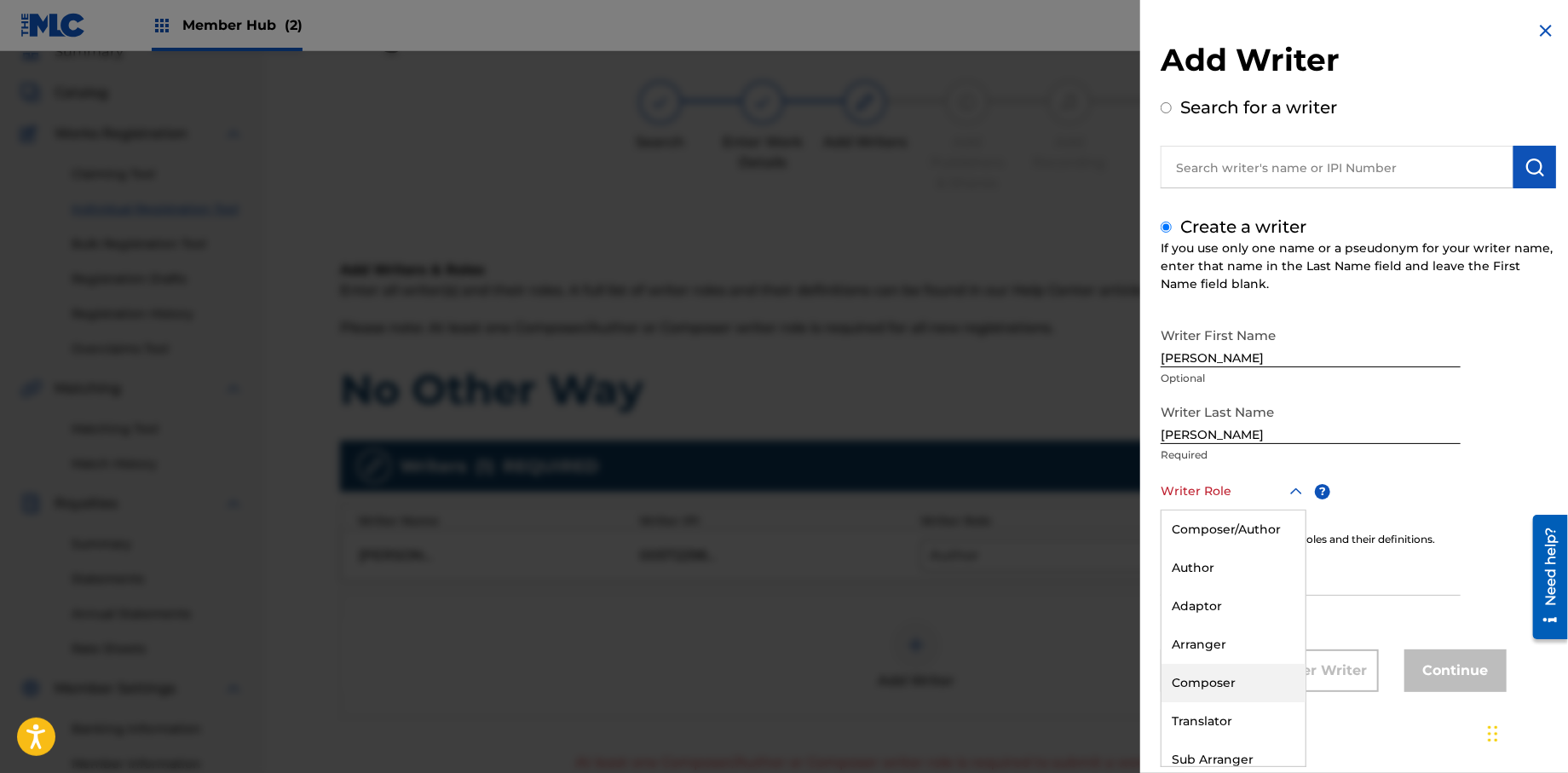
click at [1206, 676] on div "Composer" at bounding box center [1233, 683] width 144 height 38
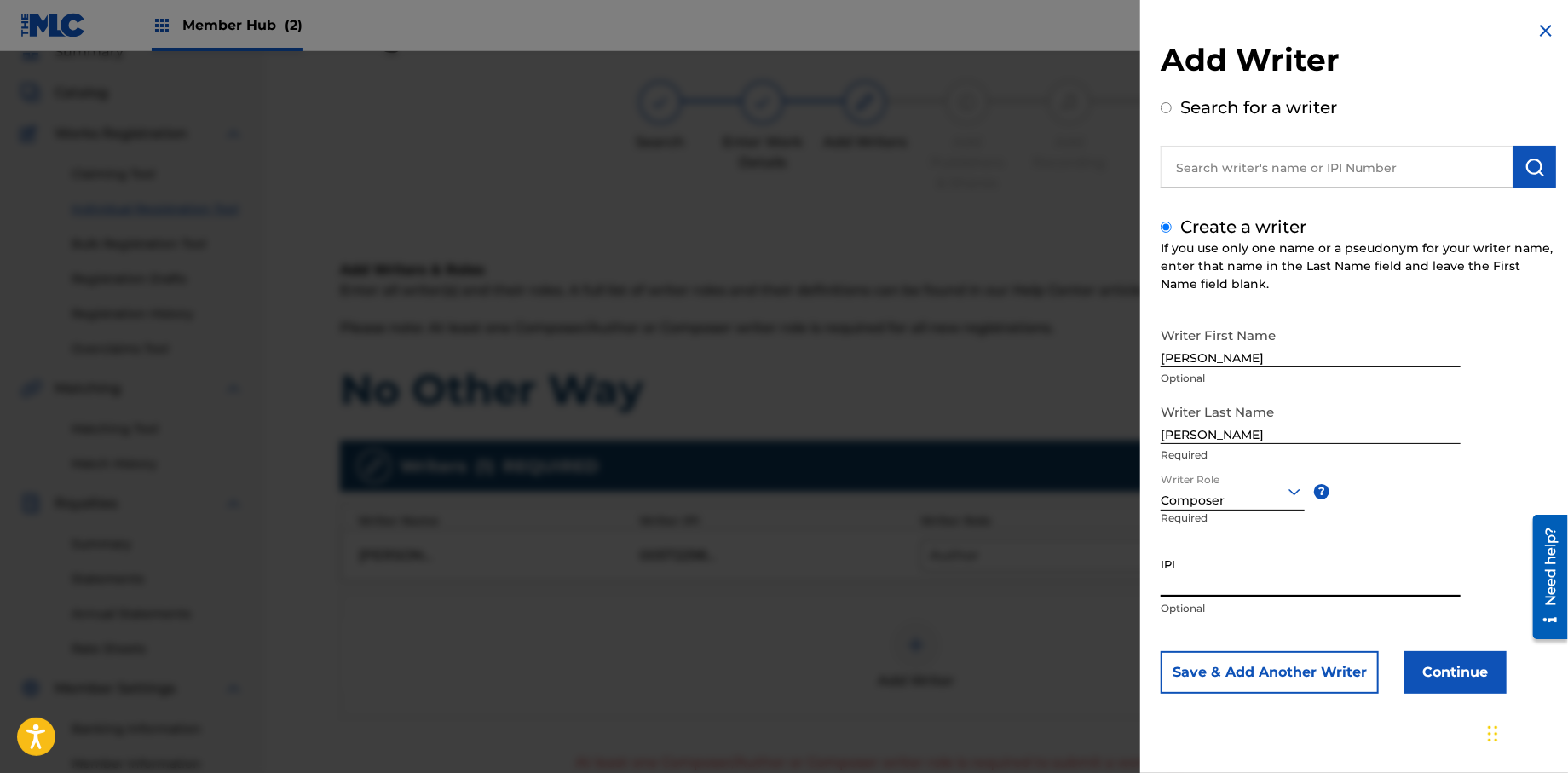
click at [1266, 589] on input "IPI" at bounding box center [1310, 573] width 300 height 49
type input "528264054"
click at [1451, 678] on button "Continue" at bounding box center [1455, 672] width 102 height 43
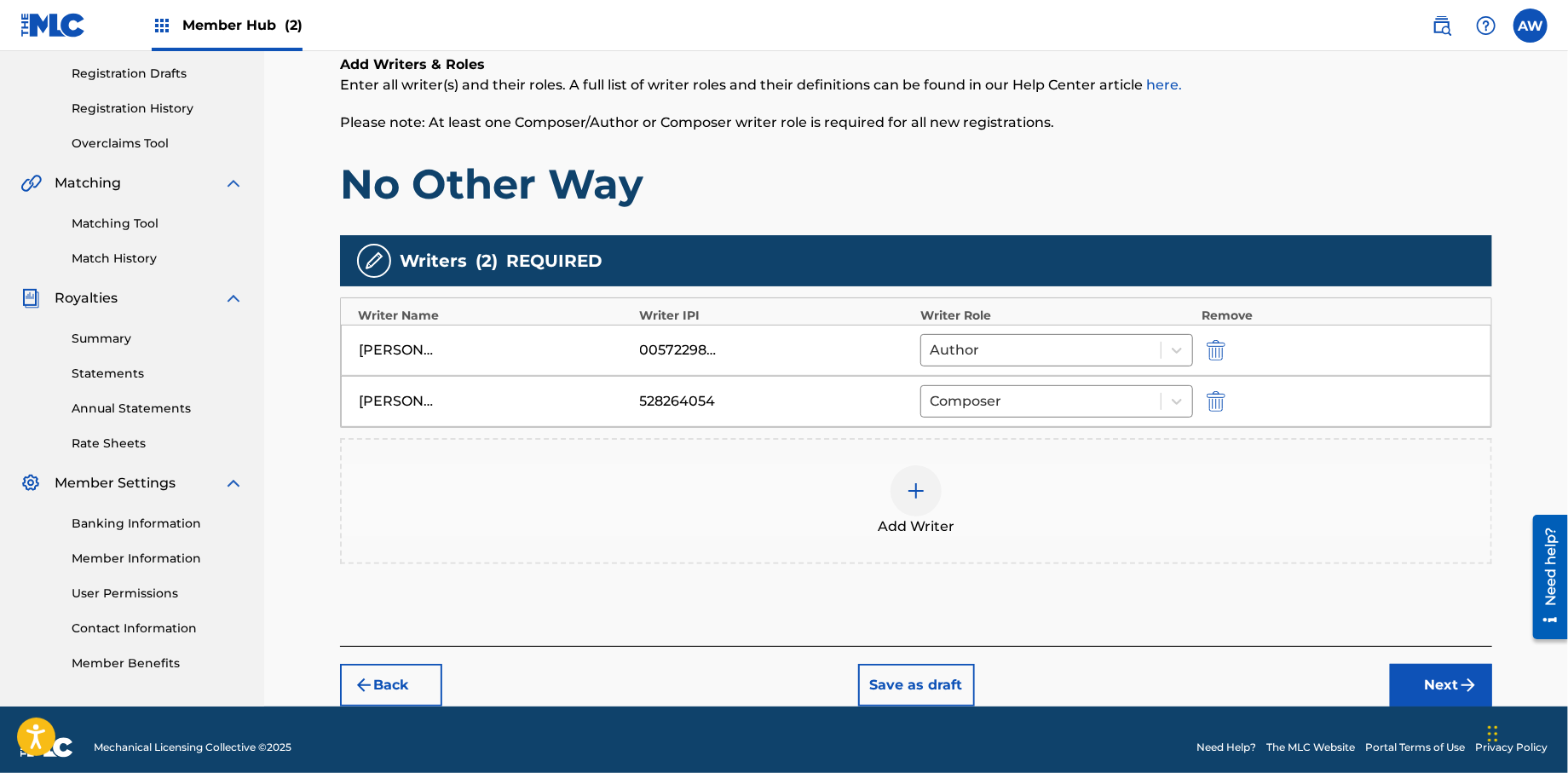
scroll to position [298, 0]
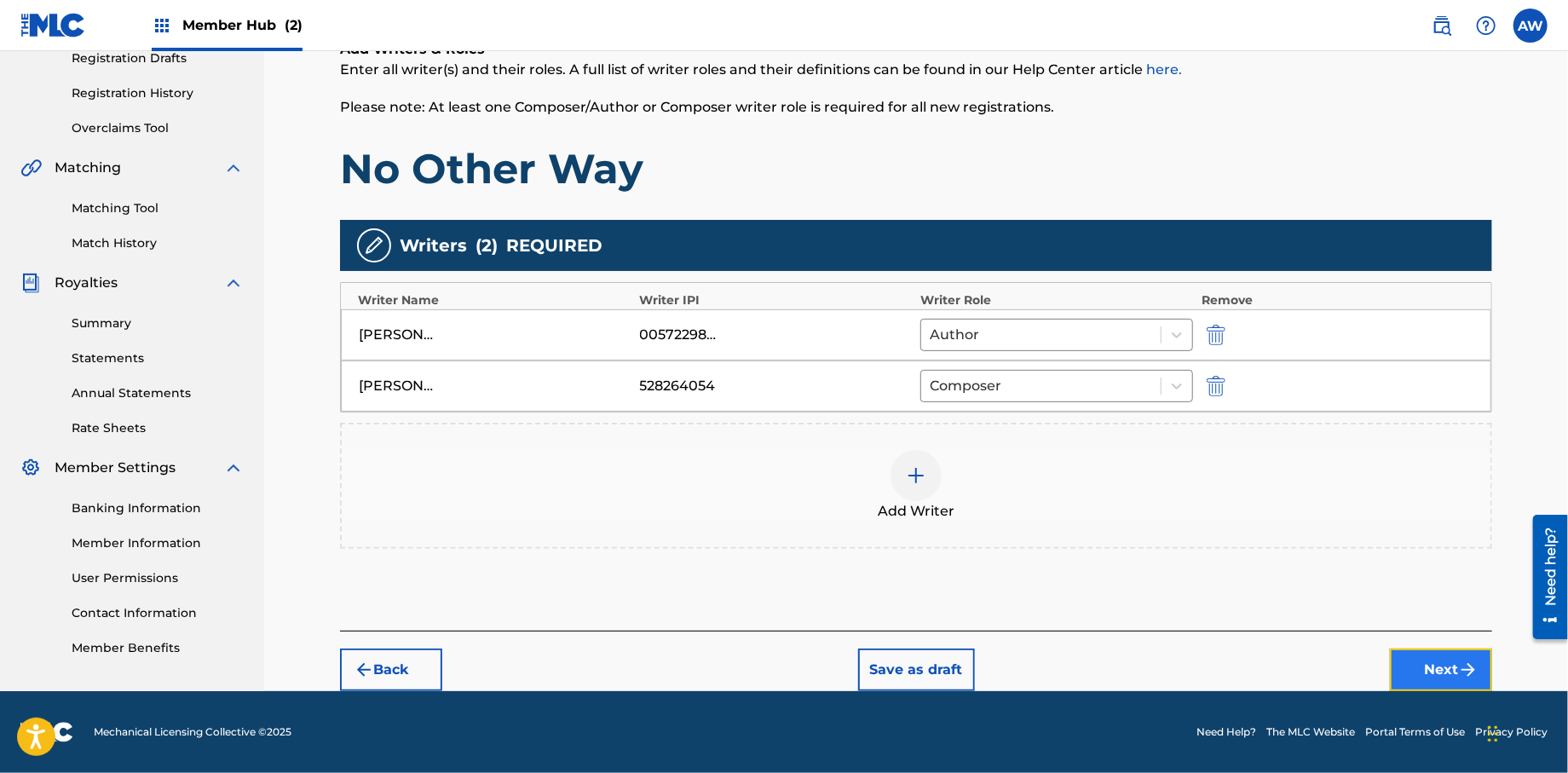
click at [1409, 662] on button "Next" at bounding box center [1441, 669] width 102 height 43
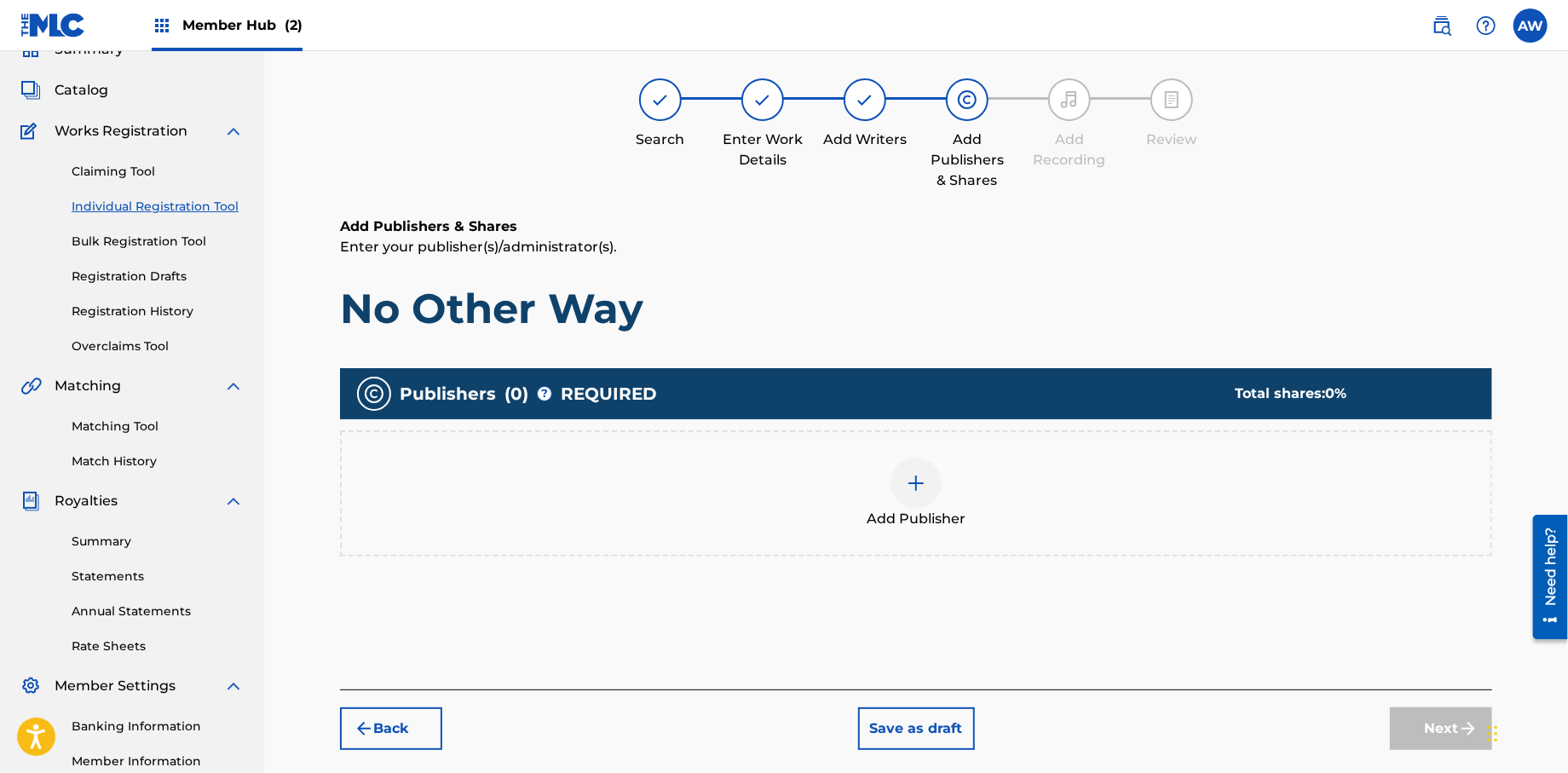
scroll to position [77, 0]
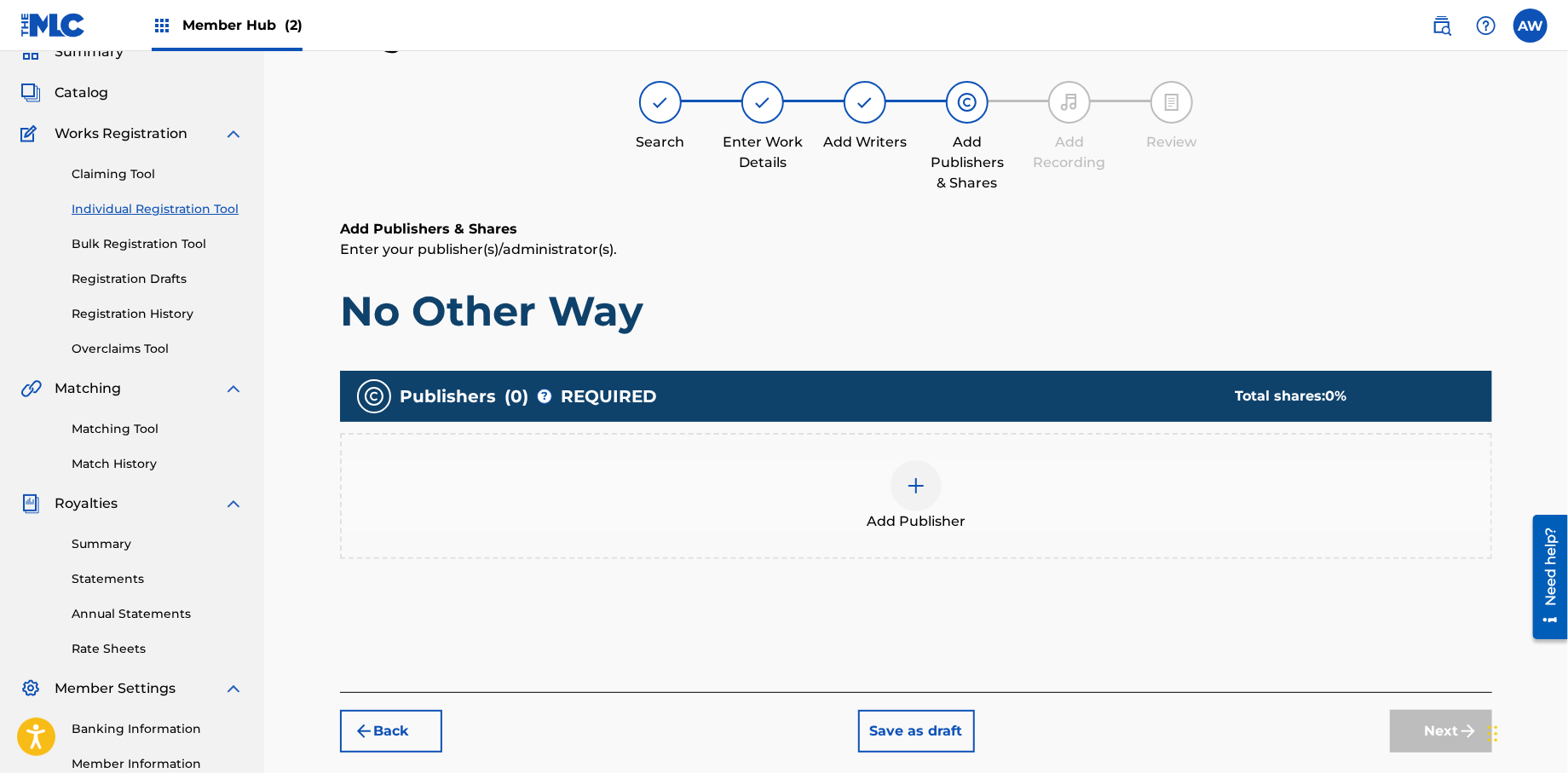
click at [928, 497] on div at bounding box center [916, 486] width 51 height 51
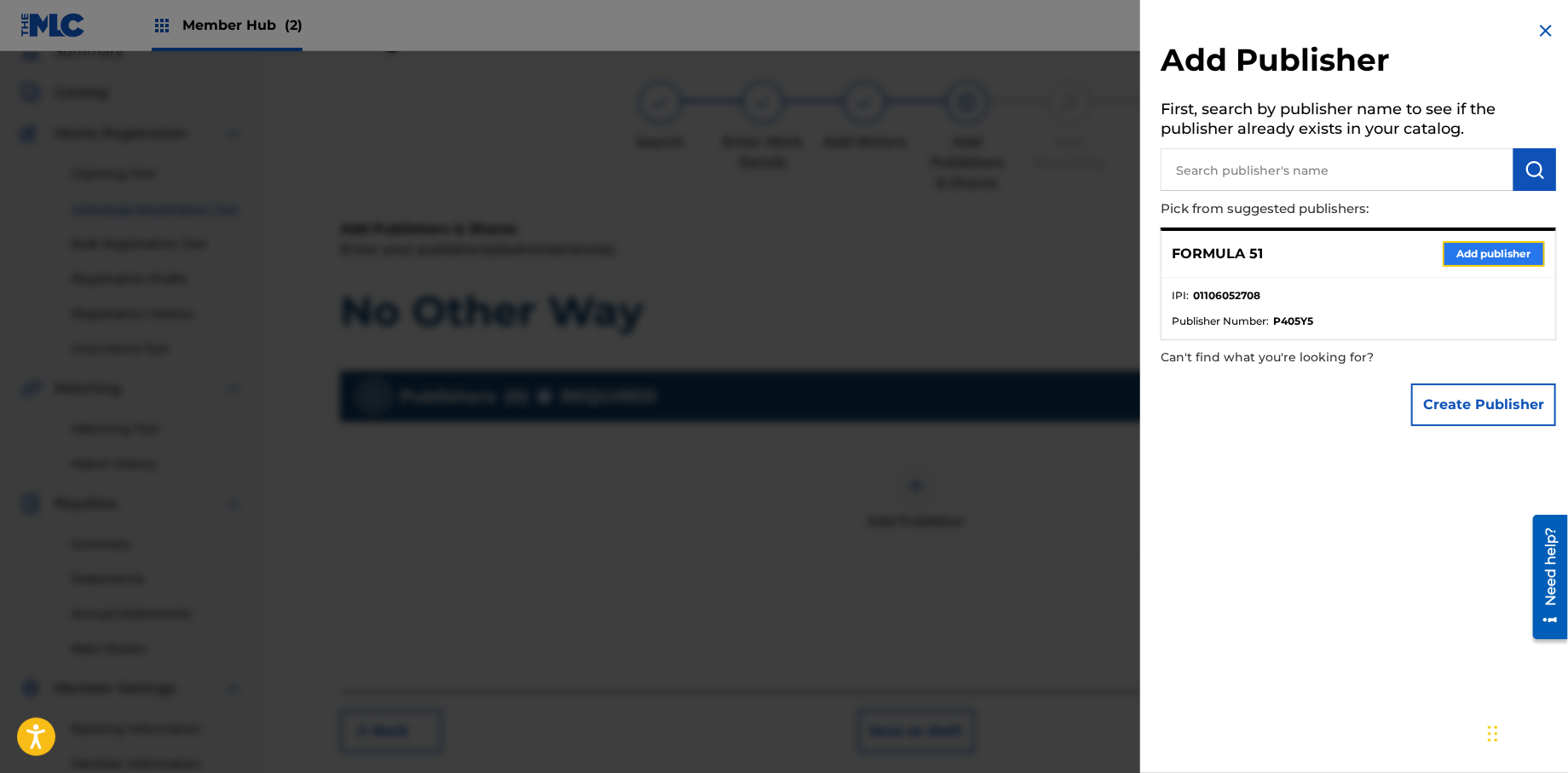
click at [1456, 257] on button "Add publisher" at bounding box center [1493, 253] width 102 height 26
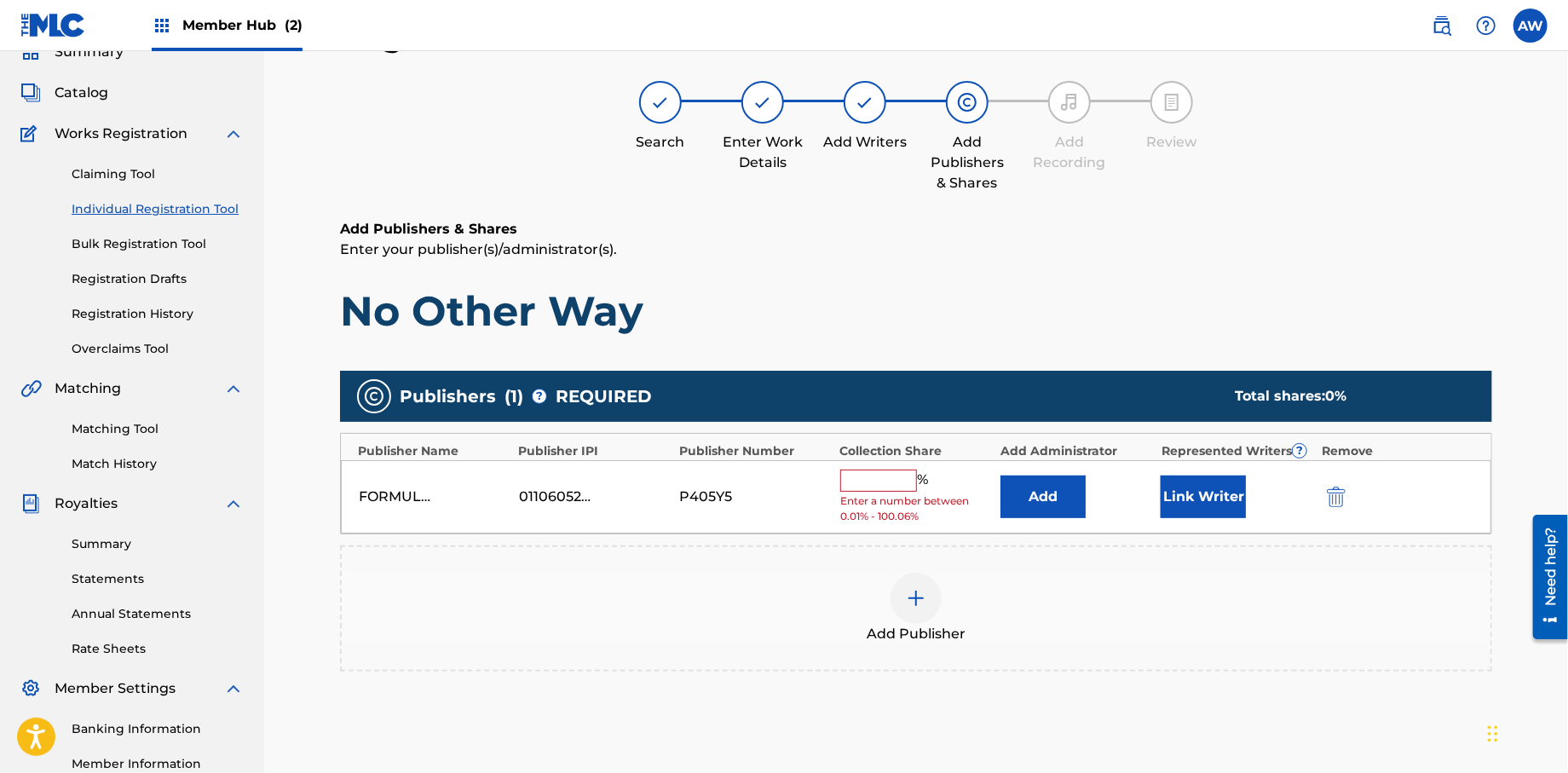
click at [857, 483] on input "text" at bounding box center [878, 480] width 77 height 22
type input "100"
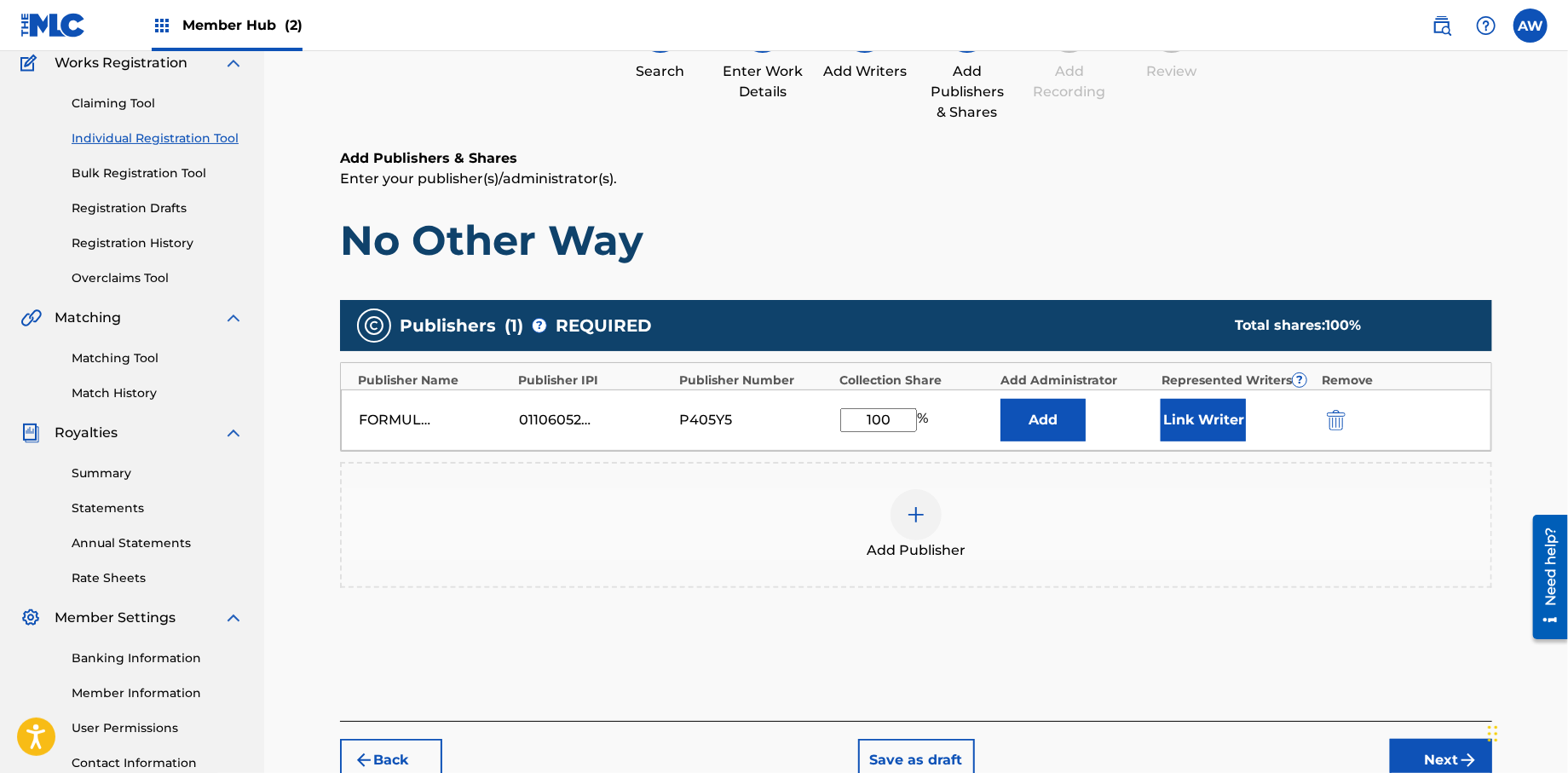
scroll to position [282, 0]
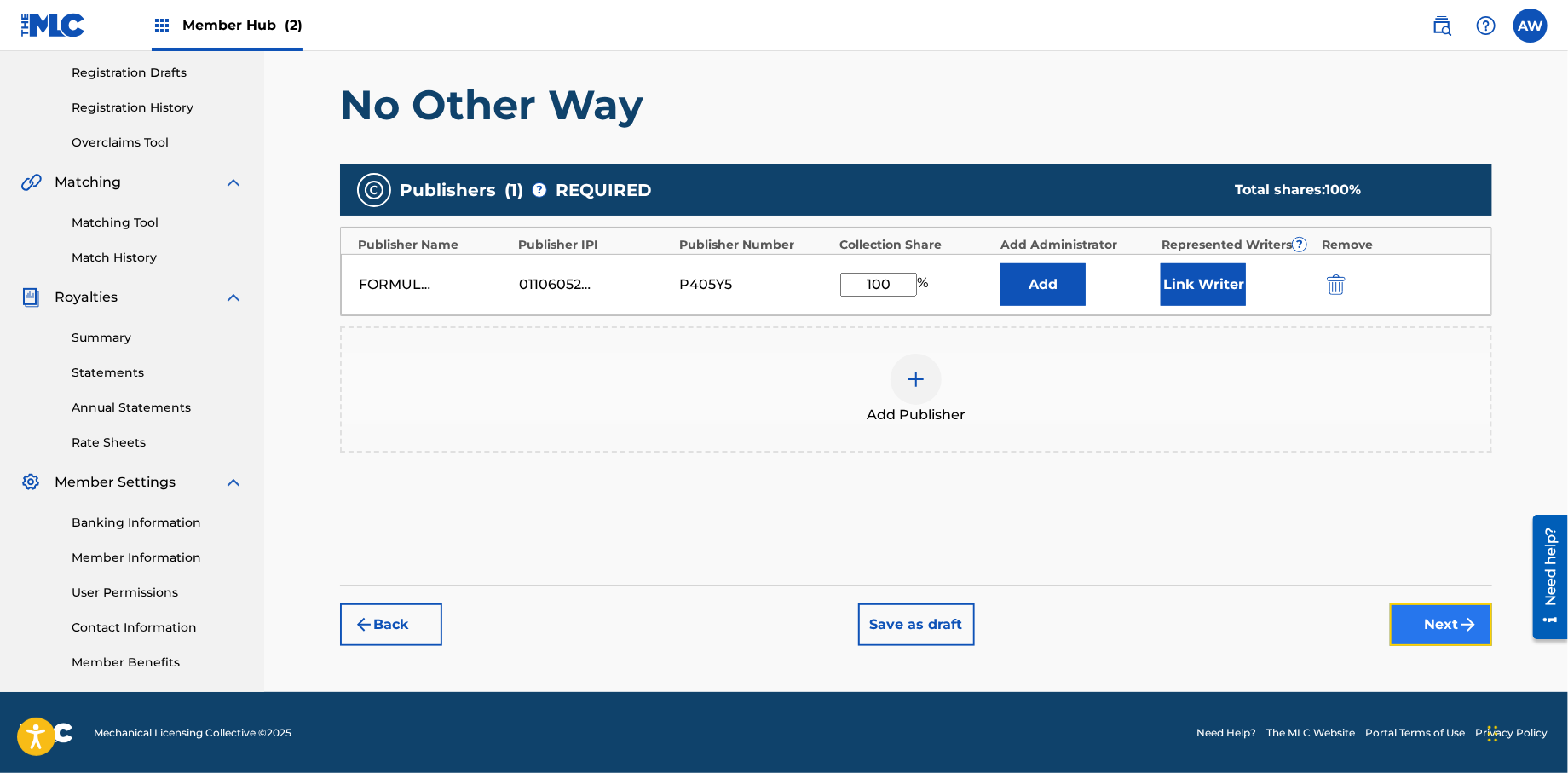
click at [1426, 635] on button "Next" at bounding box center [1441, 624] width 102 height 43
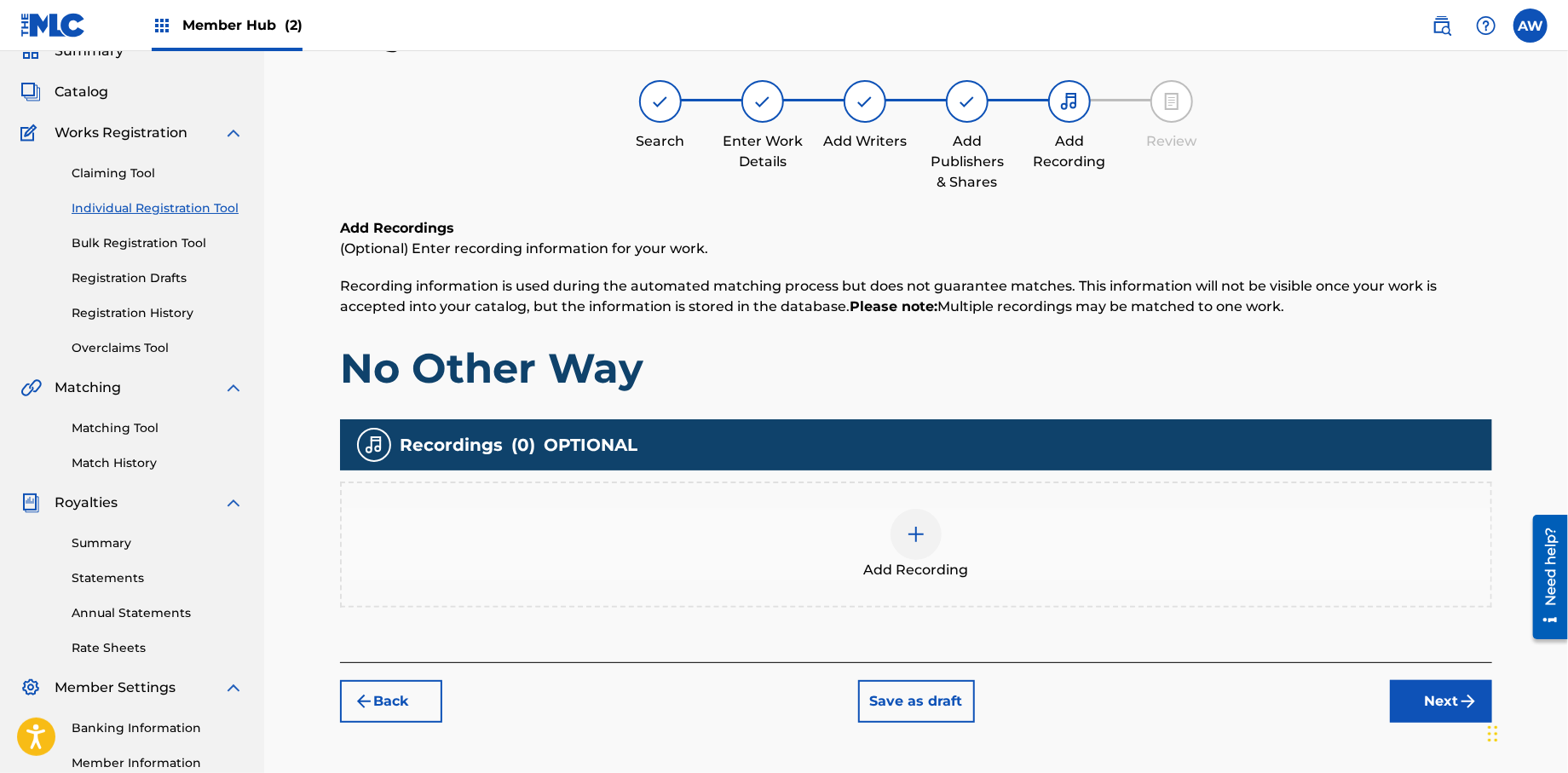
scroll to position [77, 0]
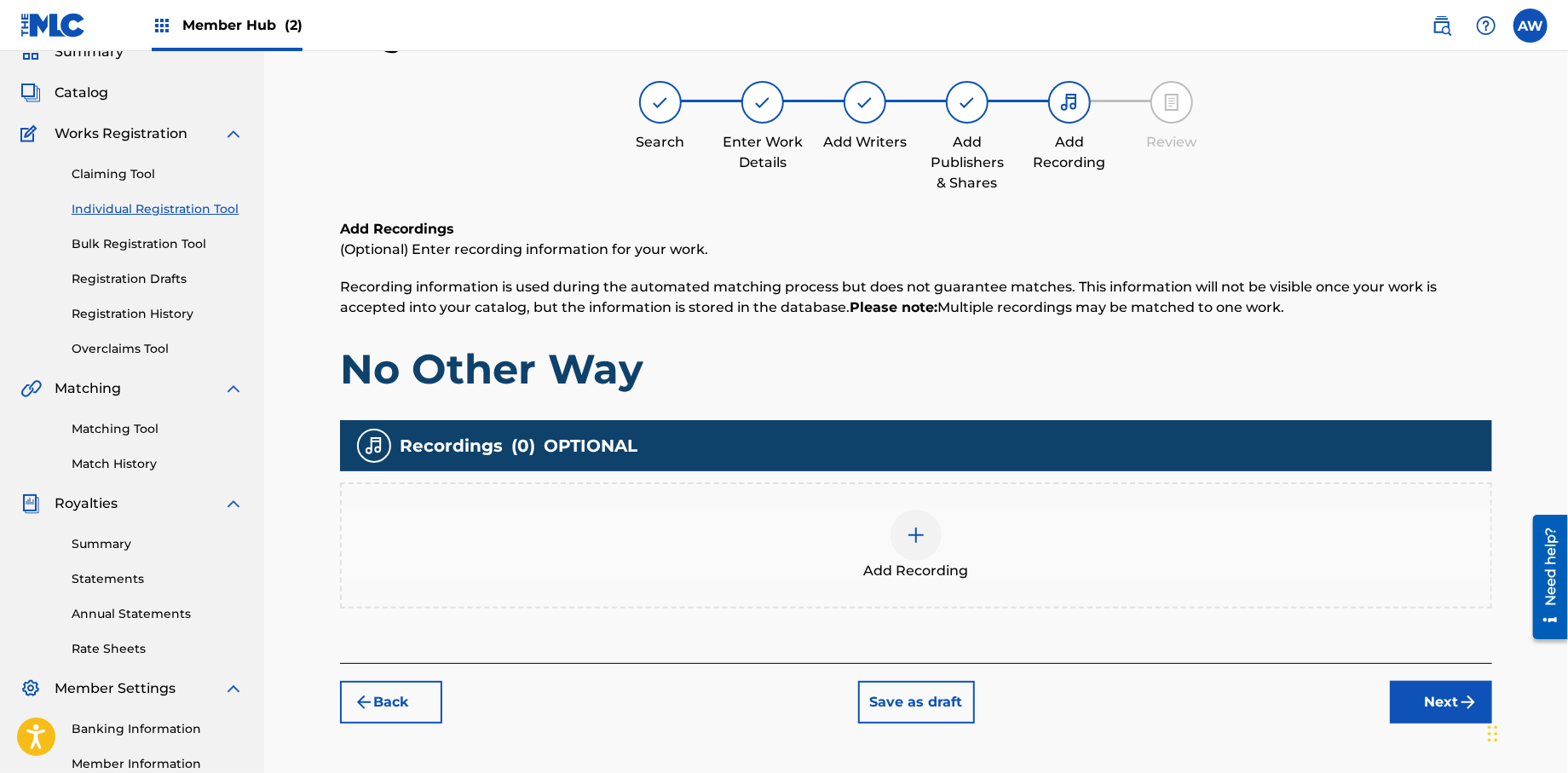
click at [915, 540] on img at bounding box center [915, 535] width 20 height 20
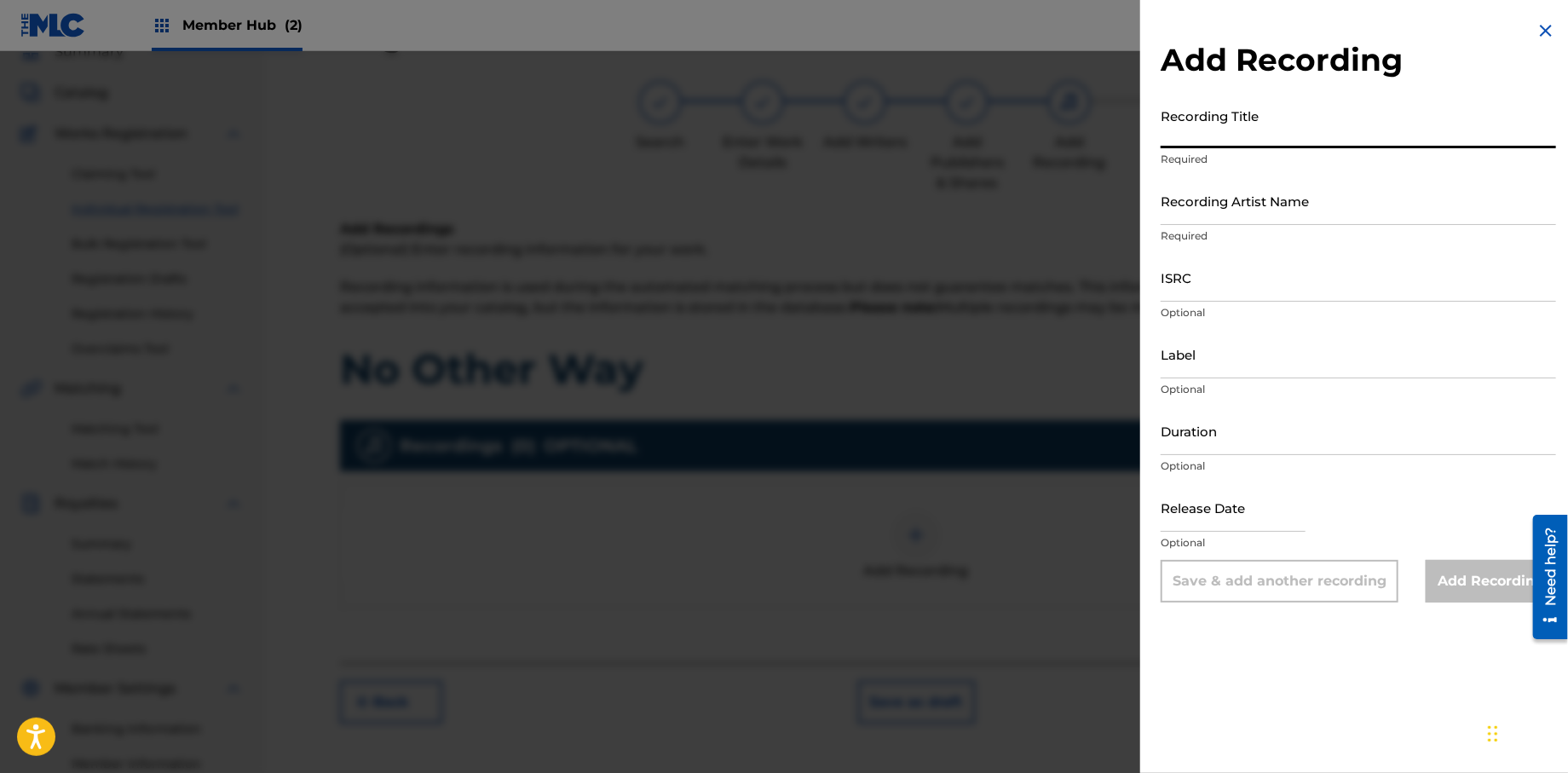
click at [1219, 133] on input "Recording Title" at bounding box center [1358, 124] width 396 height 49
type input "Papers, Vol. 1"
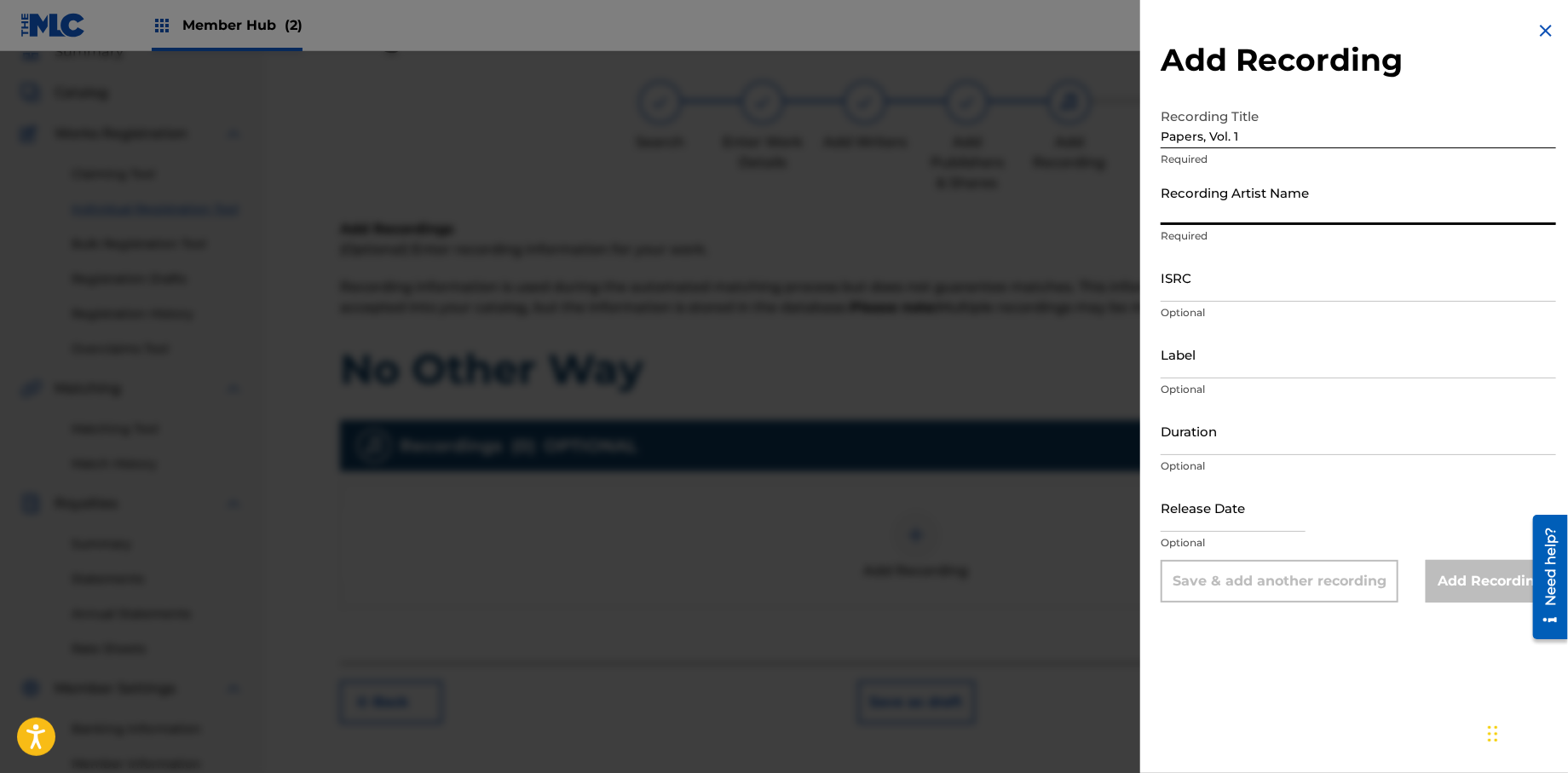
click at [1242, 209] on input "Recording Artist Name" at bounding box center [1358, 200] width 396 height 49
type input "T-Rock"
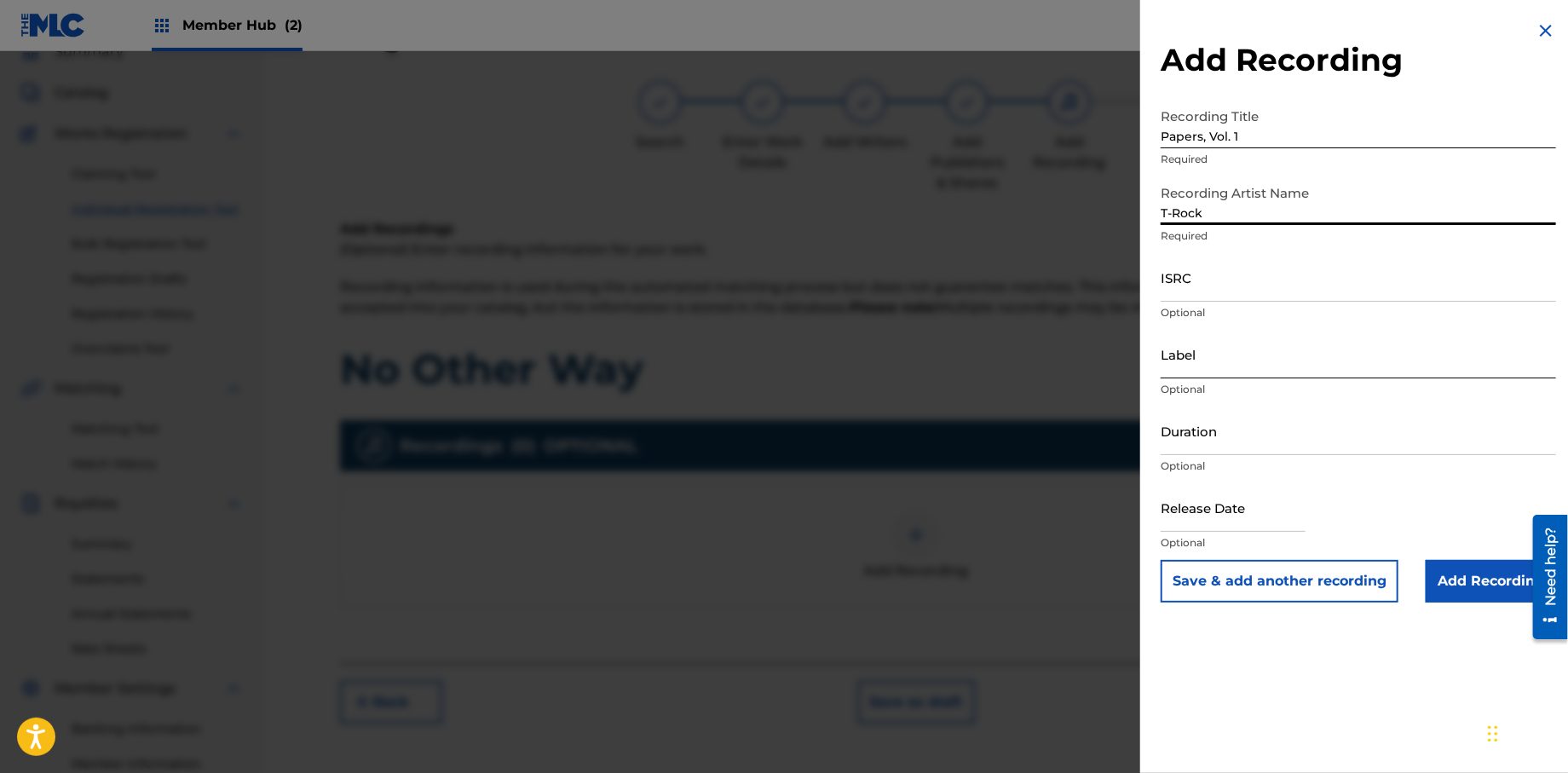
click at [1237, 371] on input "Label" at bounding box center [1358, 353] width 396 height 49
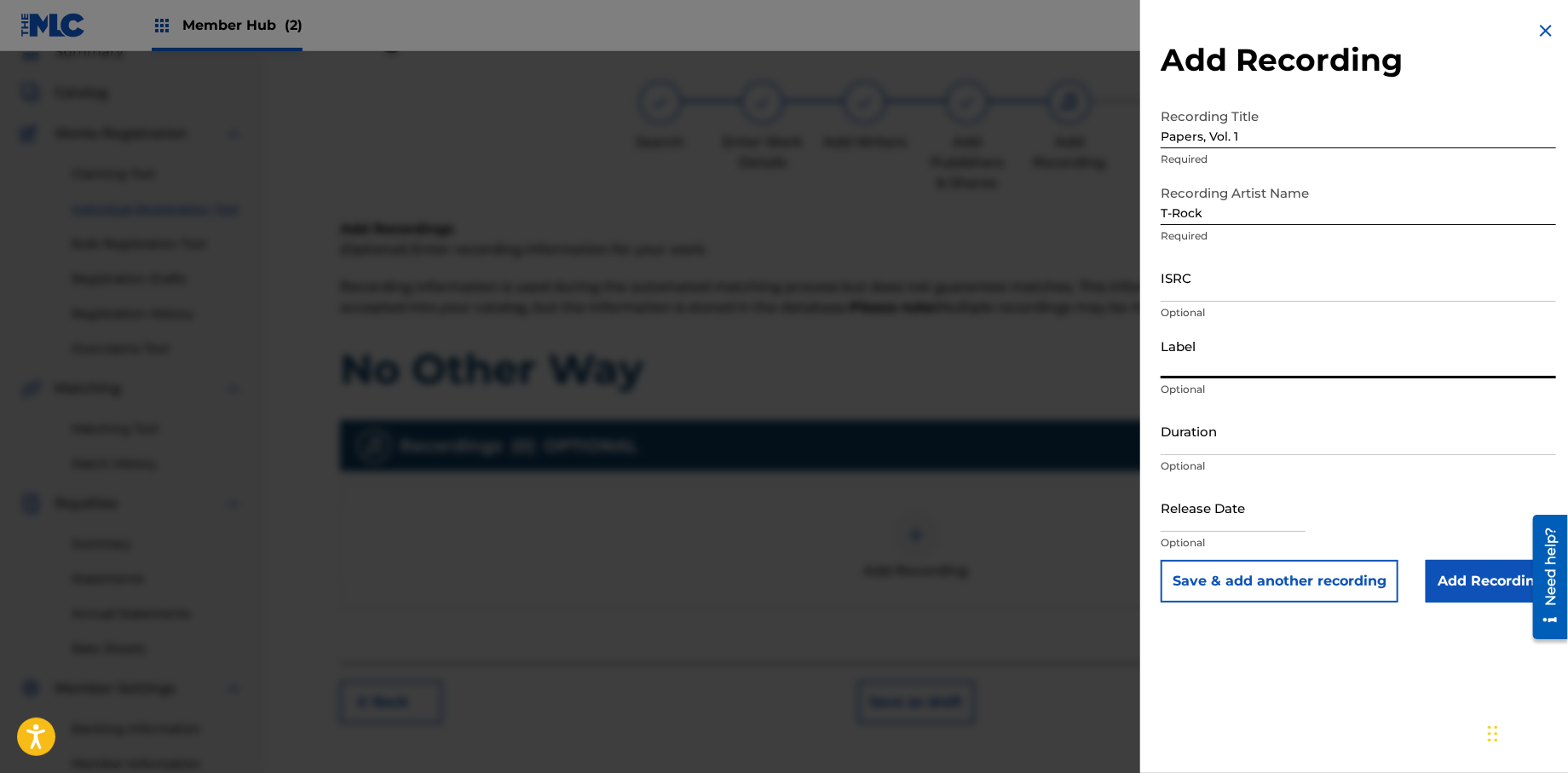
type input "Rock Solid Music"
select select "8"
select select "2025"
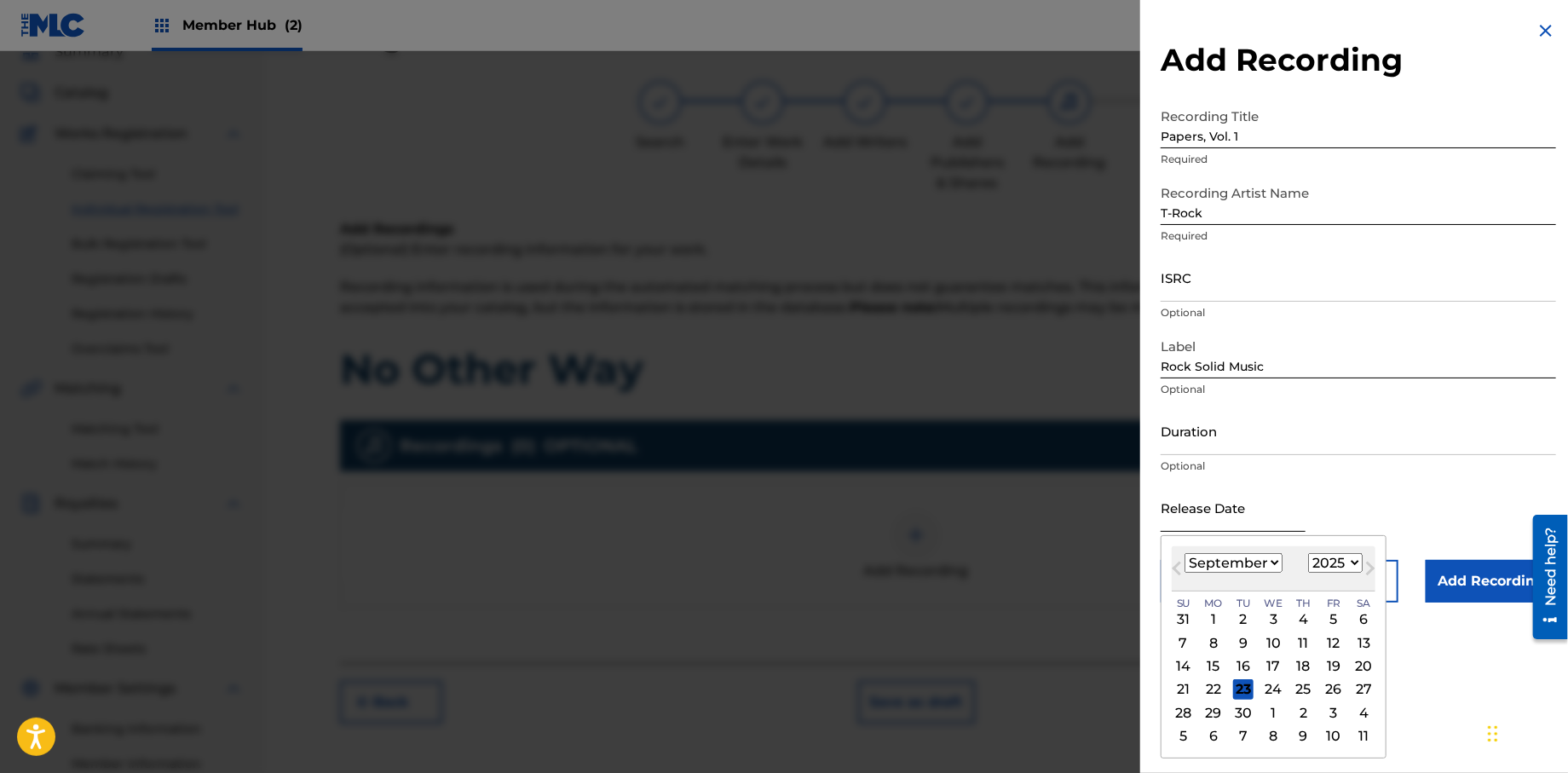
click at [1192, 526] on input "text" at bounding box center [1233, 507] width 145 height 49
type input "[DATE]"
select select "0"
select select "2013"
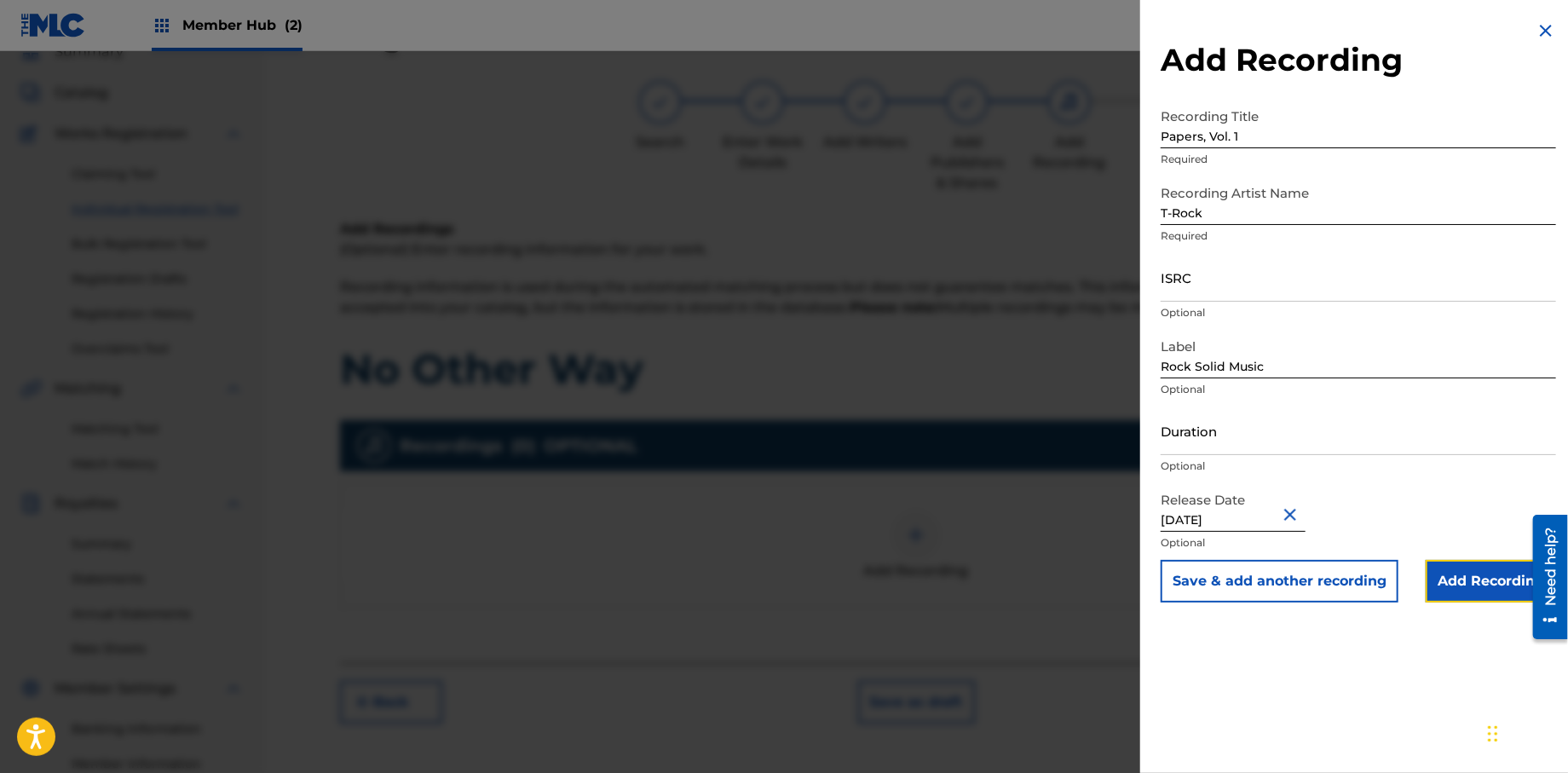
click at [1455, 585] on input "Add Recording" at bounding box center [1490, 581] width 130 height 43
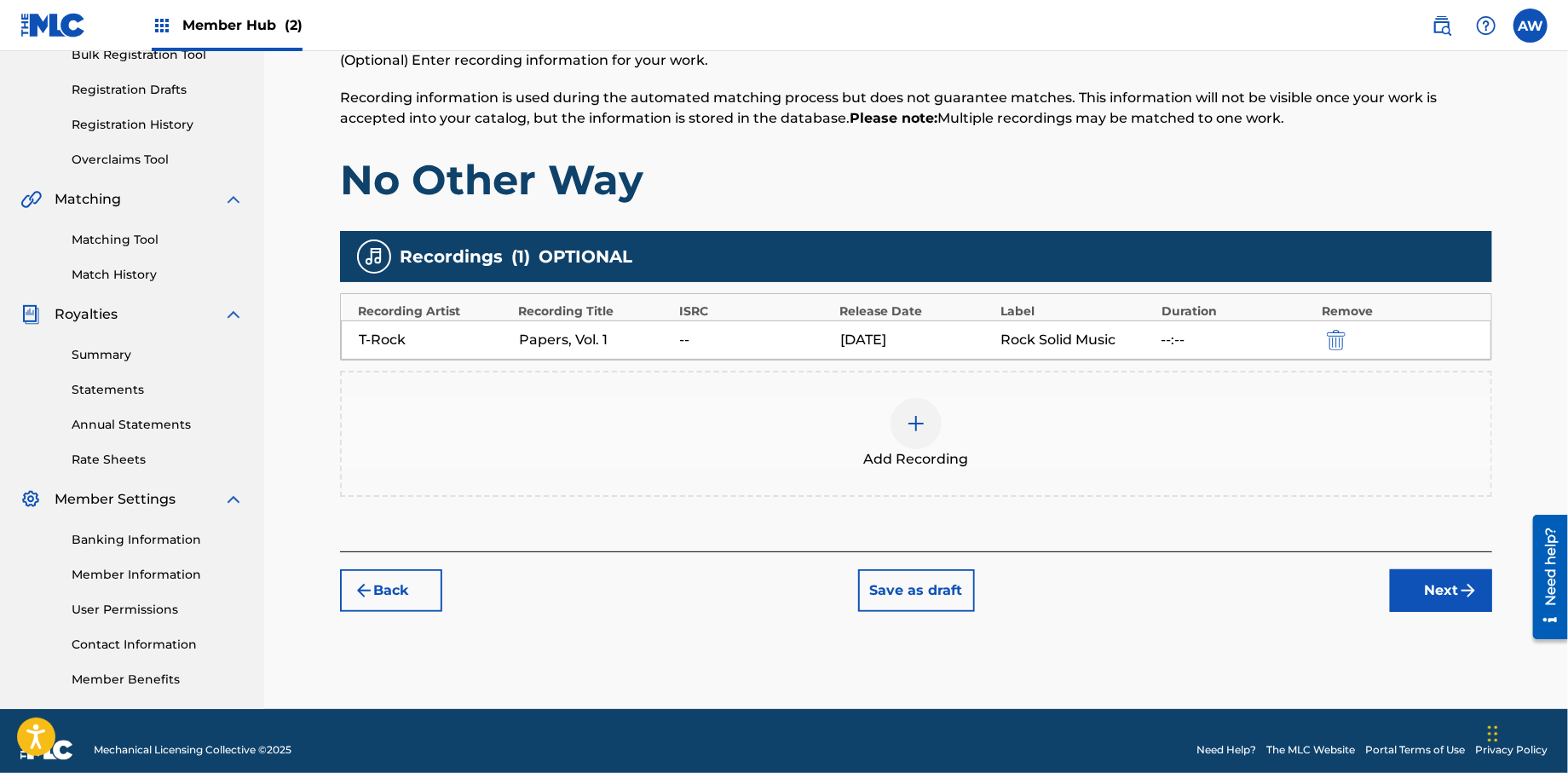
scroll to position [282, 0]
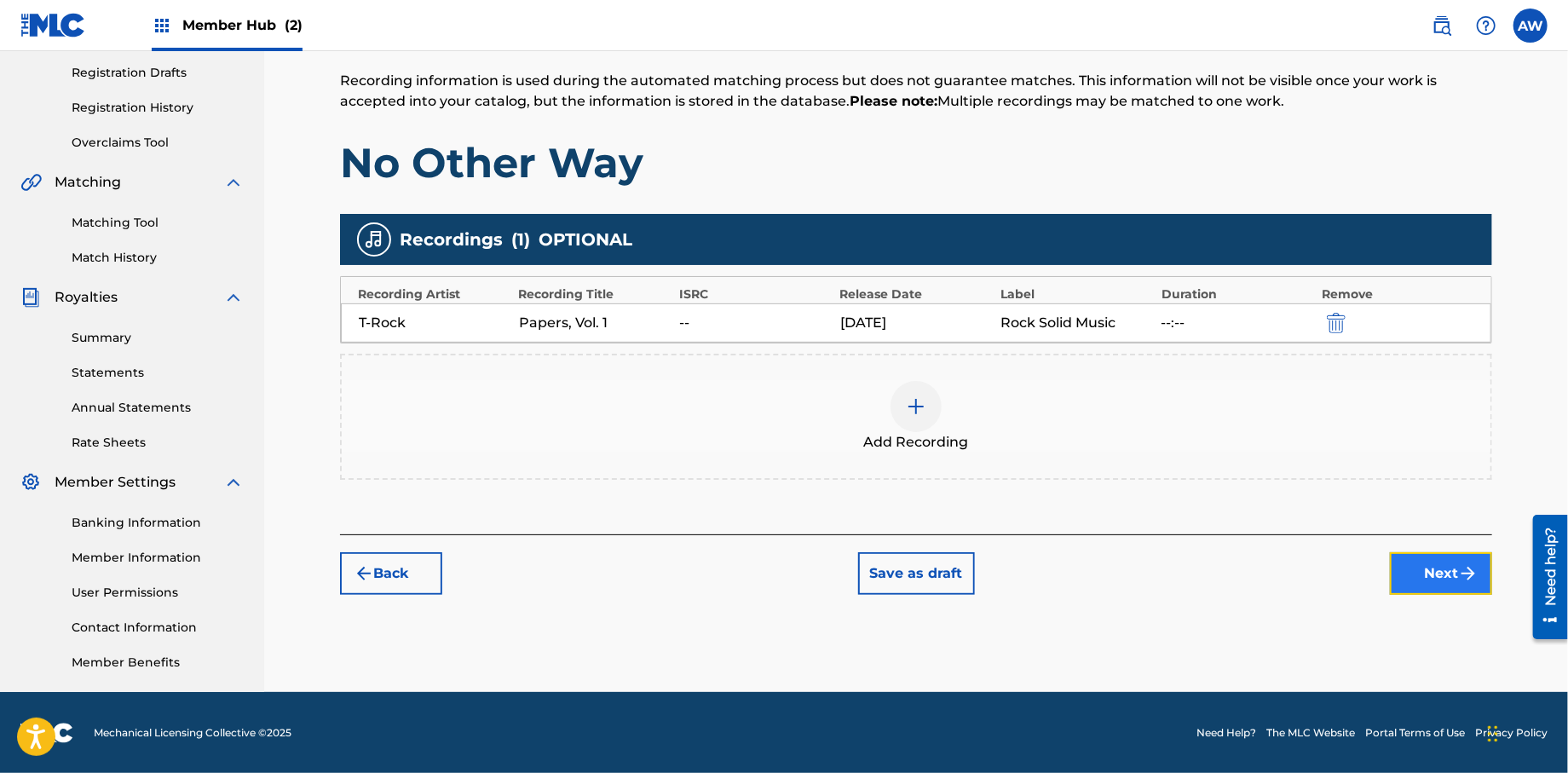
click at [1462, 579] on img "submit" at bounding box center [1468, 573] width 20 height 20
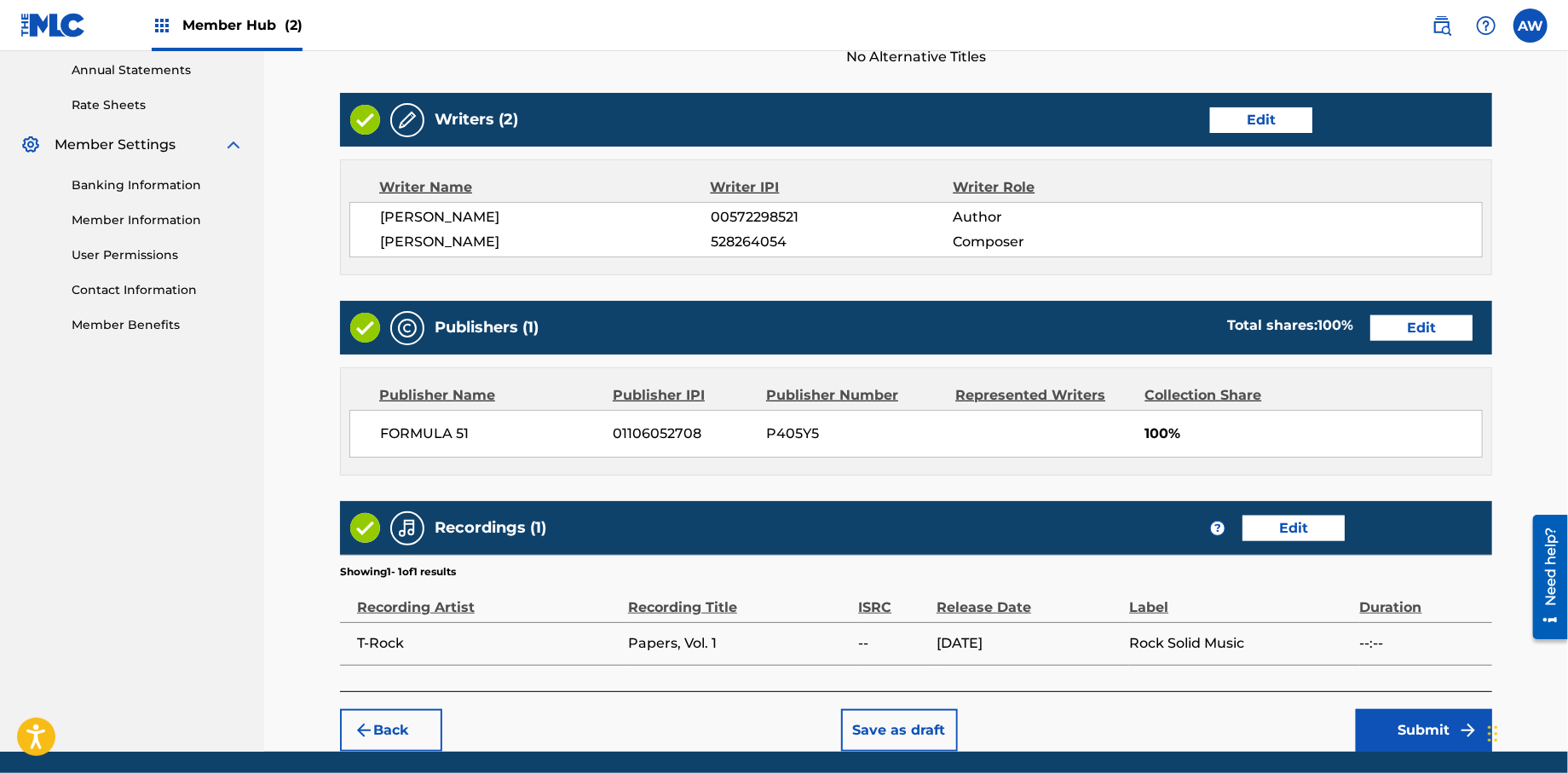
scroll to position [680, 0]
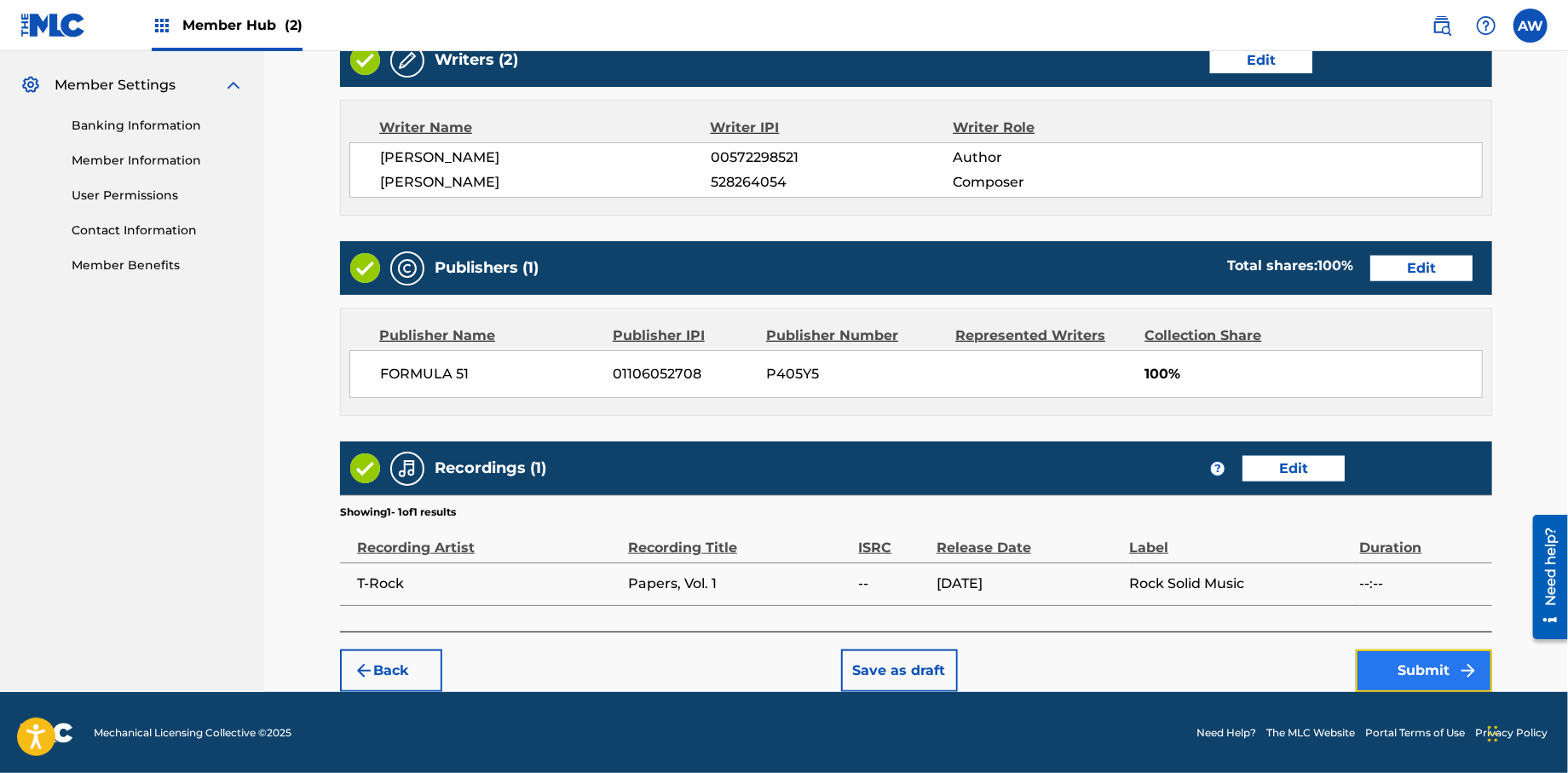
click at [1401, 671] on button "Submit" at bounding box center [1424, 670] width 136 height 43
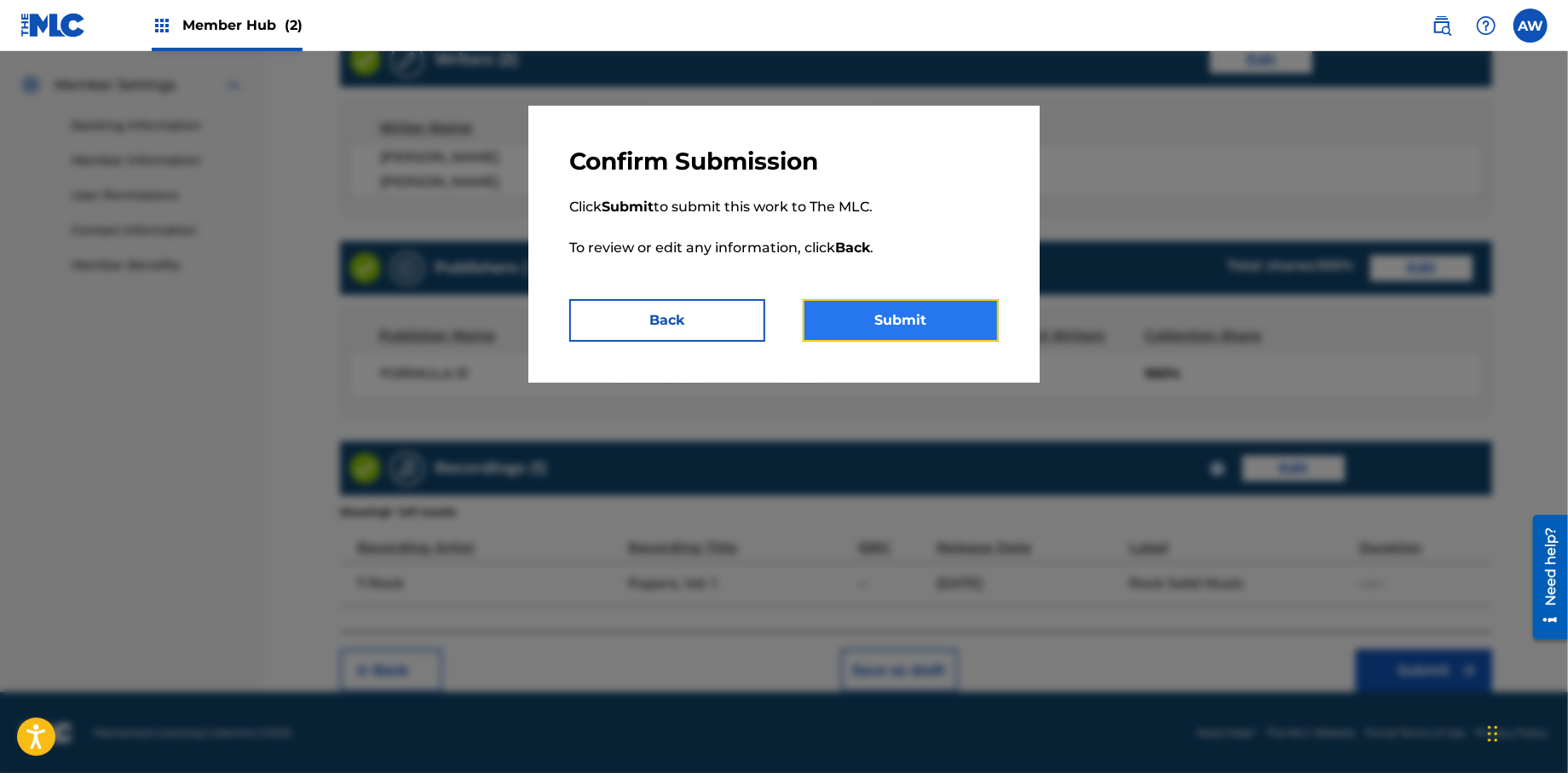
click at [893, 325] on button "Submit" at bounding box center [900, 321] width 196 height 43
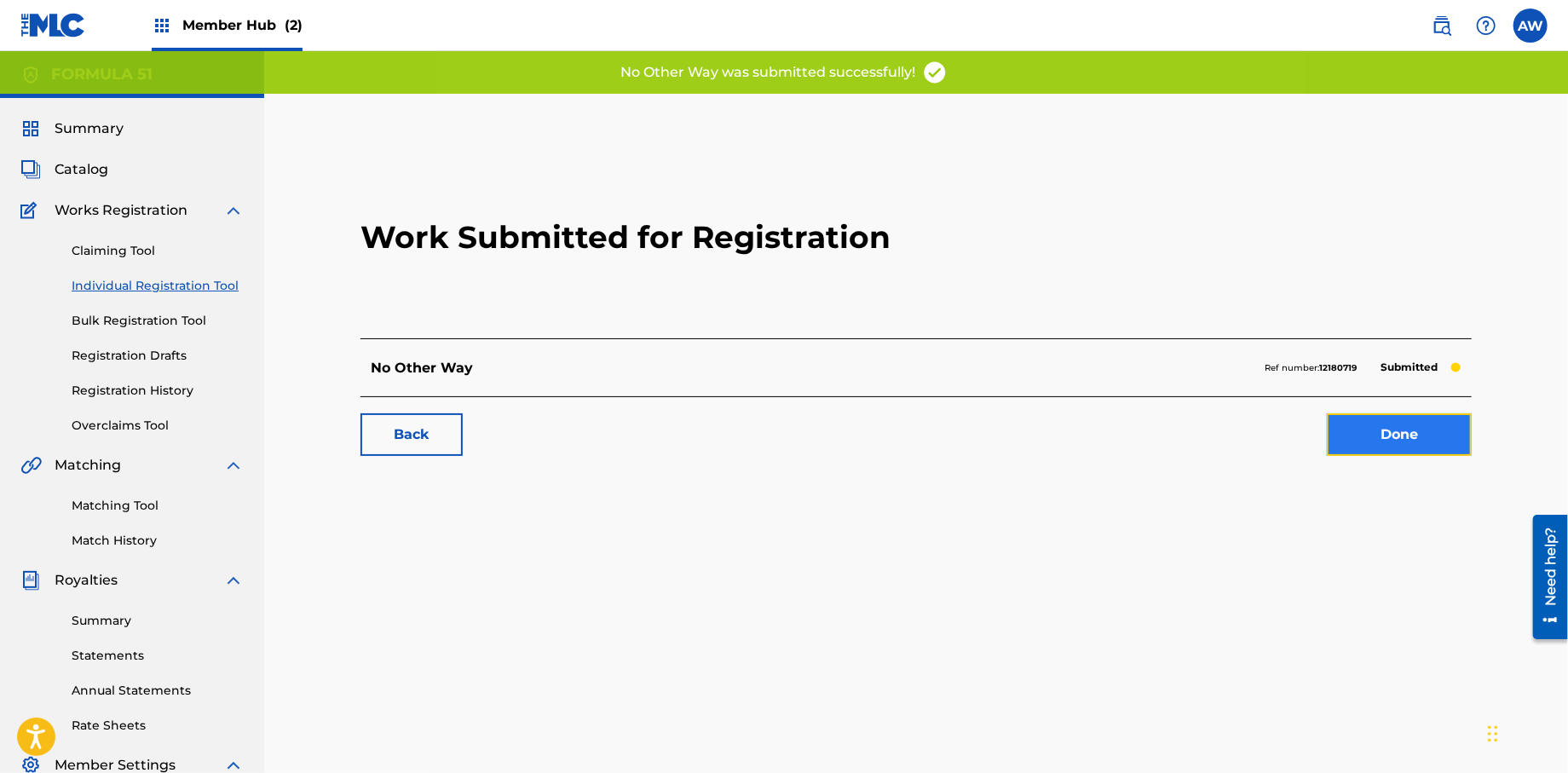
click at [1386, 432] on link "Done" at bounding box center [1399, 435] width 145 height 43
